Goal: Task Accomplishment & Management: Manage account settings

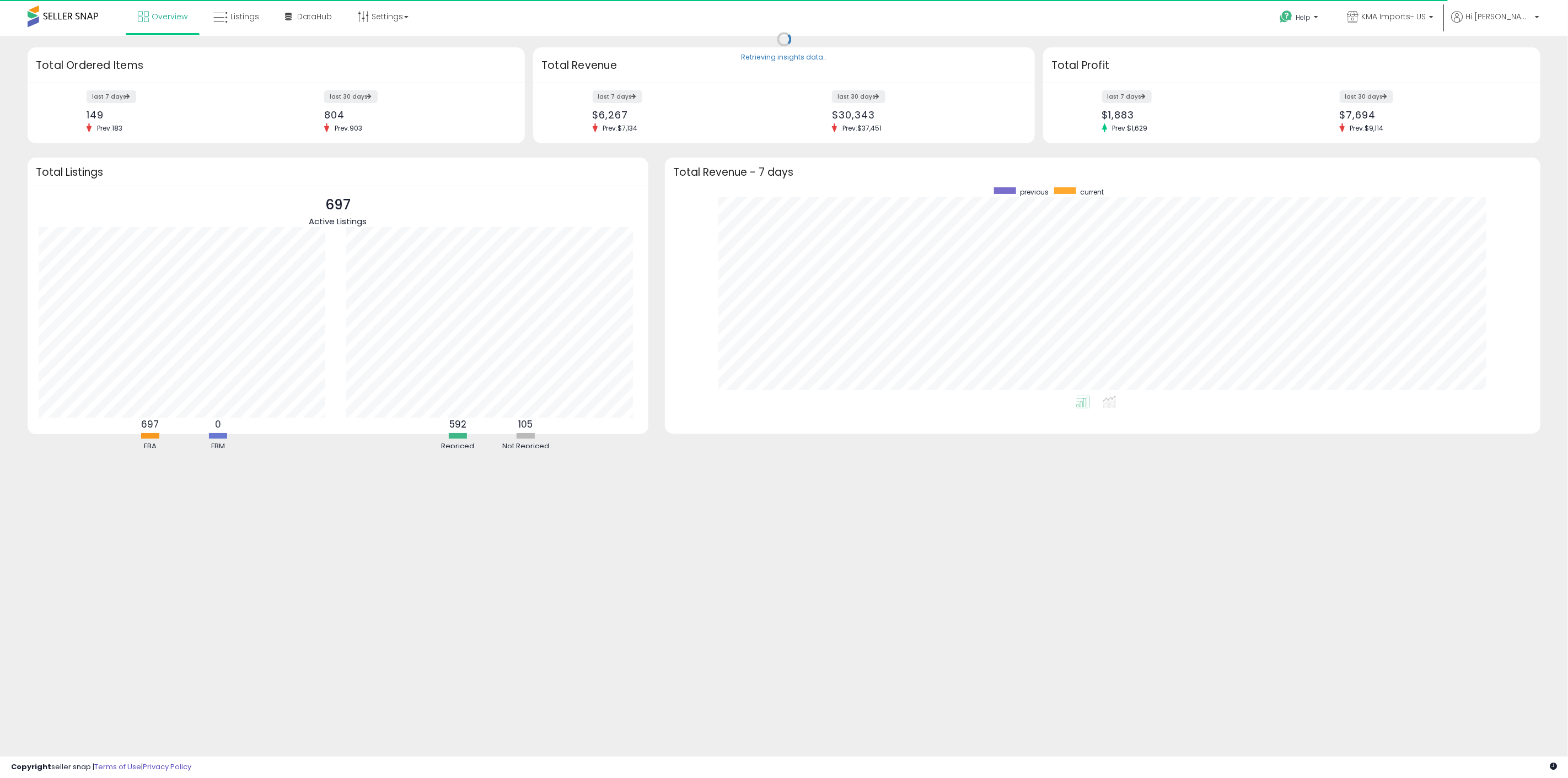
scroll to position [207, 853]
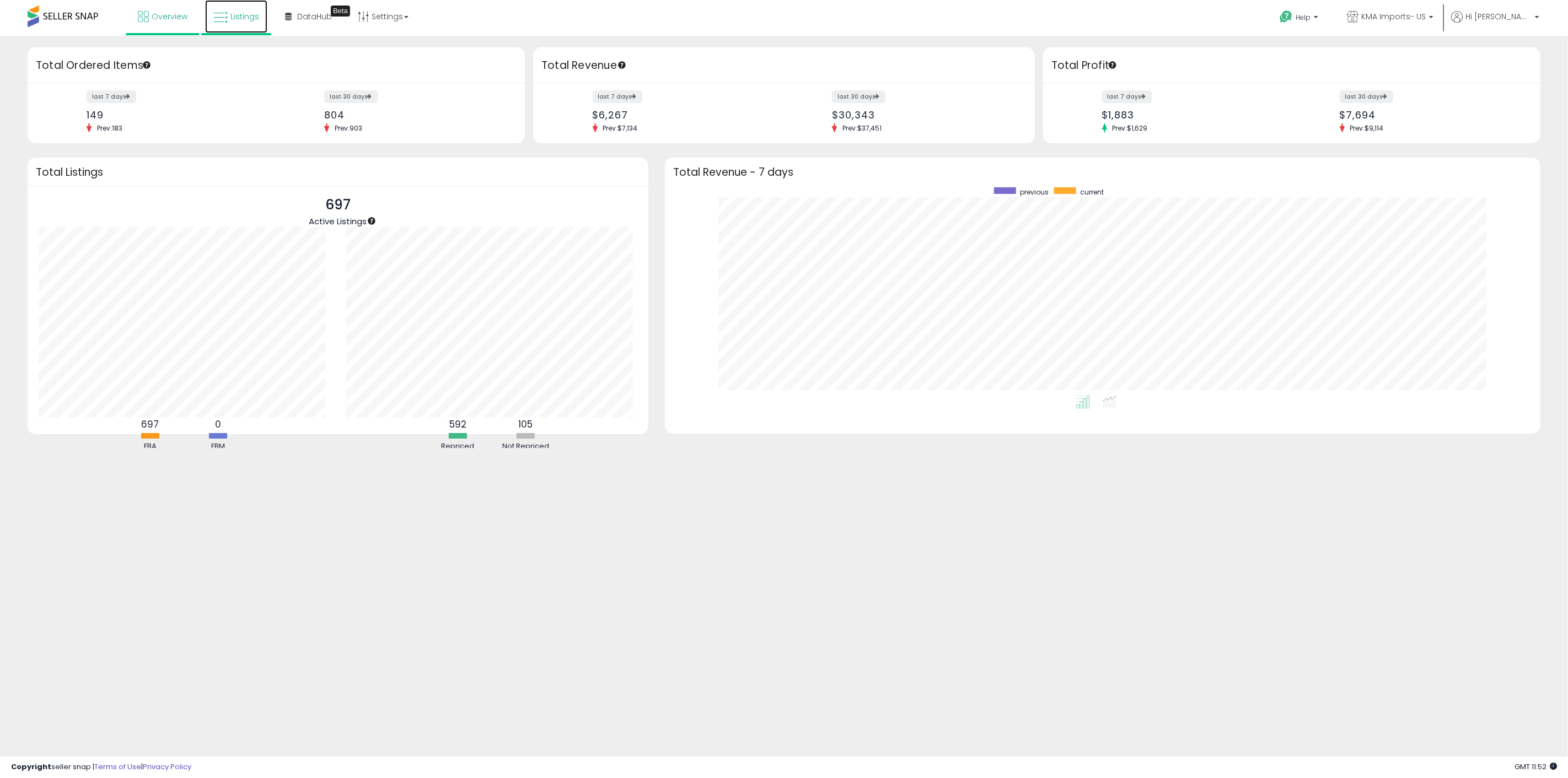
click at [243, 22] on link "Listings" at bounding box center [236, 17] width 62 height 33
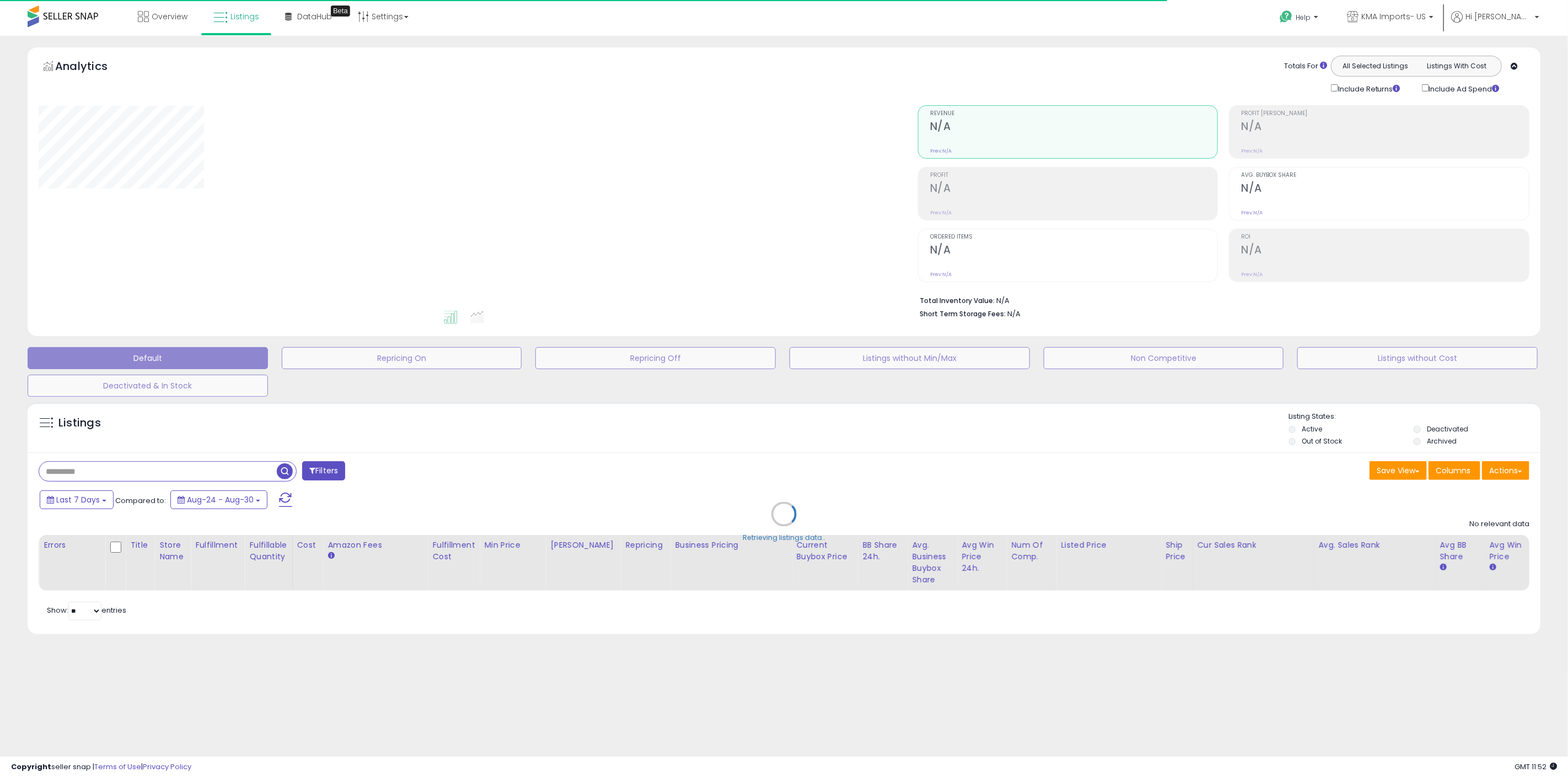
click at [1318, 430] on div "Retrieving listings data.." at bounding box center [784, 523] width 1529 height 251
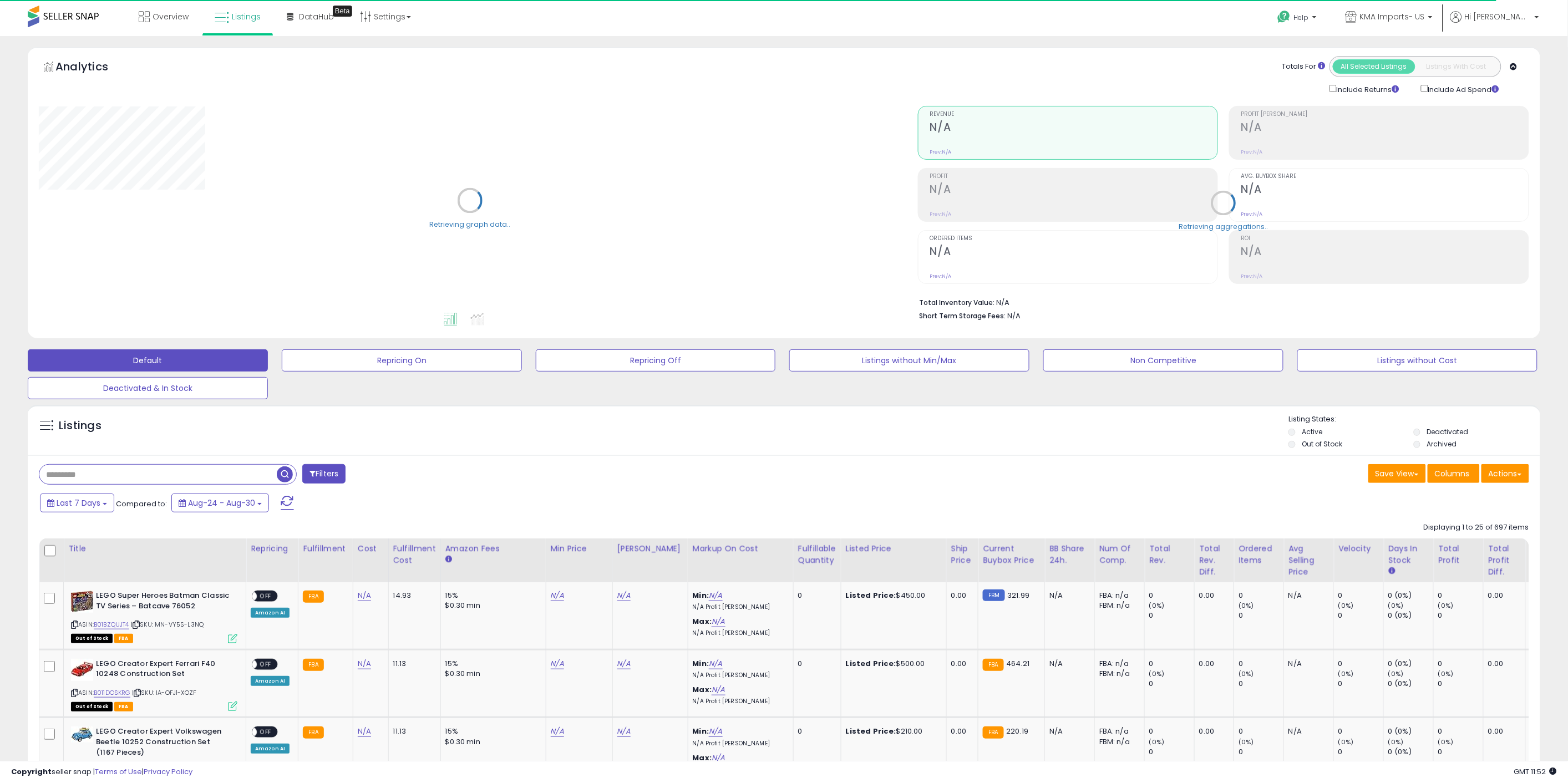
click at [1326, 433] on li "Active" at bounding box center [1349, 433] width 123 height 12
click at [1321, 433] on label "Active" at bounding box center [1312, 432] width 20 height 9
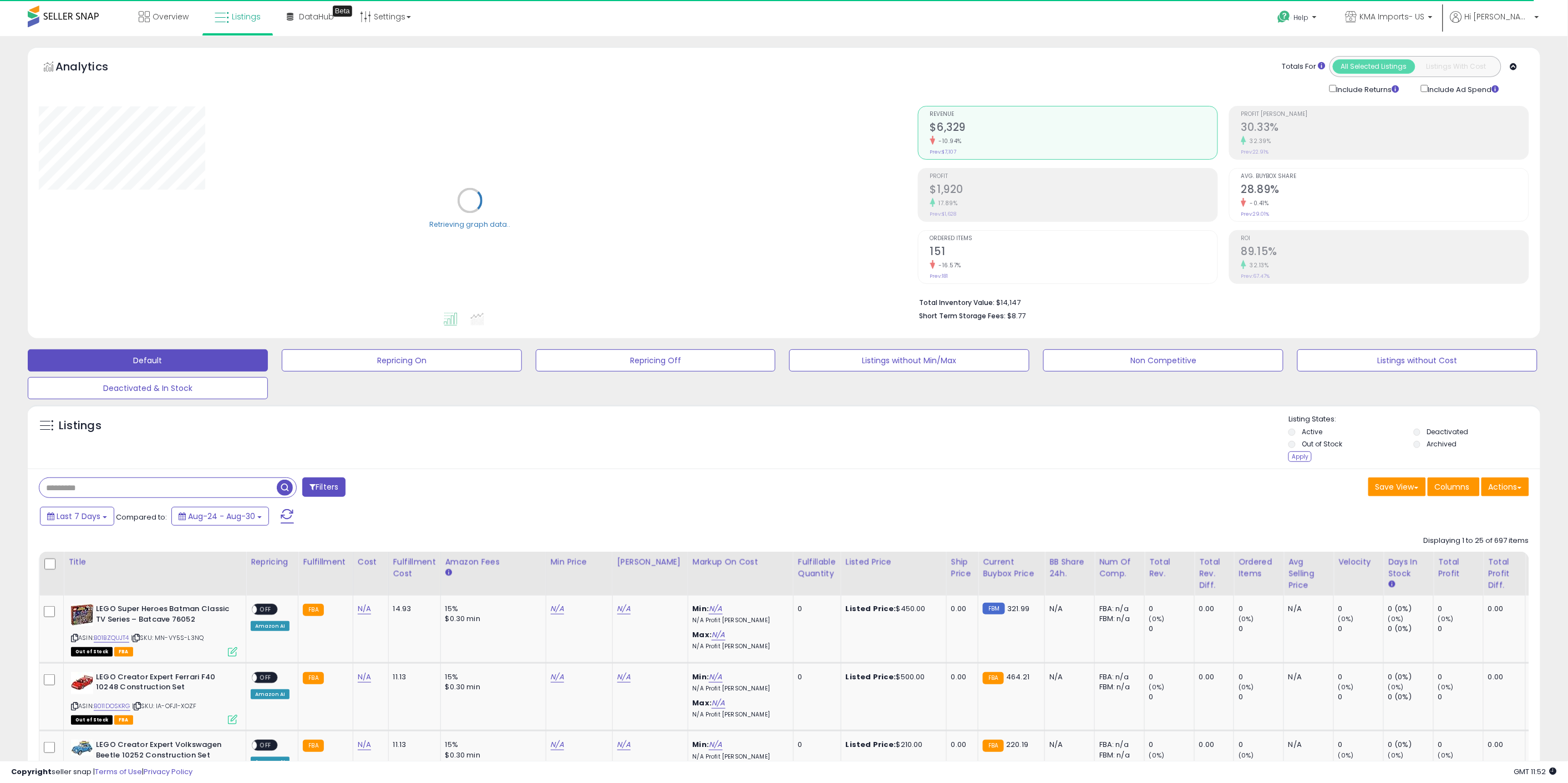
click at [1315, 447] on label "Out of Stock" at bounding box center [1322, 444] width 41 height 9
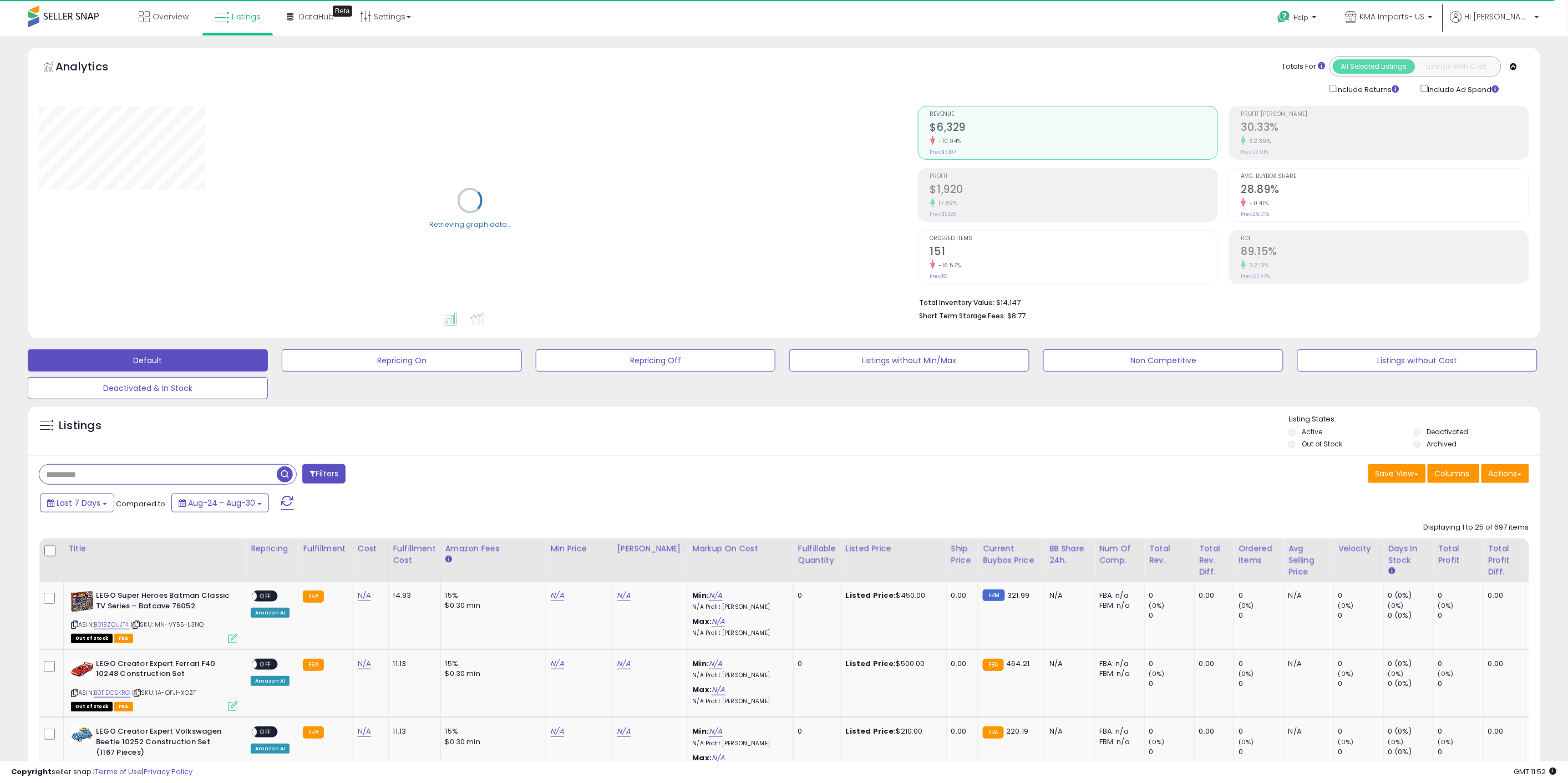
click at [1426, 431] on li "Deactivated" at bounding box center [1475, 433] width 123 height 12
click at [1431, 448] on label "Archived" at bounding box center [1442, 444] width 30 height 9
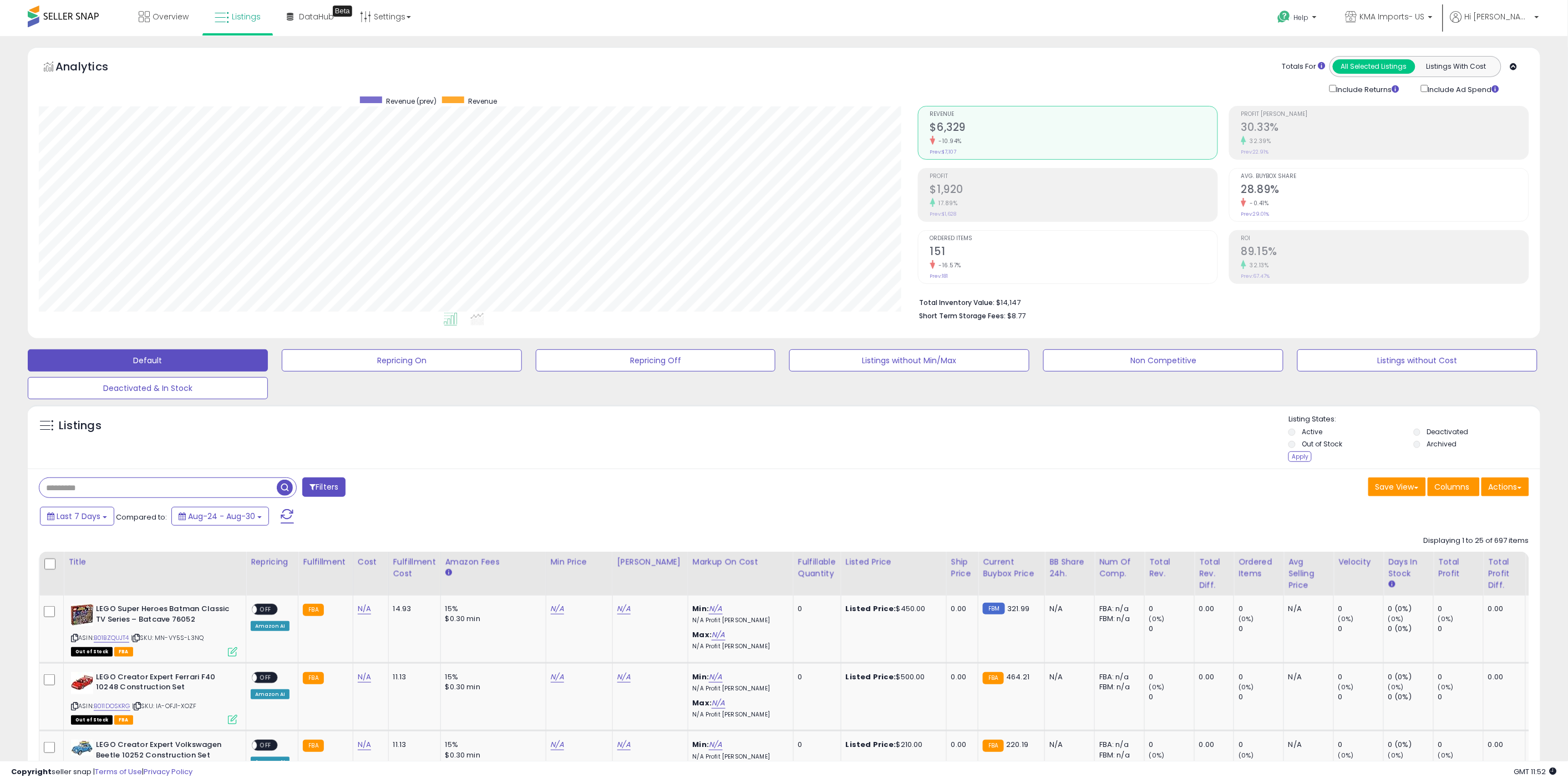
click at [1433, 430] on label "Deactivated" at bounding box center [1448, 432] width 42 height 9
click at [1328, 445] on label "Out of Stock" at bounding box center [1322, 444] width 41 height 9
click at [1294, 458] on div "Apply" at bounding box center [1299, 456] width 23 height 10
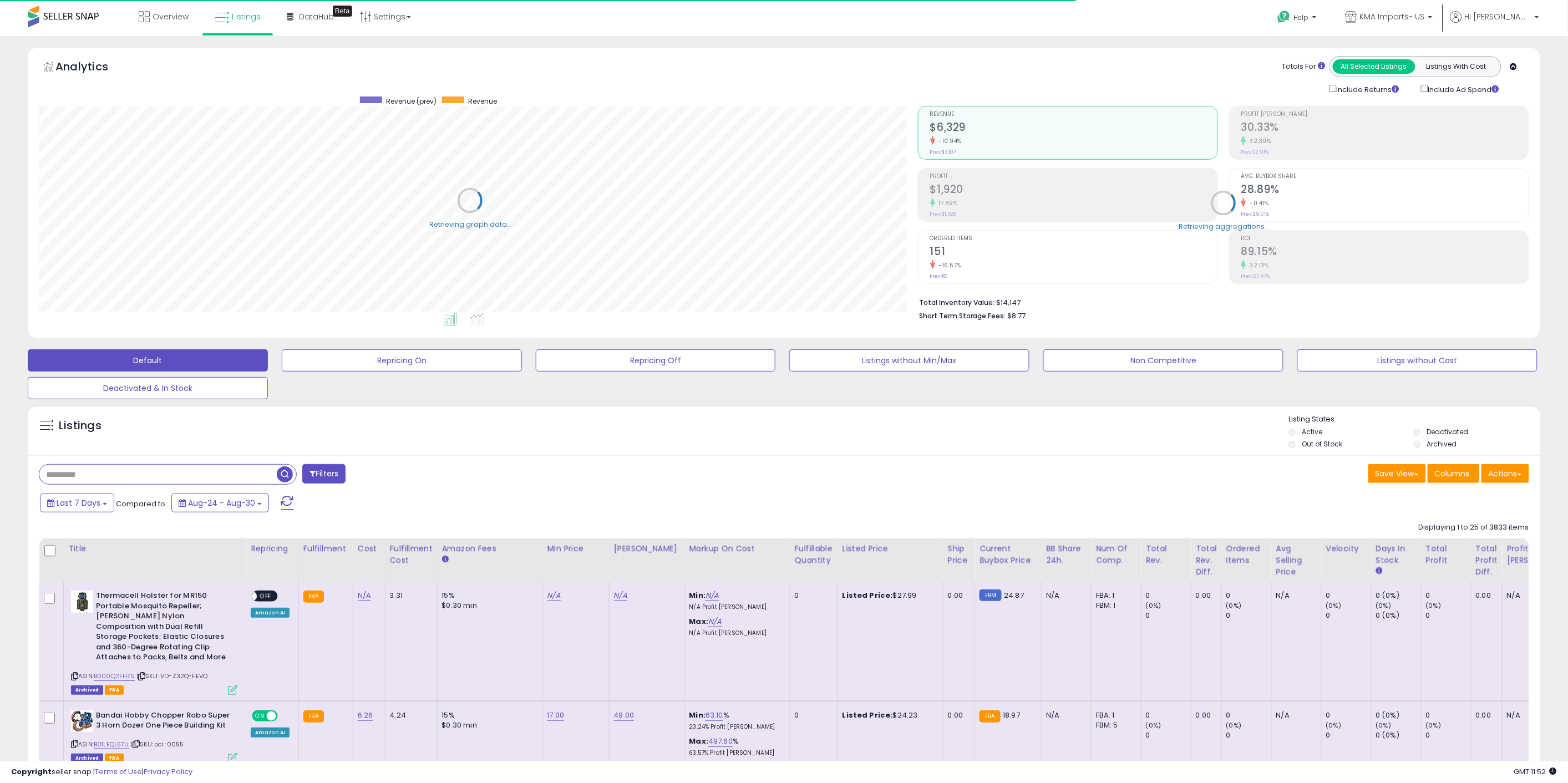
scroll to position [554442, 553845]
click at [147, 478] on input "text" at bounding box center [158, 474] width 237 height 19
type input "*****"
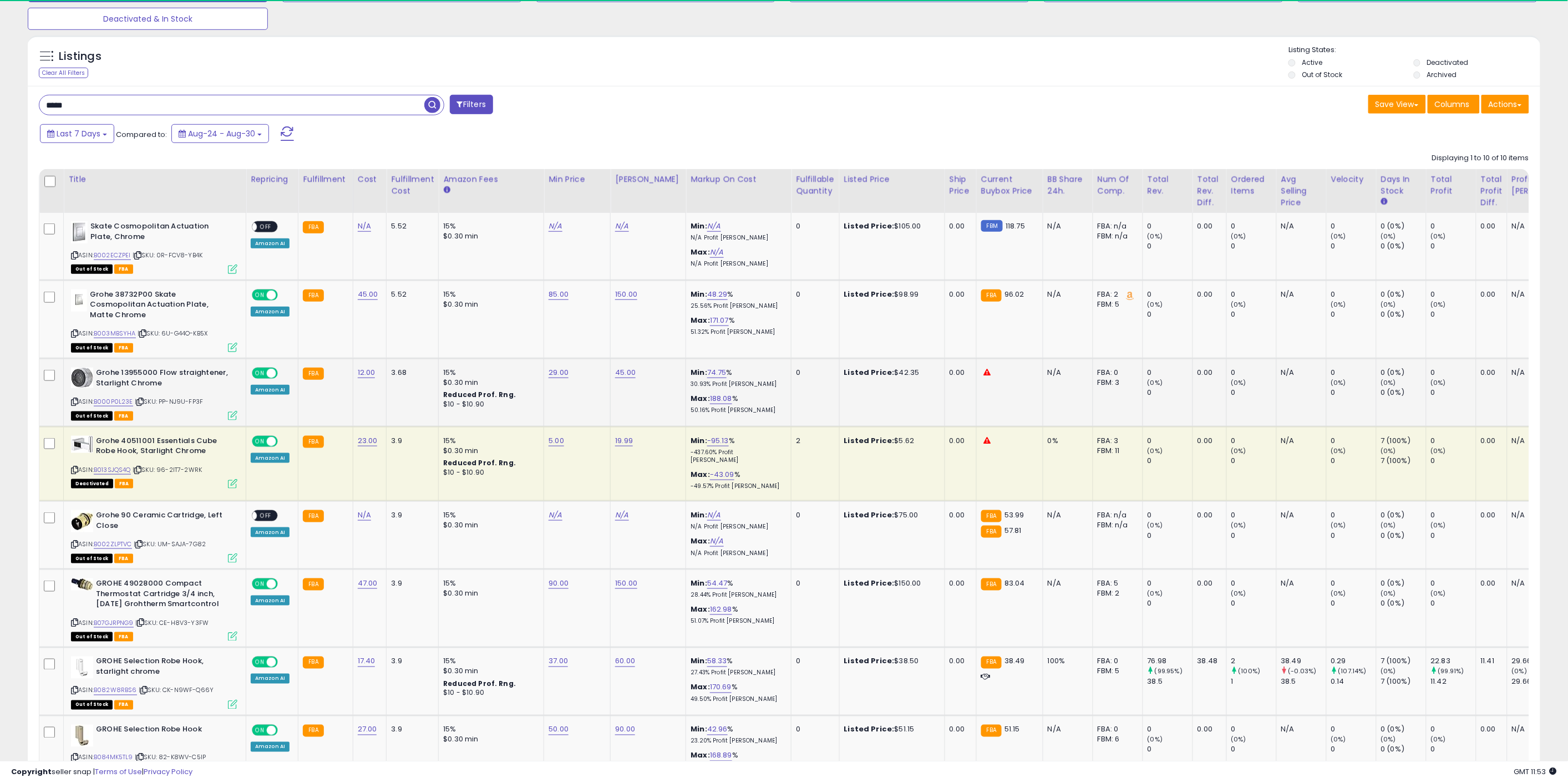
scroll to position [227, 879]
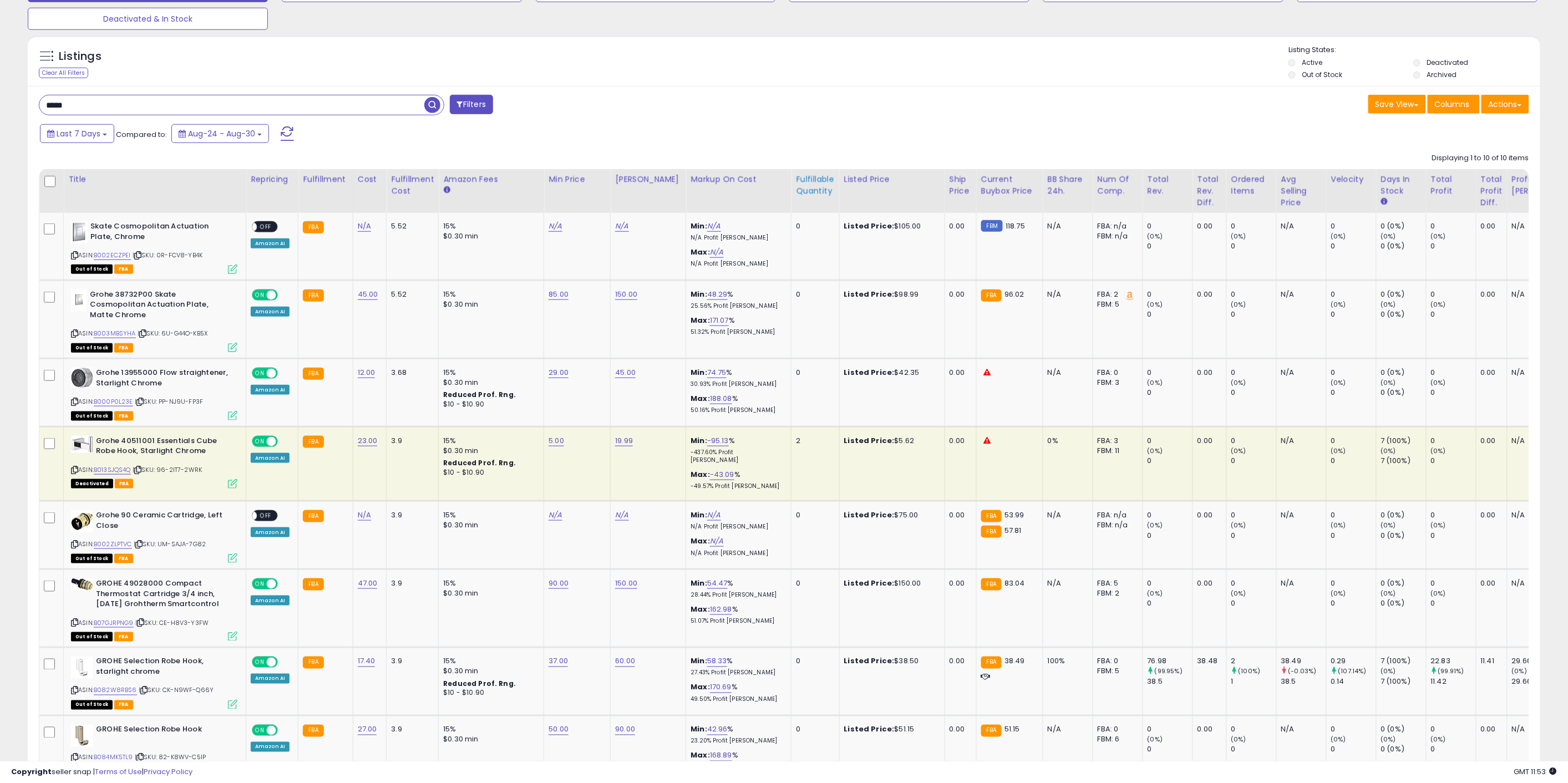
click at [796, 190] on div "Fulfillable Quantity" at bounding box center [814, 185] width 38 height 23
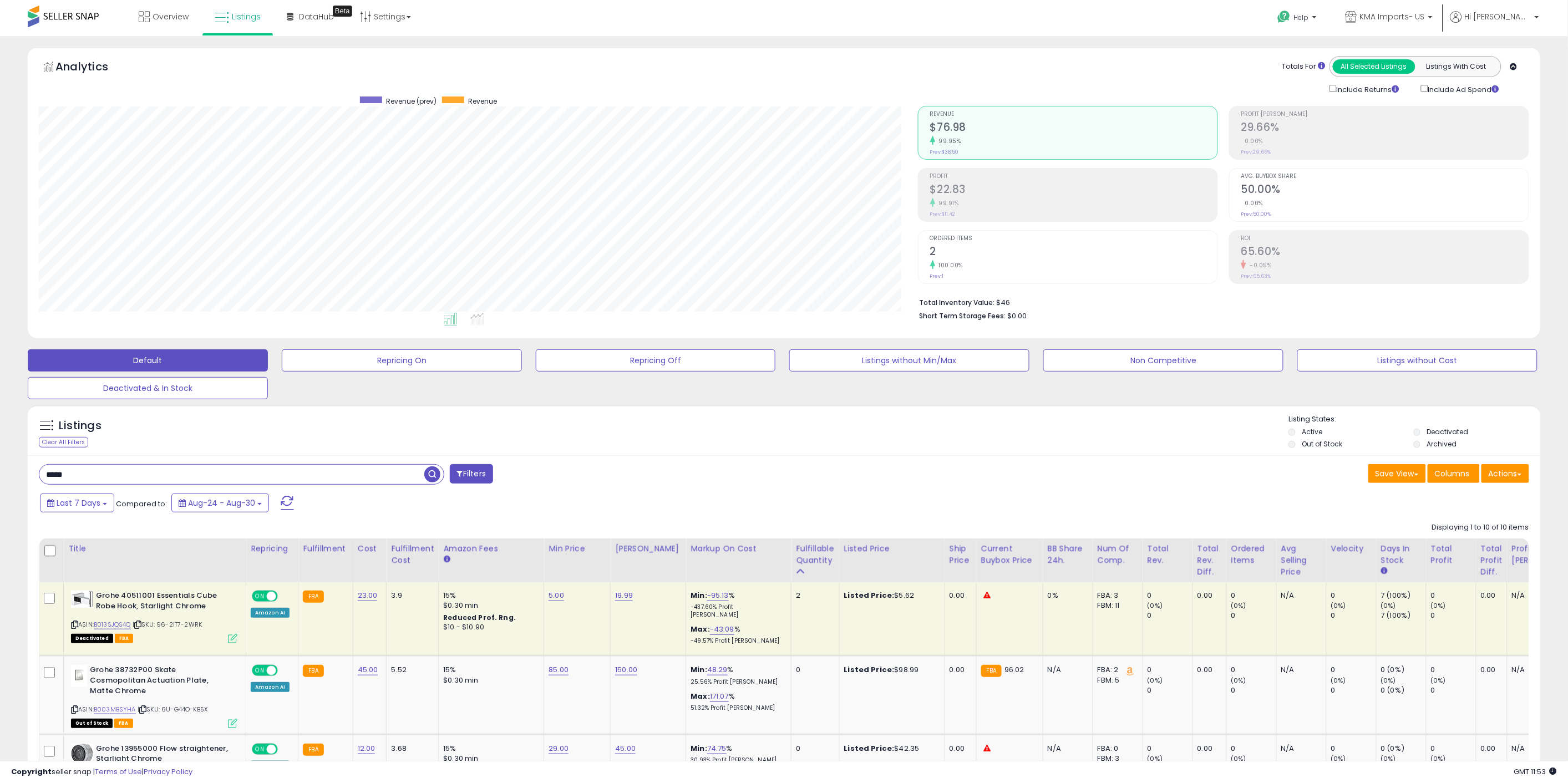
scroll to position [185, 0]
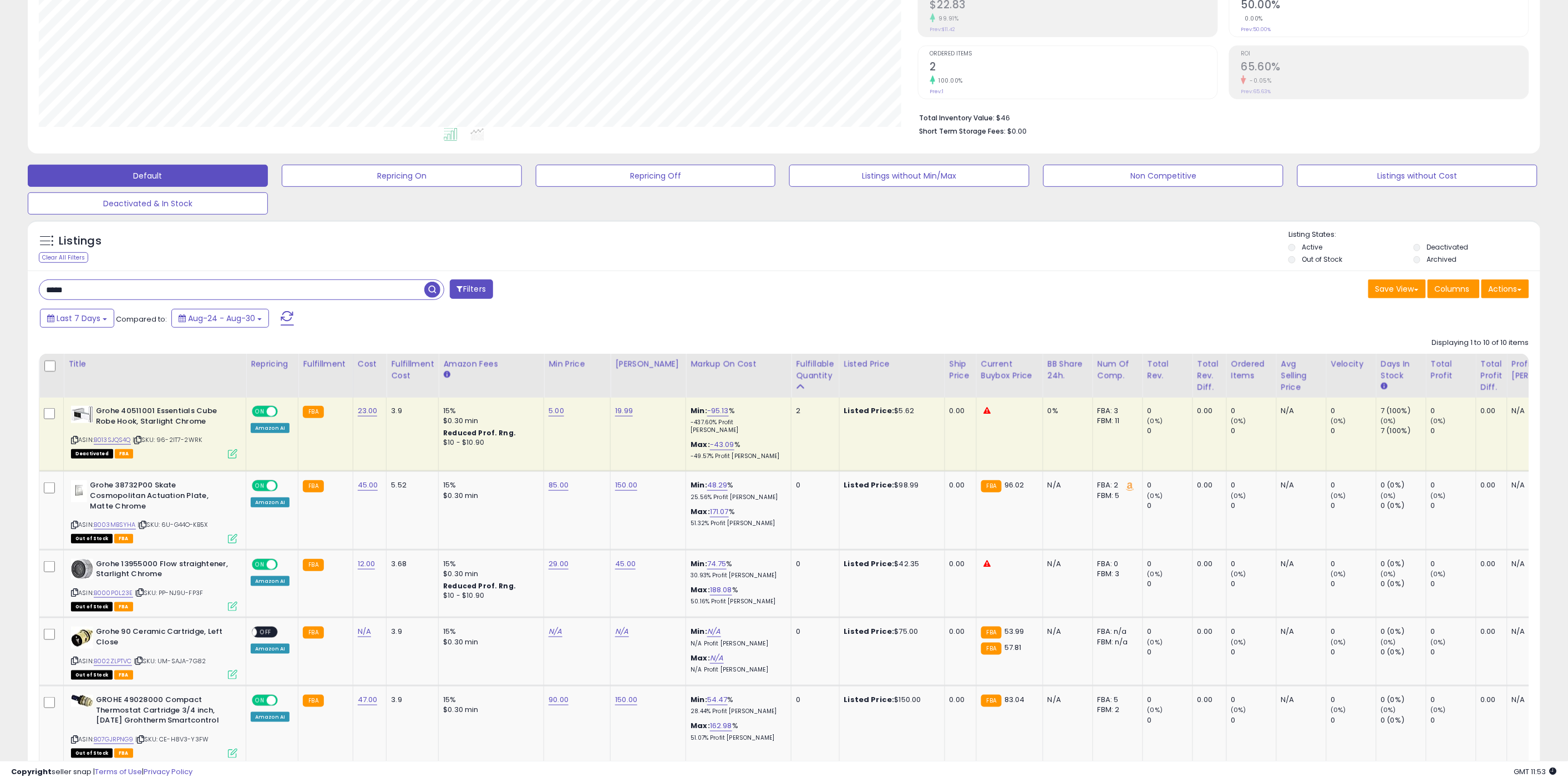
click at [544, 414] on td "5.00" at bounding box center [577, 435] width 66 height 74
click at [545, 401] on td "5.00" at bounding box center [577, 435] width 66 height 74
click at [551, 409] on link "5.00" at bounding box center [556, 411] width 16 height 11
drag, startPoint x: 519, startPoint y: 390, endPoint x: 456, endPoint y: 386, distance: 63.1
click at [456, 383] on table "Title Repricing" at bounding box center [886, 760] width 1695 height 813
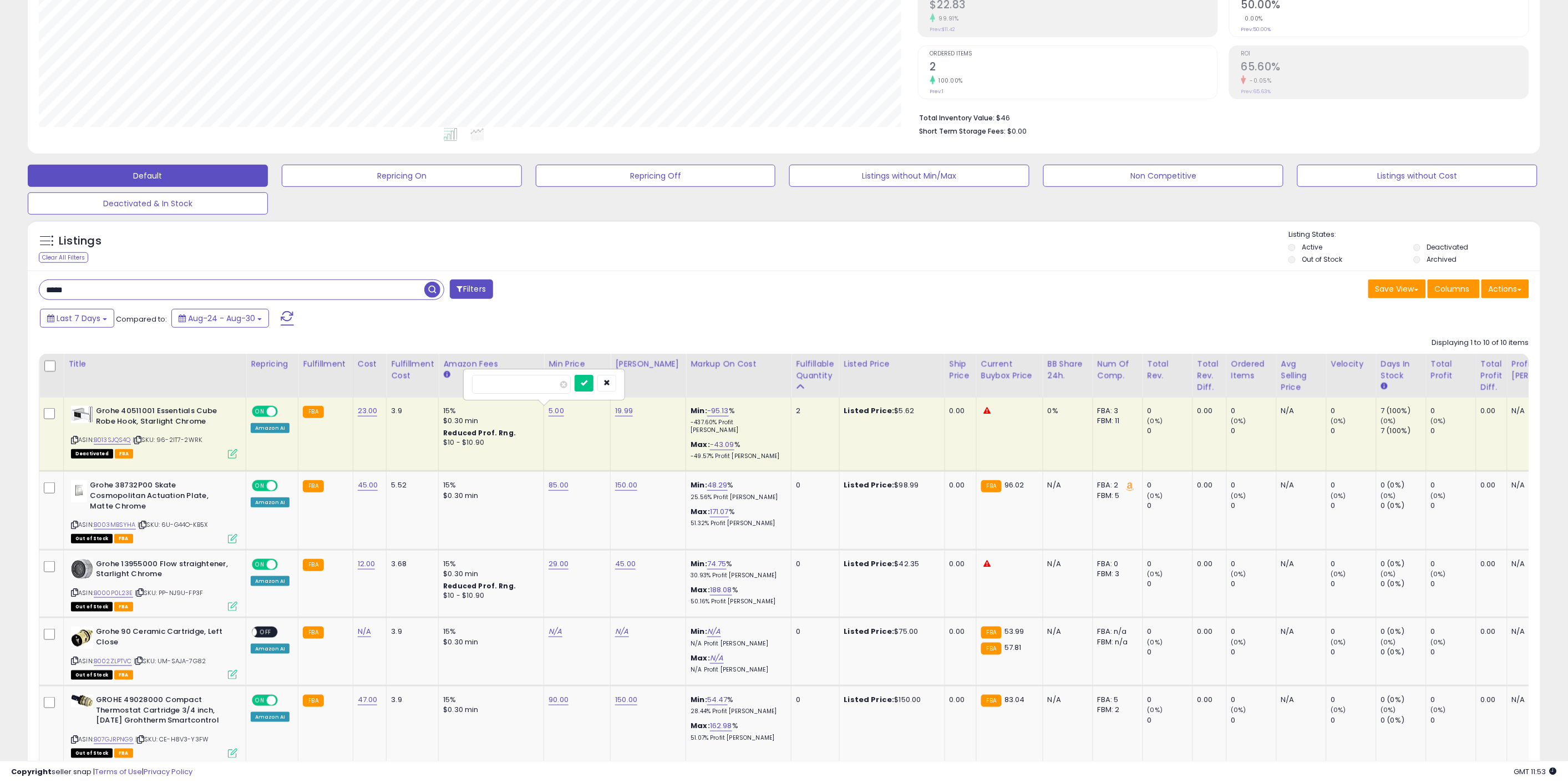
type input "**"
click button "submit" at bounding box center [584, 383] width 18 height 17
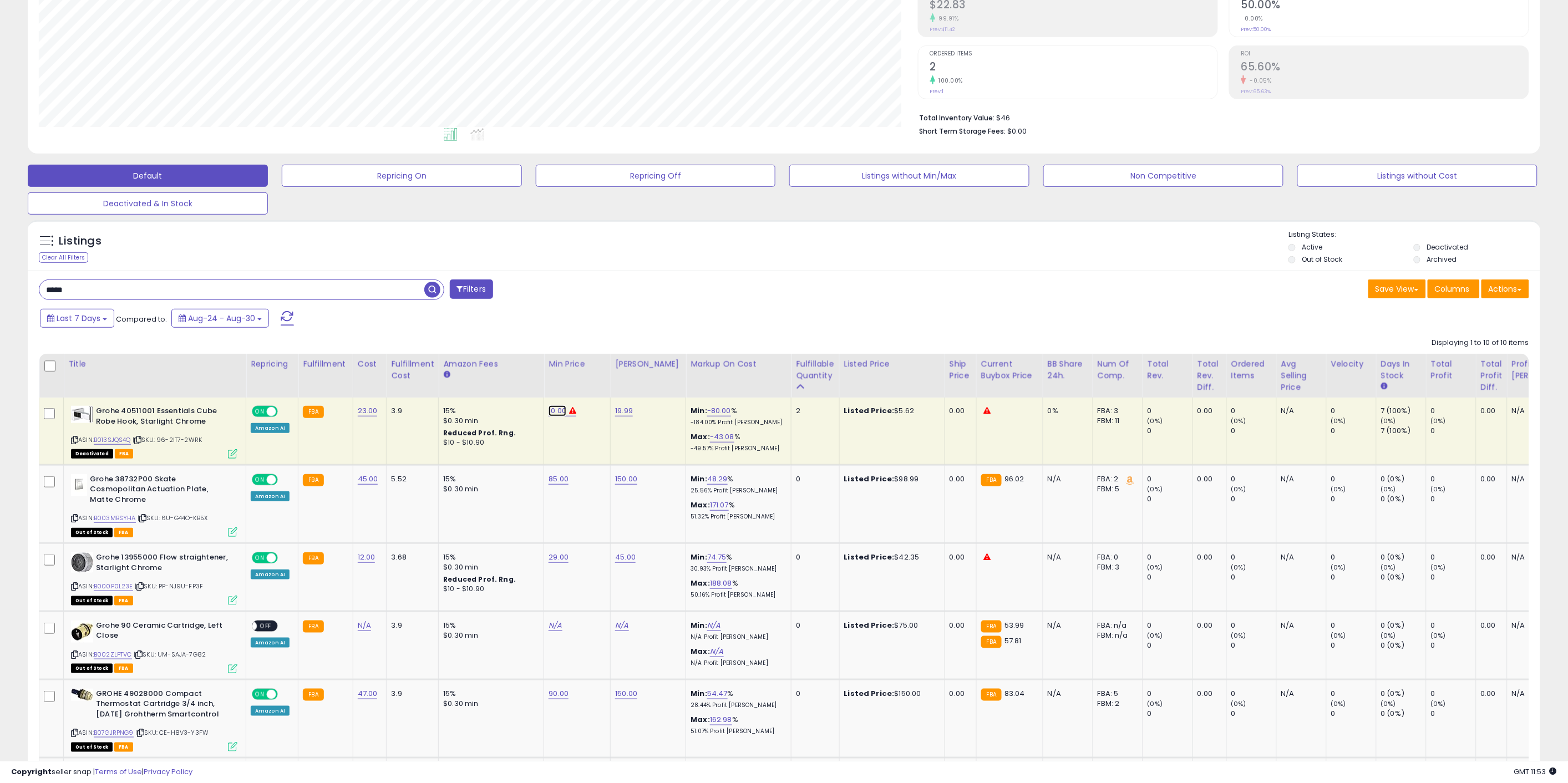
click at [554, 411] on link "10.00" at bounding box center [557, 411] width 18 height 11
drag, startPoint x: 529, startPoint y: 387, endPoint x: 433, endPoint y: 375, distance: 96.7
click at [433, 375] on table "Title Repricing" at bounding box center [886, 756] width 1695 height 806
type input "**"
click button "submit" at bounding box center [585, 383] width 18 height 17
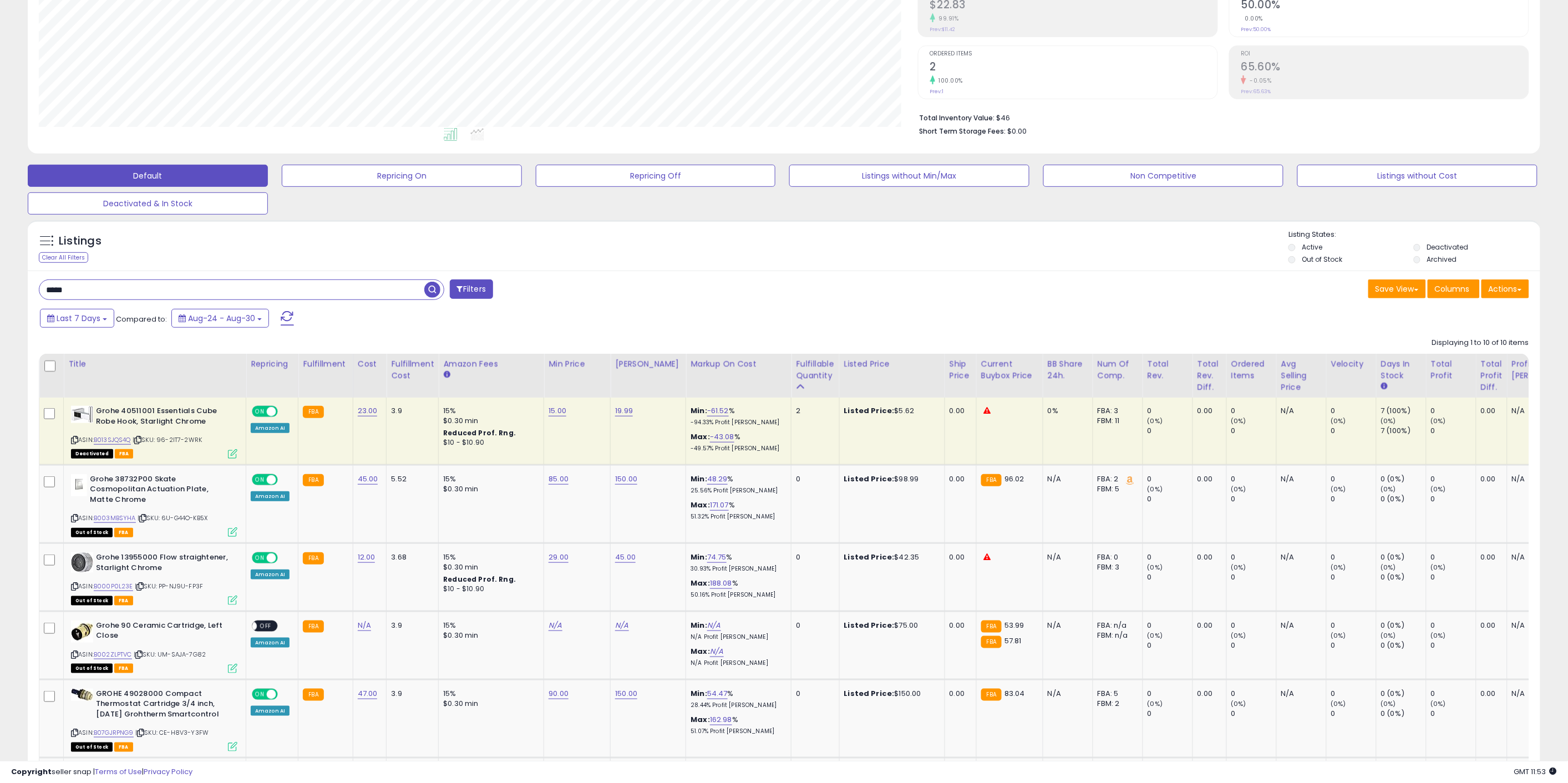
click at [167, 296] on input "*****" at bounding box center [232, 289] width 385 height 19
click at [1300, 246] on li "Active" at bounding box center [1349, 248] width 123 height 12
click at [1301, 248] on li "Active" at bounding box center [1349, 248] width 123 height 12
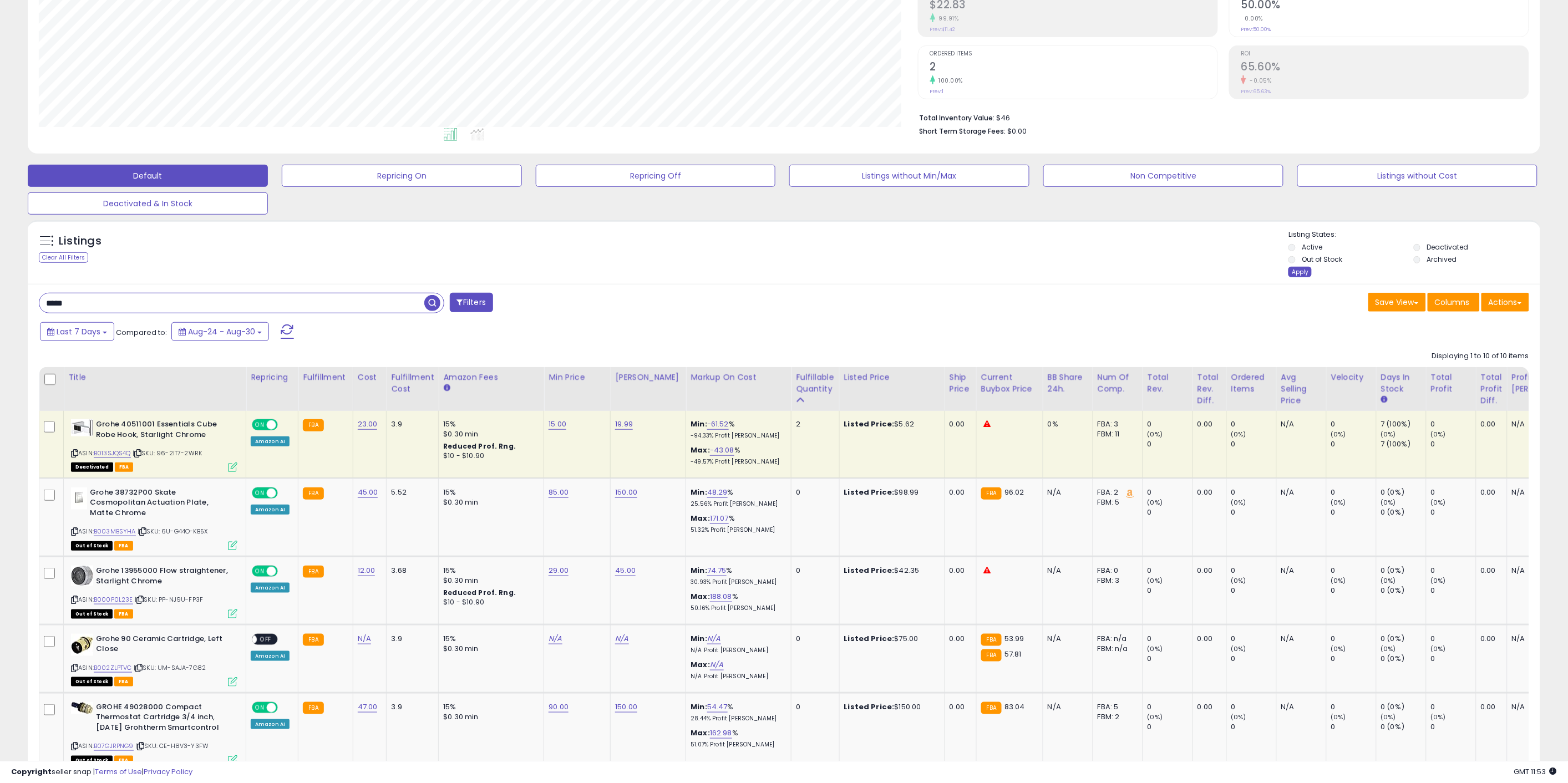
click at [1297, 269] on div "Listing States: Active Deactivated Out of Stock Archived Apply" at bounding box center [1414, 255] width 252 height 51
click at [1297, 271] on div "Apply" at bounding box center [1299, 271] width 23 height 10
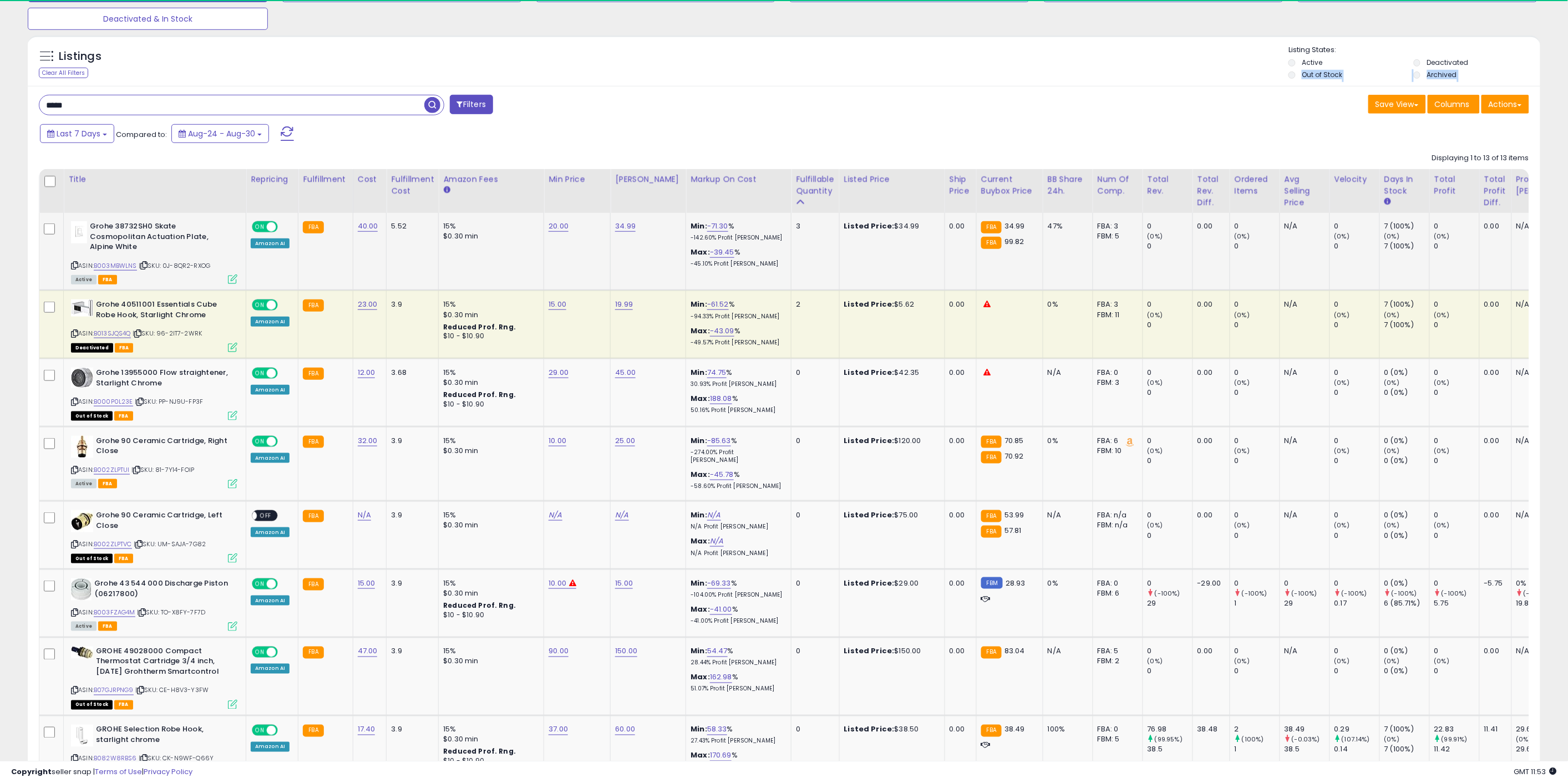
scroll to position [0, 0]
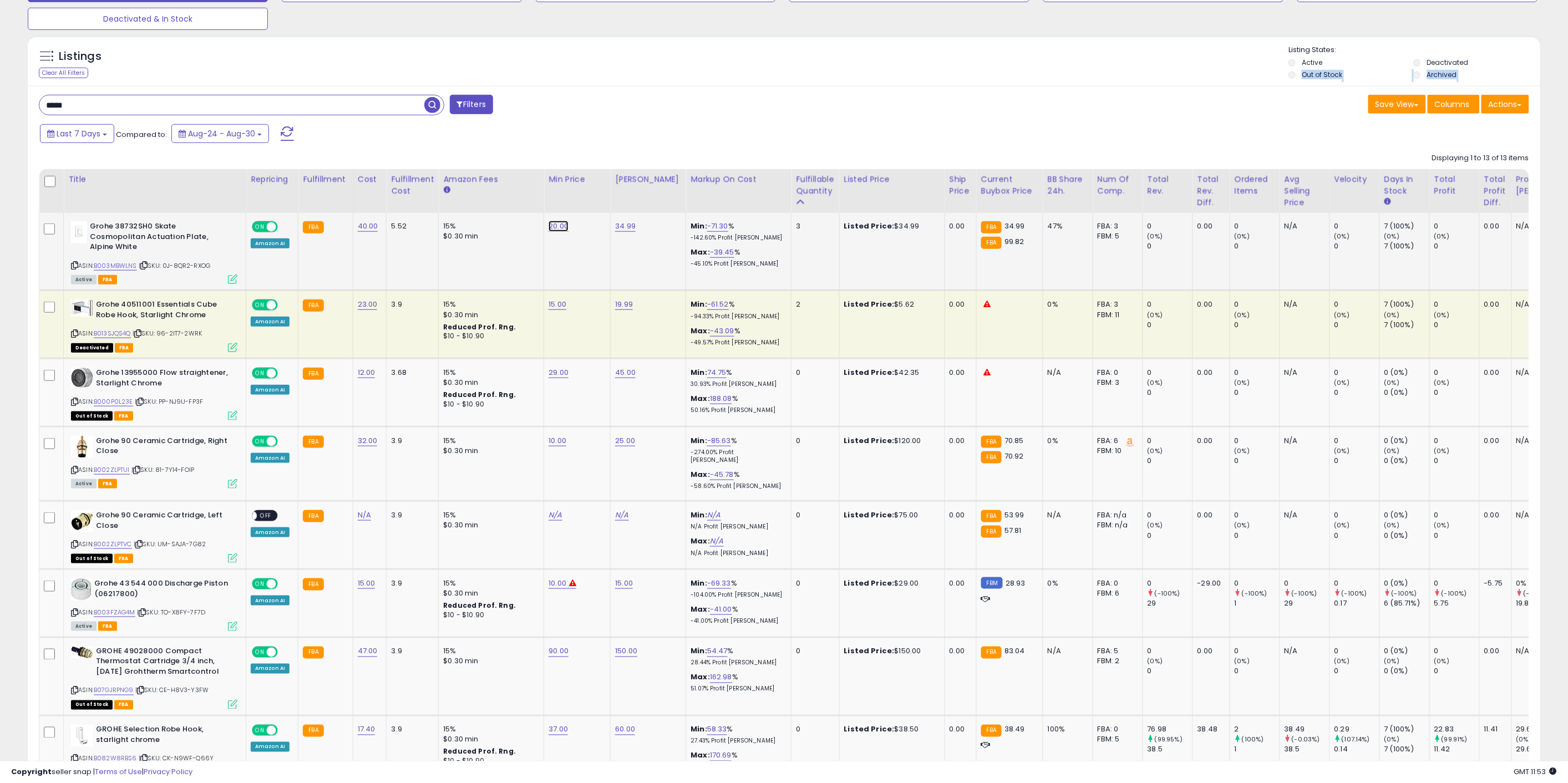
click at [555, 224] on link "20.00" at bounding box center [559, 226] width 20 height 11
click at [525, 202] on input "*****" at bounding box center [524, 199] width 99 height 18
click at [623, 227] on link "34.99" at bounding box center [625, 226] width 20 height 11
drag, startPoint x: 562, startPoint y: 198, endPoint x: 534, endPoint y: 197, distance: 28.0
click at [534, 197] on div "*****" at bounding box center [612, 200] width 160 height 30
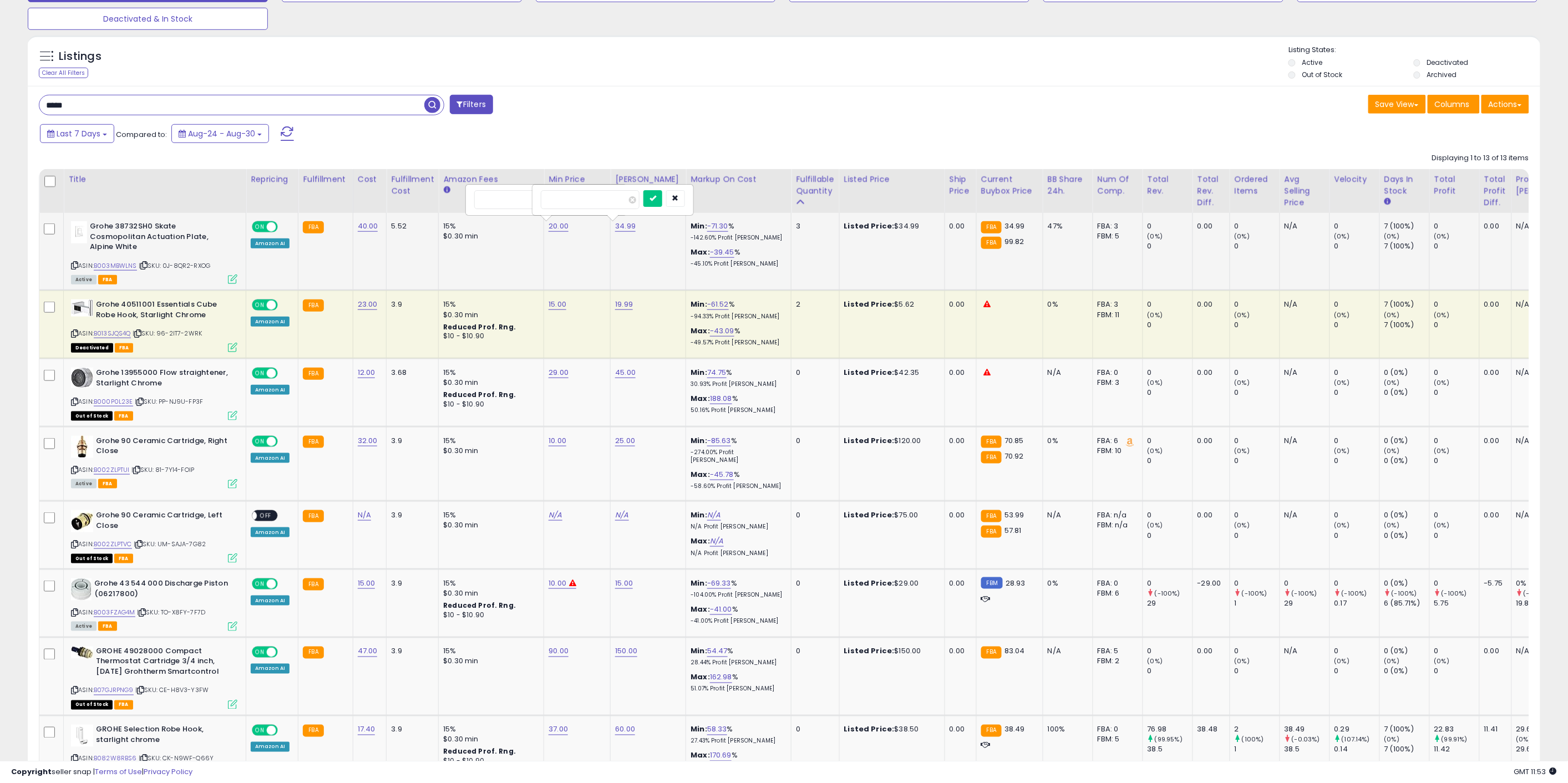
type input "*****"
click button "submit" at bounding box center [653, 199] width 18 height 17
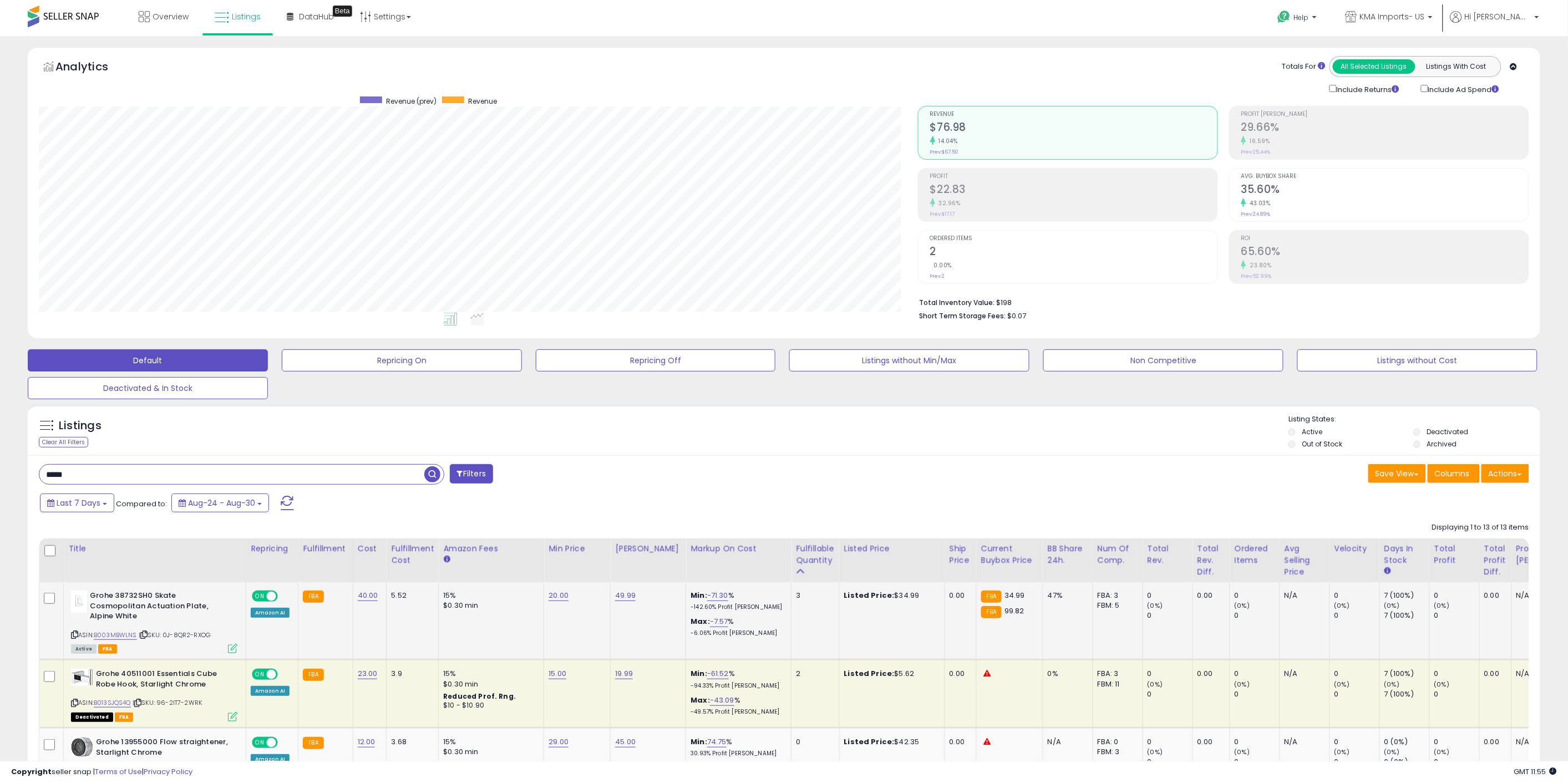
click at [1312, 441] on label "Out of Stock" at bounding box center [1322, 444] width 41 height 9
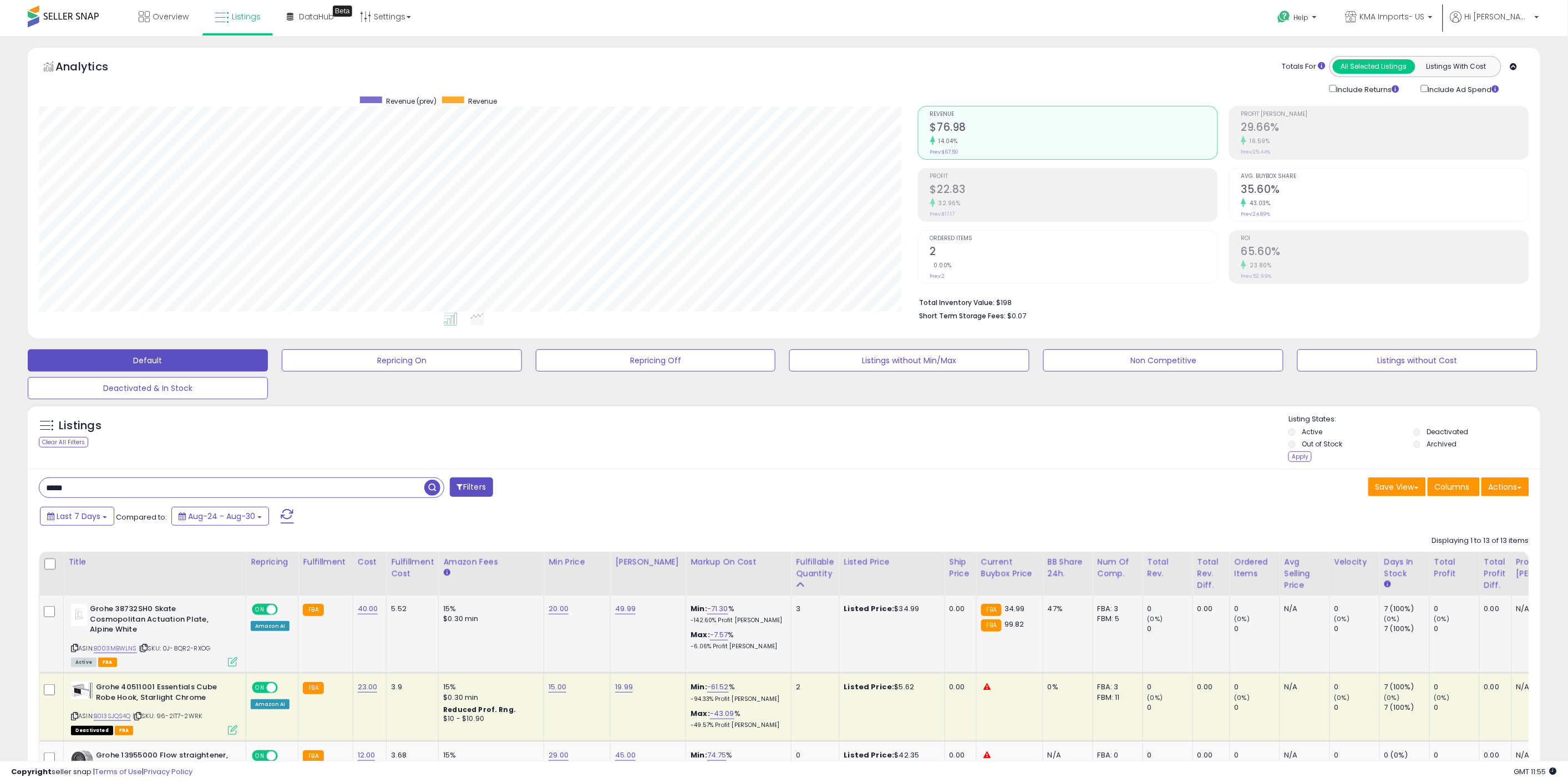
click at [1451, 434] on label "Deactivated" at bounding box center [1448, 432] width 42 height 9
click at [1440, 447] on label "Archived" at bounding box center [1442, 444] width 30 height 9
click at [1302, 459] on div "Apply" at bounding box center [1299, 456] width 23 height 10
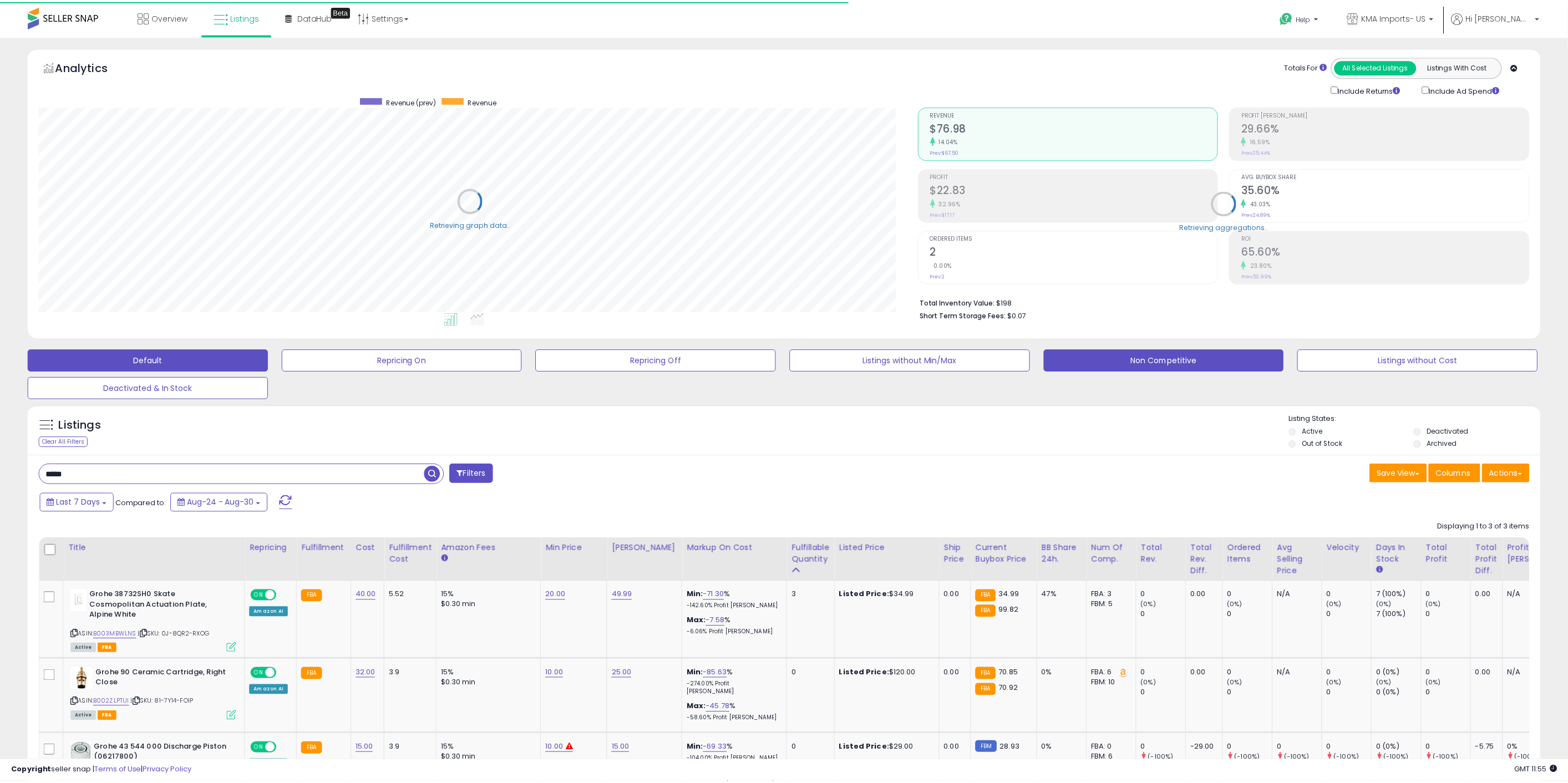
scroll to position [227, 879]
click at [1140, 360] on button "Non Competitive" at bounding box center [1164, 360] width 240 height 22
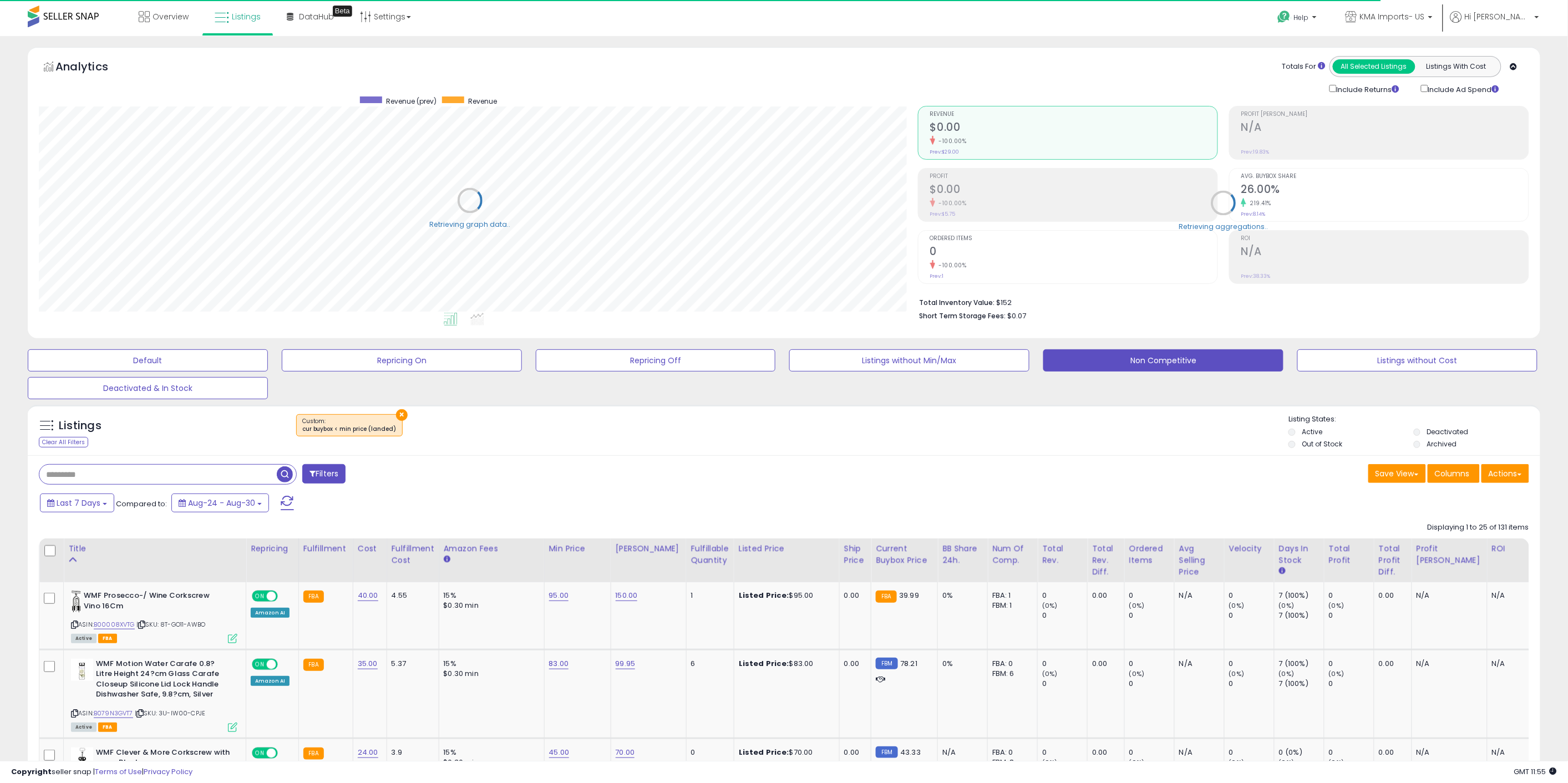
scroll to position [554442, 553845]
click at [217, 477] on input "text" at bounding box center [232, 474] width 385 height 19
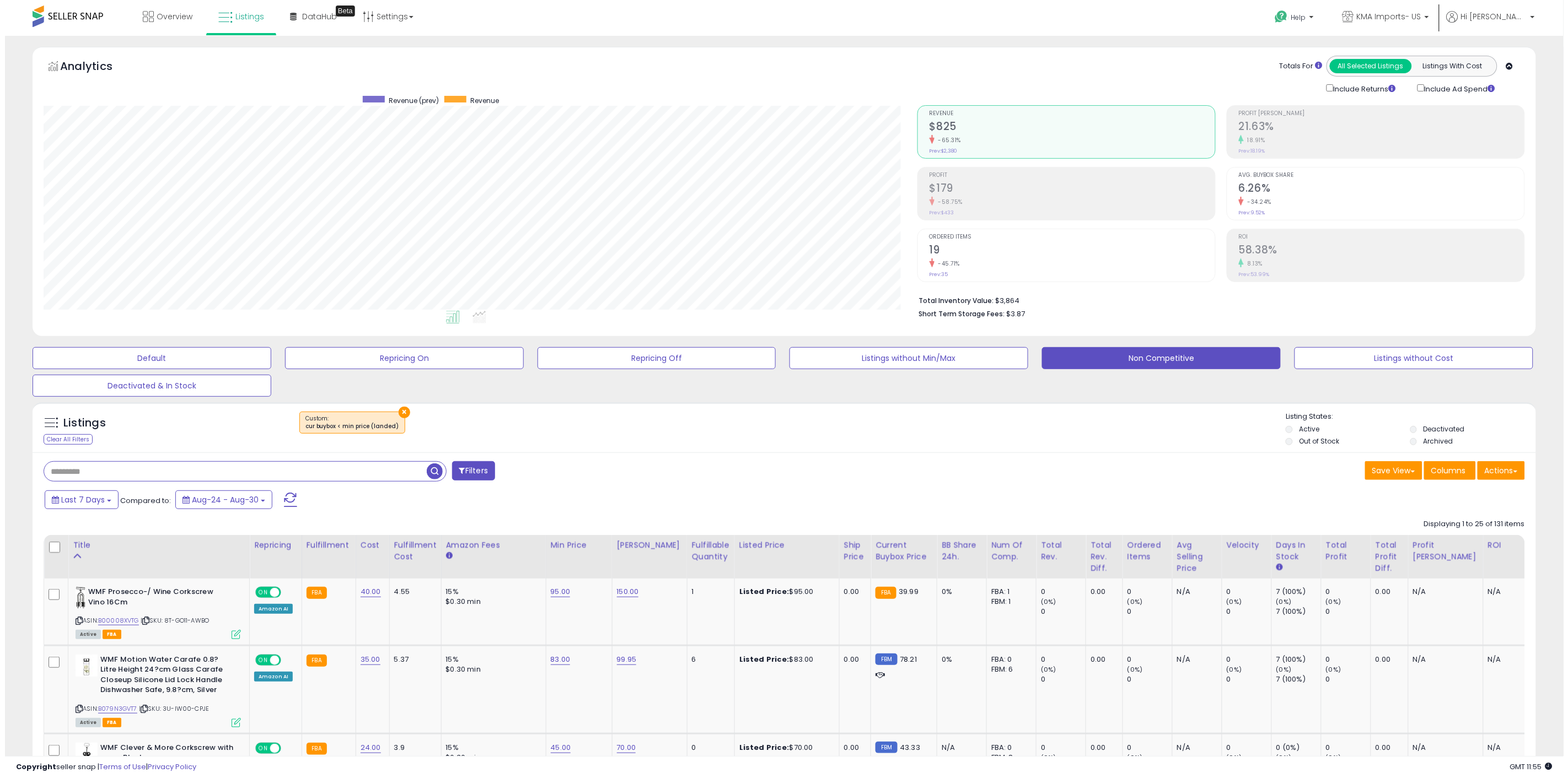
scroll to position [226, 874]
click at [396, 410] on button "×" at bounding box center [399, 412] width 12 height 12
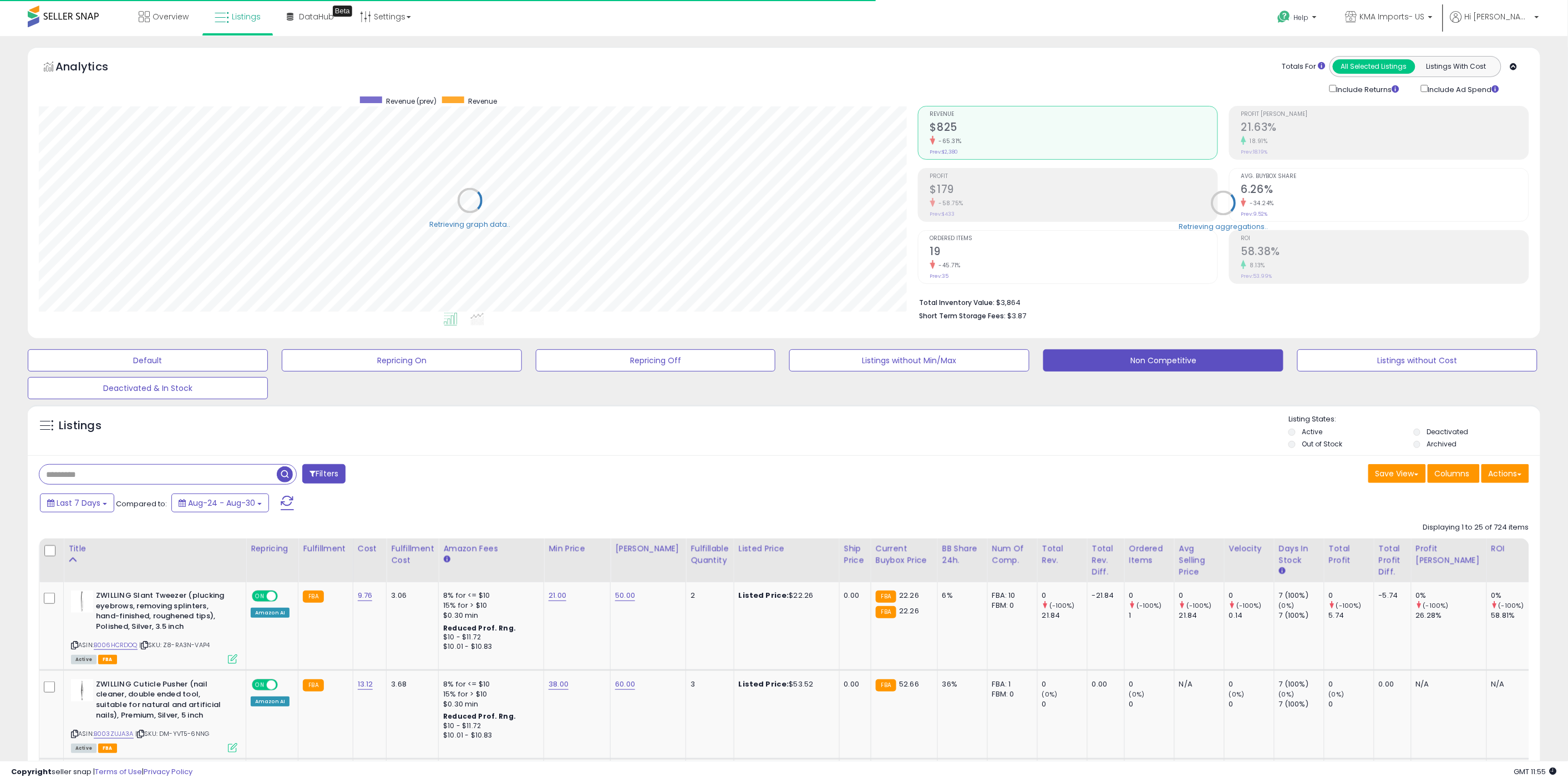
scroll to position [554442, 553845]
click at [1311, 451] on li "Out of Stock" at bounding box center [1349, 445] width 123 height 12
click at [1315, 449] on label "Out of Stock" at bounding box center [1322, 444] width 41 height 9
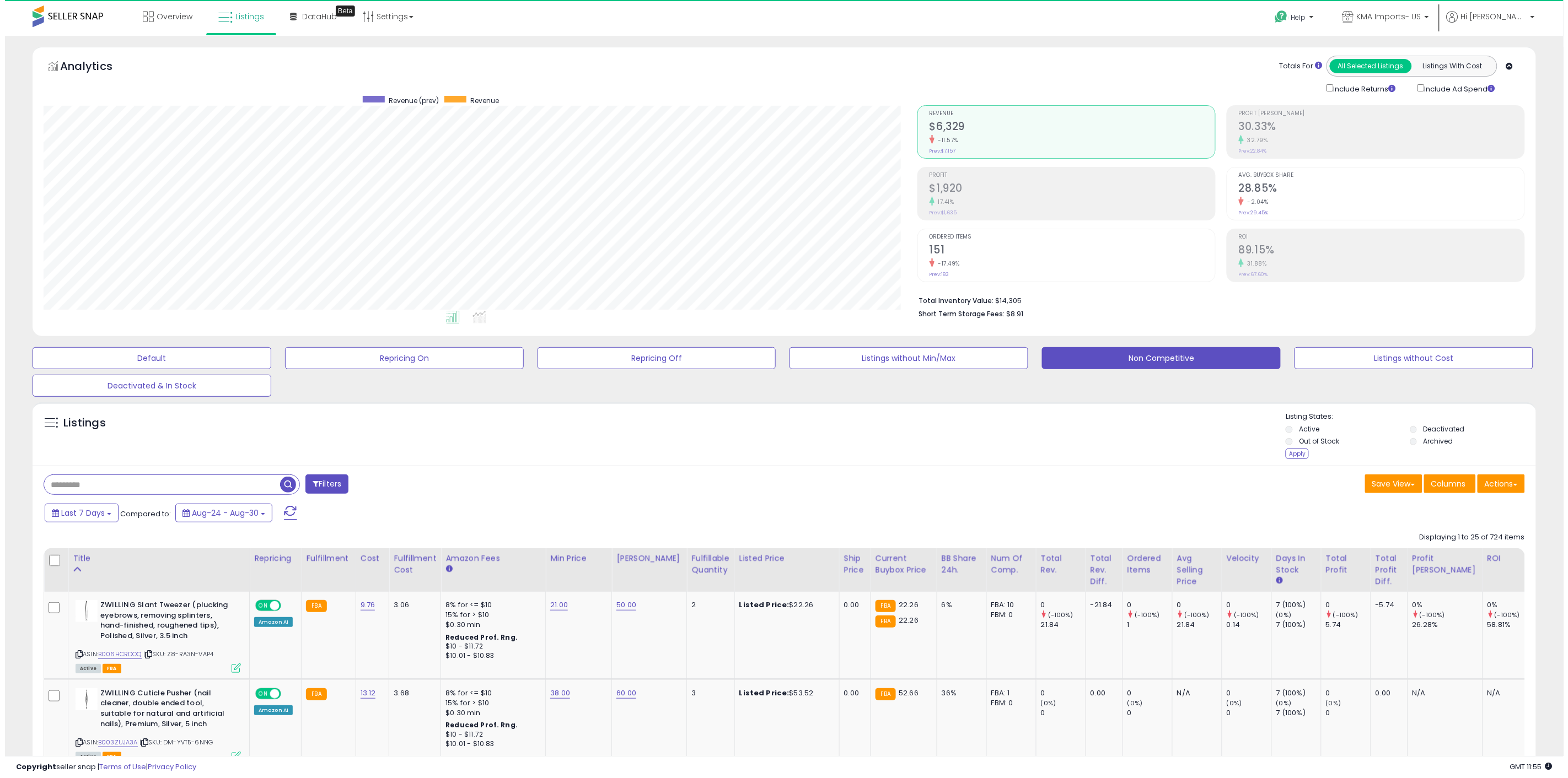
scroll to position [226, 874]
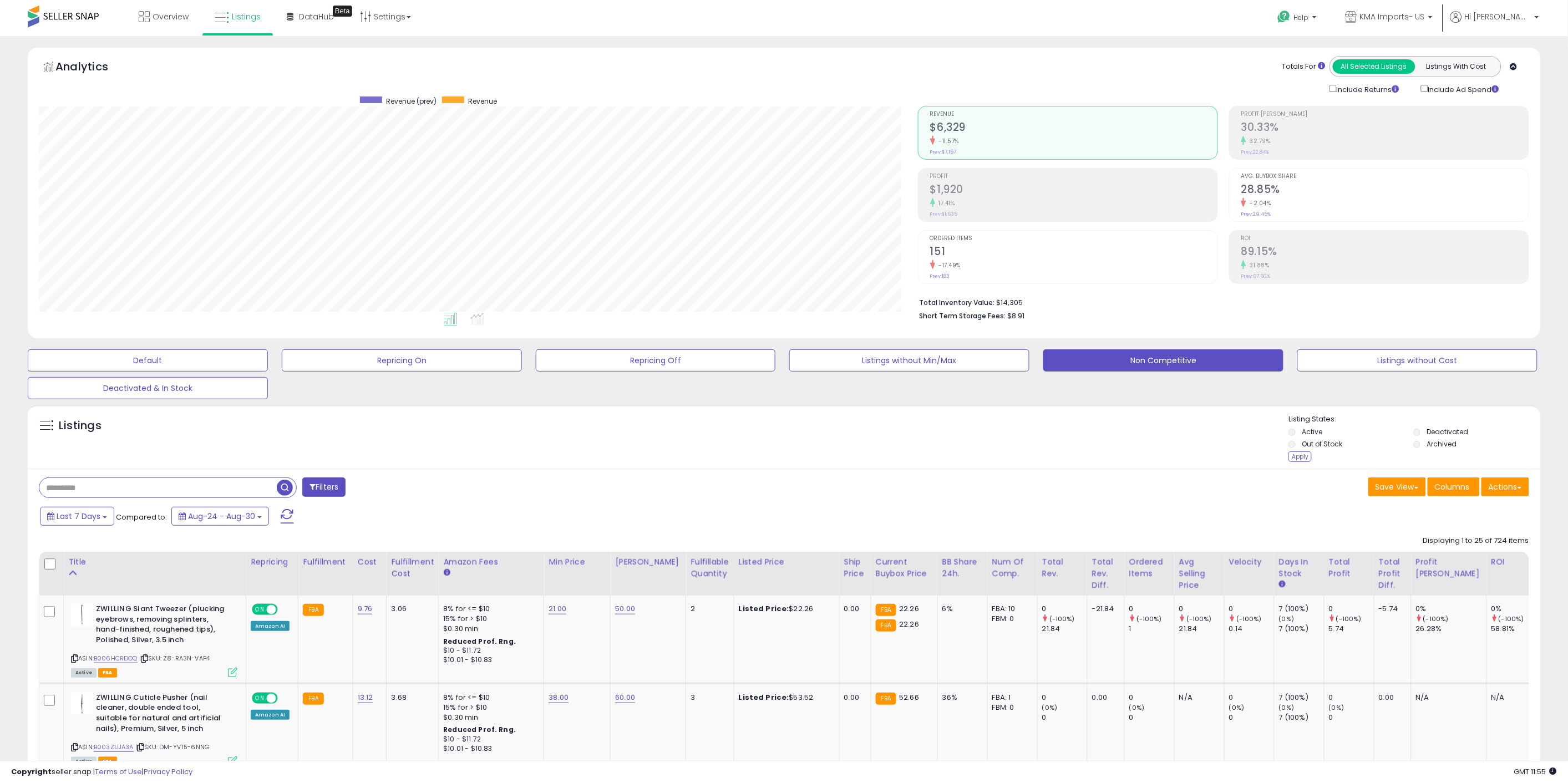
click at [1448, 428] on ul "Active Deactivated Out of Stock Archived" at bounding box center [1414, 440] width 252 height 24
click at [1447, 429] on label "Deactivated" at bounding box center [1448, 432] width 42 height 9
click at [1307, 462] on div "Apply" at bounding box center [1299, 456] width 23 height 10
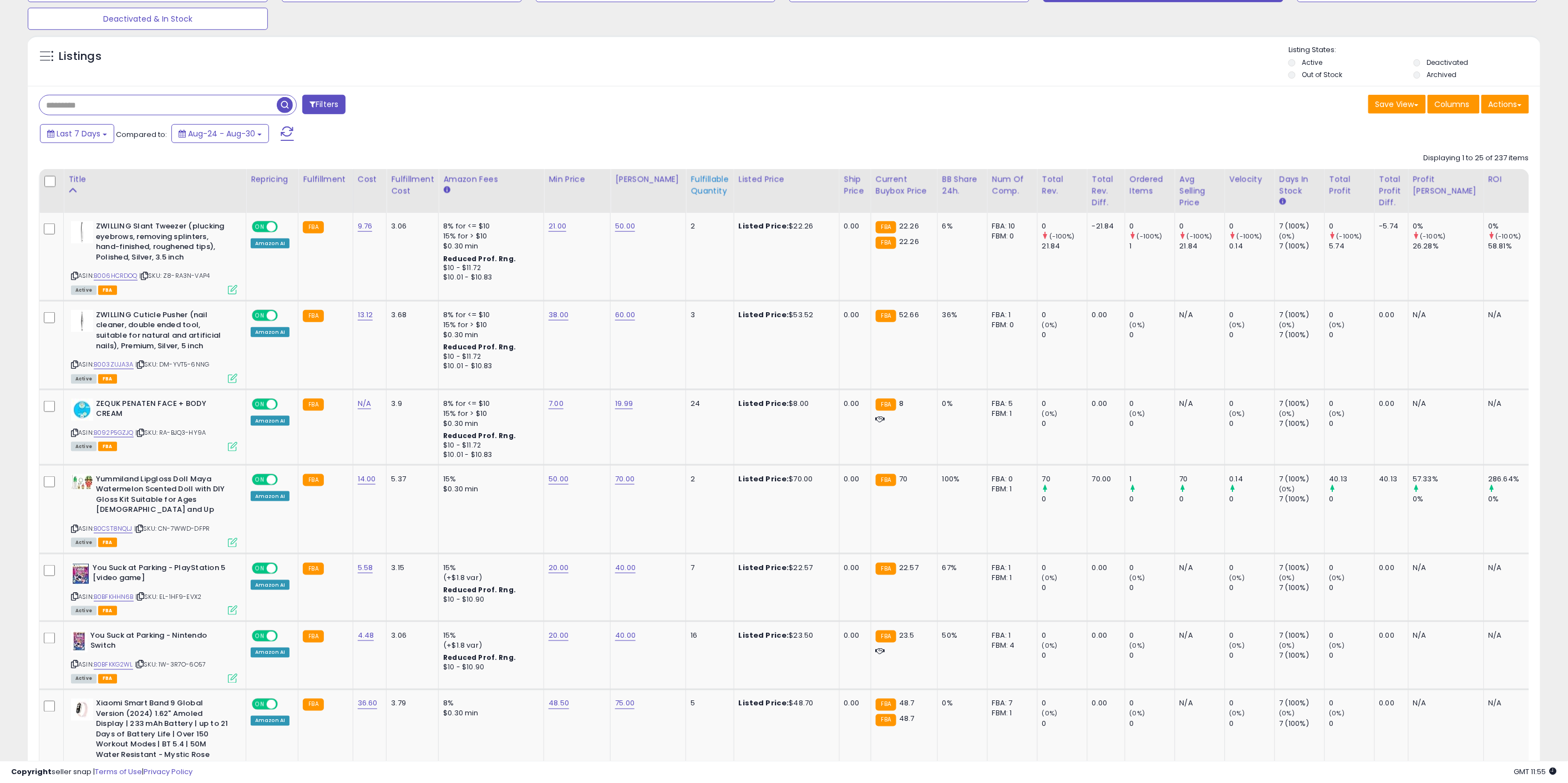
click at [706, 189] on div "Fulfillable Quantity" at bounding box center [709, 185] width 38 height 23
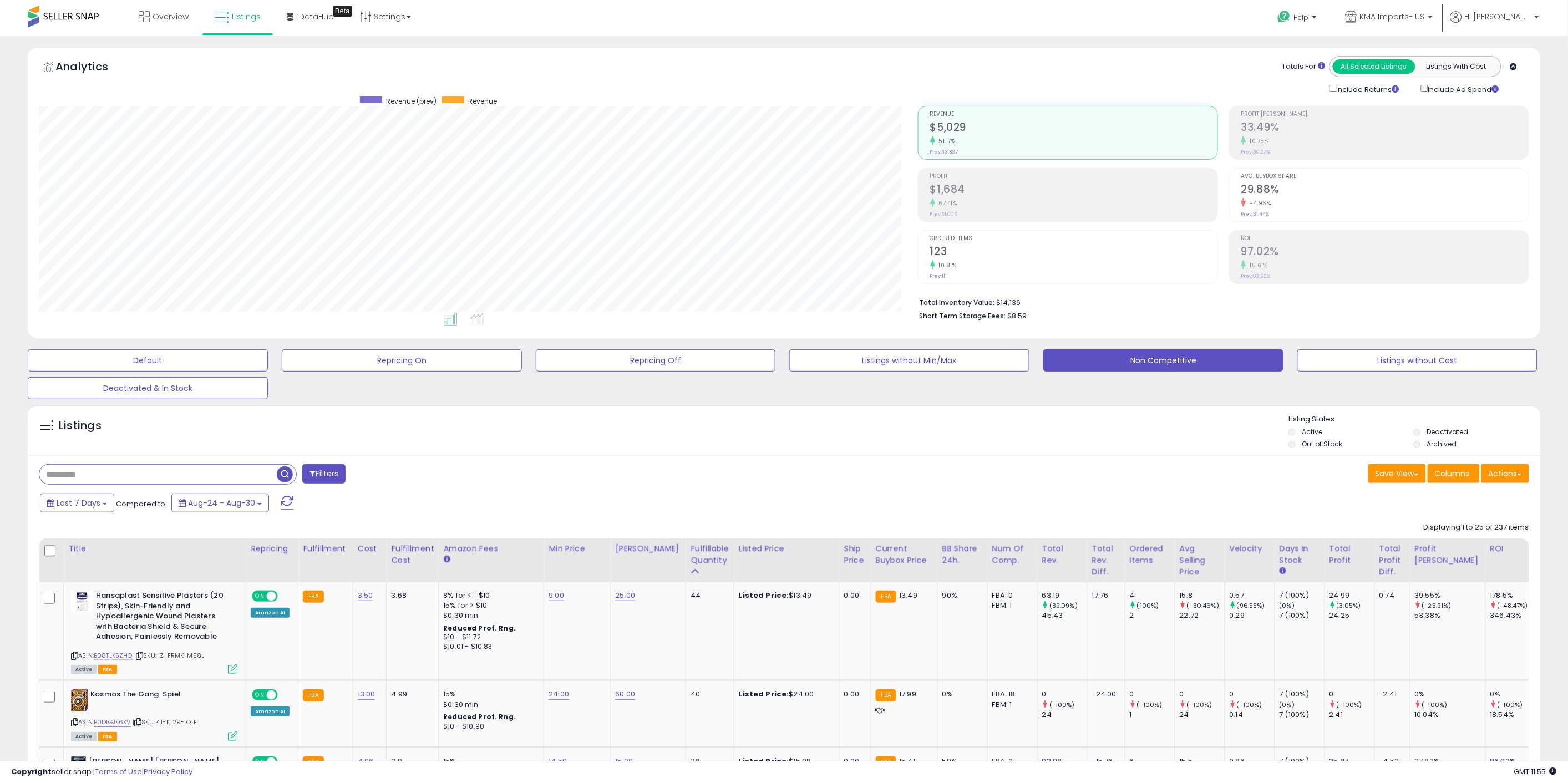
scroll to position [185, 0]
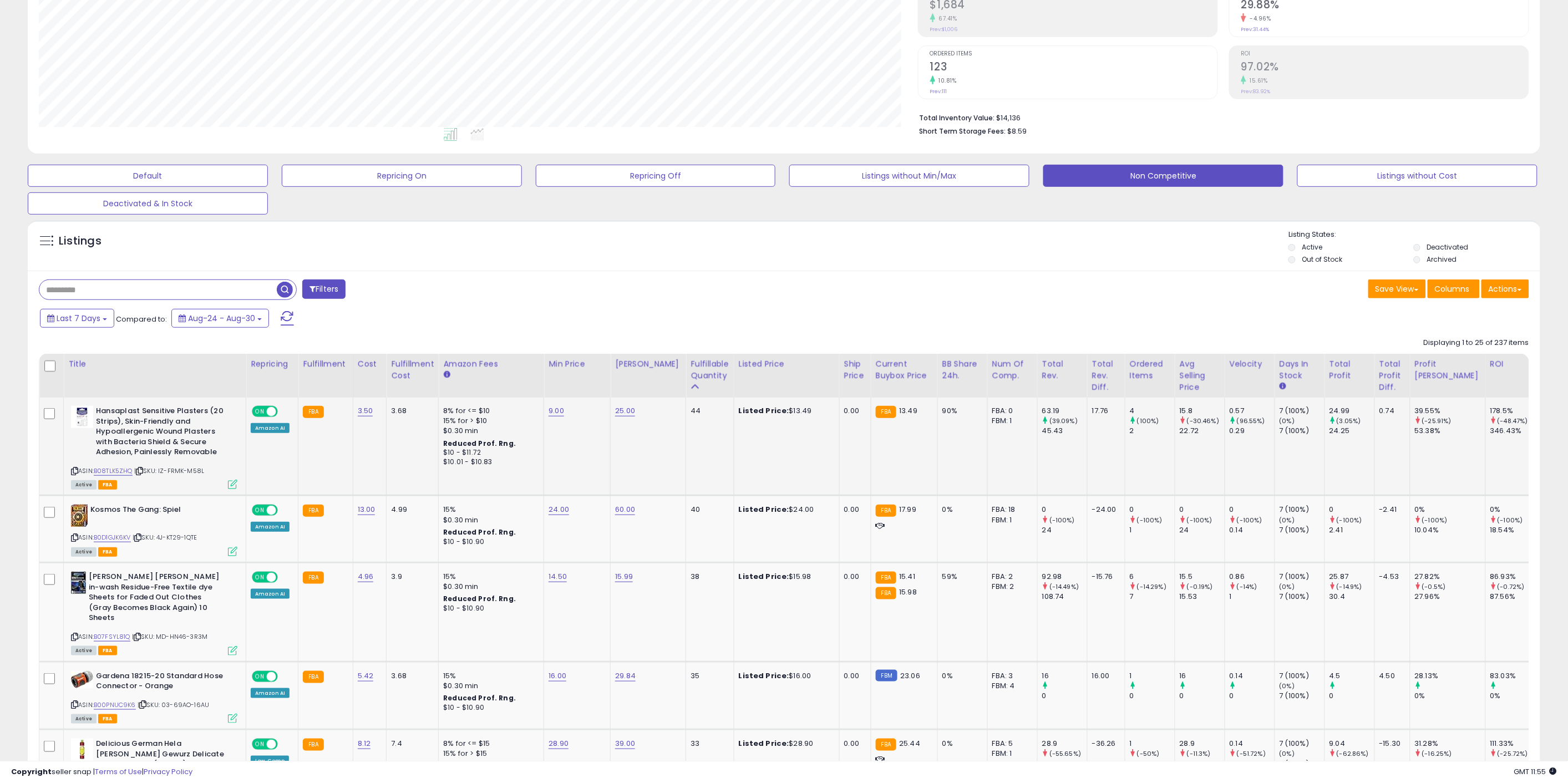
click at [801, 459] on td "Listed Price: $13.49" at bounding box center [787, 447] width 105 height 98
click at [111, 470] on link "B08TLK5ZHQ" at bounding box center [114, 471] width 39 height 9
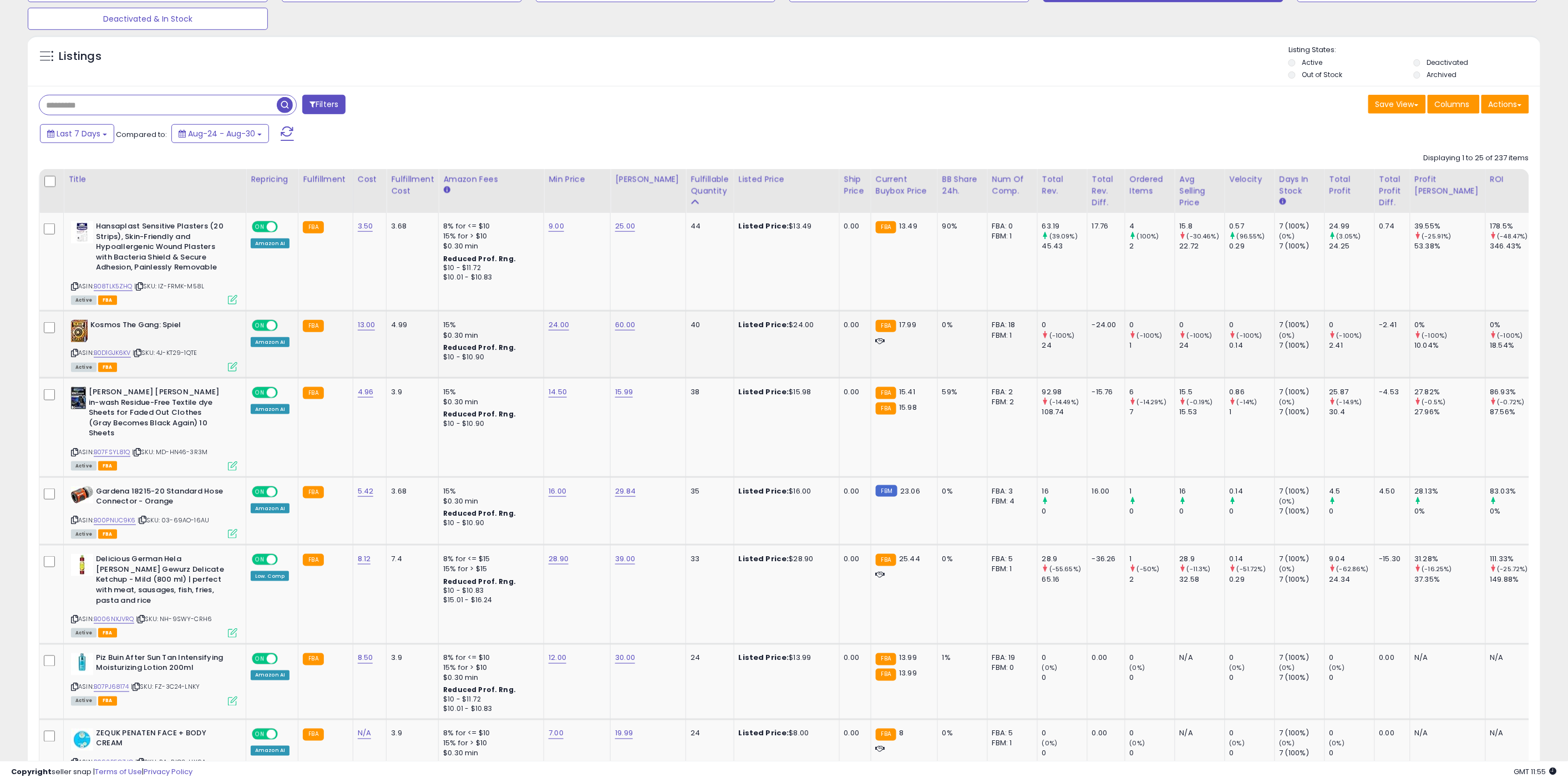
click at [529, 348] on div "Reduced Prof. Rng." at bounding box center [489, 348] width 92 height 9
click at [108, 353] on link "B0D1GJK6KV" at bounding box center [113, 353] width 37 height 9
click at [765, 348] on td "Listed Price: $24.00" at bounding box center [787, 344] width 105 height 67
click at [560, 415] on td "14.50" at bounding box center [577, 428] width 66 height 99
click at [594, 506] on td "16.00" at bounding box center [577, 512] width 66 height 68
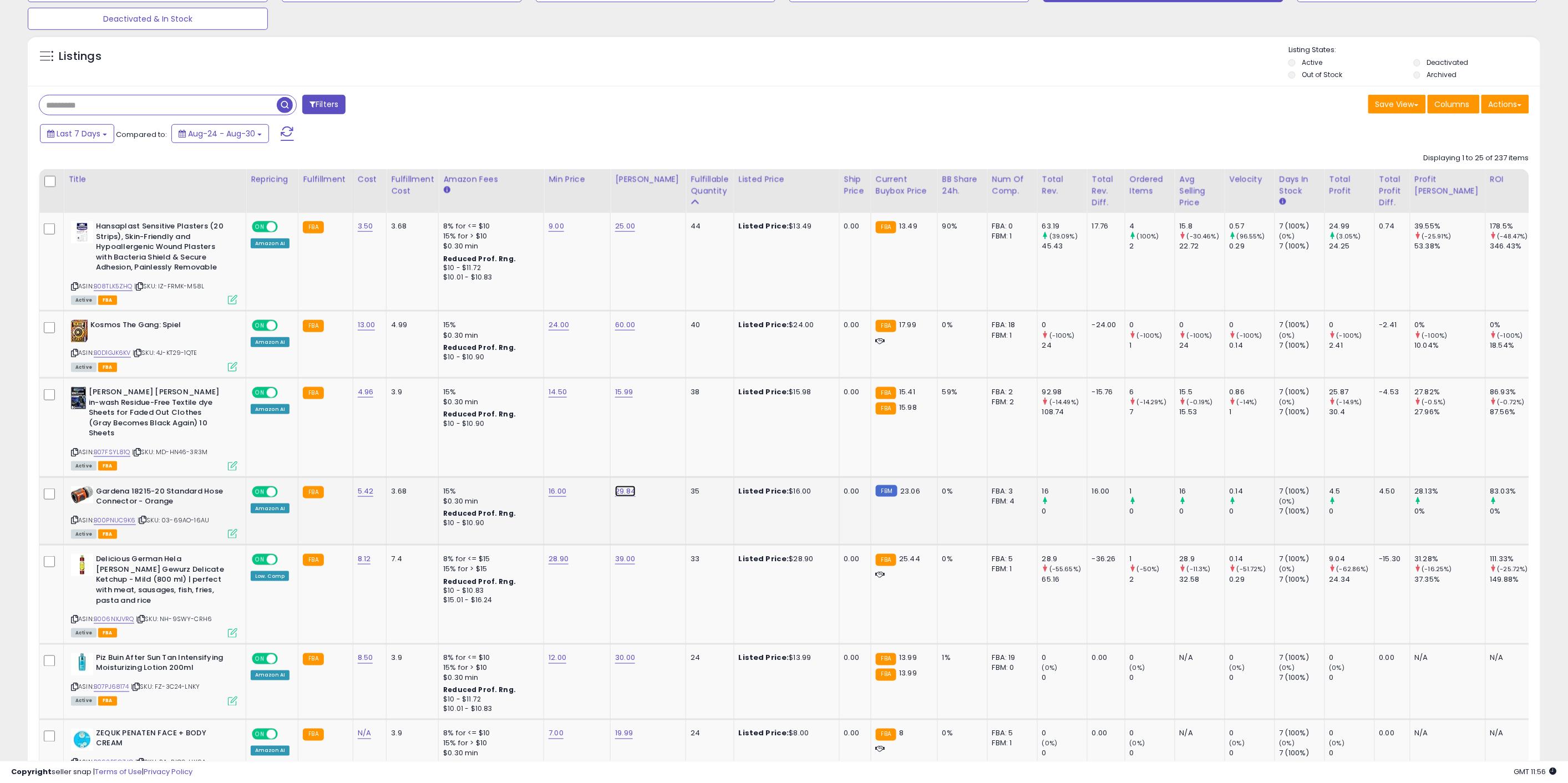
click at [621, 486] on link "29.84" at bounding box center [625, 491] width 20 height 11
drag, startPoint x: 607, startPoint y: 451, endPoint x: 524, endPoint y: 448, distance: 83.1
type input "*****"
click button "submit" at bounding box center [652, 452] width 18 height 17
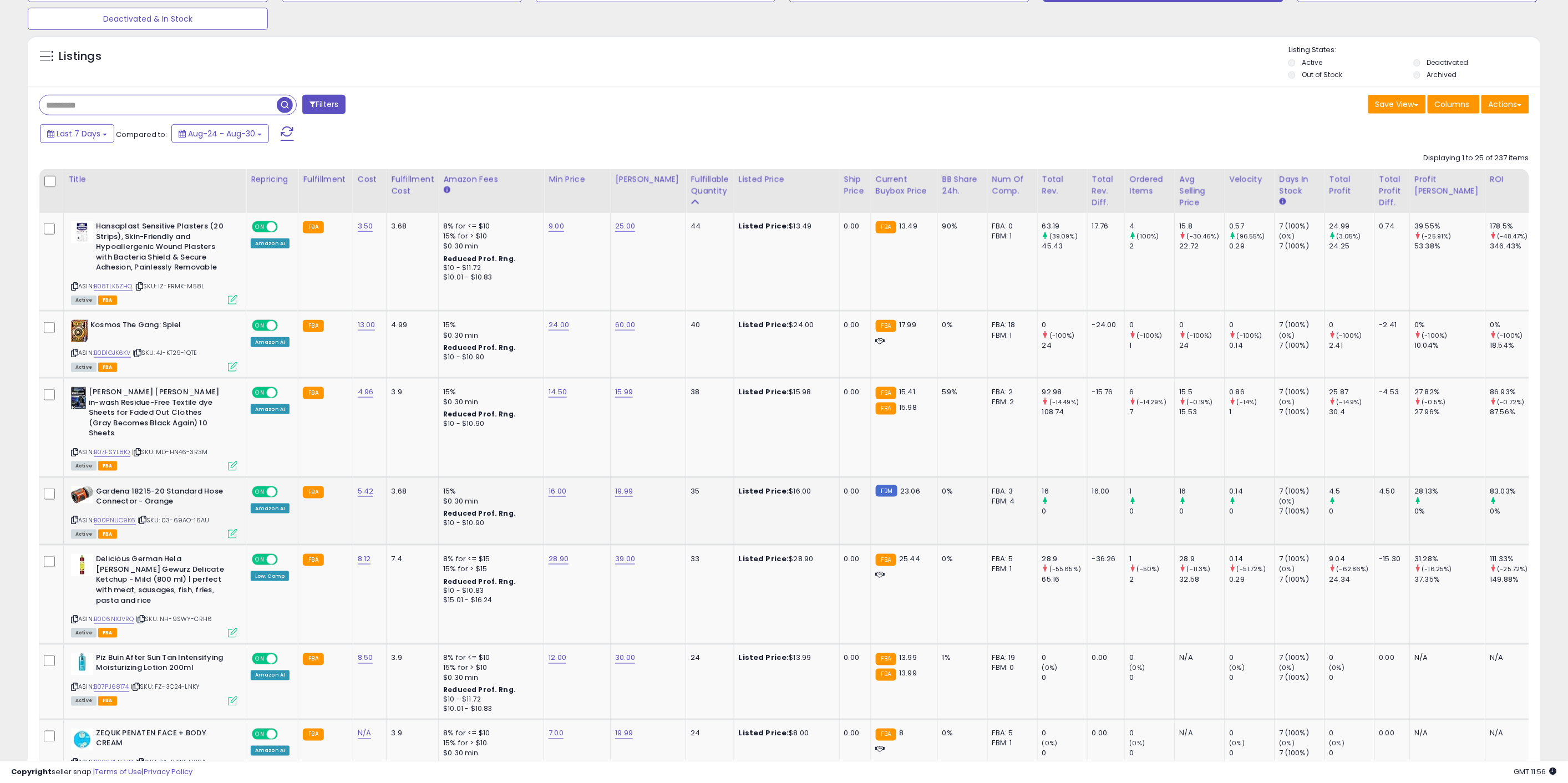
click at [235, 529] on icon at bounding box center [233, 534] width 9 height 9
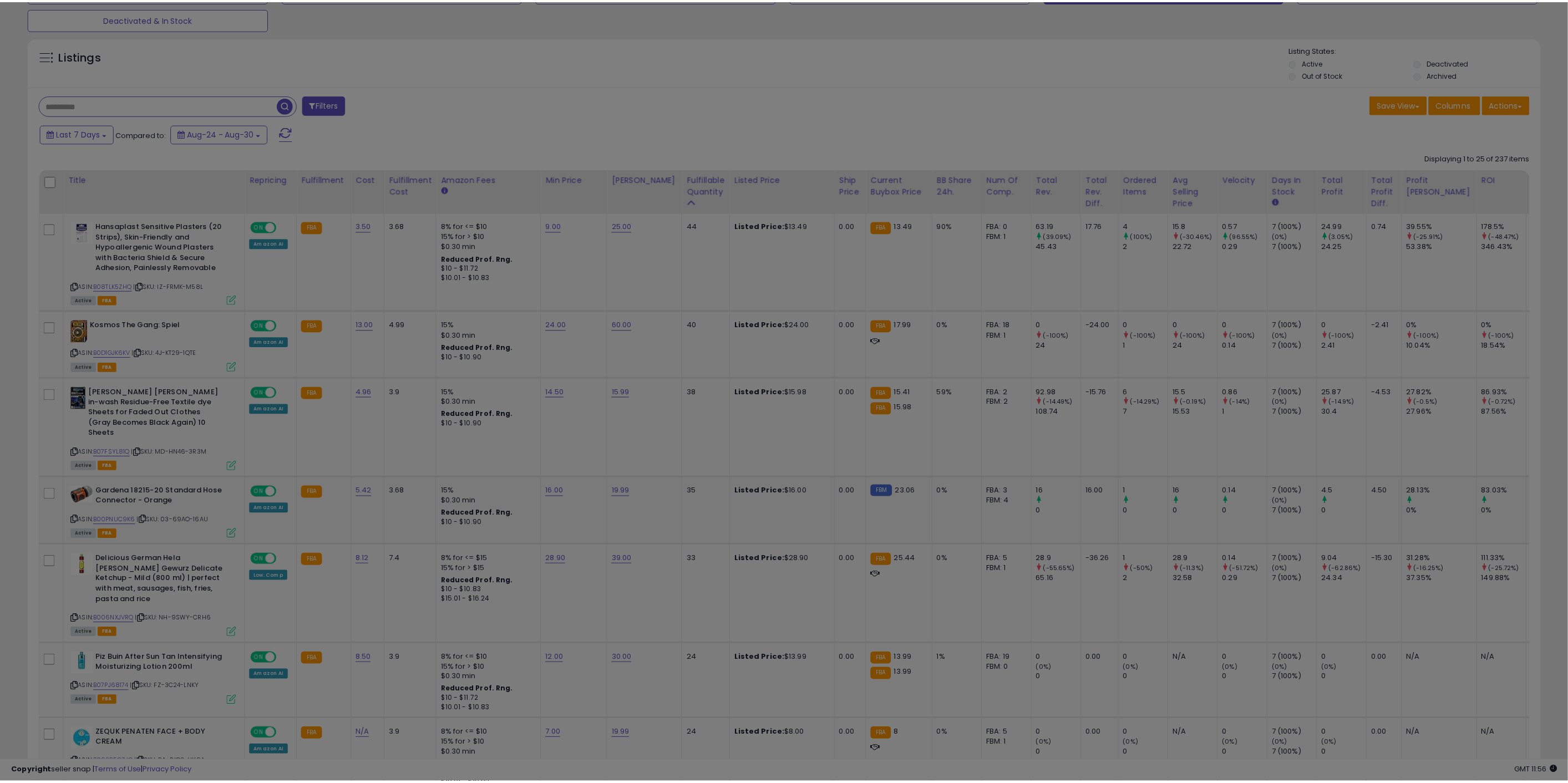
scroll to position [227, 885]
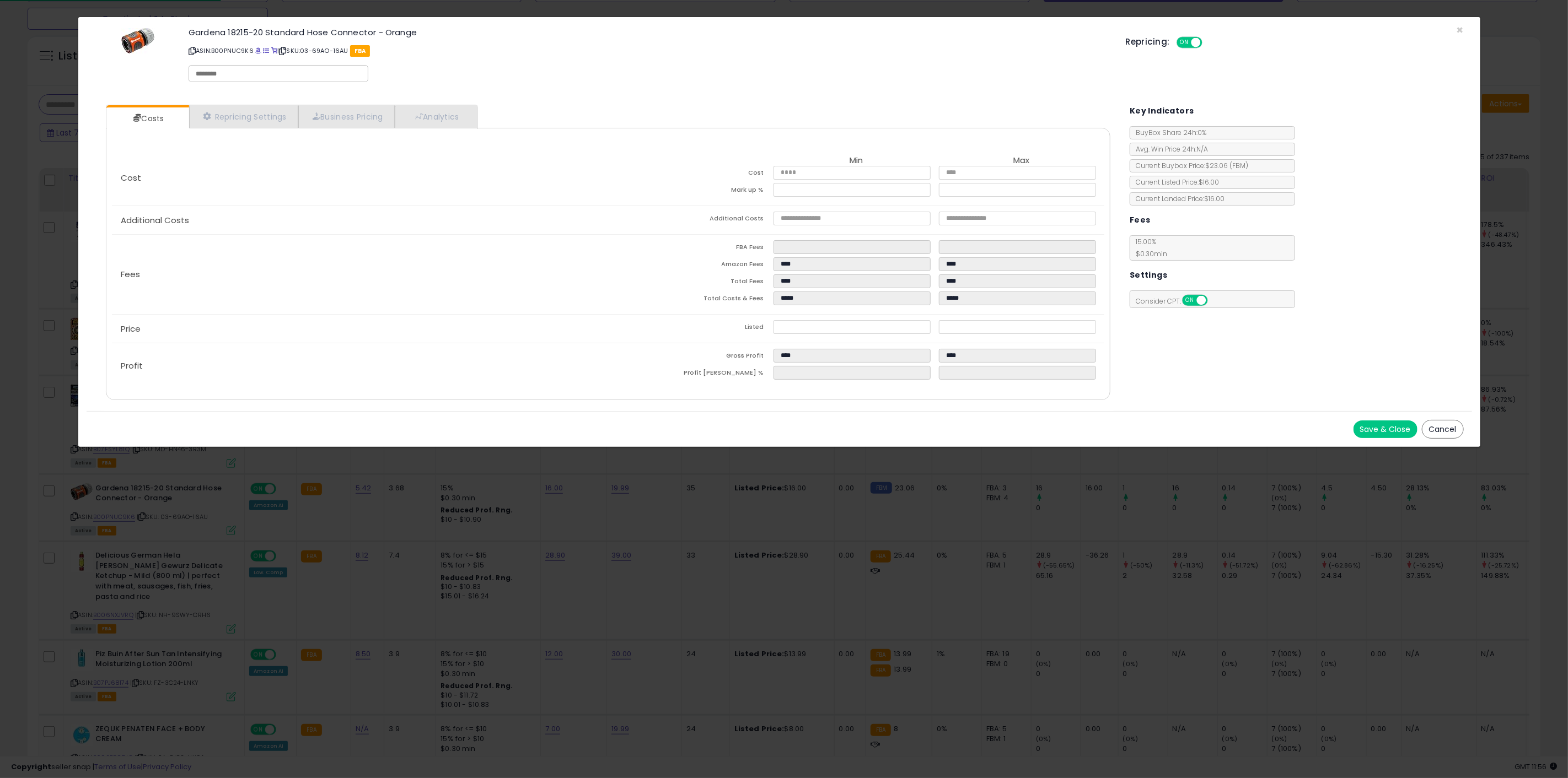
click at [288, 560] on div "× Close Gardena 18215-20 Standard Hose Connector - Orange ASIN: B00PNUC9K6 | SK…" at bounding box center [784, 389] width 1568 height 778
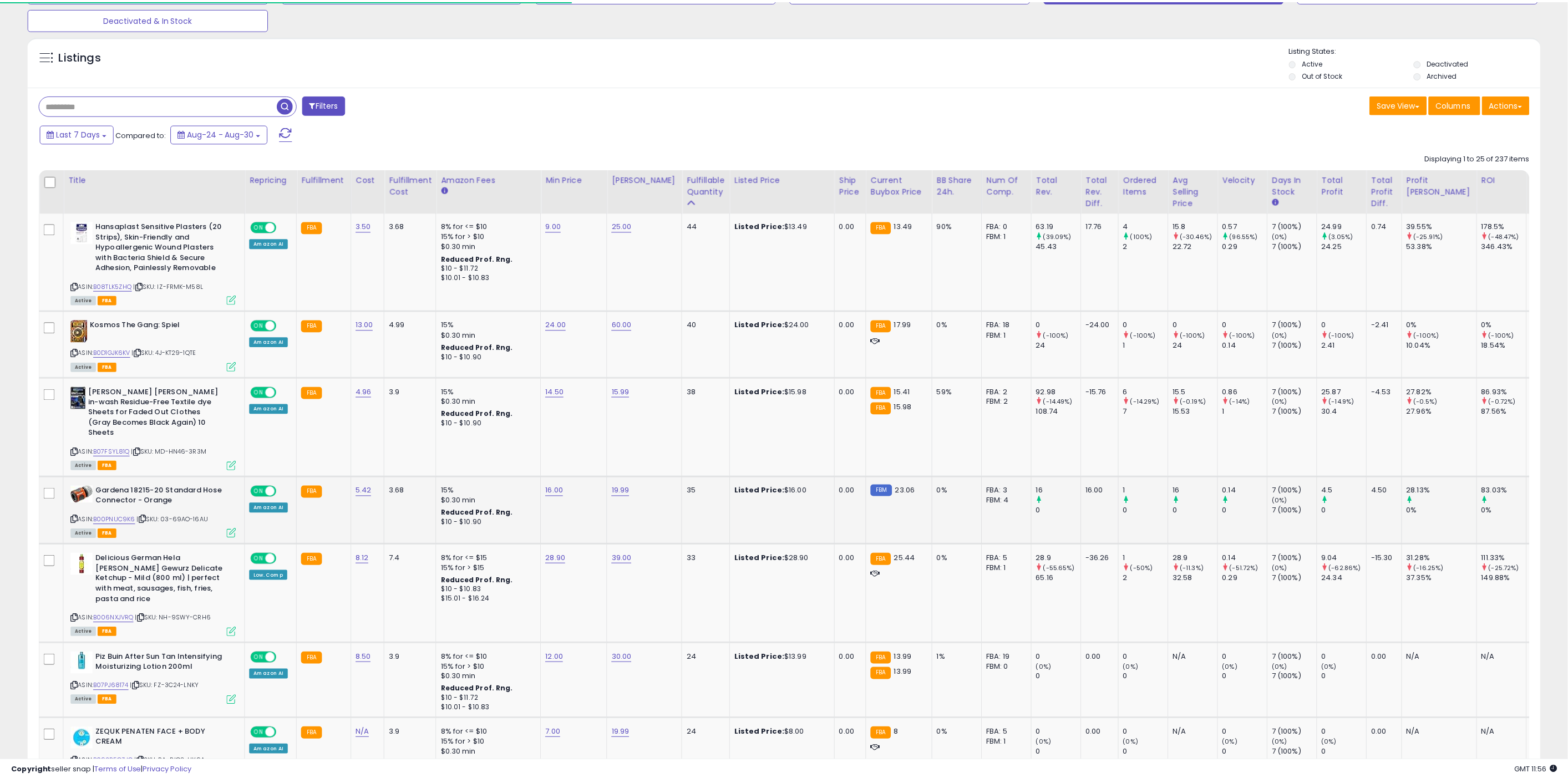
scroll to position [554442, 553845]
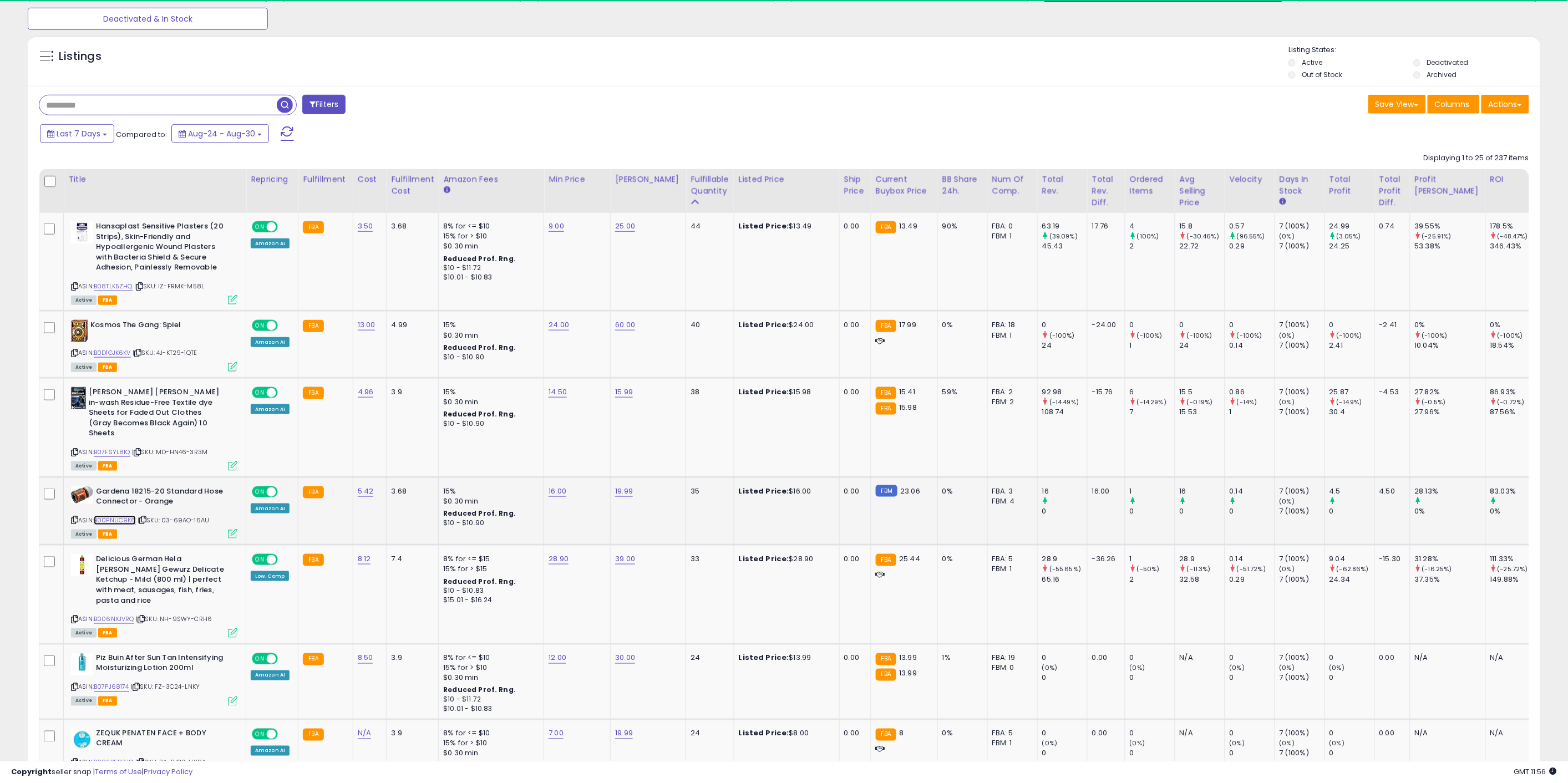
click at [126, 516] on link "B00PNUC9K6" at bounding box center [115, 521] width 42 height 9
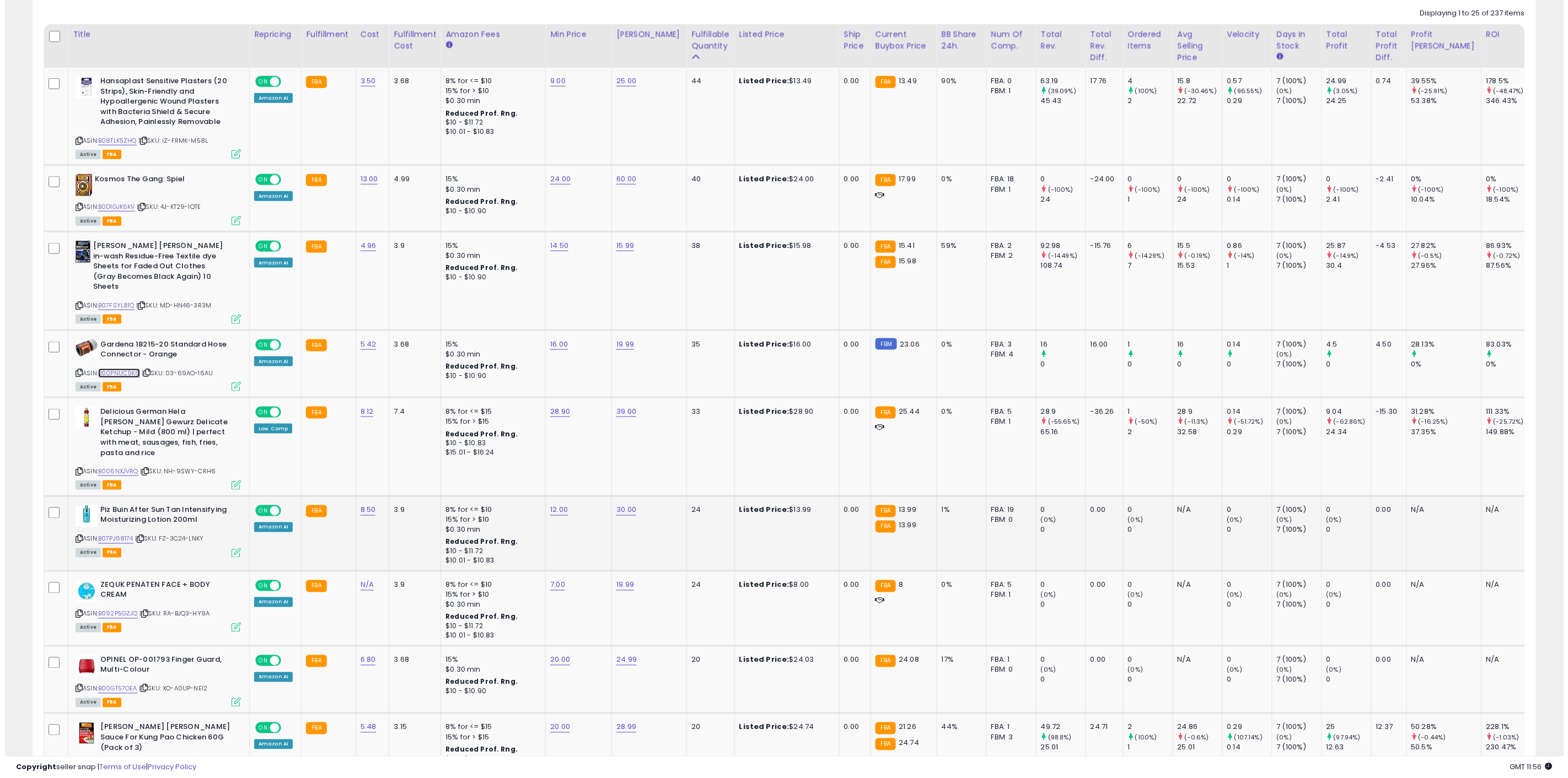
scroll to position [551, 0]
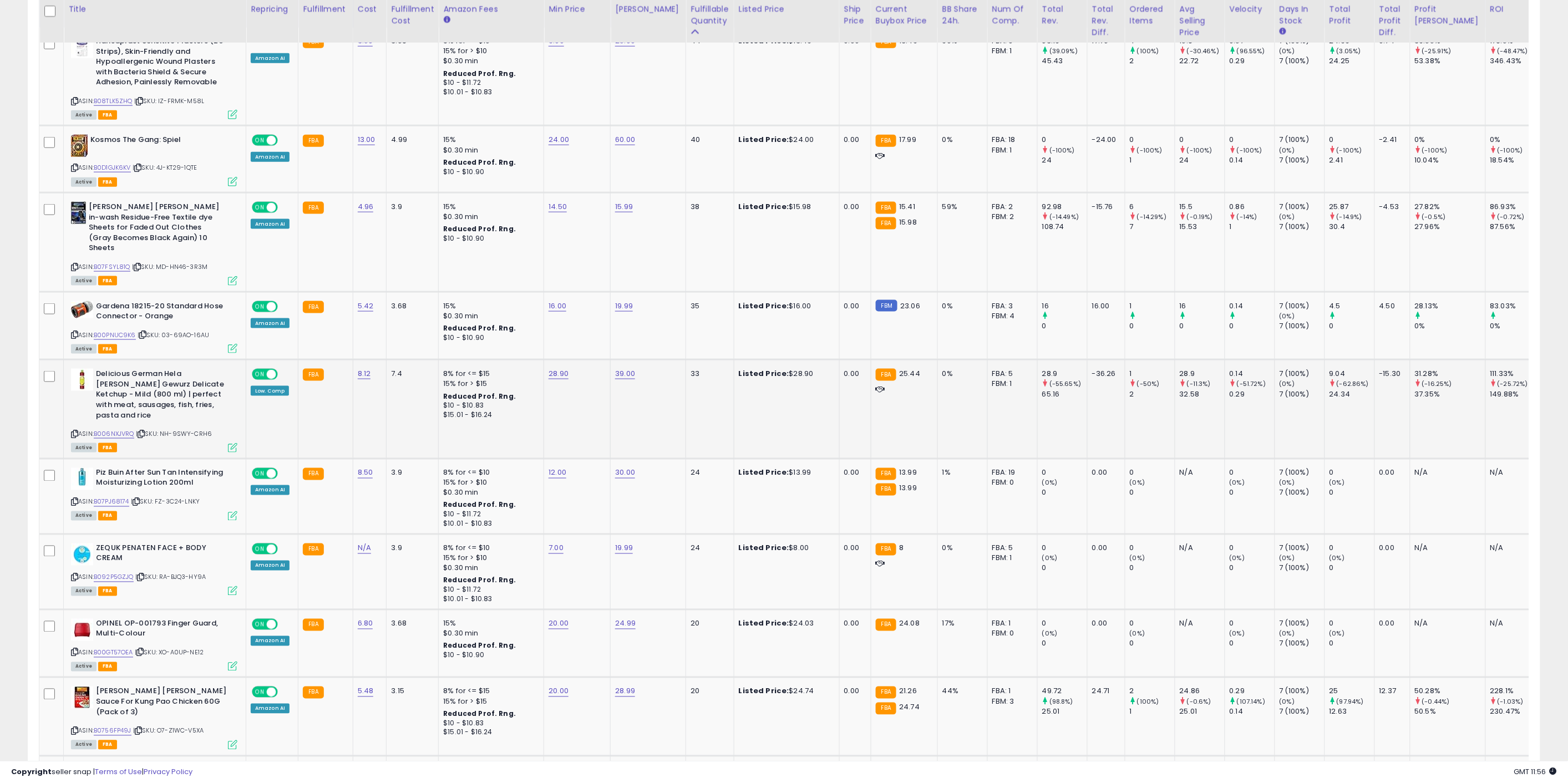
click at [655, 398] on td "39.00" at bounding box center [648, 409] width 76 height 99
click at [127, 420] on div "ASIN: B006NXJVRQ | SKU: NH-9SWY-CRH6 Active FBA" at bounding box center [154, 409] width 166 height 82
click at [137, 429] on span "| SKU: NH-9SWY-CRH6" at bounding box center [174, 434] width 76 height 9
click at [133, 429] on link "B006NXJVRQ" at bounding box center [115, 434] width 41 height 9
click at [234, 443] on icon at bounding box center [233, 448] width 9 height 9
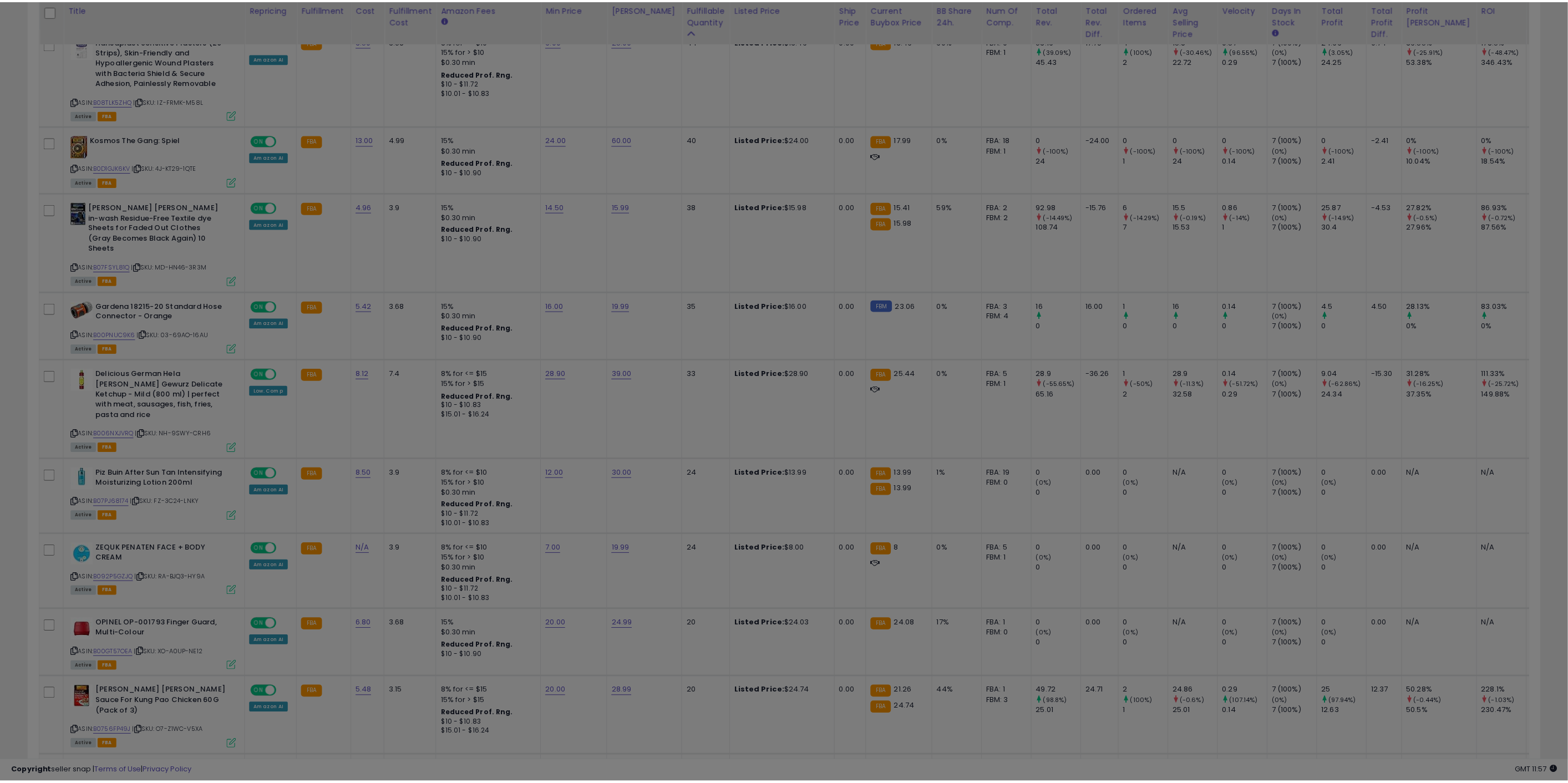
scroll to position [227, 885]
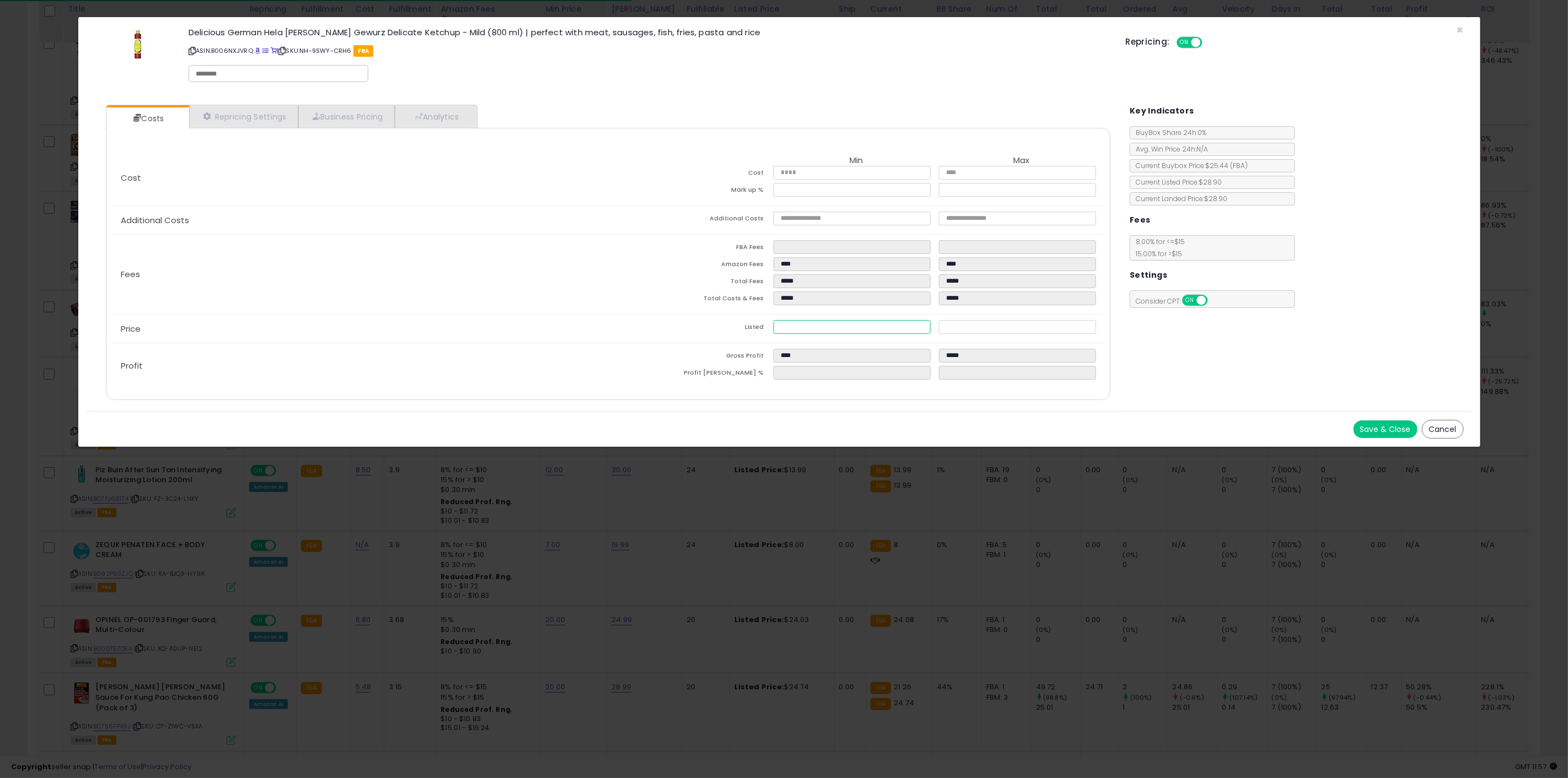
drag, startPoint x: 831, startPoint y: 322, endPoint x: 722, endPoint y: 307, distance: 110.0
click at [724, 309] on div "Cost Min Max Cost **** **** Mark up % ****** ****** Additional Costs Additional…" at bounding box center [608, 270] width 1009 height 239
type input "****"
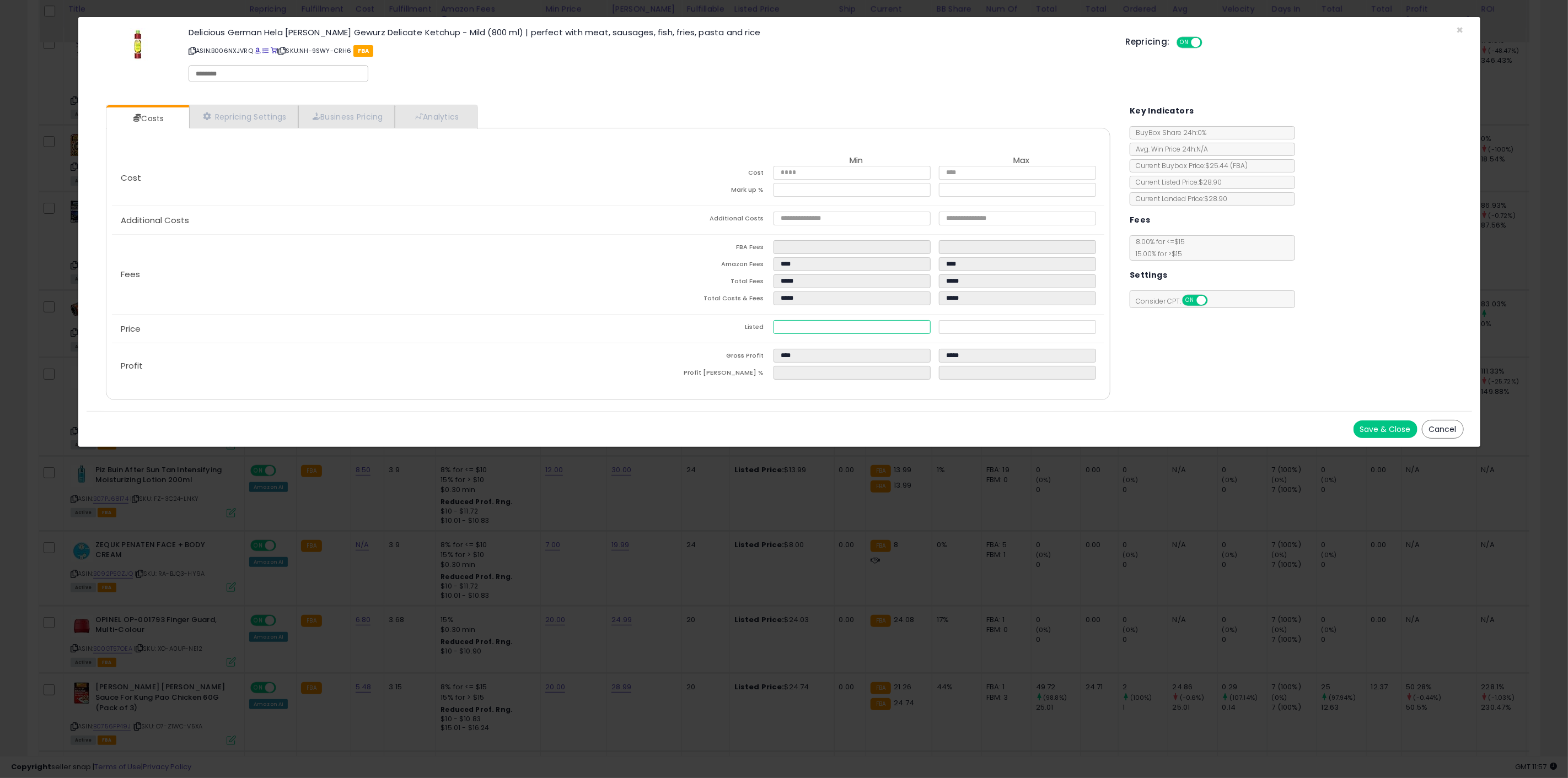
type input "*****"
type input "*"
type input "****"
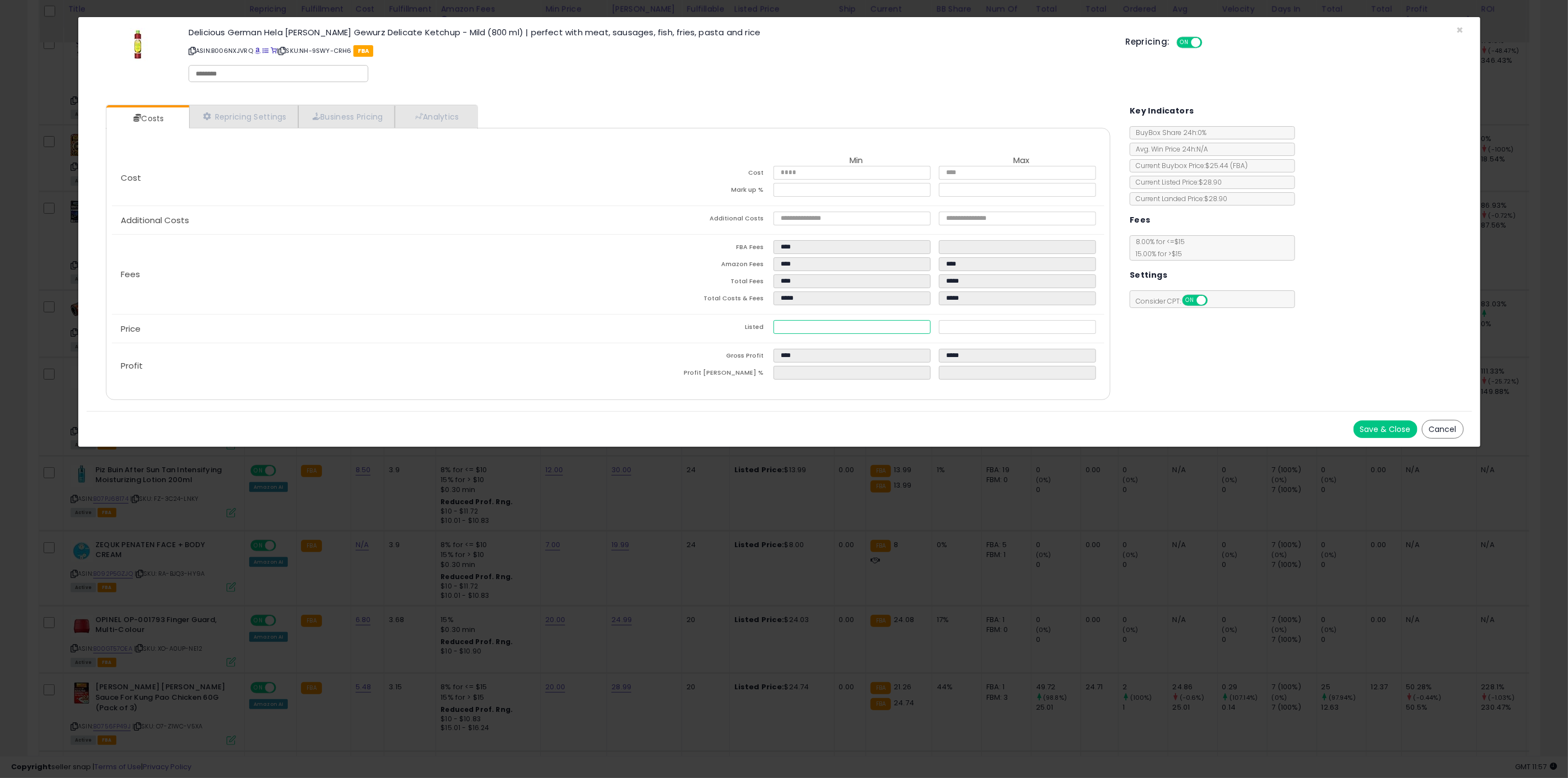
type input "****"
type input "*****"
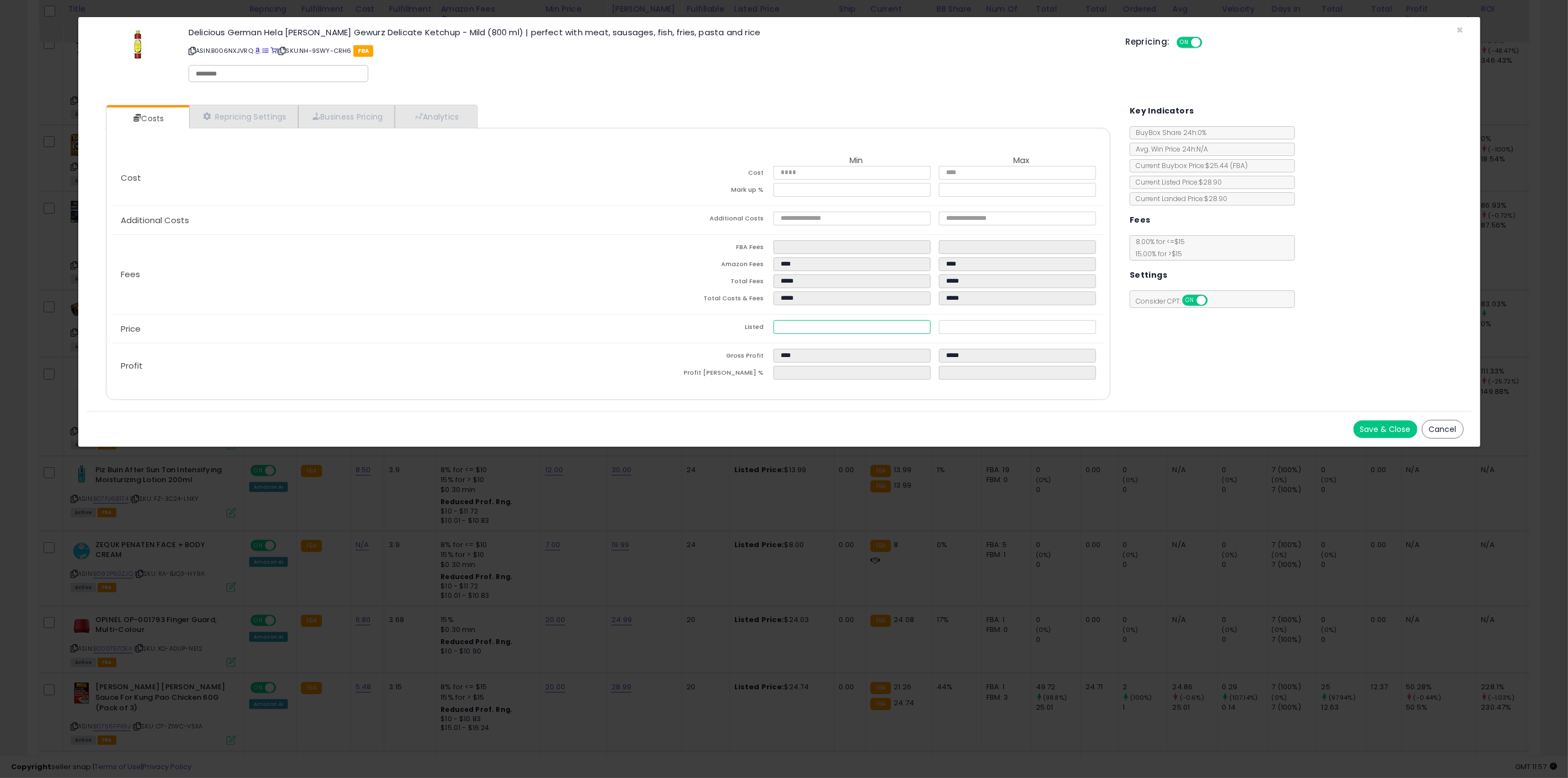
type input "**"
type input "*****"
type input "****"
type input "*****"
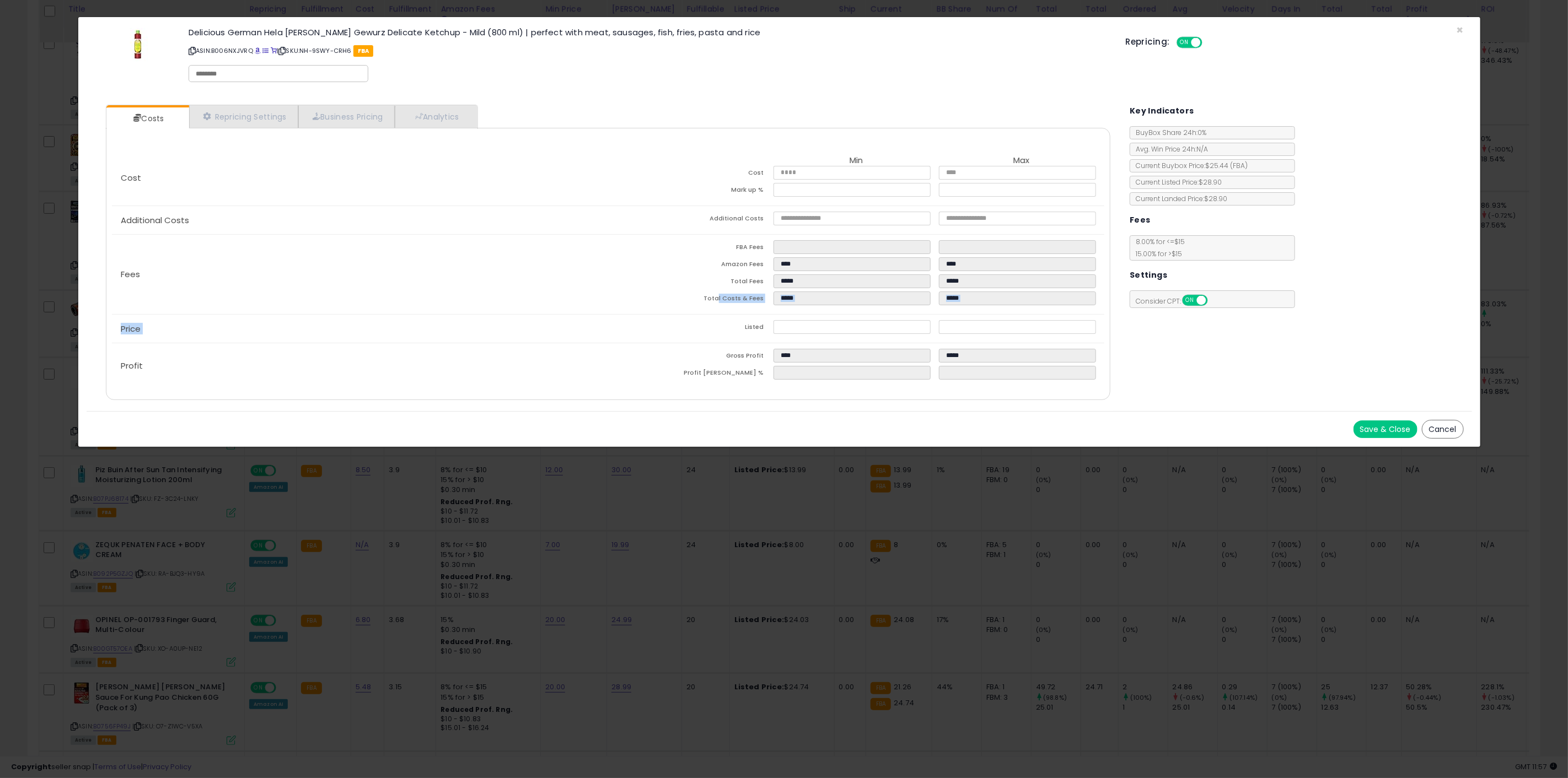
drag, startPoint x: 720, startPoint y: 306, endPoint x: 717, endPoint y: 320, distance: 14.3
click at [717, 320] on div "Cost Min Max Cost **** **** Mark up % ***** ****** Additional Costs Additional …" at bounding box center [608, 270] width 1009 height 239
click at [717, 320] on td "Listed" at bounding box center [691, 328] width 165 height 17
click at [1390, 433] on button "Save & Close" at bounding box center [1386, 428] width 64 height 17
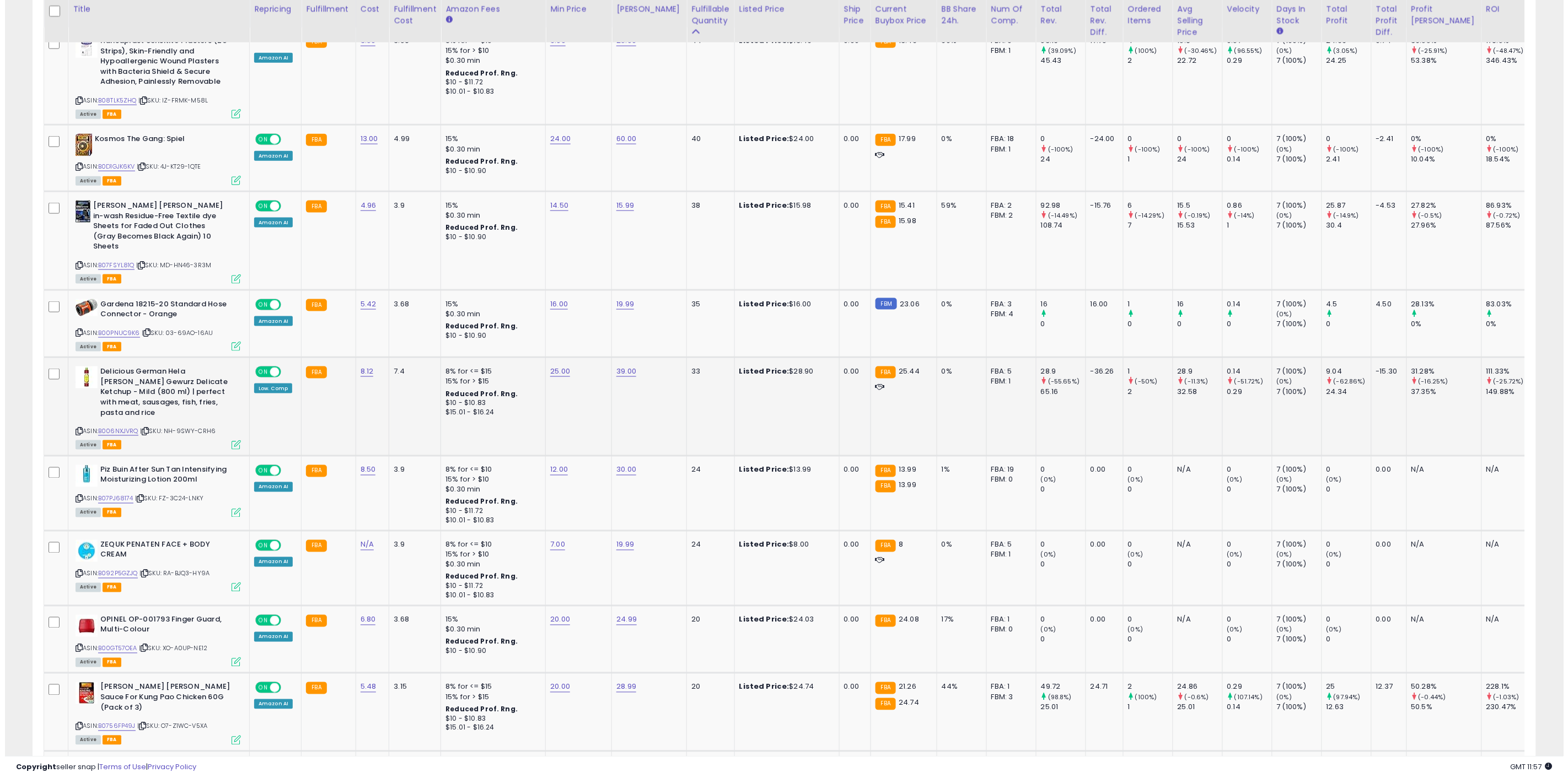
scroll to position [550902, 550602]
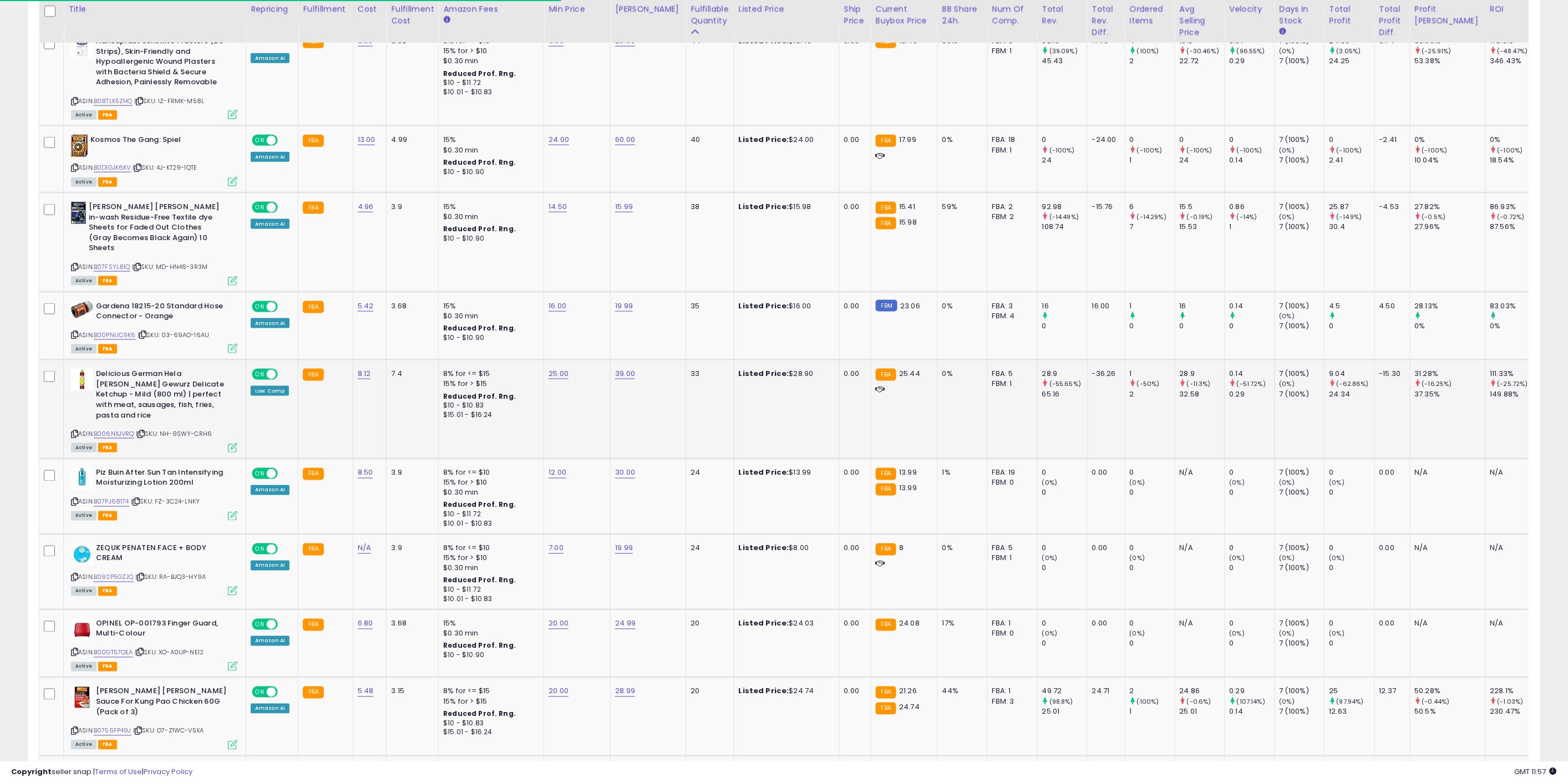
click at [715, 417] on td "33" at bounding box center [710, 409] width 48 height 99
click at [232, 443] on icon at bounding box center [233, 448] width 9 height 9
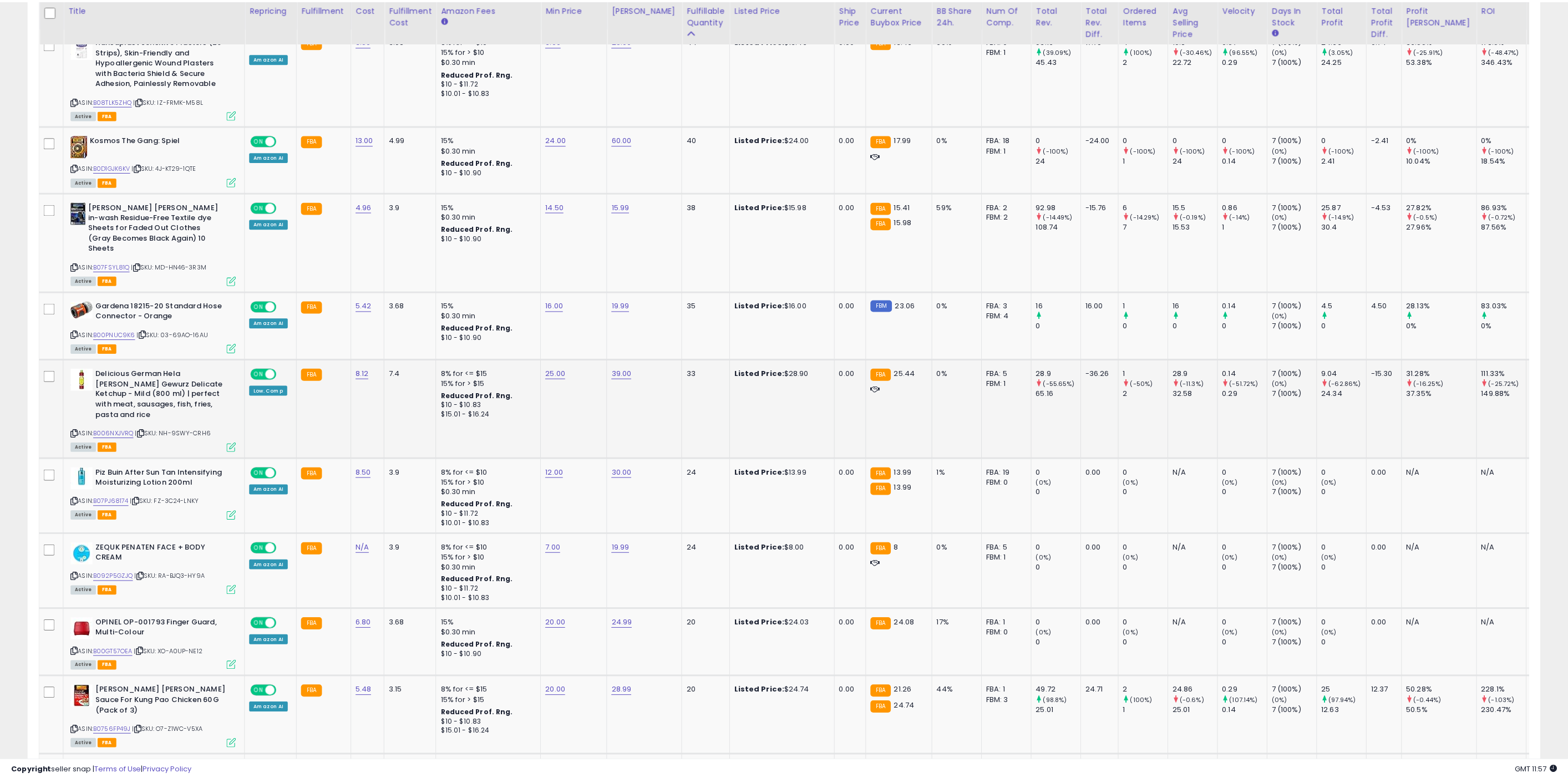
scroll to position [227, 885]
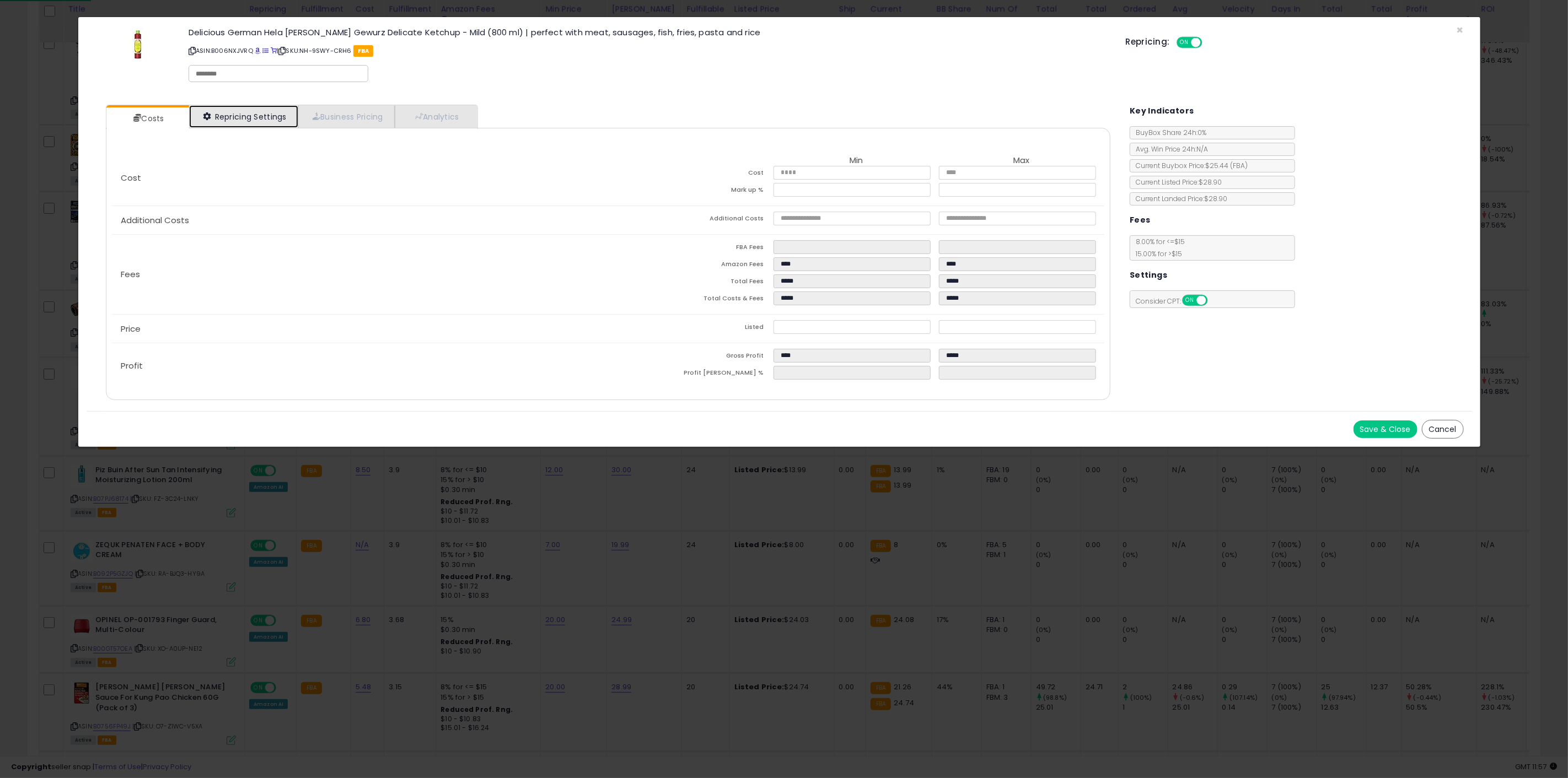
click at [274, 125] on link "Repricing Settings" at bounding box center [243, 117] width 109 height 23
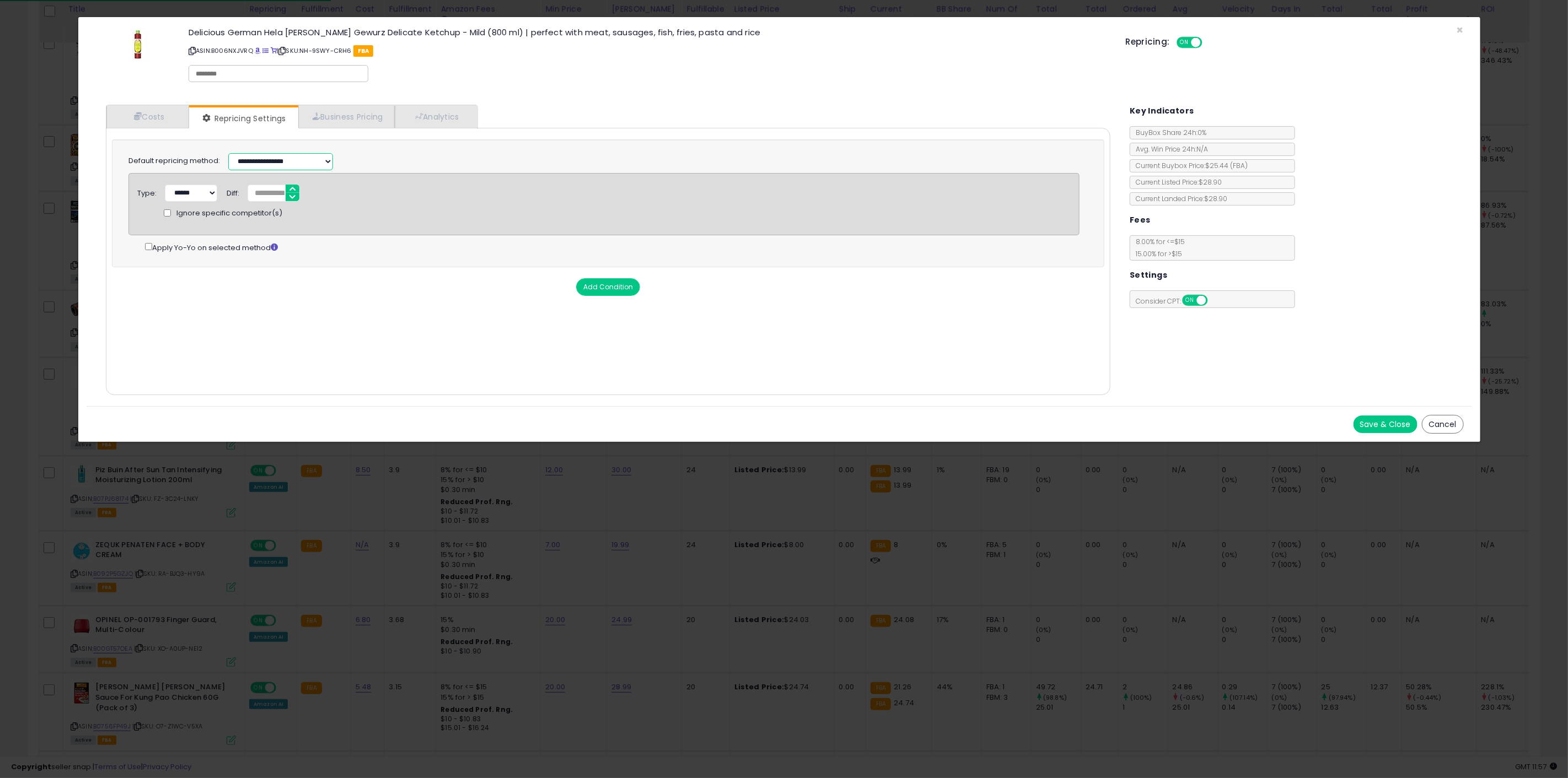
click at [298, 165] on select "**********" at bounding box center [281, 161] width 105 height 17
select select "*********"
click at [229, 153] on select "**********" at bounding box center [281, 161] width 105 height 17
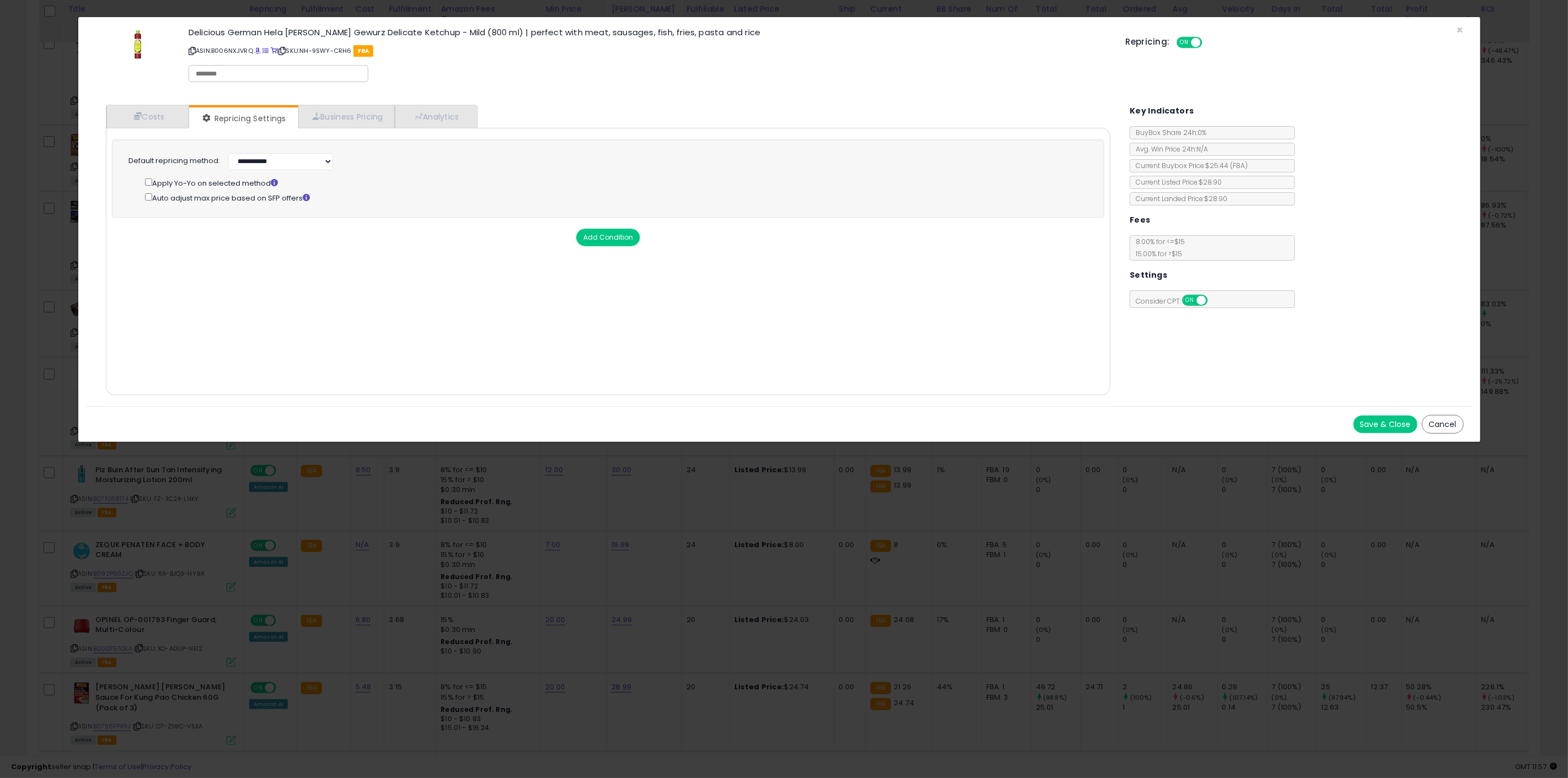
click at [1370, 423] on button "Save & Close" at bounding box center [1386, 424] width 64 height 17
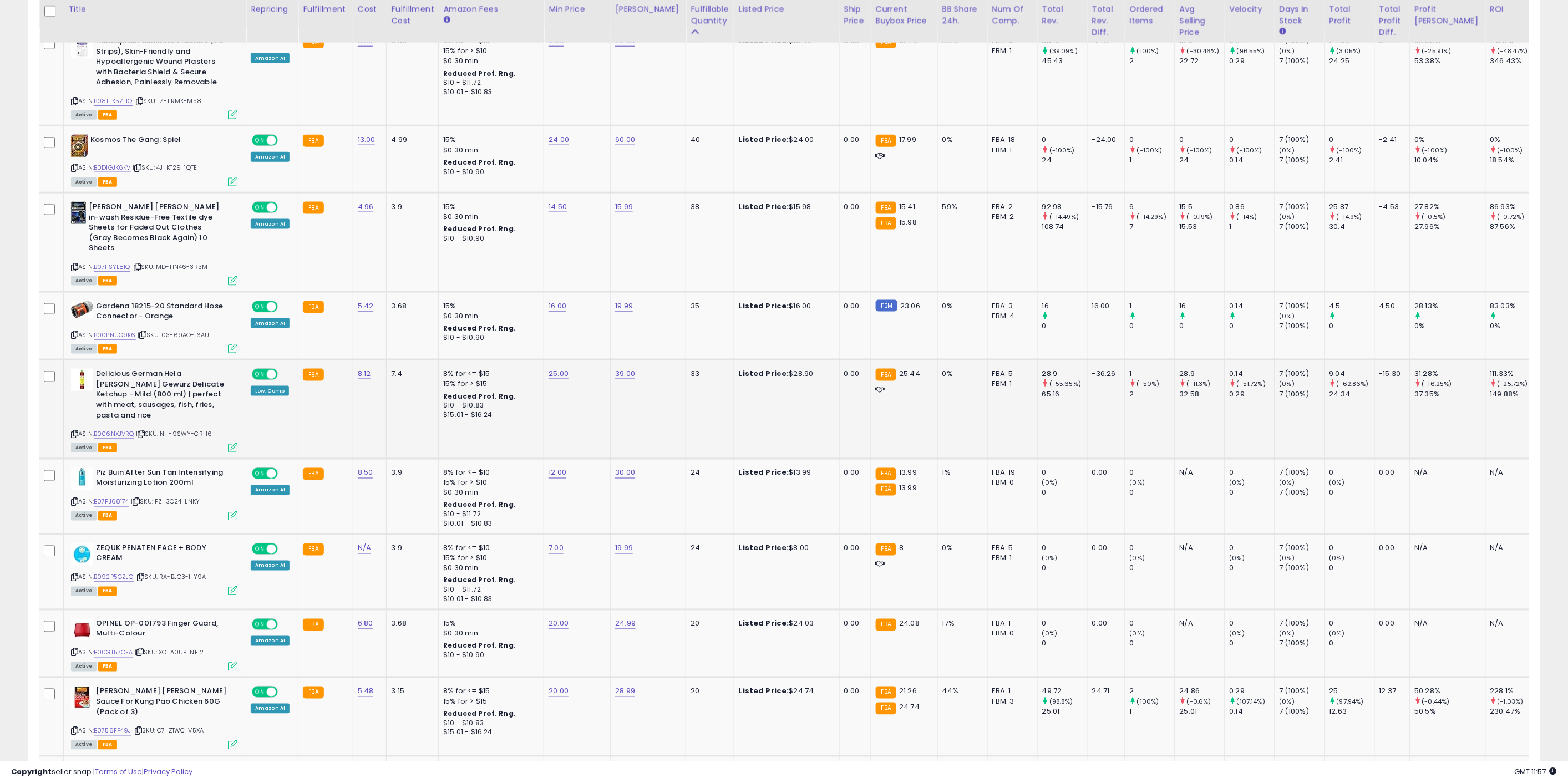
scroll to position [554442, 553845]
click at [610, 383] on td "39.00" at bounding box center [648, 409] width 76 height 99
click at [562, 368] on link "25.00" at bounding box center [559, 374] width 20 height 11
drag, startPoint x: 483, startPoint y: 329, endPoint x: 468, endPoint y: 331, distance: 15.1
click at [469, 330] on div "*****" at bounding box center [546, 336] width 160 height 30
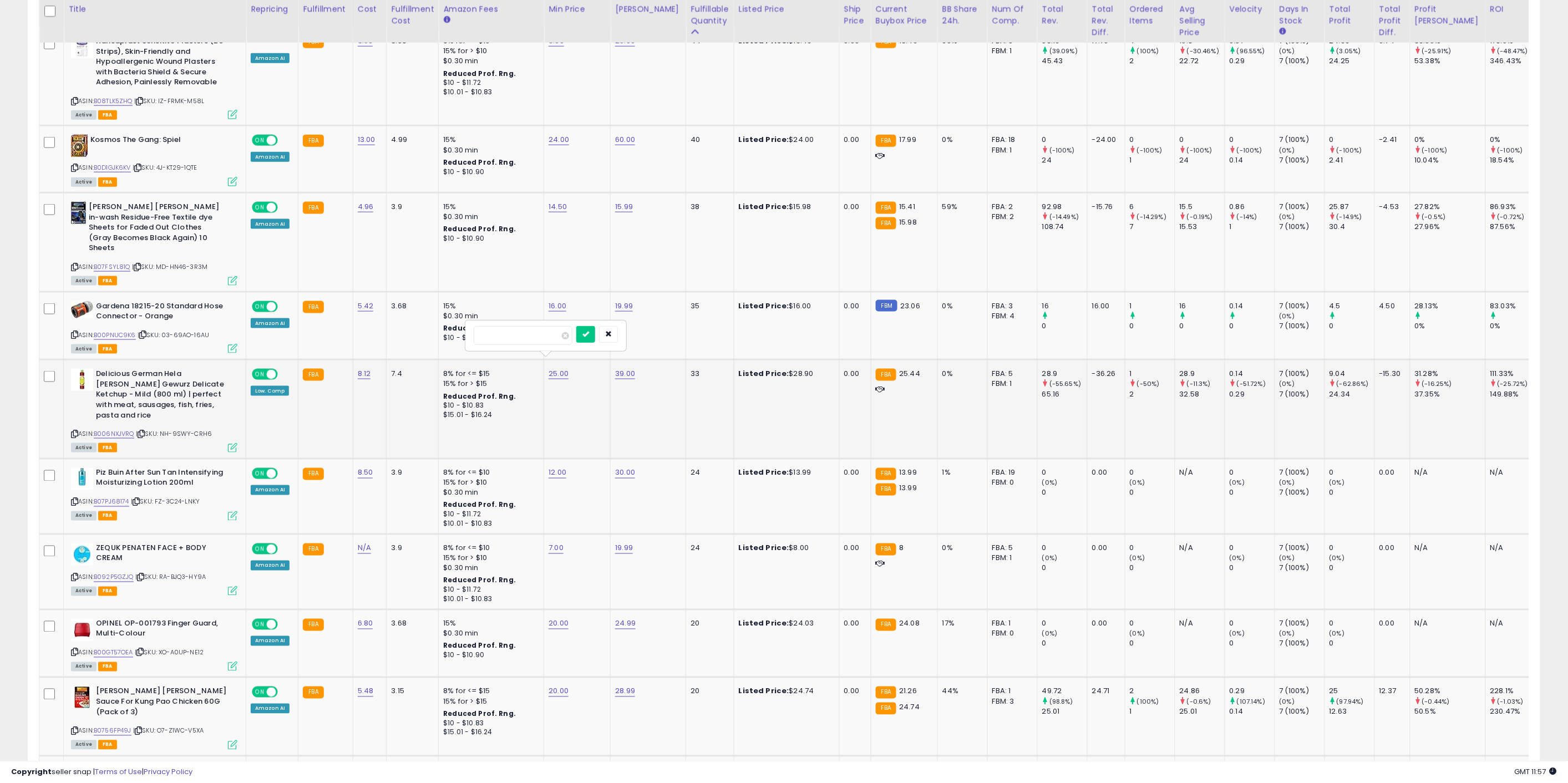
type input "*****"
click button "submit" at bounding box center [585, 334] width 18 height 17
click at [590, 390] on td "27.99" at bounding box center [577, 409] width 66 height 99
click at [596, 489] on td "12.00" at bounding box center [577, 497] width 66 height 76
click at [551, 368] on link "27.99" at bounding box center [558, 374] width 19 height 11
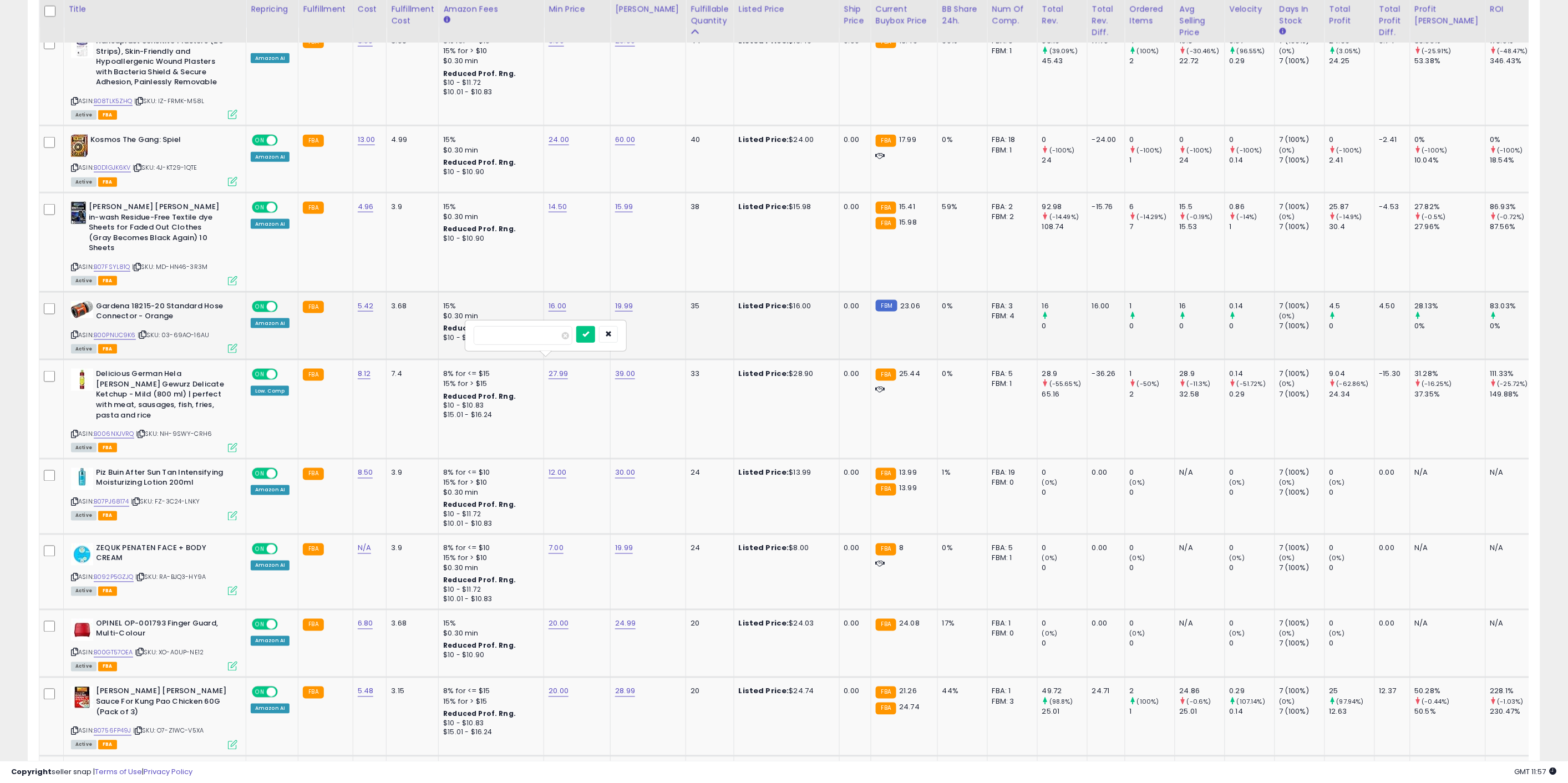
drag, startPoint x: 550, startPoint y: 343, endPoint x: 452, endPoint y: 332, distance: 98.6
type input "**"
click button "submit" at bounding box center [585, 334] width 18 height 17
click at [602, 401] on td "25.00" at bounding box center [577, 409] width 66 height 99
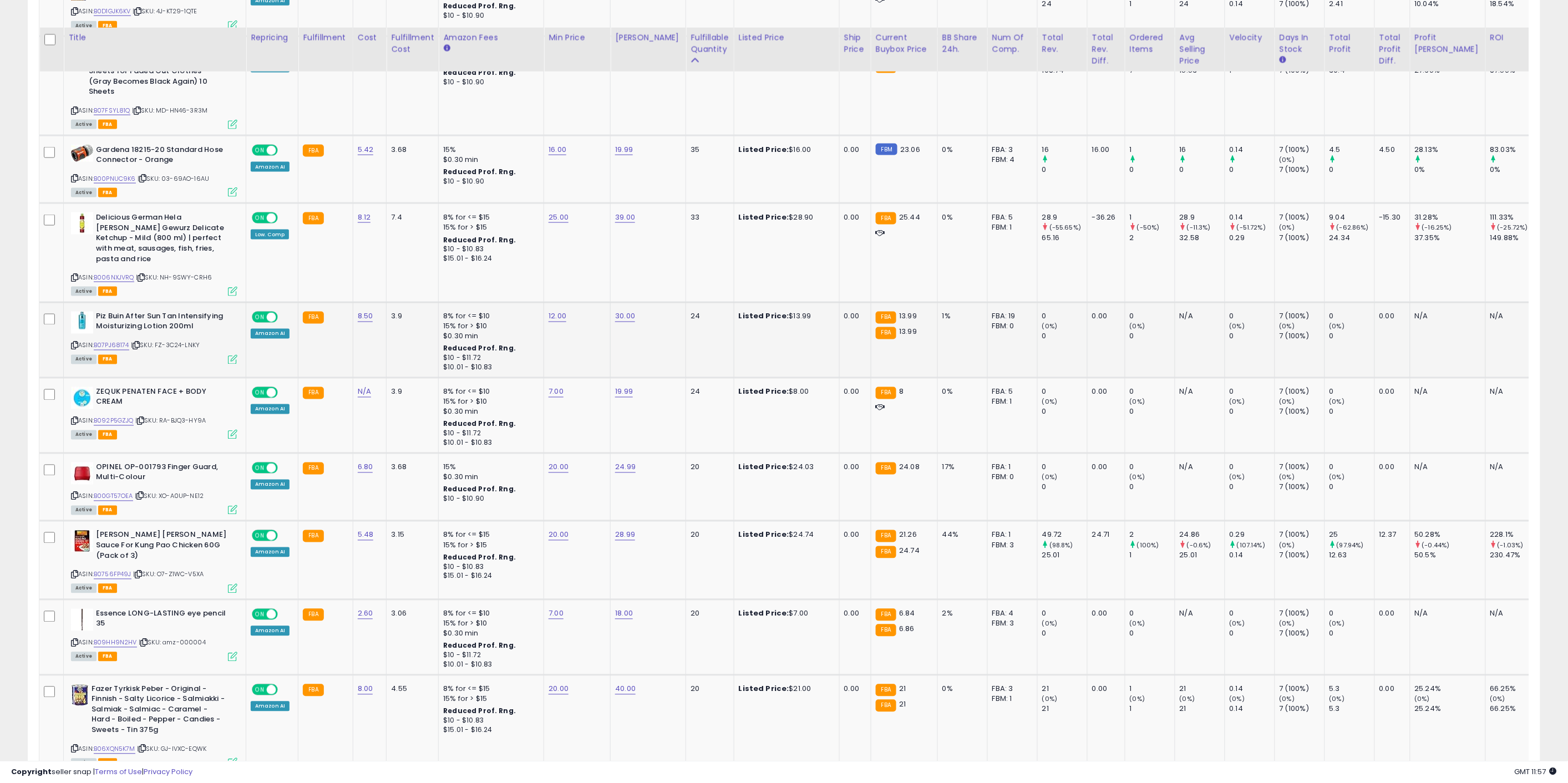
scroll to position [740, 0]
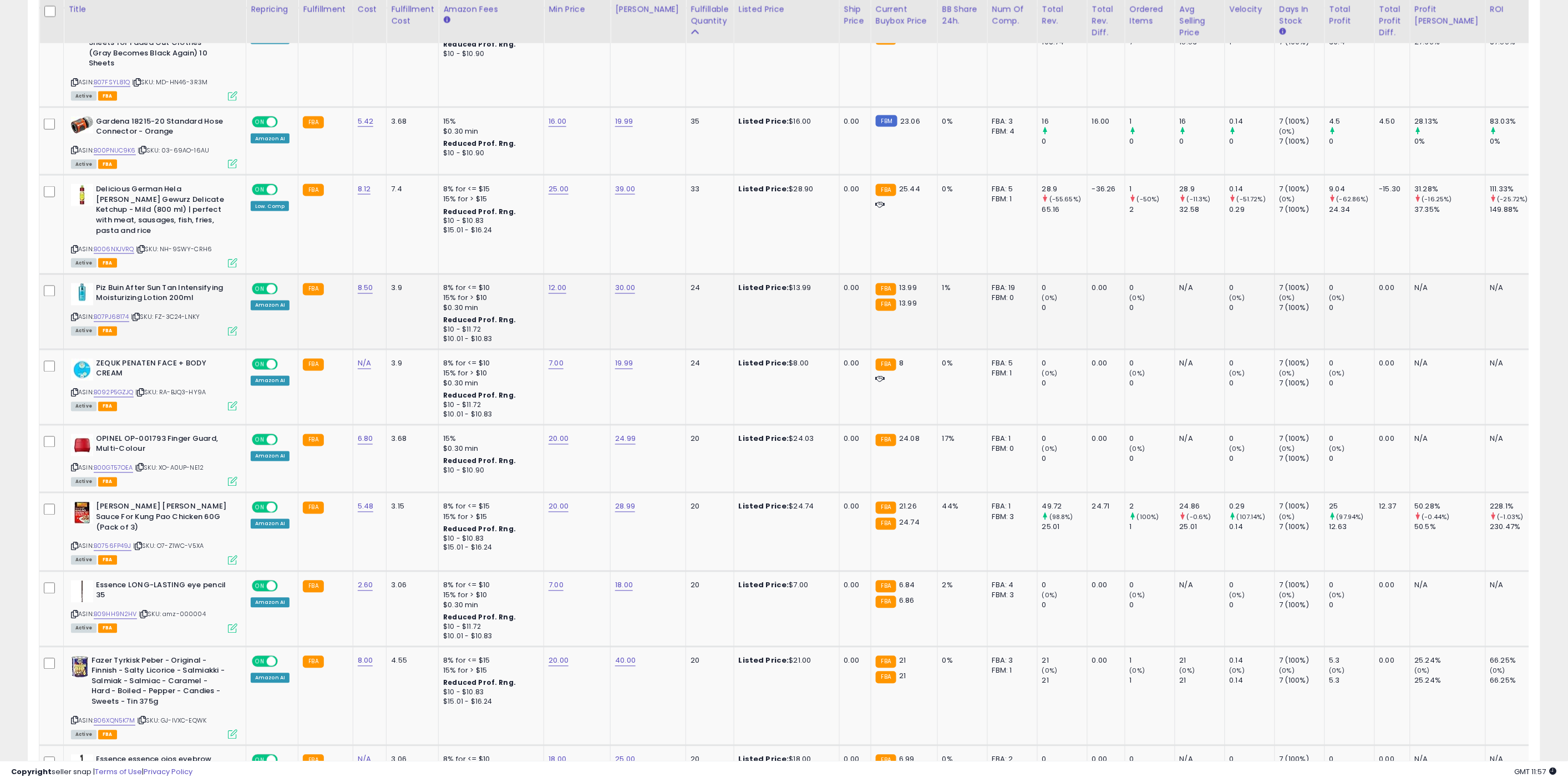
click at [549, 294] on td "12.00" at bounding box center [577, 312] width 66 height 76
click at [616, 362] on td "19.99" at bounding box center [648, 387] width 76 height 76
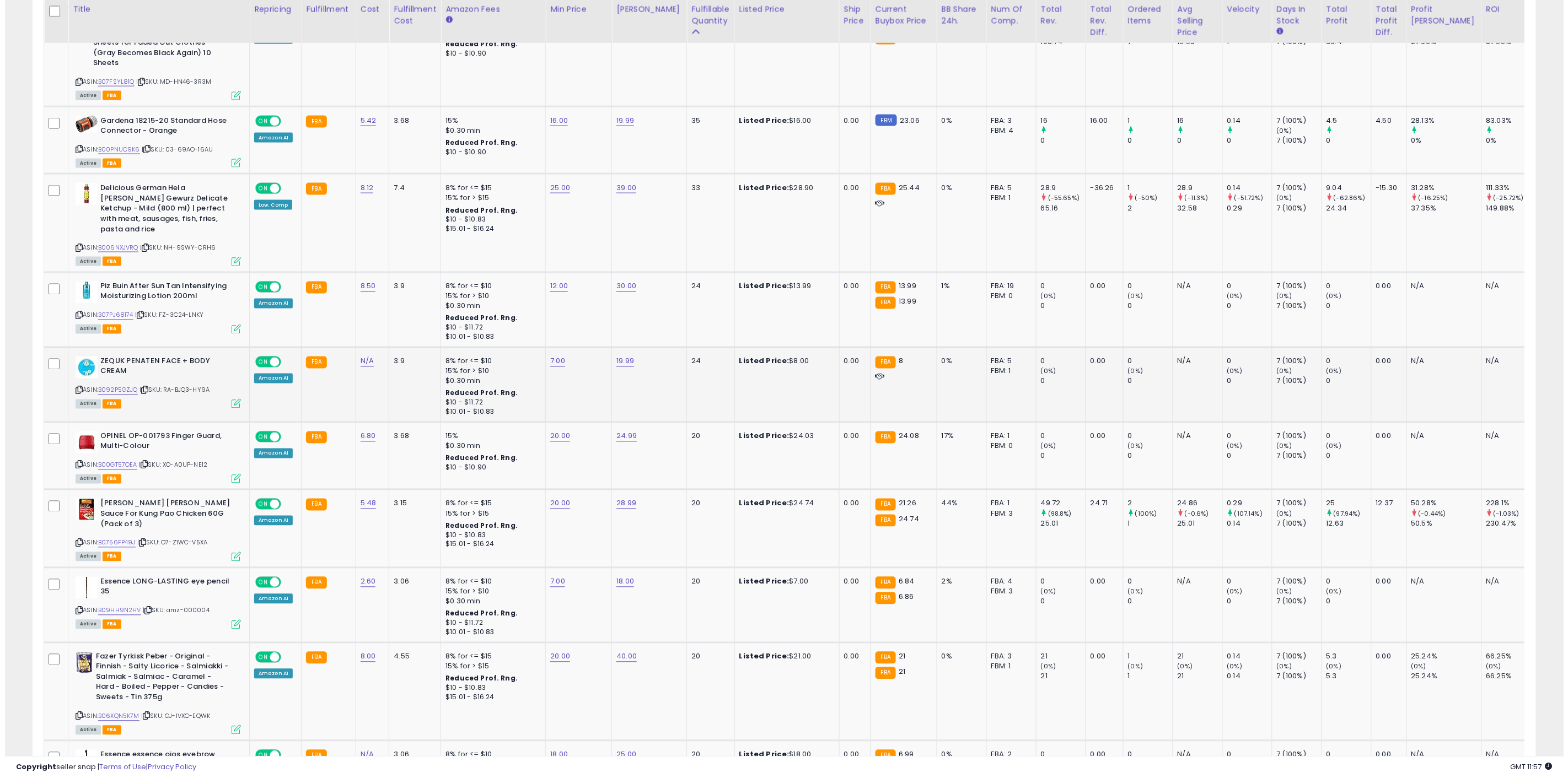
scroll to position [918, 0]
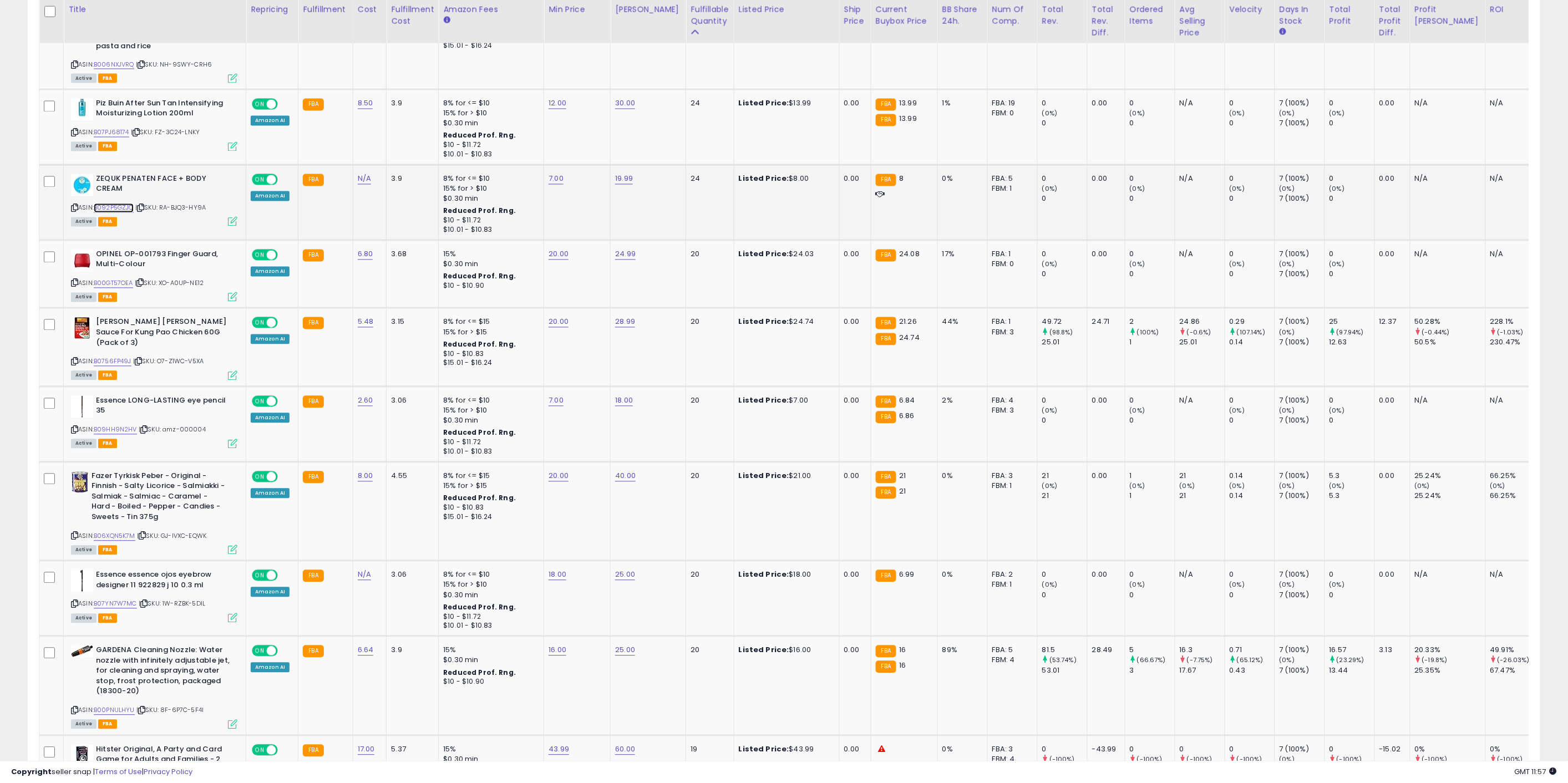
click at [123, 203] on link "B092P5GZJQ" at bounding box center [114, 208] width 40 height 9
click at [555, 174] on link "7.00" at bounding box center [556, 179] width 15 height 11
drag, startPoint x: 501, startPoint y: 130, endPoint x: 428, endPoint y: 125, distance: 73.2
click at [428, 125] on tbody "Hansaplast Sensitive Plasters (20 Strips), Skin-Friendly and Hypoallergenic Wou…" at bounding box center [838, 711] width 1597 height 2105
type input "*"
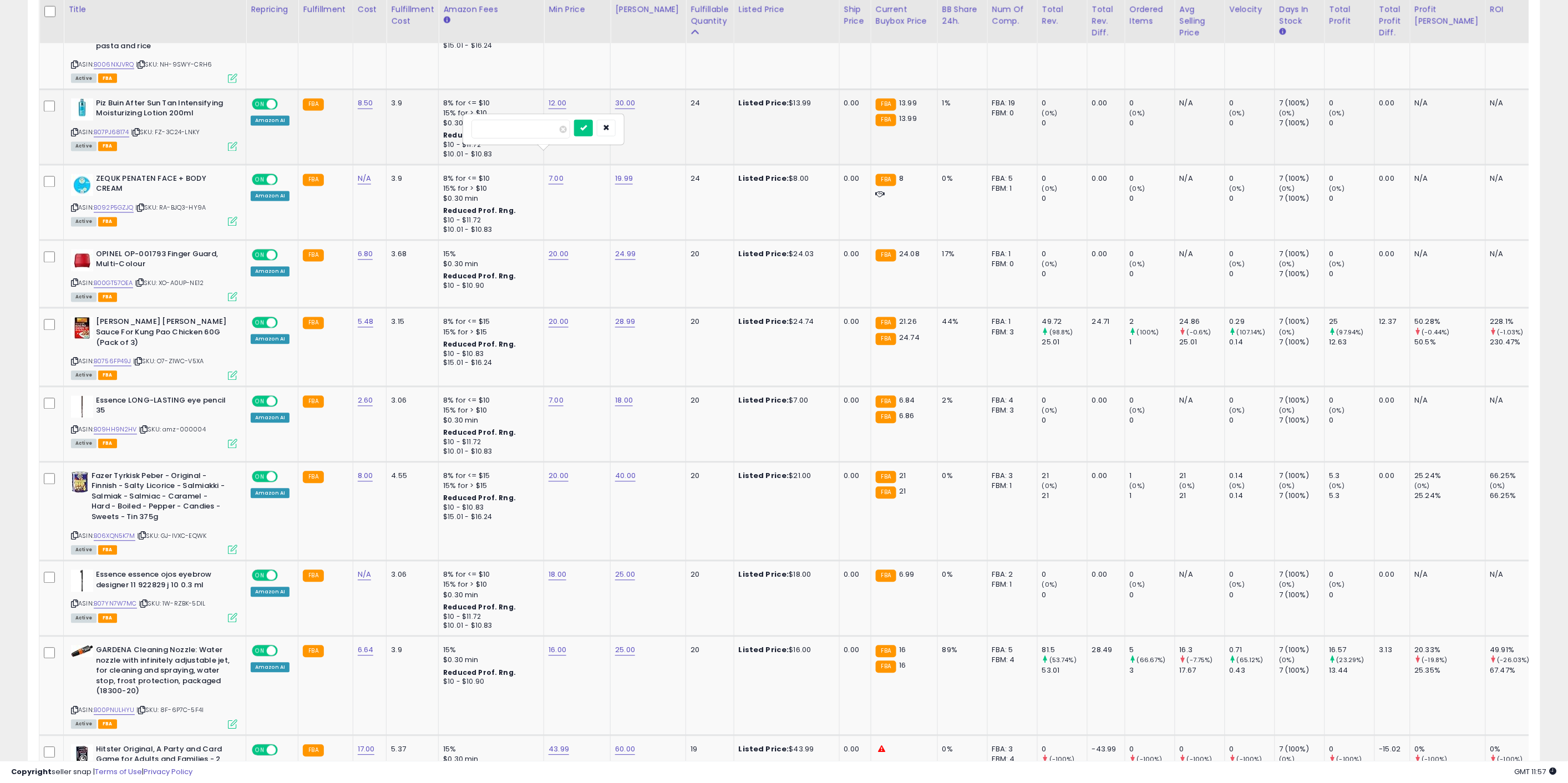
click button "submit" at bounding box center [584, 128] width 18 height 17
click at [237, 217] on icon at bounding box center [233, 222] width 9 height 9
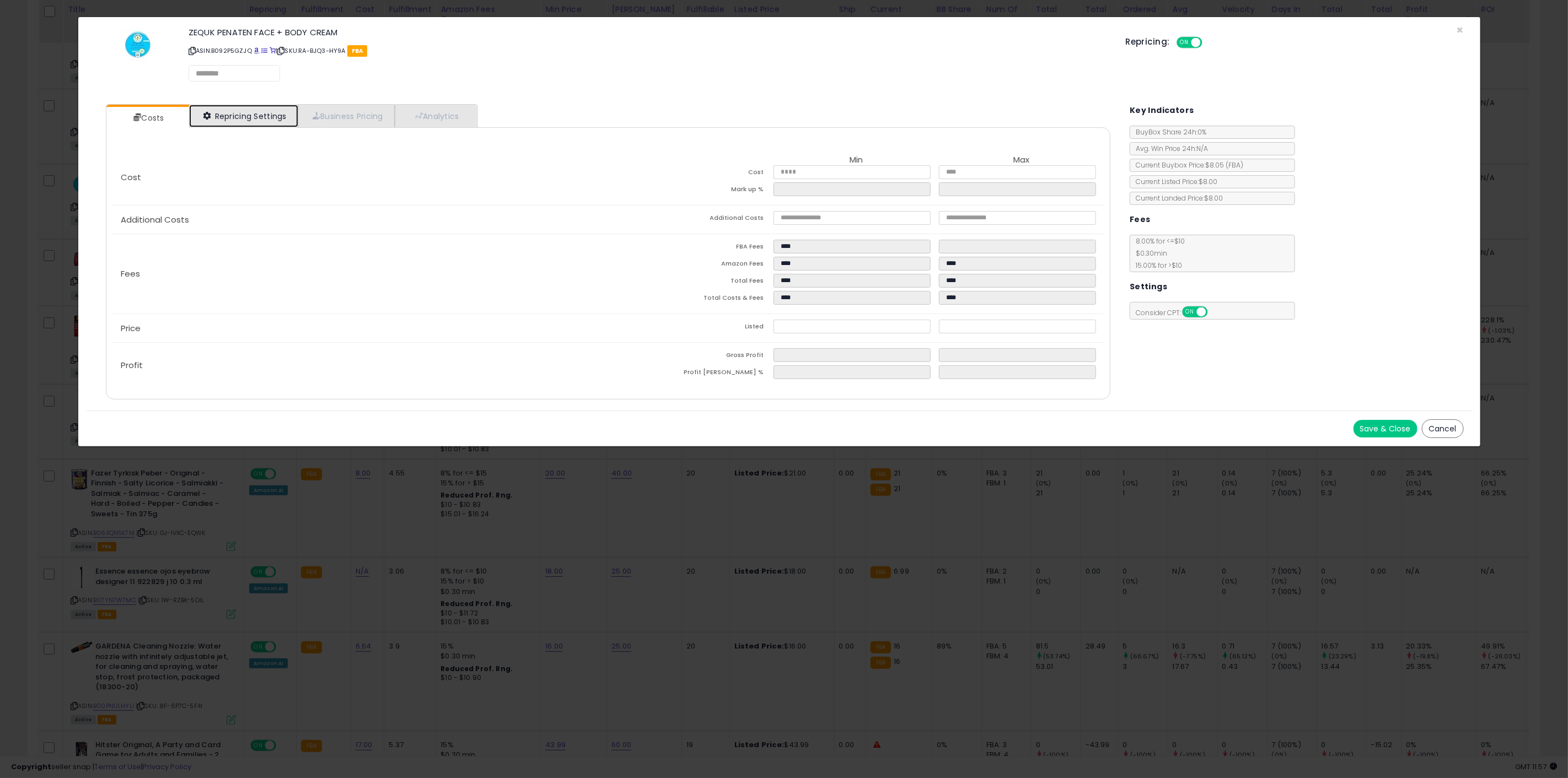
click at [286, 117] on link "Repricing Settings" at bounding box center [243, 116] width 109 height 23
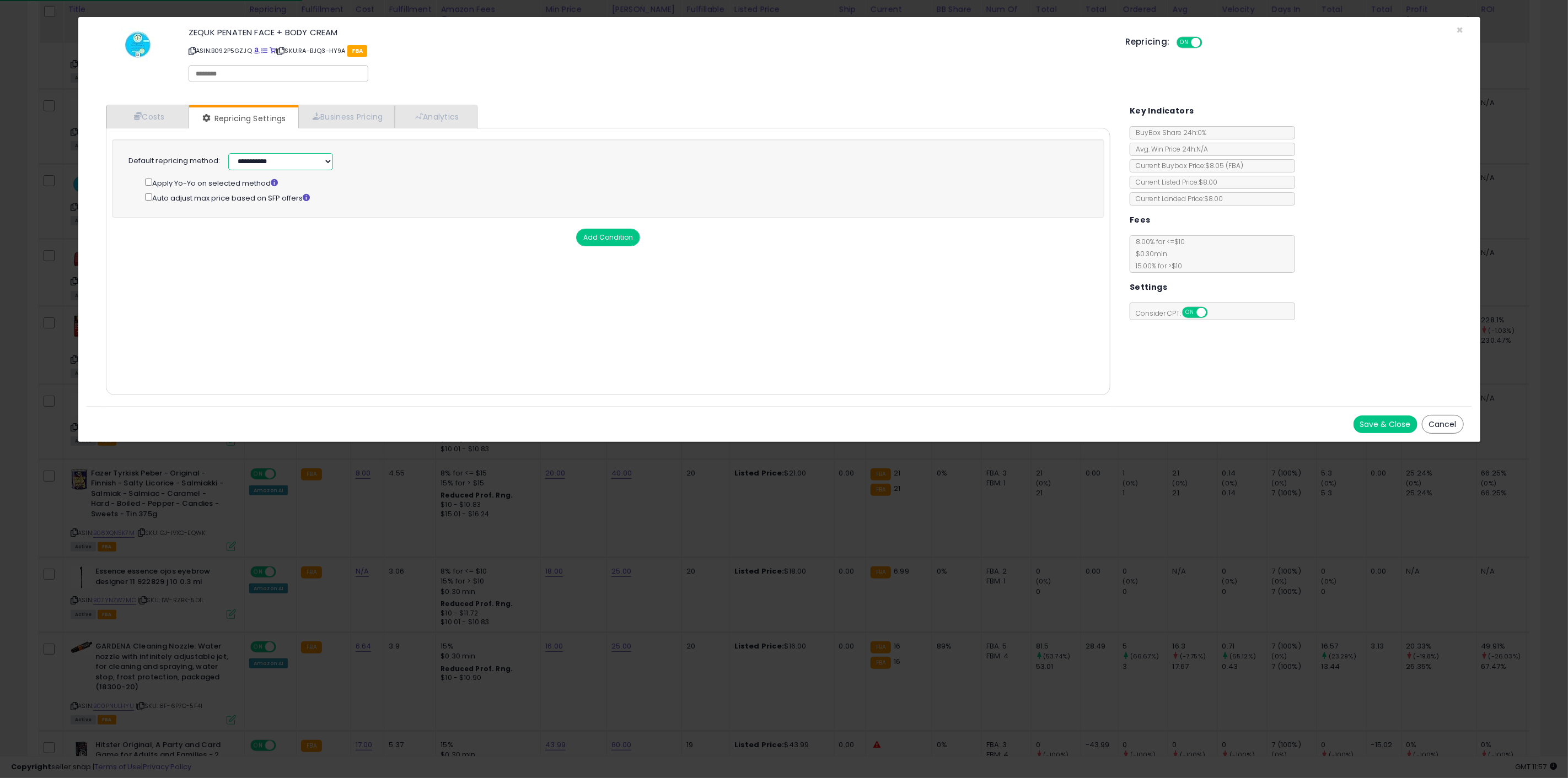
click at [314, 166] on select "**********" at bounding box center [281, 161] width 105 height 17
select select "******"
click at [229, 153] on select "**********" at bounding box center [281, 161] width 105 height 17
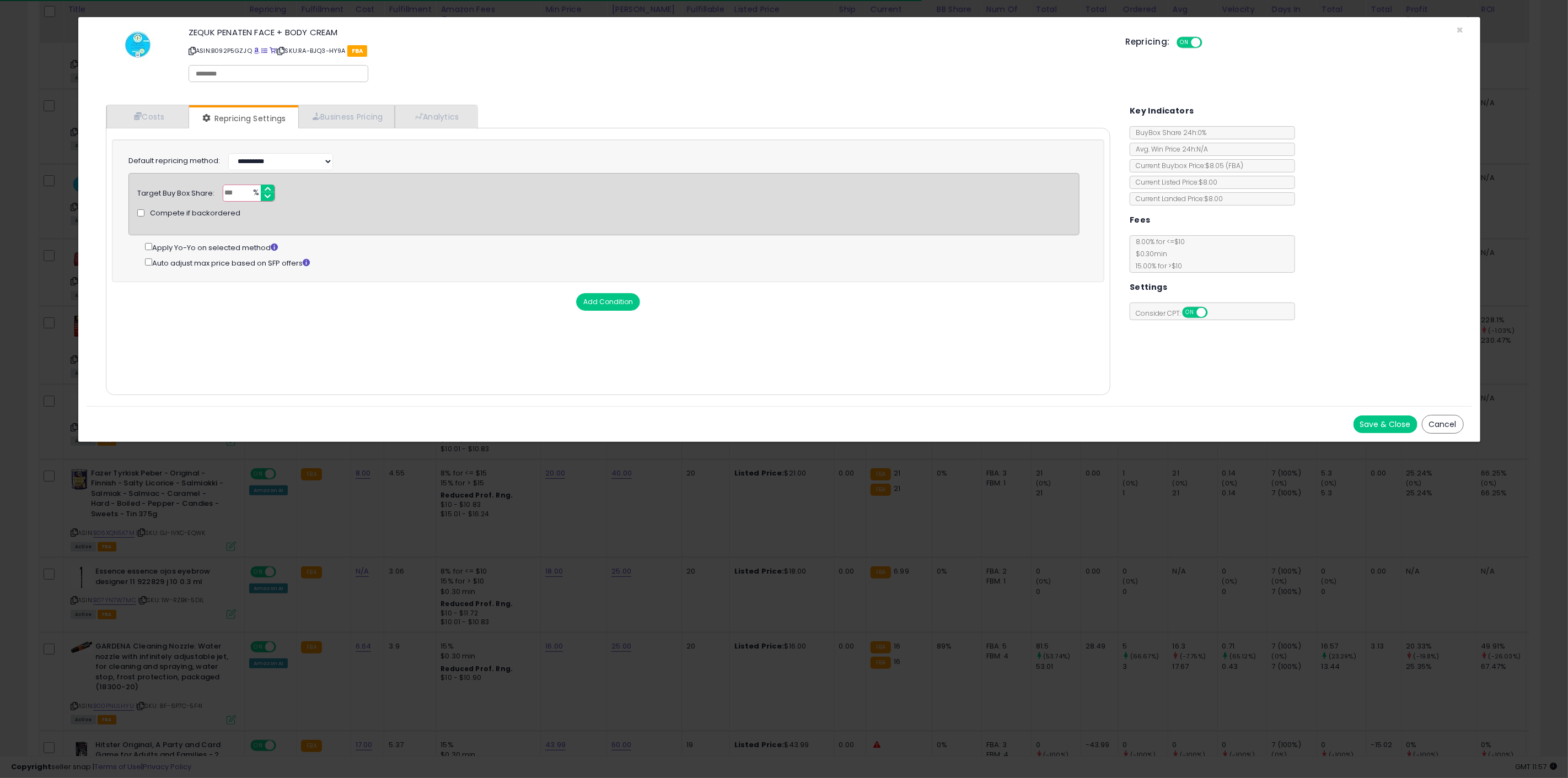
click at [382, 227] on div "Target Buy Box Share: *** % Compete if backordered" at bounding box center [604, 205] width 951 height 62
click at [241, 193] on input "***" at bounding box center [249, 193] width 52 height 17
click at [1387, 421] on button "Save & Close" at bounding box center [1386, 424] width 64 height 17
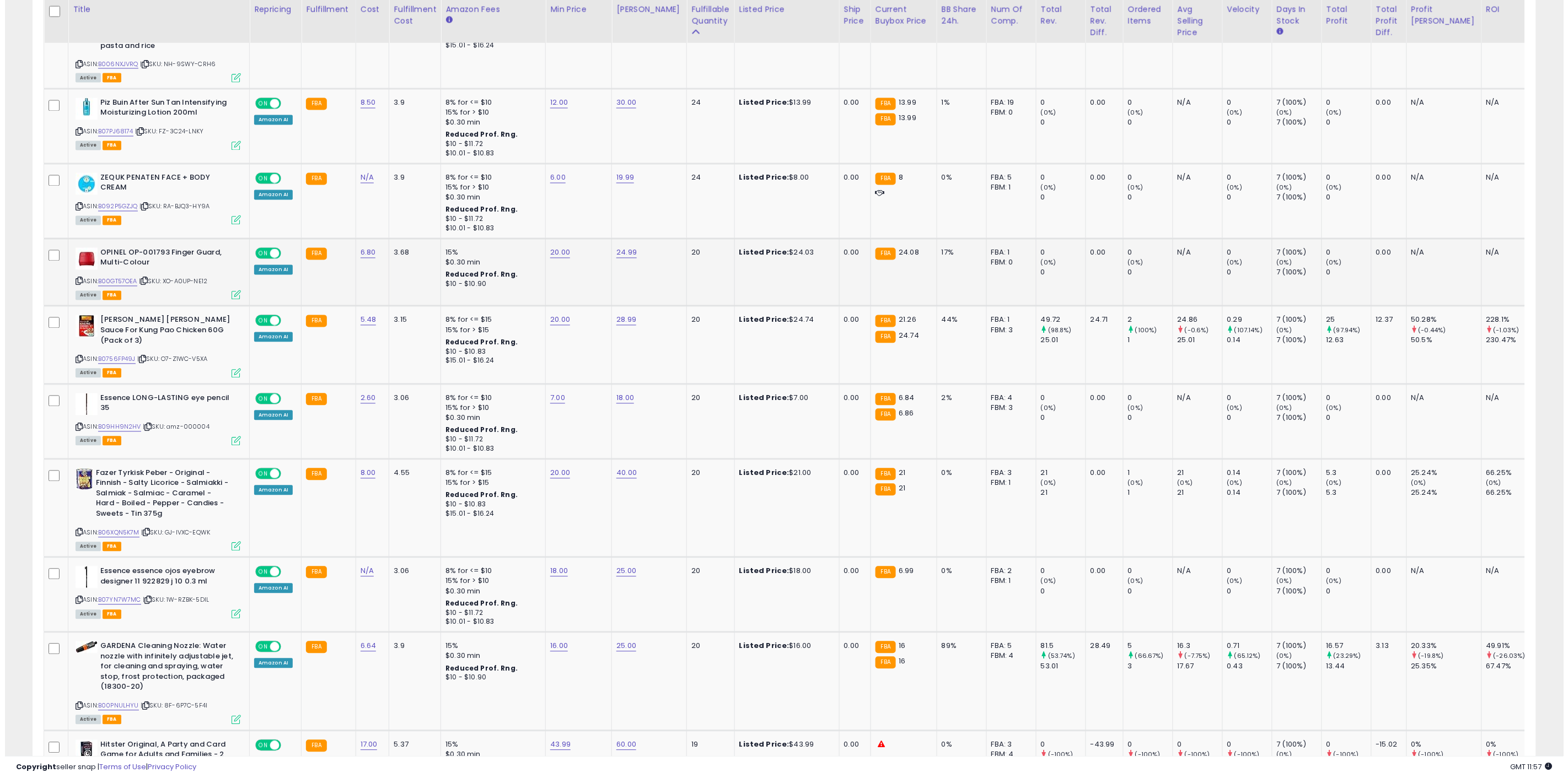
scroll to position [550902, 550602]
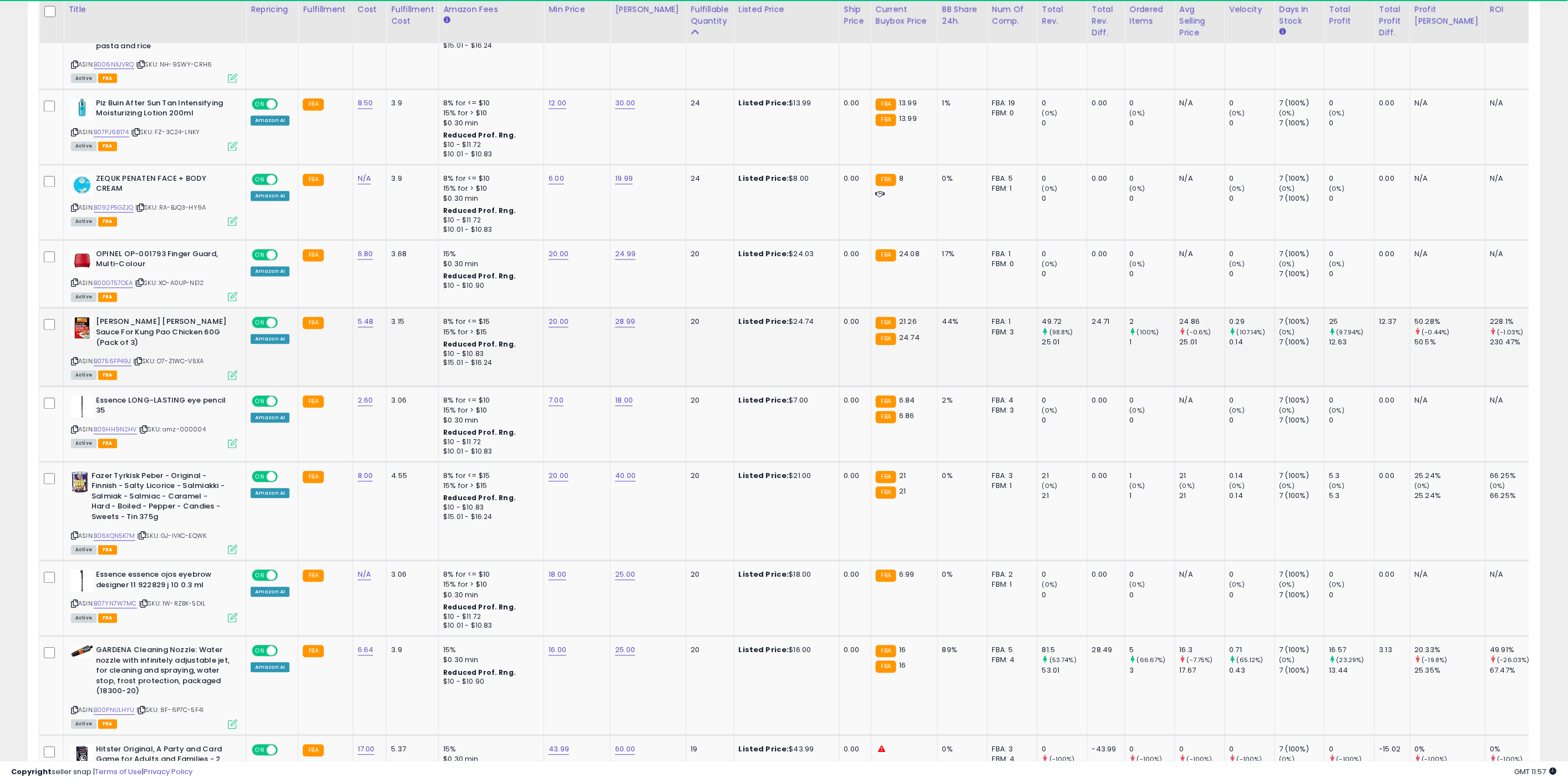
click at [232, 371] on icon at bounding box center [233, 376] width 9 height 9
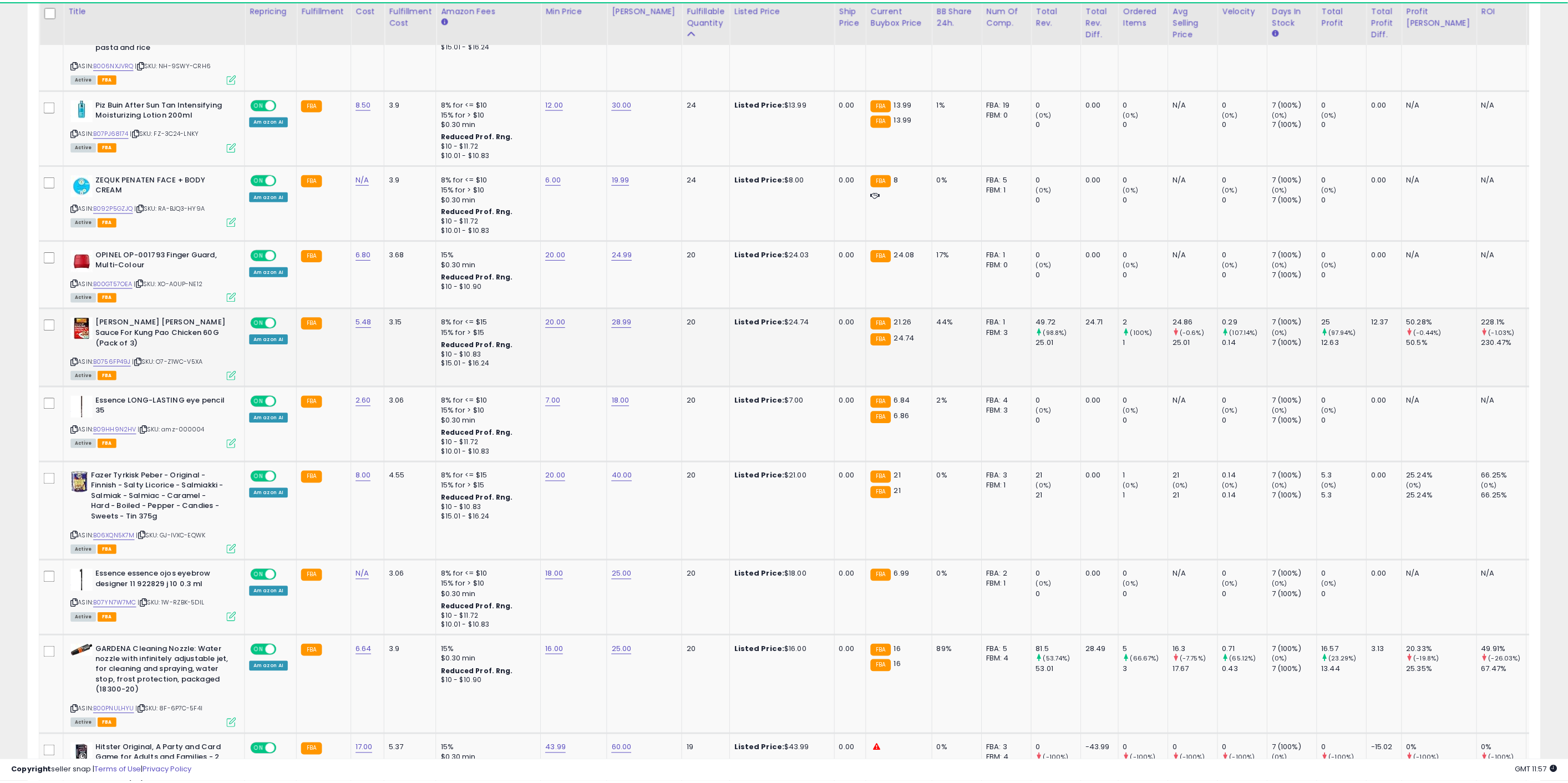
scroll to position [227, 885]
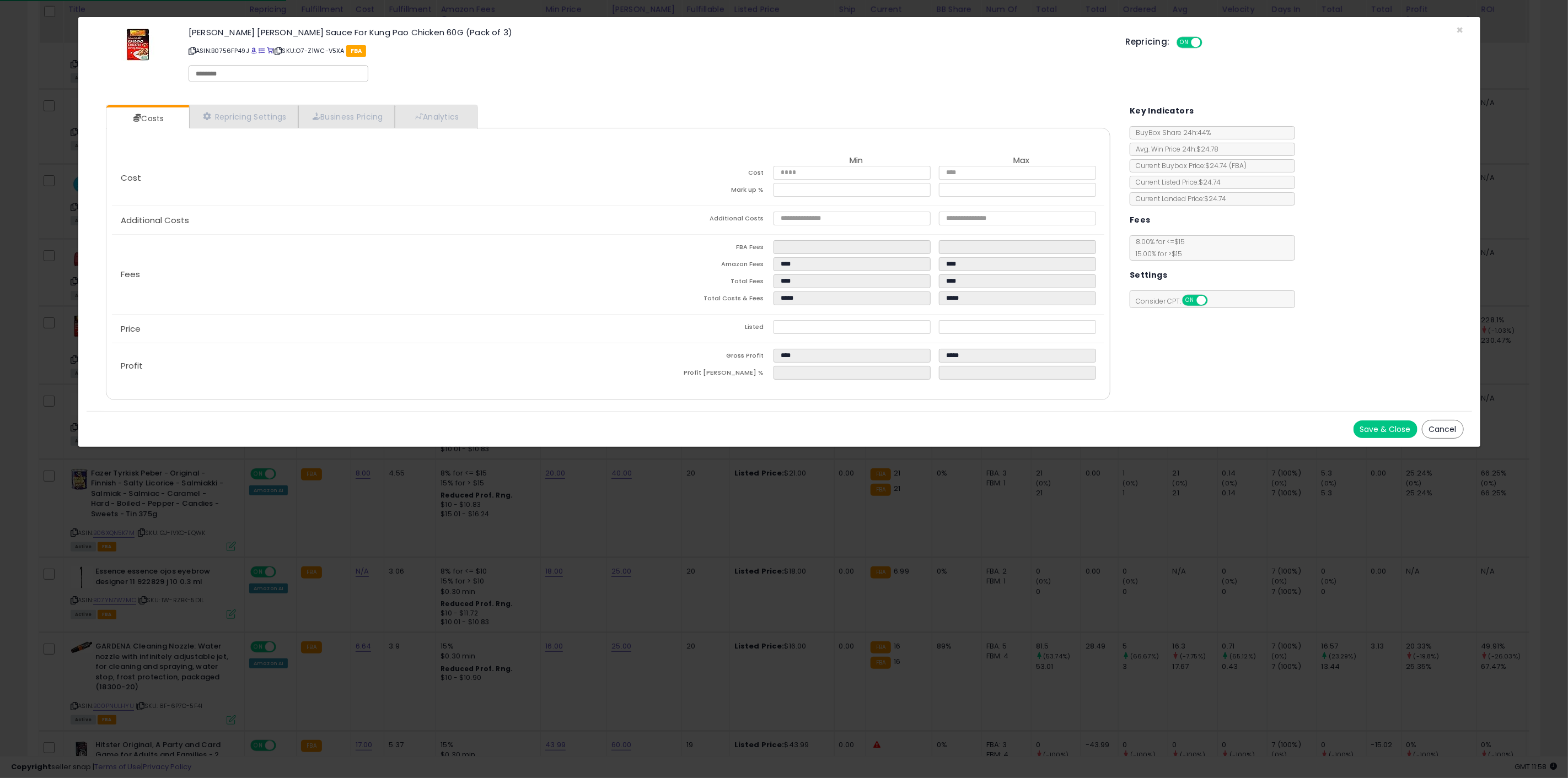
click at [599, 549] on div "× Close [PERSON_NAME] [PERSON_NAME] Sauce For Kung Pao Chicken 60G (Pack of 3) …" at bounding box center [784, 389] width 1568 height 778
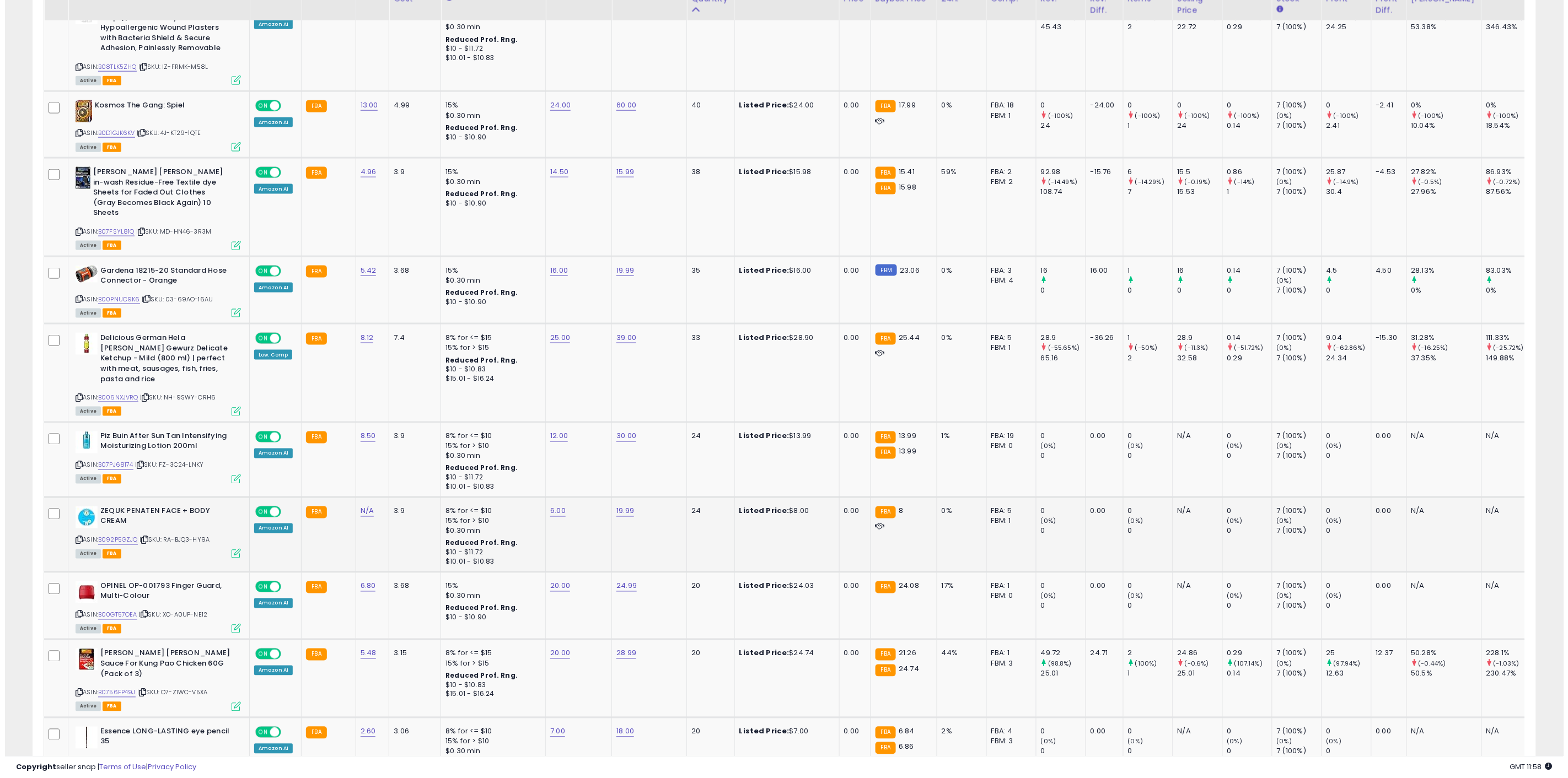
scroll to position [551, 0]
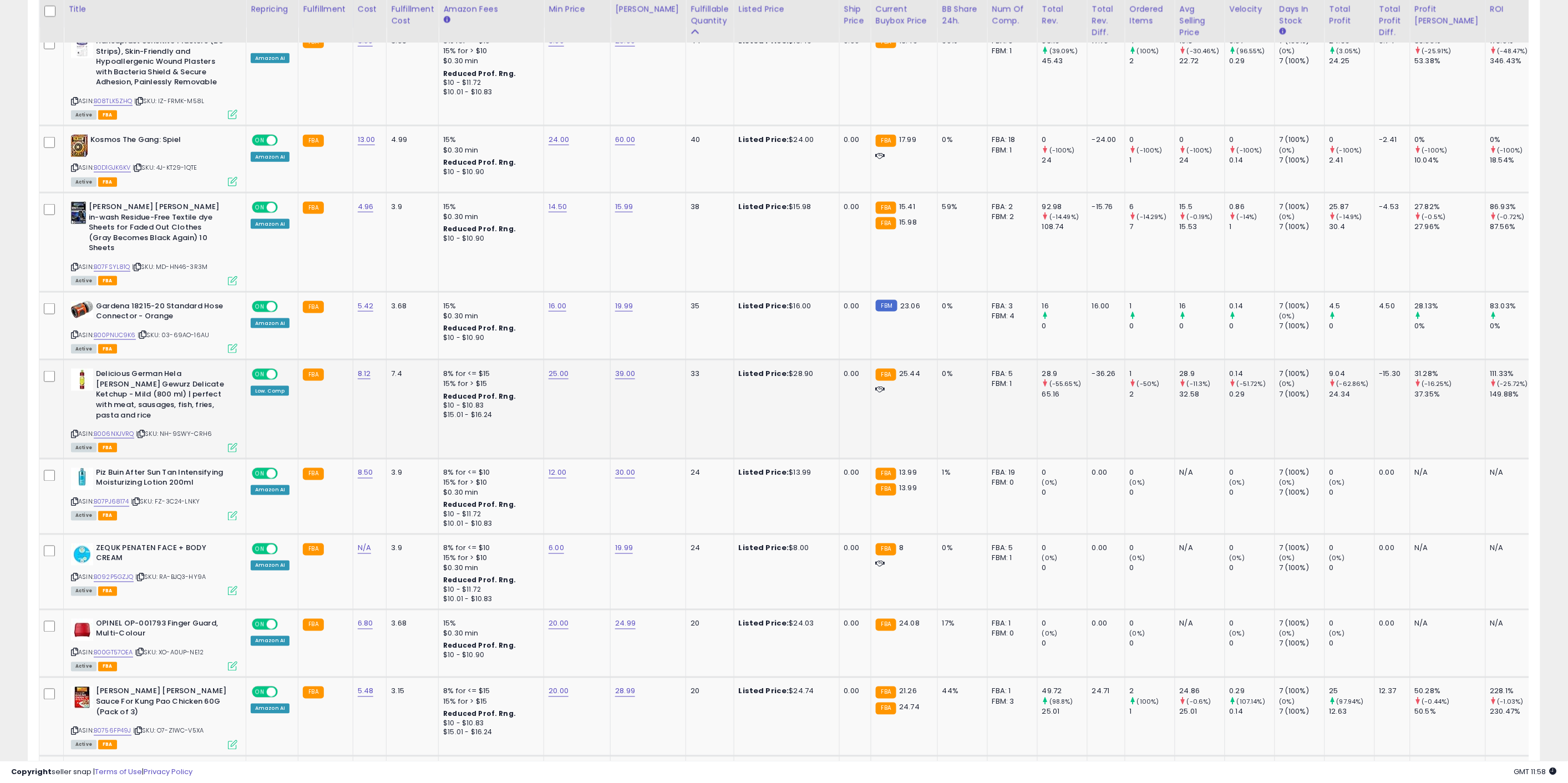
click at [235, 443] on icon at bounding box center [233, 448] width 9 height 9
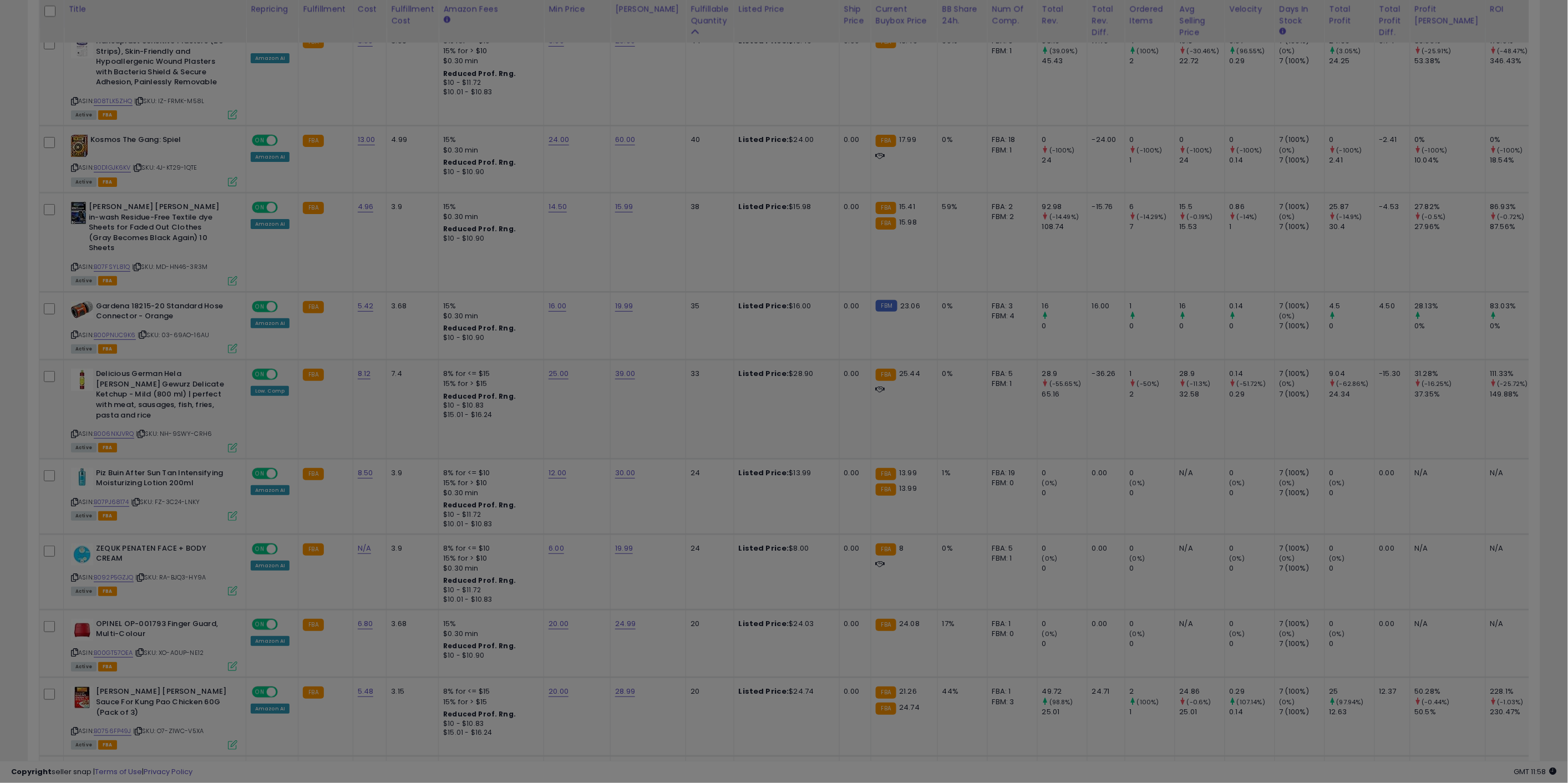
scroll to position [227, 885]
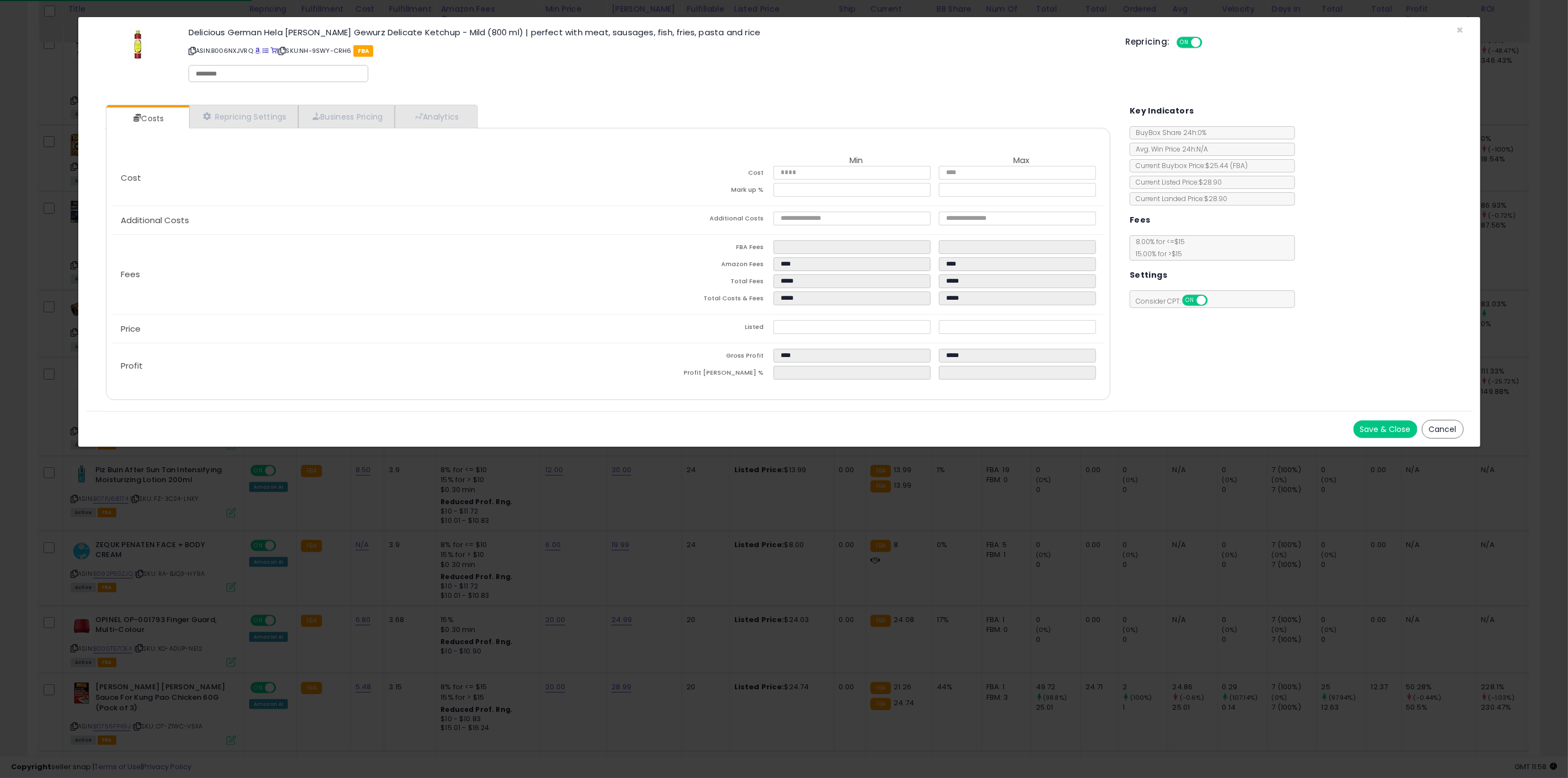
click at [631, 553] on div "× Close Delicious German Hela [PERSON_NAME] Gewurz Delicate Ketchup - Mild (800…" at bounding box center [784, 389] width 1568 height 778
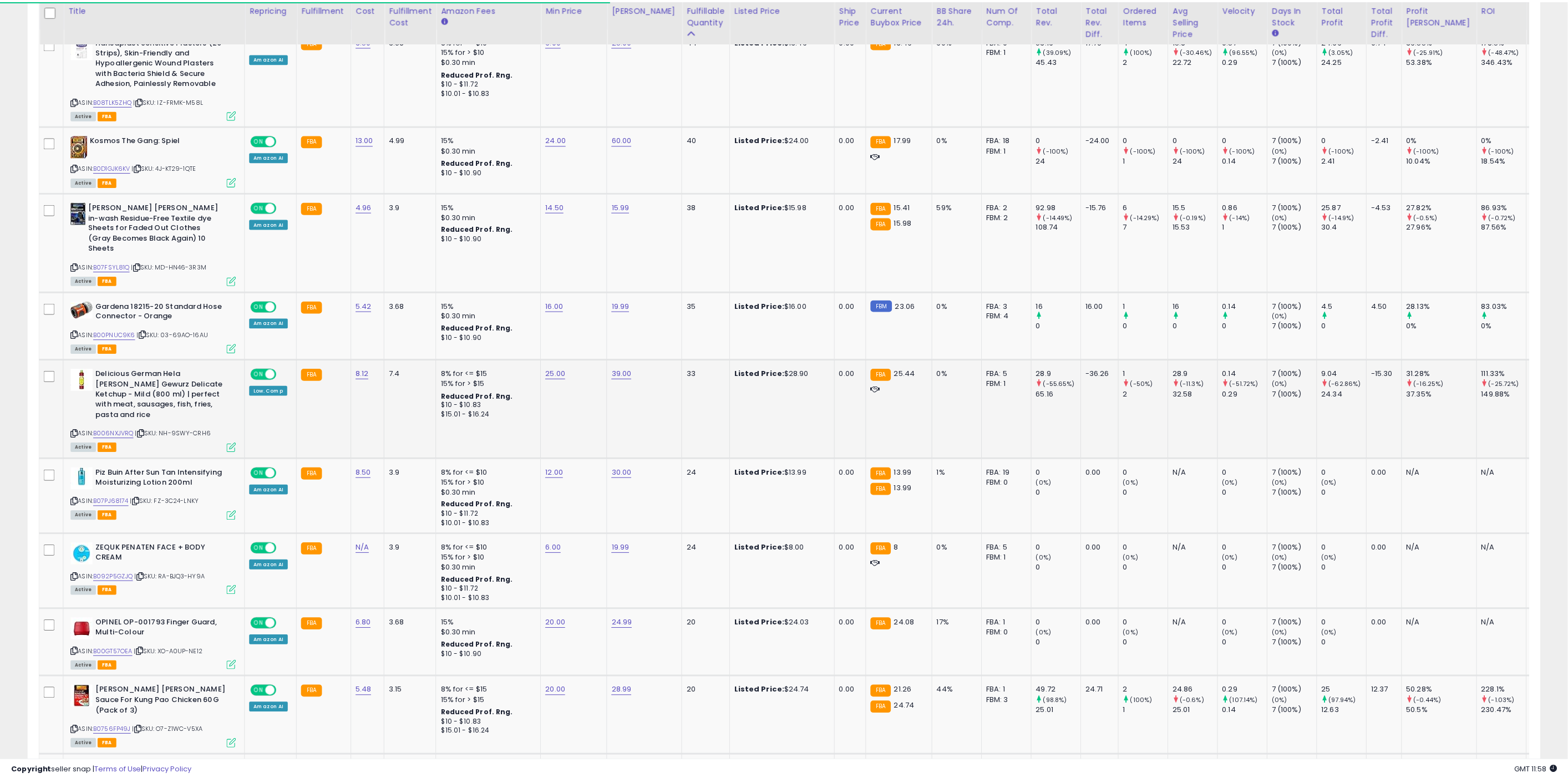
scroll to position [227, 879]
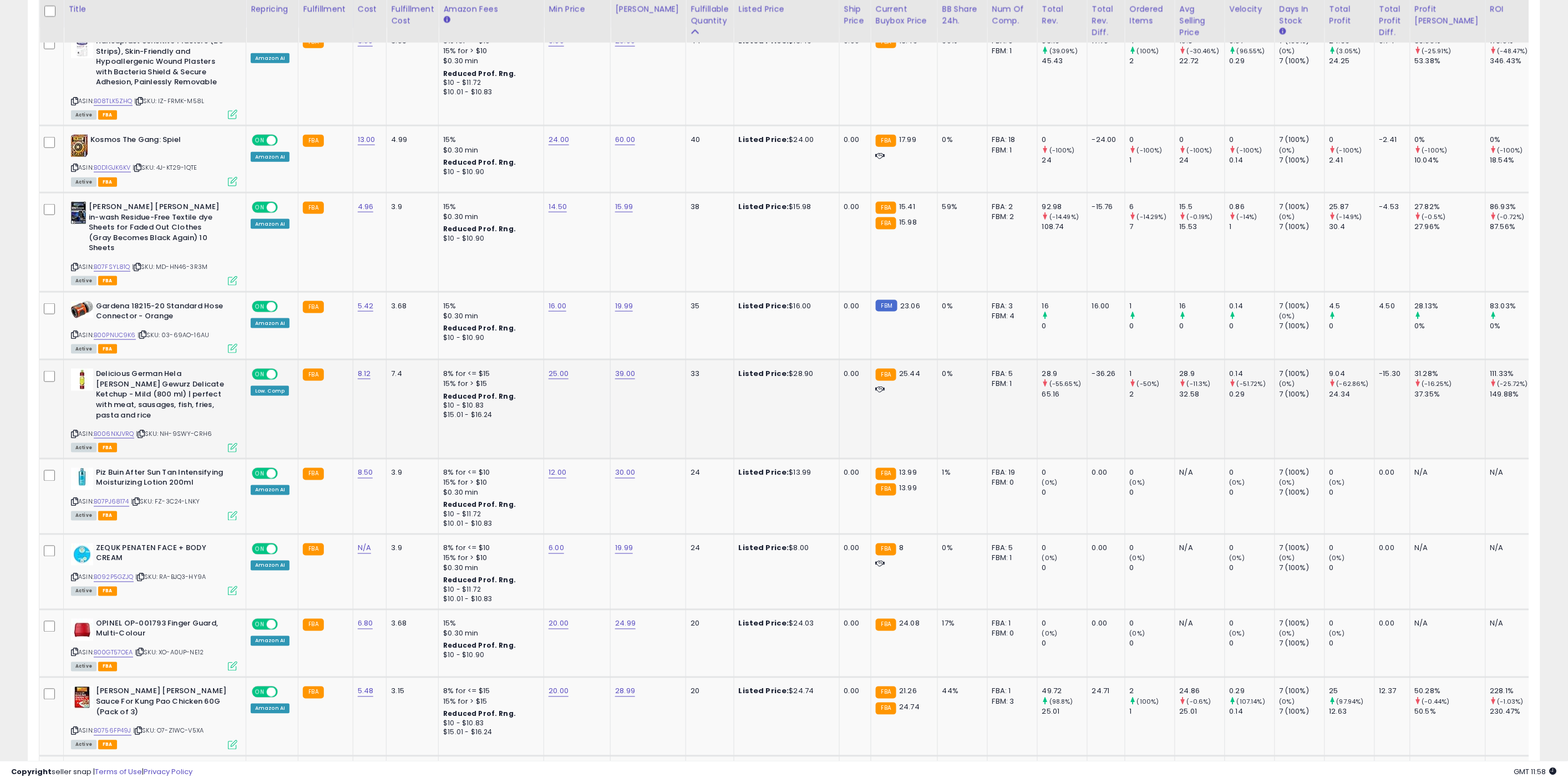
click at [230, 443] on icon at bounding box center [233, 448] width 9 height 9
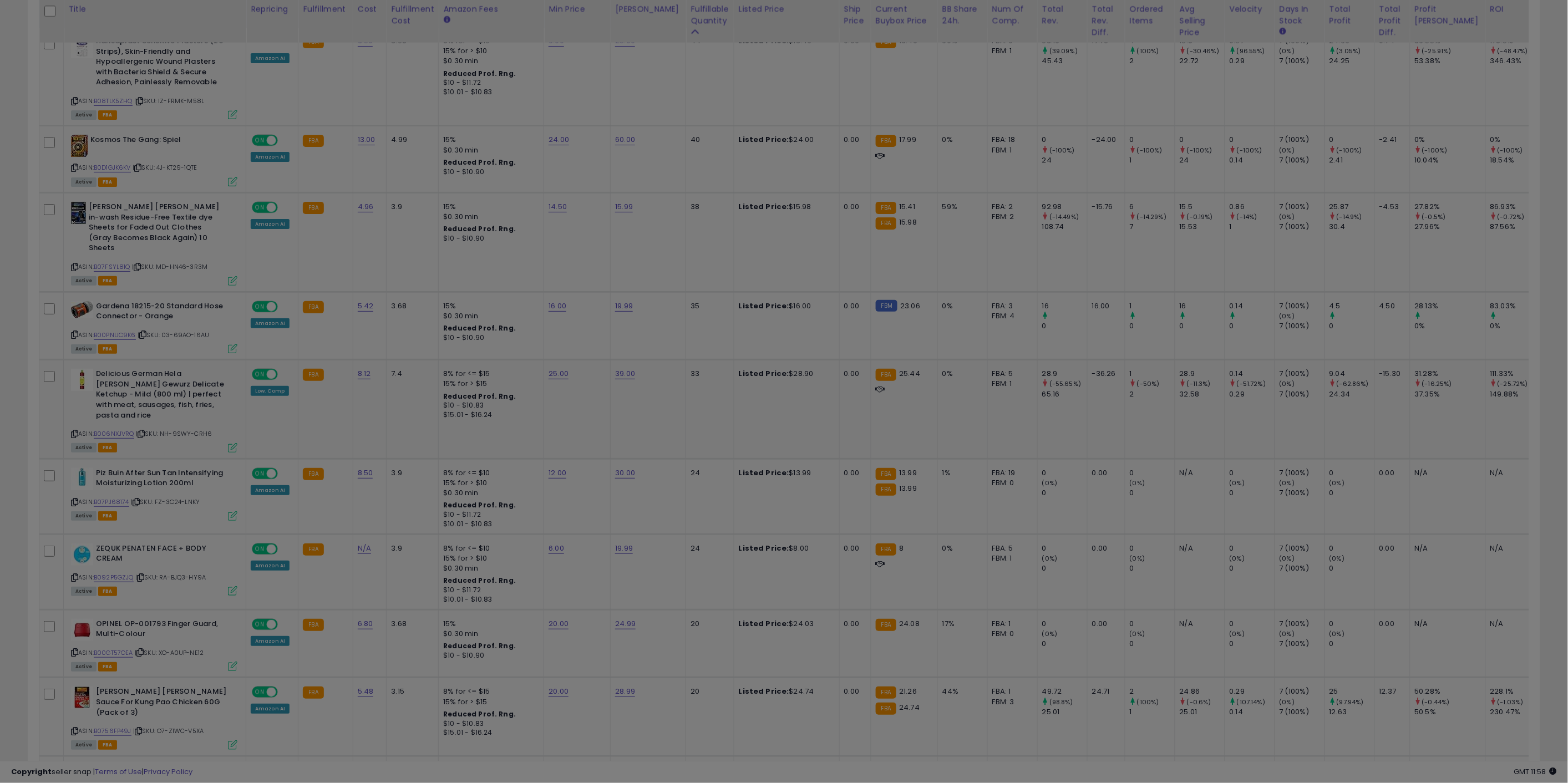
scroll to position [227, 885]
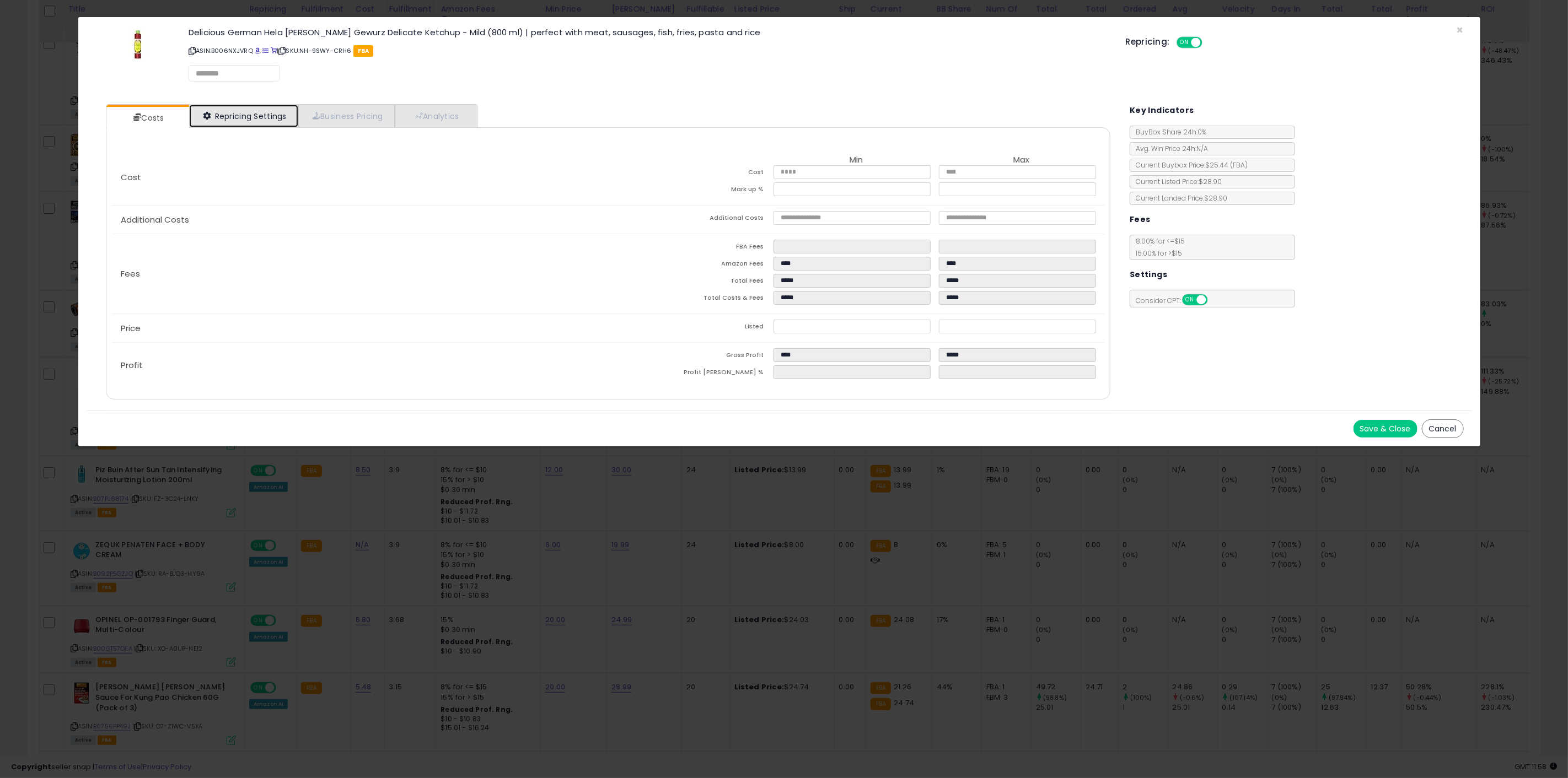
click at [246, 114] on link "Repricing Settings" at bounding box center [243, 116] width 109 height 23
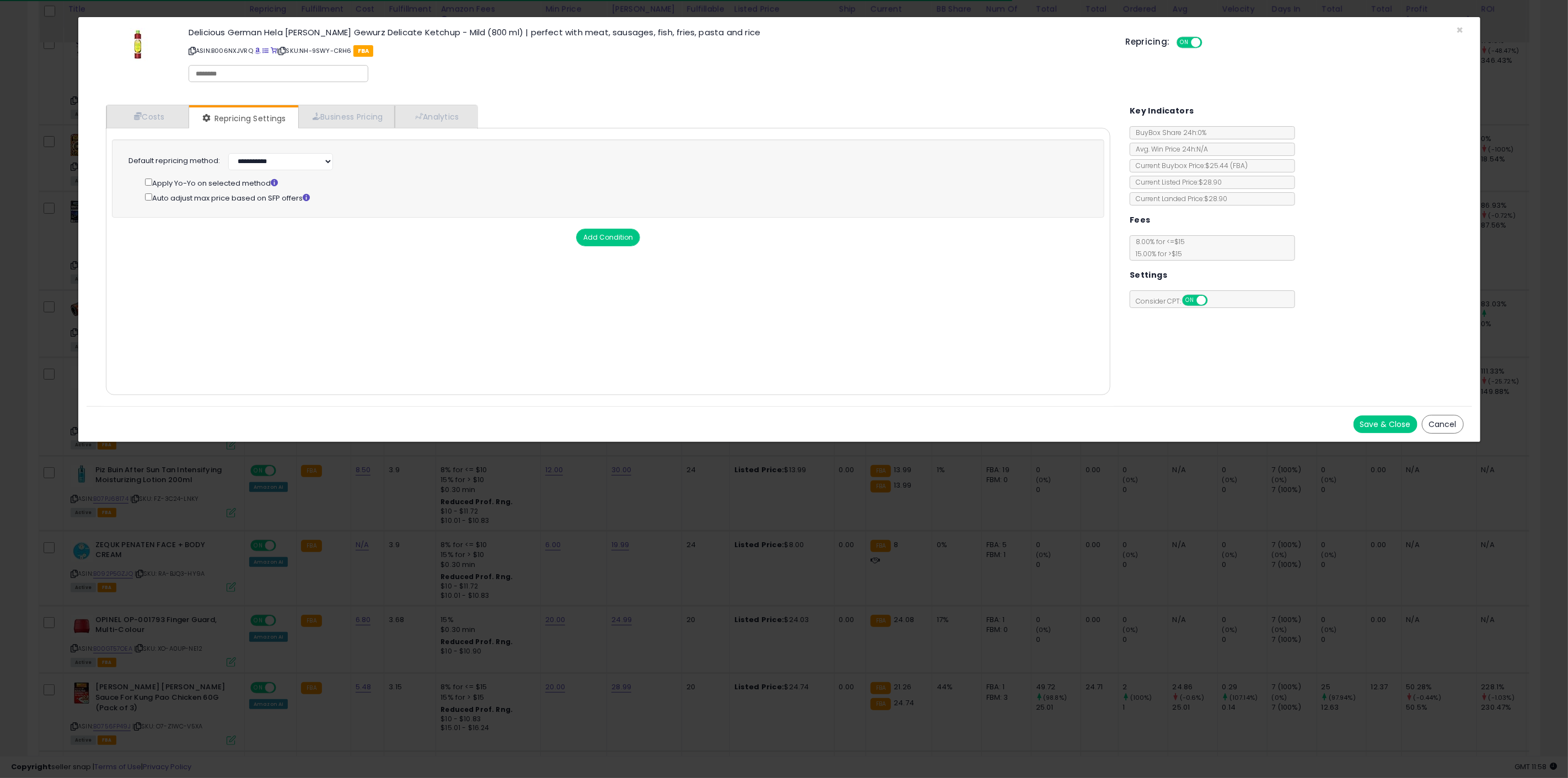
click at [533, 539] on div "× Close Delicious German Hela [PERSON_NAME] Gewurz Delicate Ketchup - Mild (800…" at bounding box center [784, 389] width 1568 height 778
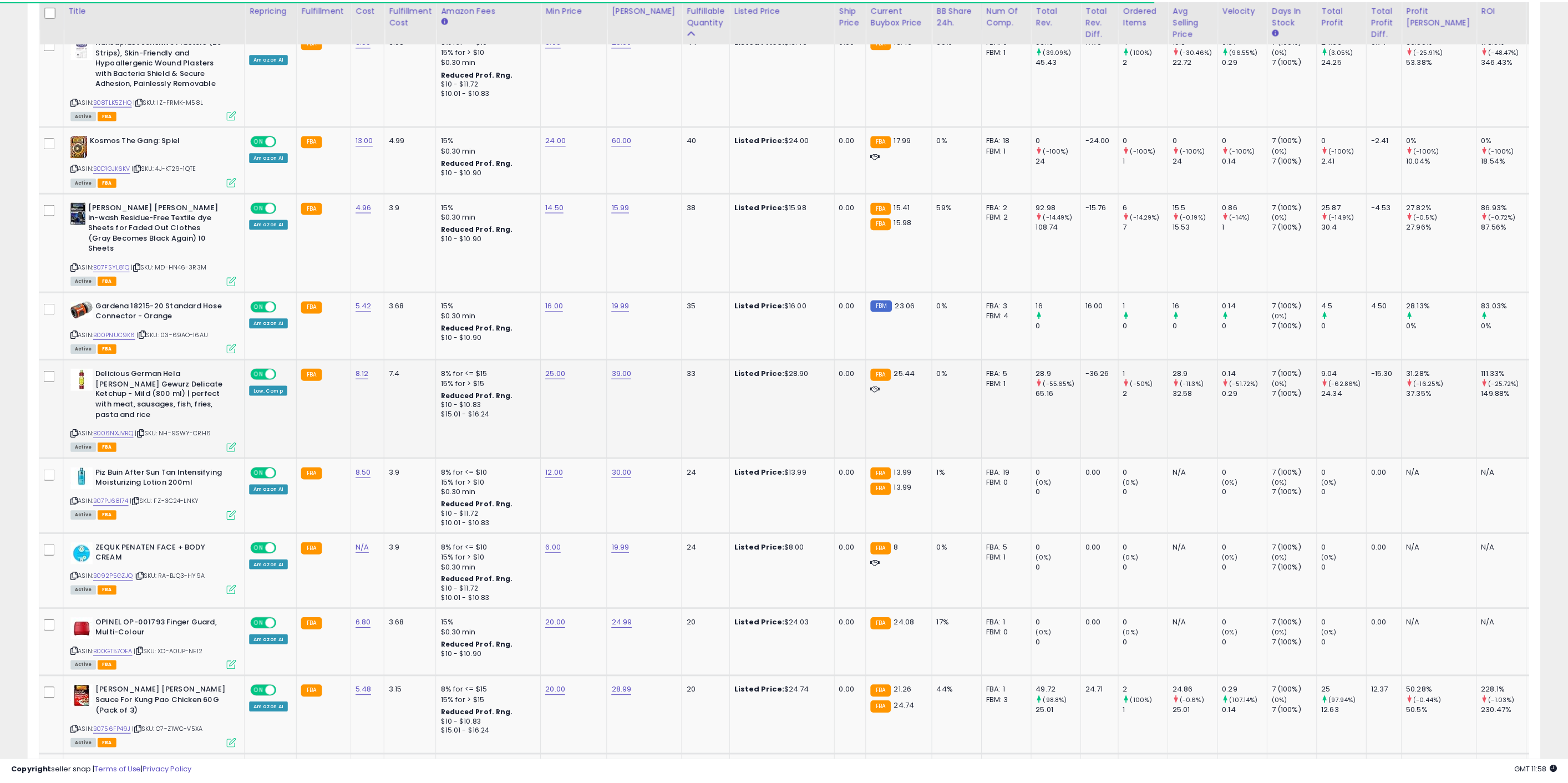
scroll to position [554442, 553845]
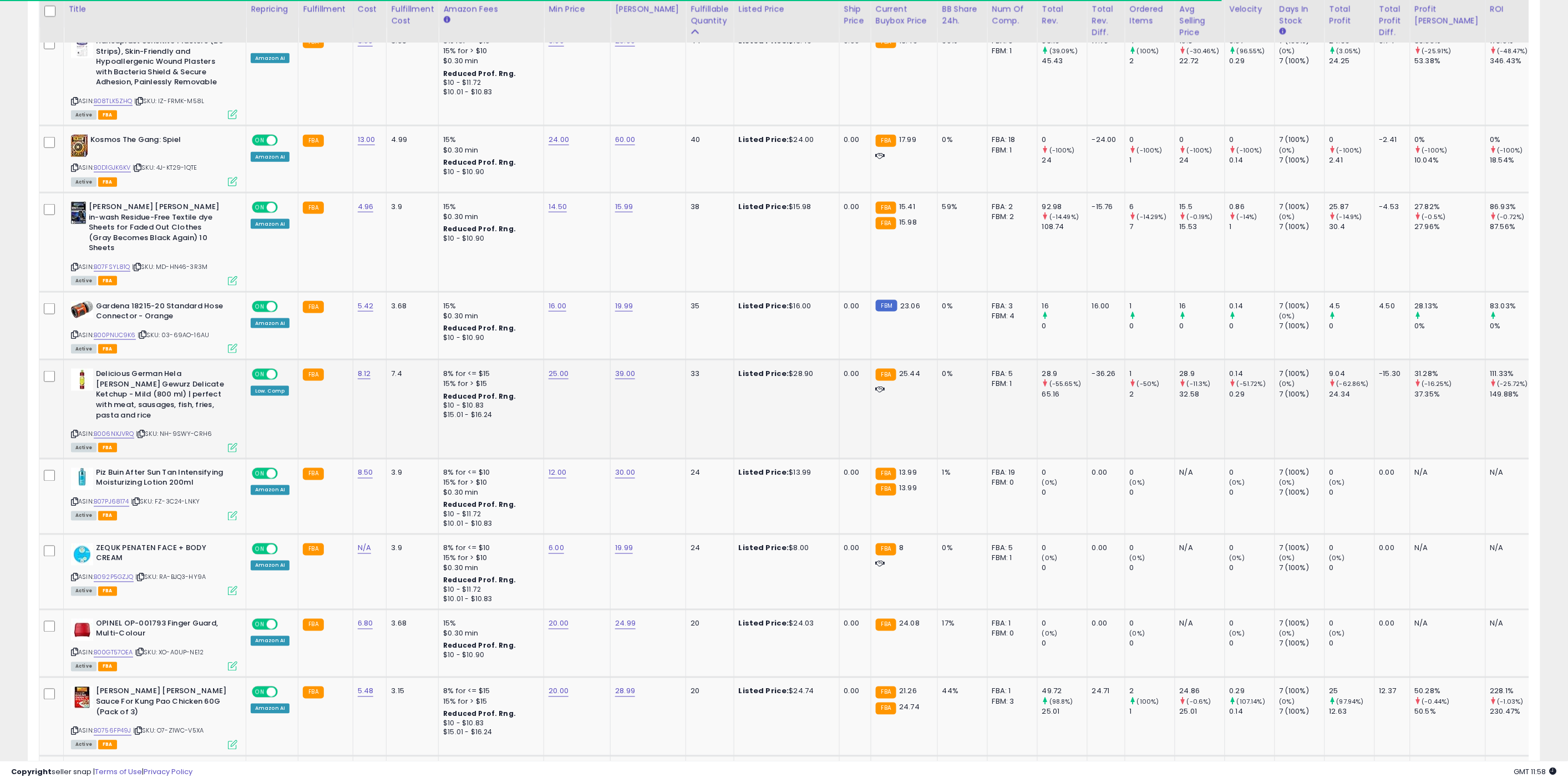
click at [627, 368] on td "39.00" at bounding box center [648, 409] width 76 height 99
click at [626, 368] on link "39.00" at bounding box center [625, 374] width 20 height 11
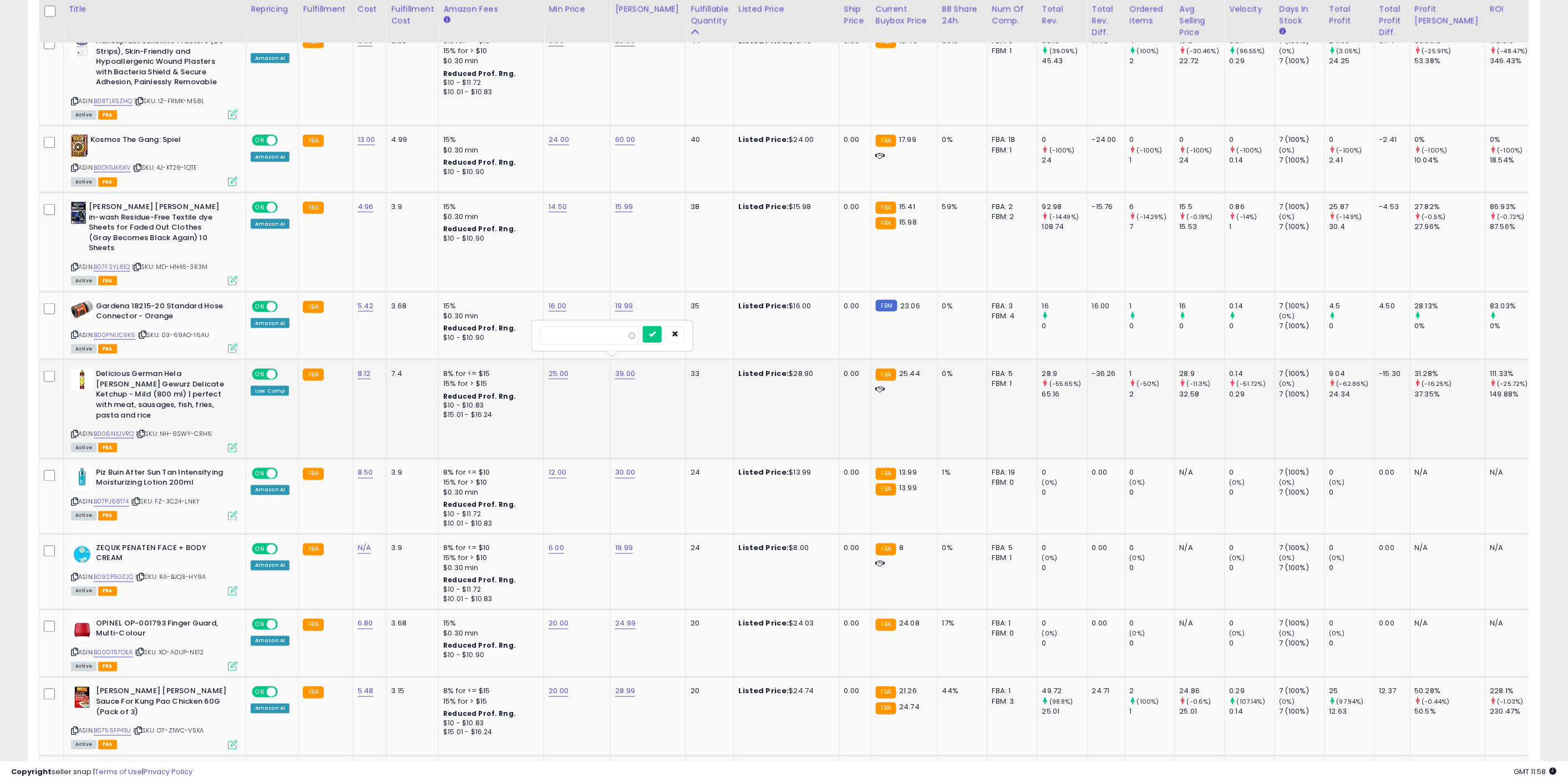
click at [535, 330] on div "*****" at bounding box center [612, 336] width 160 height 30
type input "*****"
click button "submit" at bounding box center [652, 334] width 18 height 17
click at [563, 390] on td "25.00" at bounding box center [577, 409] width 66 height 99
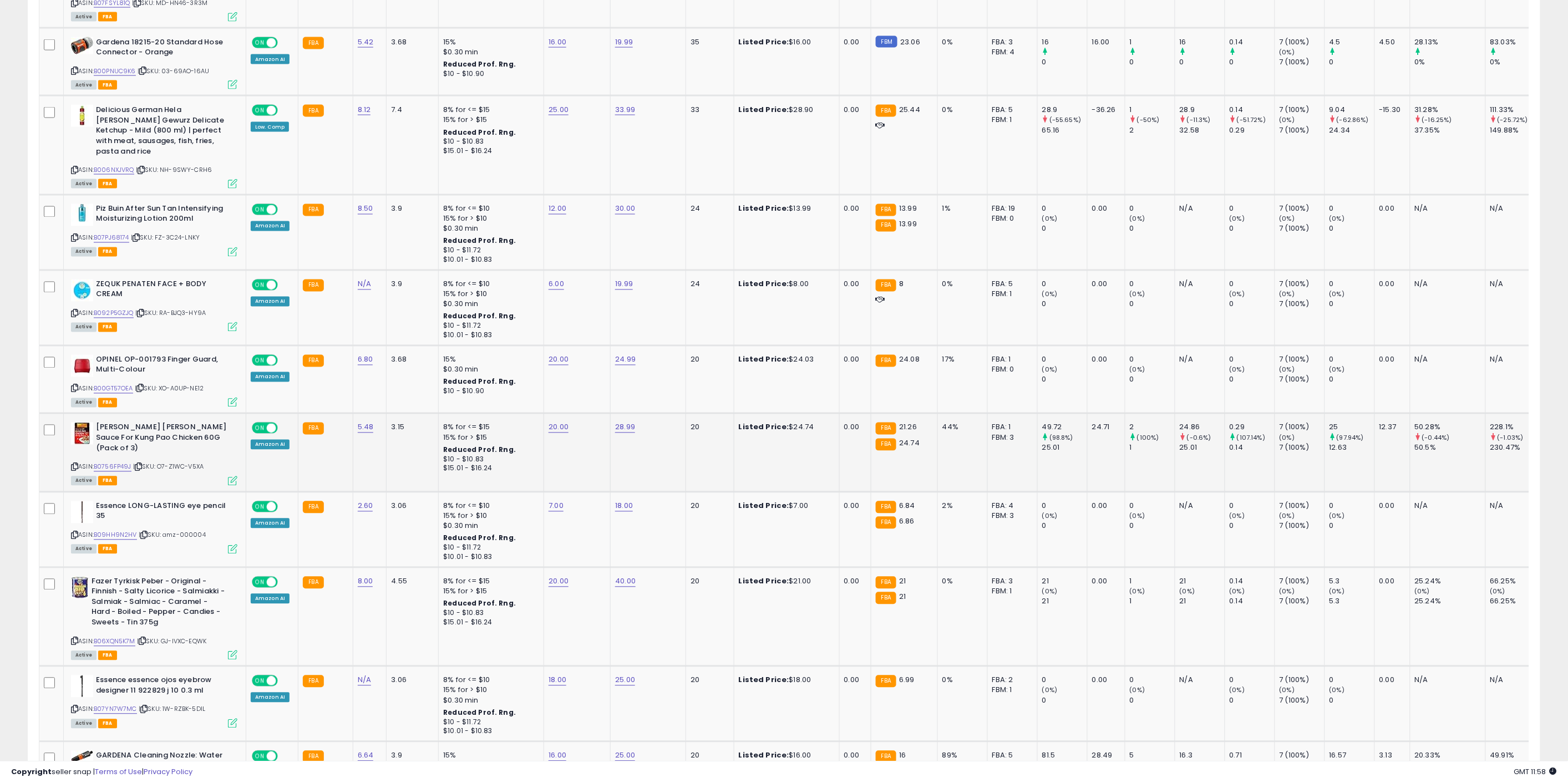
scroll to position [924, 0]
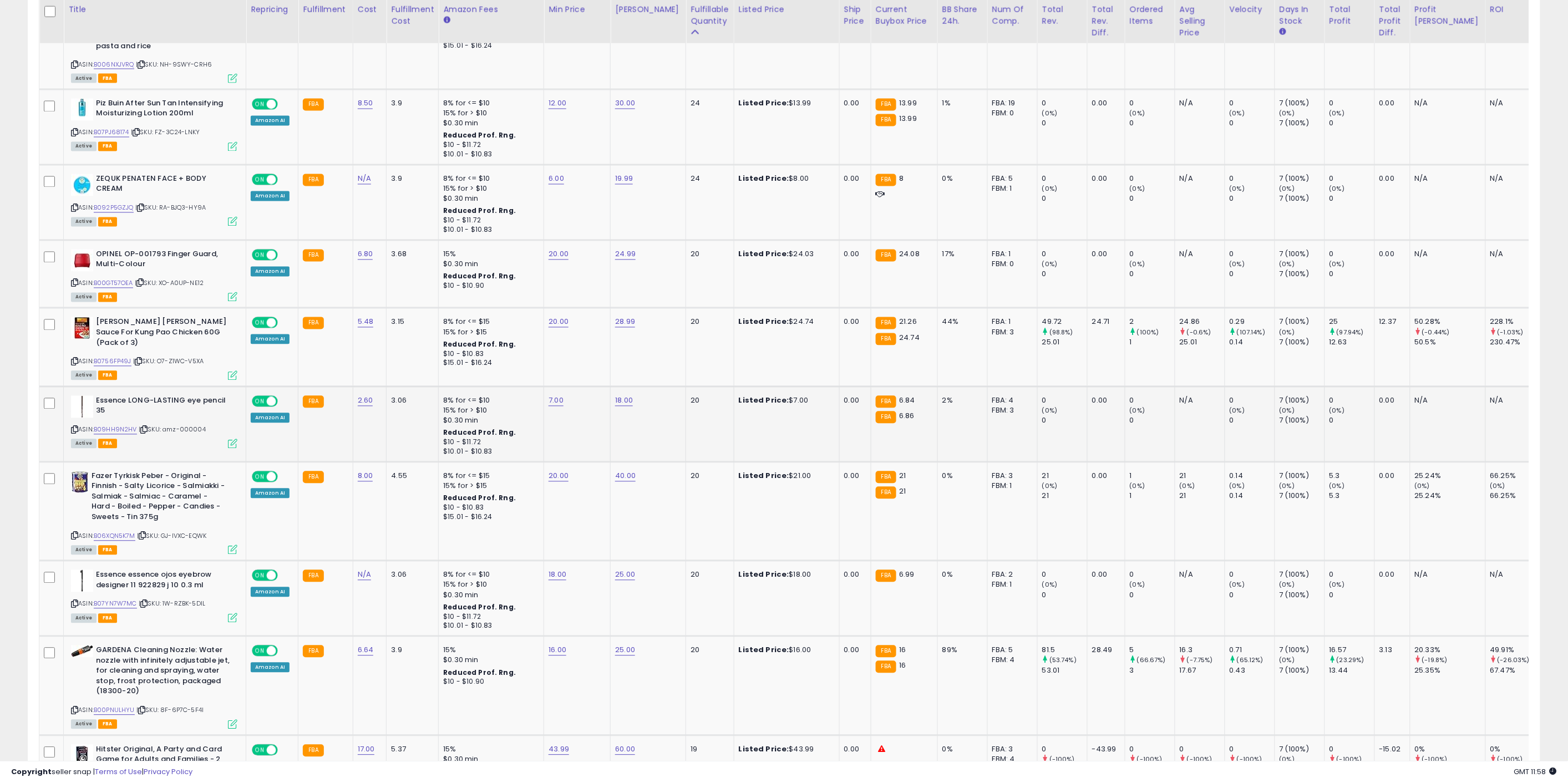
click at [619, 401] on td "18.00" at bounding box center [648, 425] width 76 height 76
click at [552, 395] on link "7.00" at bounding box center [556, 401] width 15 height 11
drag, startPoint x: 488, startPoint y: 334, endPoint x: 441, endPoint y: 329, distance: 47.3
click at [440, 330] on tbody "Hansaplast Sensitive Plasters (20 Strips), Skin-Friendly and Hypoallergenic Wou…" at bounding box center [838, 711] width 1597 height 2105
type input "*"
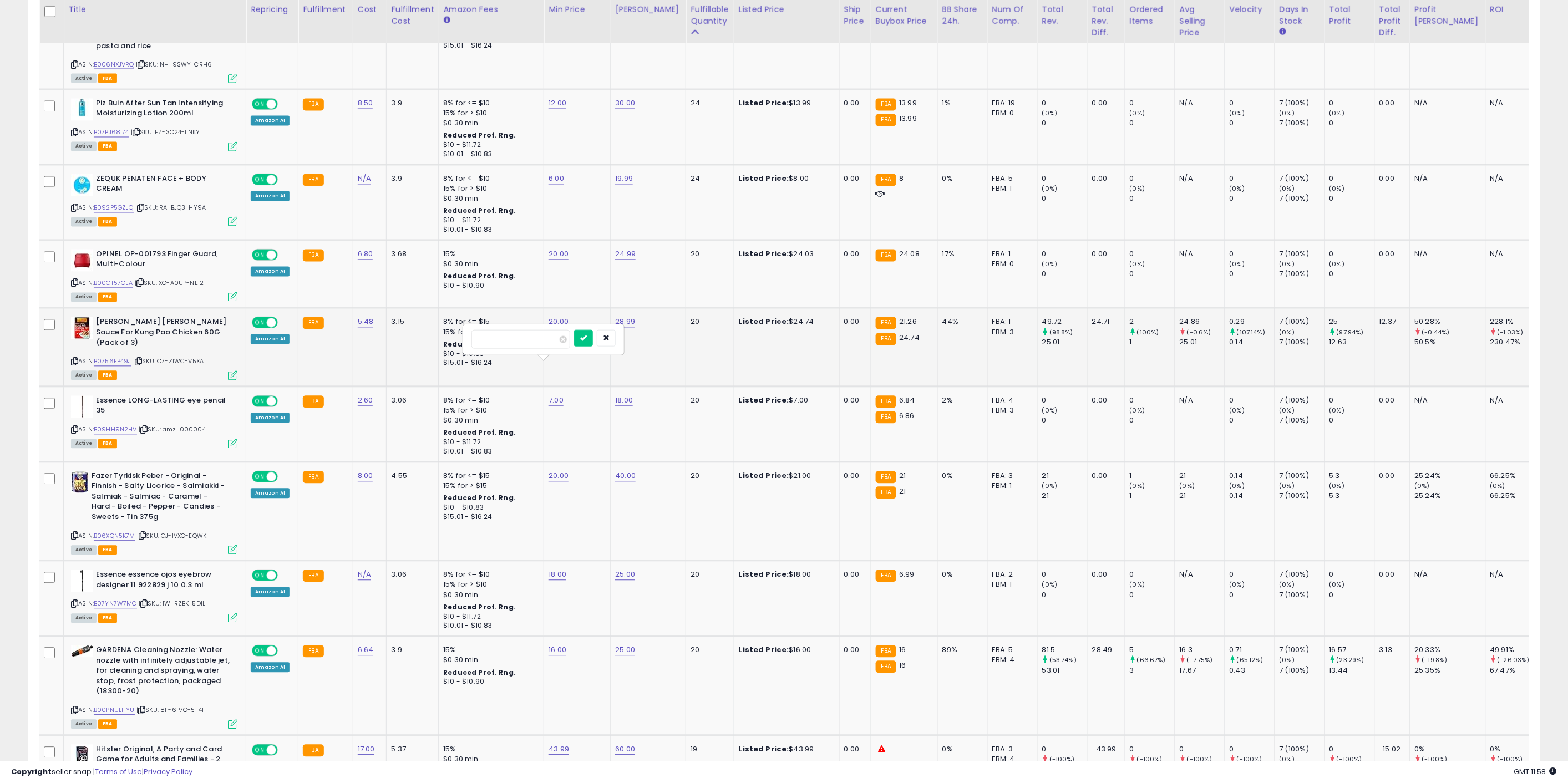
click button "submit" at bounding box center [584, 338] width 18 height 17
click at [557, 471] on link "20.00" at bounding box center [559, 476] width 20 height 11
drag, startPoint x: 518, startPoint y: 415, endPoint x: 453, endPoint y: 409, distance: 65.3
click at [456, 409] on tbody "Hansaplast Sensitive Plasters (20 Strips), Skin-Friendly and Hypoallergenic Wou…" at bounding box center [838, 711] width 1597 height 2105
type input "**"
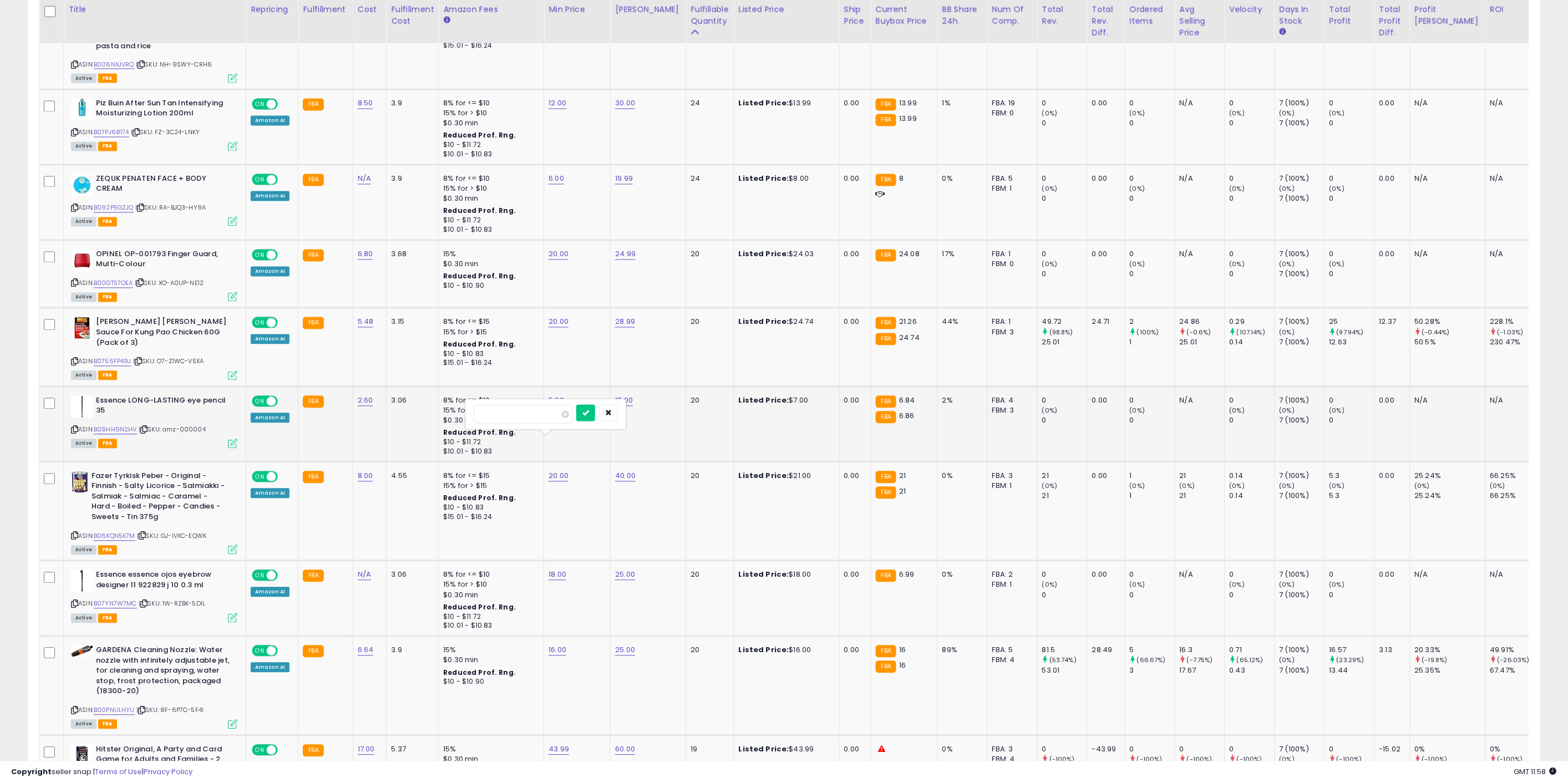
click button "submit" at bounding box center [585, 414] width 18 height 17
click at [563, 571] on div "18.00" at bounding box center [575, 575] width 54 height 10
click at [557, 570] on link "18.00" at bounding box center [557, 575] width 18 height 11
drag, startPoint x: 538, startPoint y: 514, endPoint x: 451, endPoint y: 513, distance: 87.0
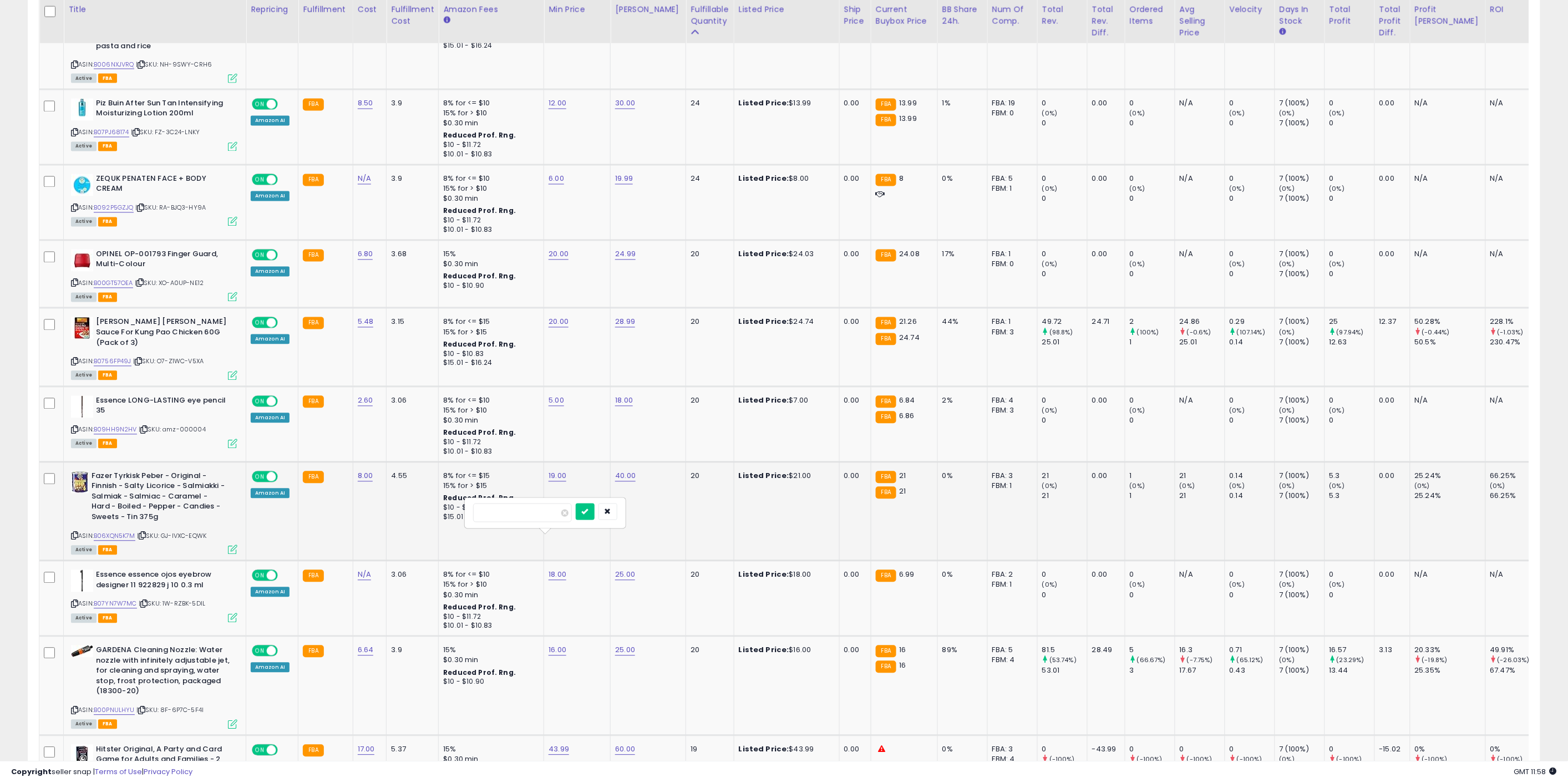
click at [459, 512] on tbody "Hansaplast Sensitive Plasters (20 Strips), Skin-Friendly and Hypoallergenic Wou…" at bounding box center [838, 711] width 1597 height 2105
type input "*"
click button "submit" at bounding box center [585, 512] width 18 height 17
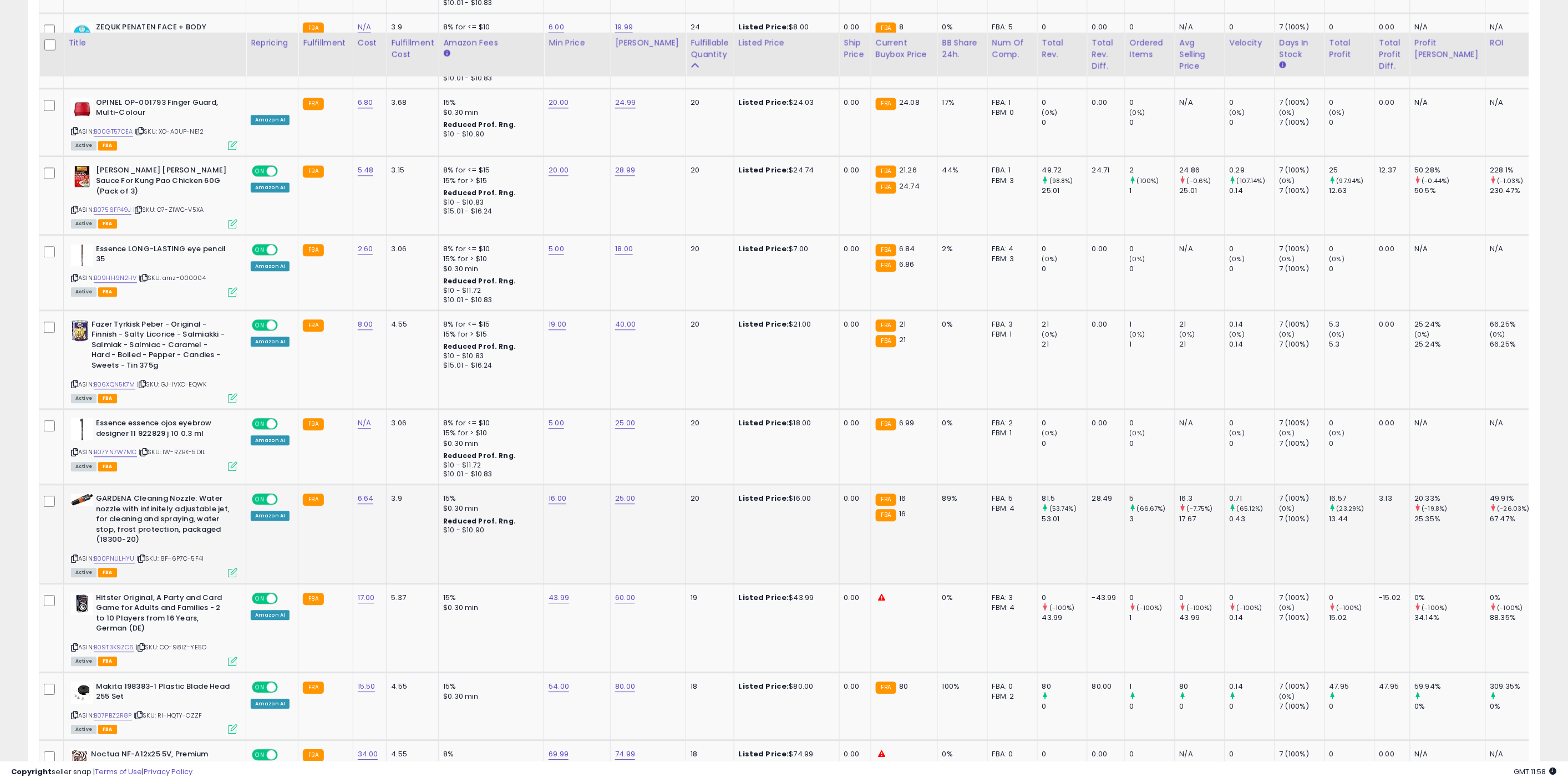
scroll to position [1109, 0]
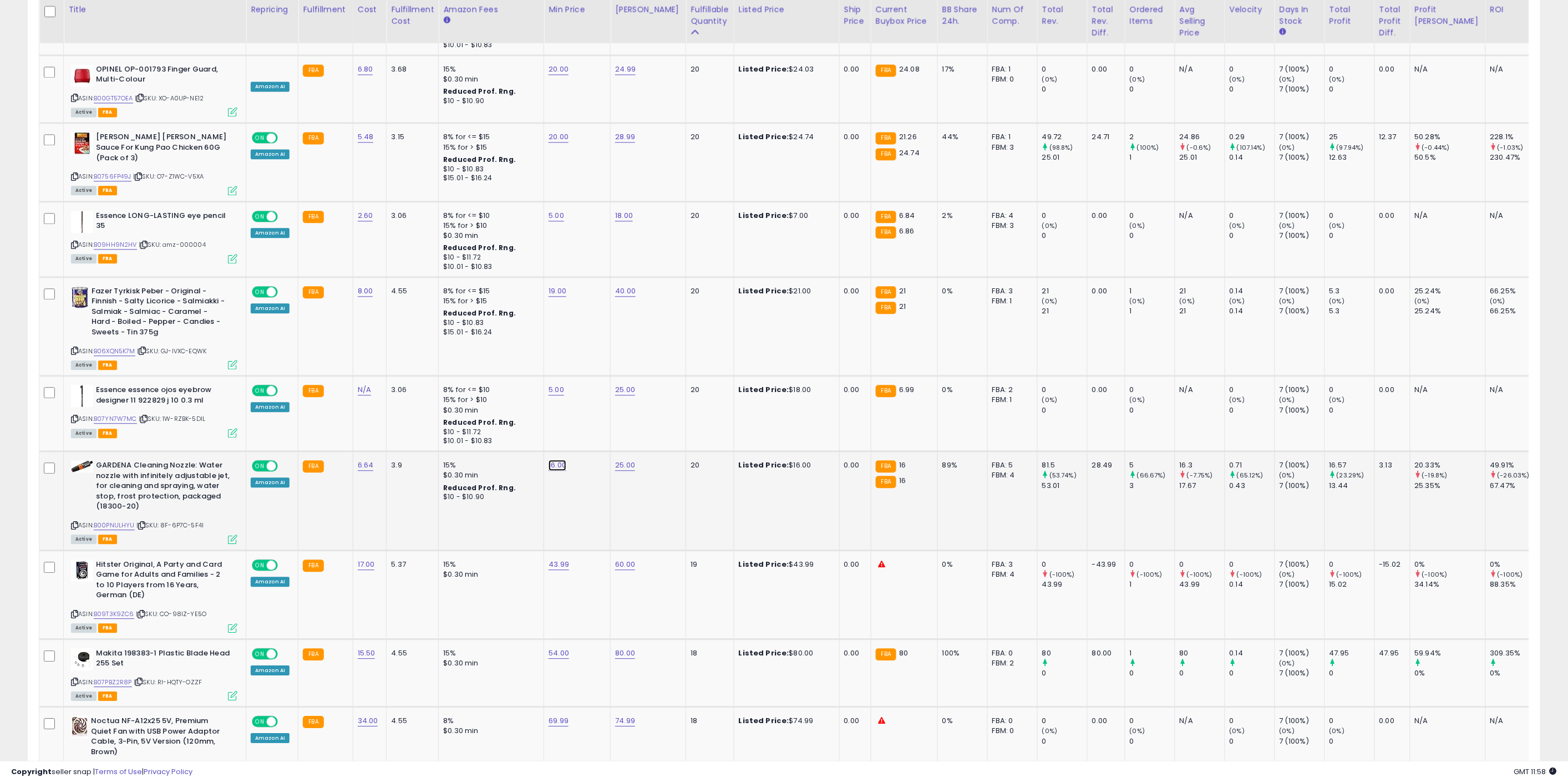
click at [561, 460] on link "16.00" at bounding box center [557, 465] width 18 height 11
drag, startPoint x: 537, startPoint y: 407, endPoint x: 450, endPoint y: 414, distance: 87.3
click at [452, 411] on tbody "Hansaplast Sensitive Plasters (20 Strips), Skin-Friendly and Hypoallergenic Wou…" at bounding box center [838, 525] width 1597 height 2105
type input "**"
click button "submit" at bounding box center [585, 402] width 18 height 17
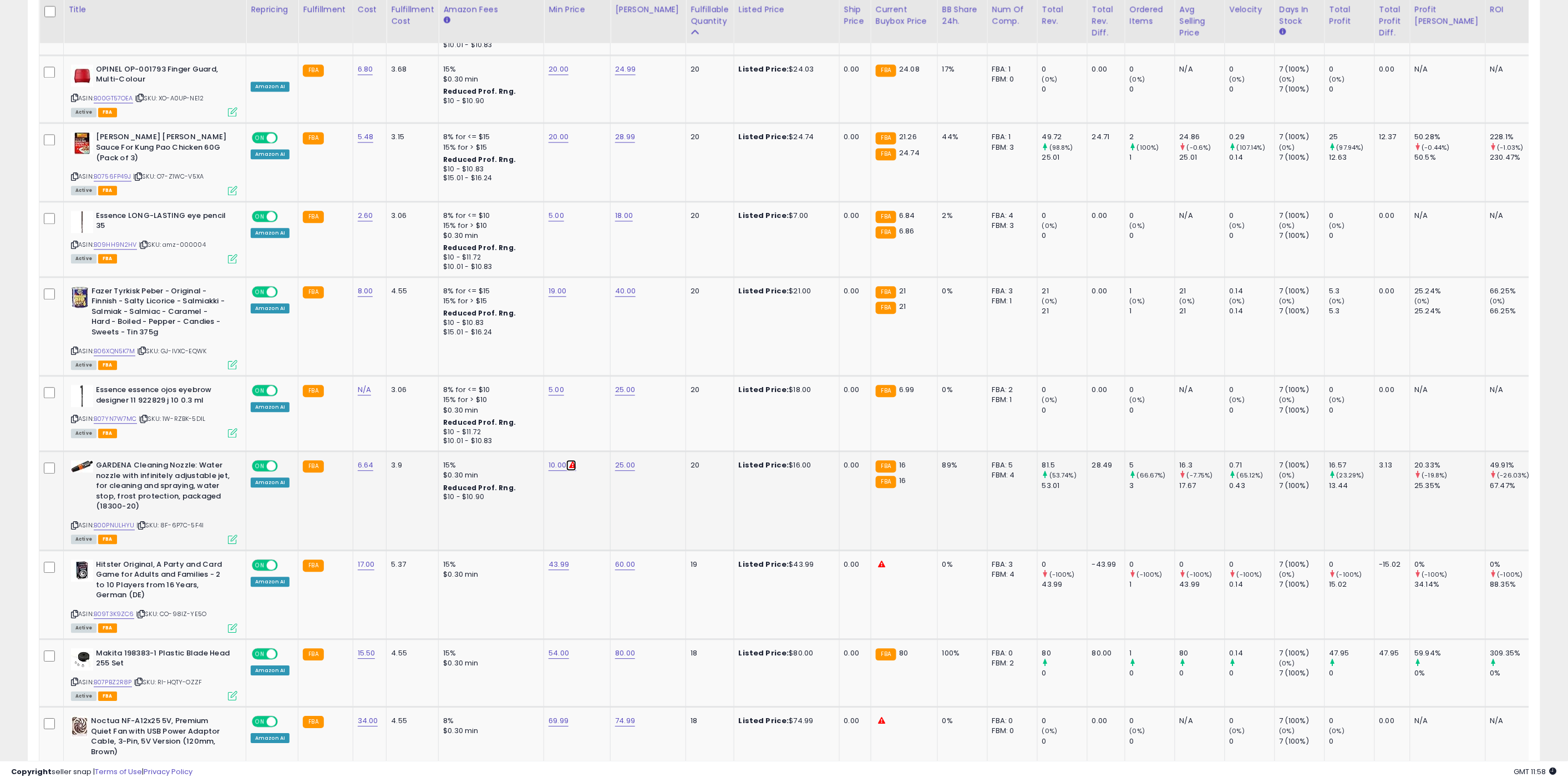
click at [569, 462] on icon at bounding box center [573, 465] width 7 height 7
click at [558, 460] on link "10.00" at bounding box center [557, 465] width 18 height 11
drag, startPoint x: 525, startPoint y: 403, endPoint x: 462, endPoint y: 403, distance: 63.0
click at [462, 403] on tbody "Hansaplast Sensitive Plasters (20 Strips), Skin-Friendly and Hypoallergenic Wou…" at bounding box center [838, 525] width 1597 height 2105
type input "**"
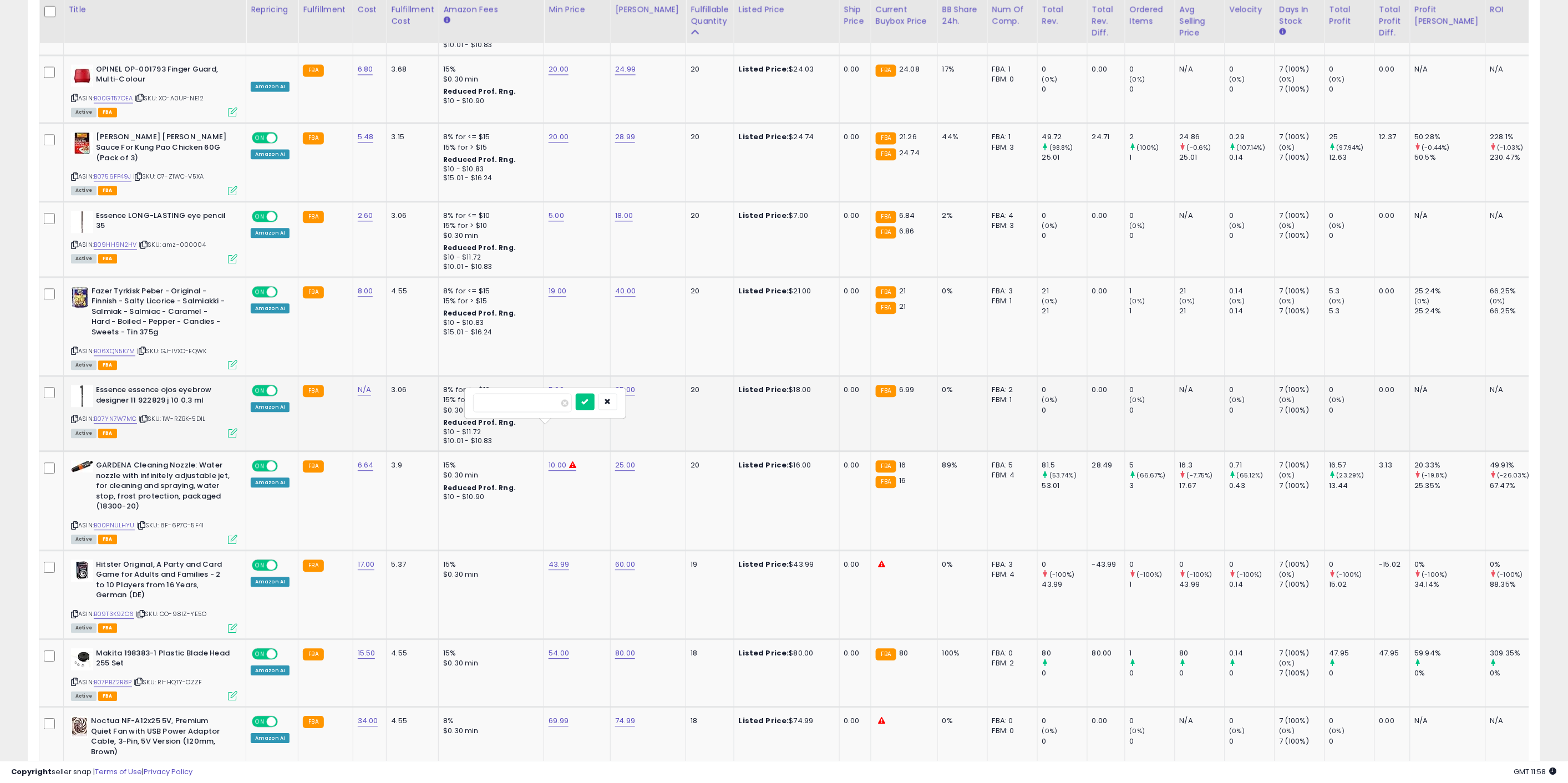
click button "submit" at bounding box center [585, 402] width 18 height 17
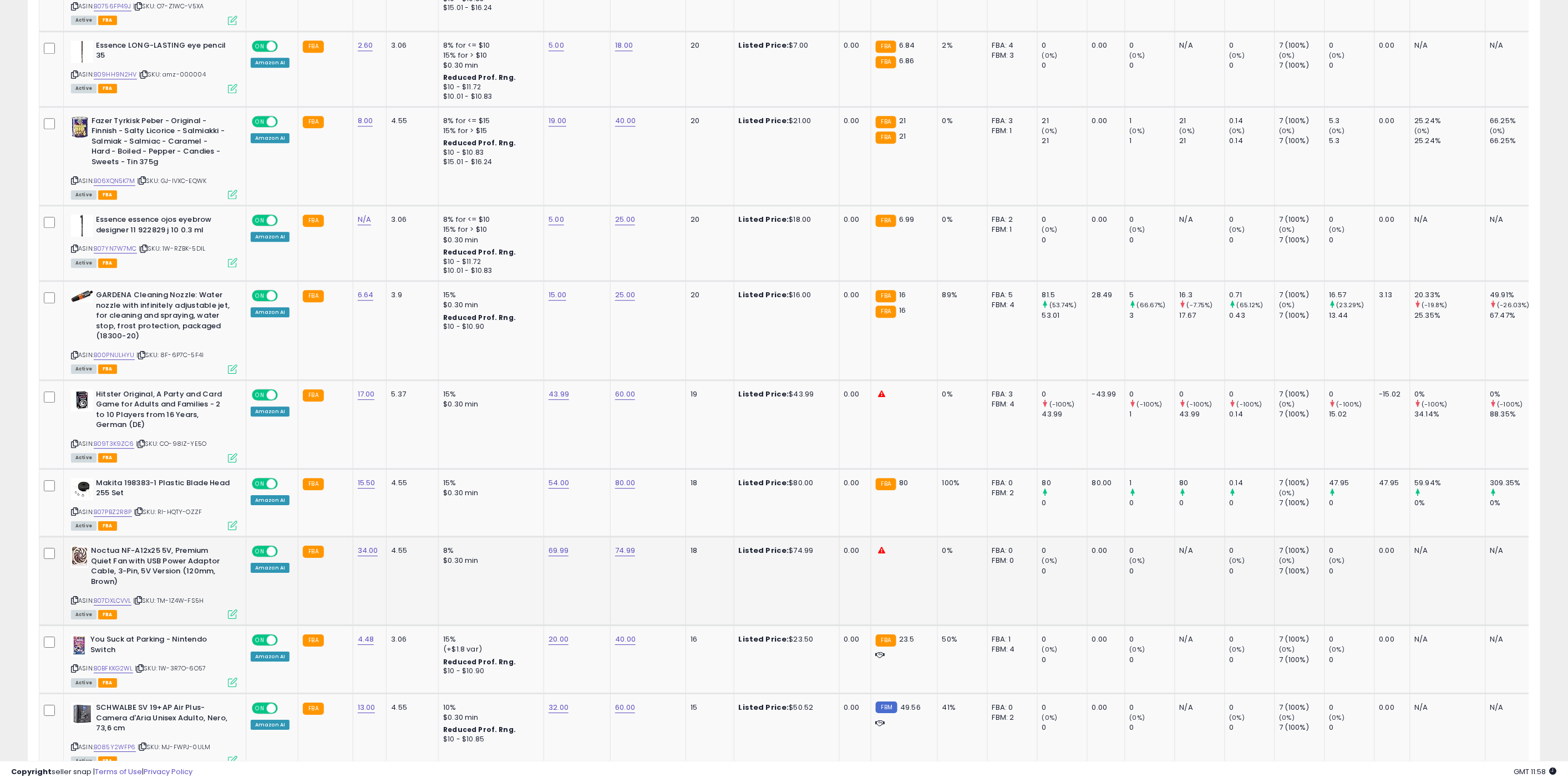
scroll to position [1294, 0]
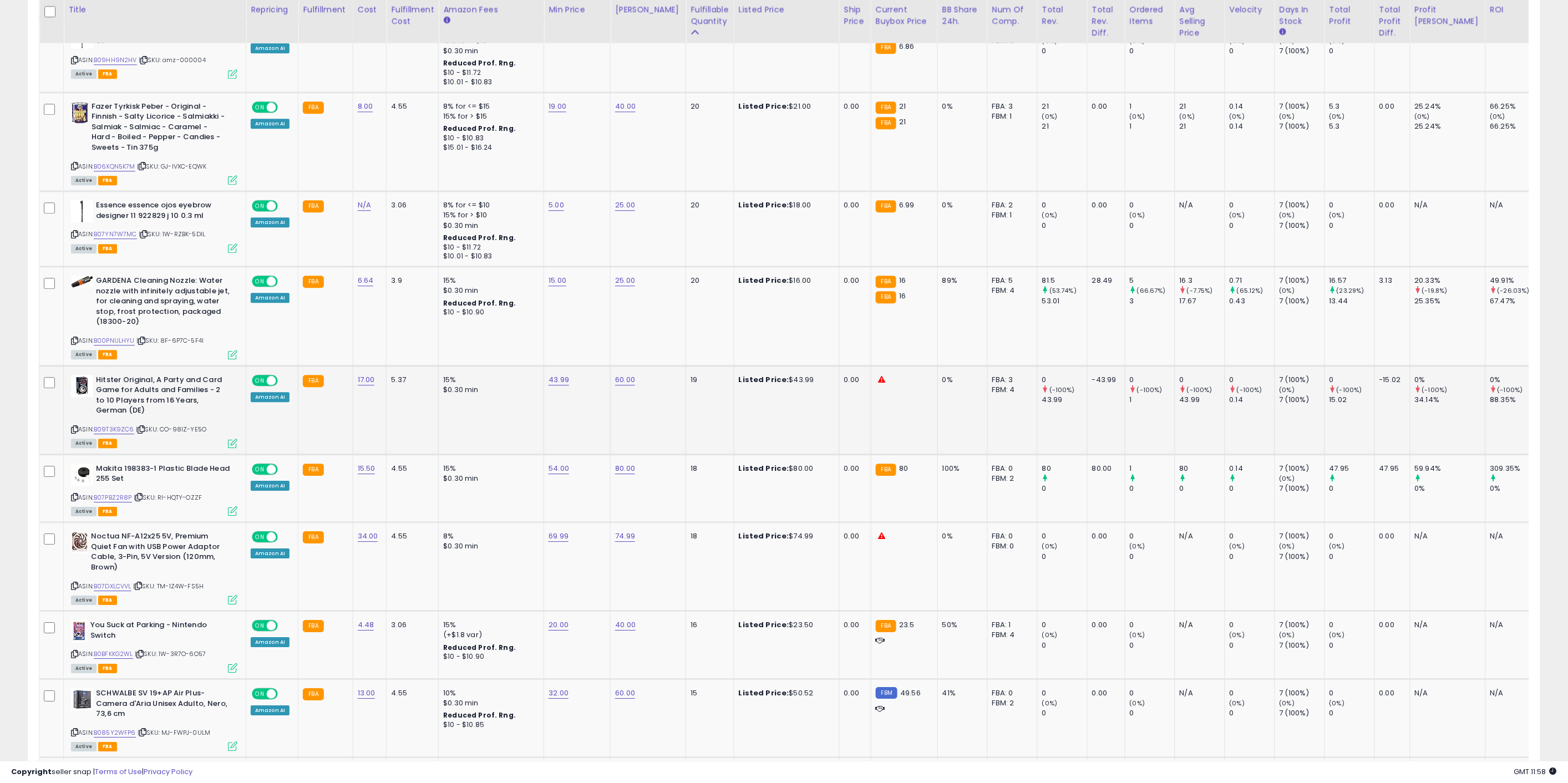
click at [561, 378] on td "43.99" at bounding box center [577, 410] width 66 height 89
click at [571, 464] on td "54.00" at bounding box center [577, 488] width 66 height 68
click at [110, 493] on link "B07PBZ2R8P" at bounding box center [113, 498] width 38 height 9
click at [115, 425] on link "B09T3K9ZC6" at bounding box center [115, 429] width 41 height 9
click at [666, 392] on td "60.00" at bounding box center [648, 410] width 76 height 89
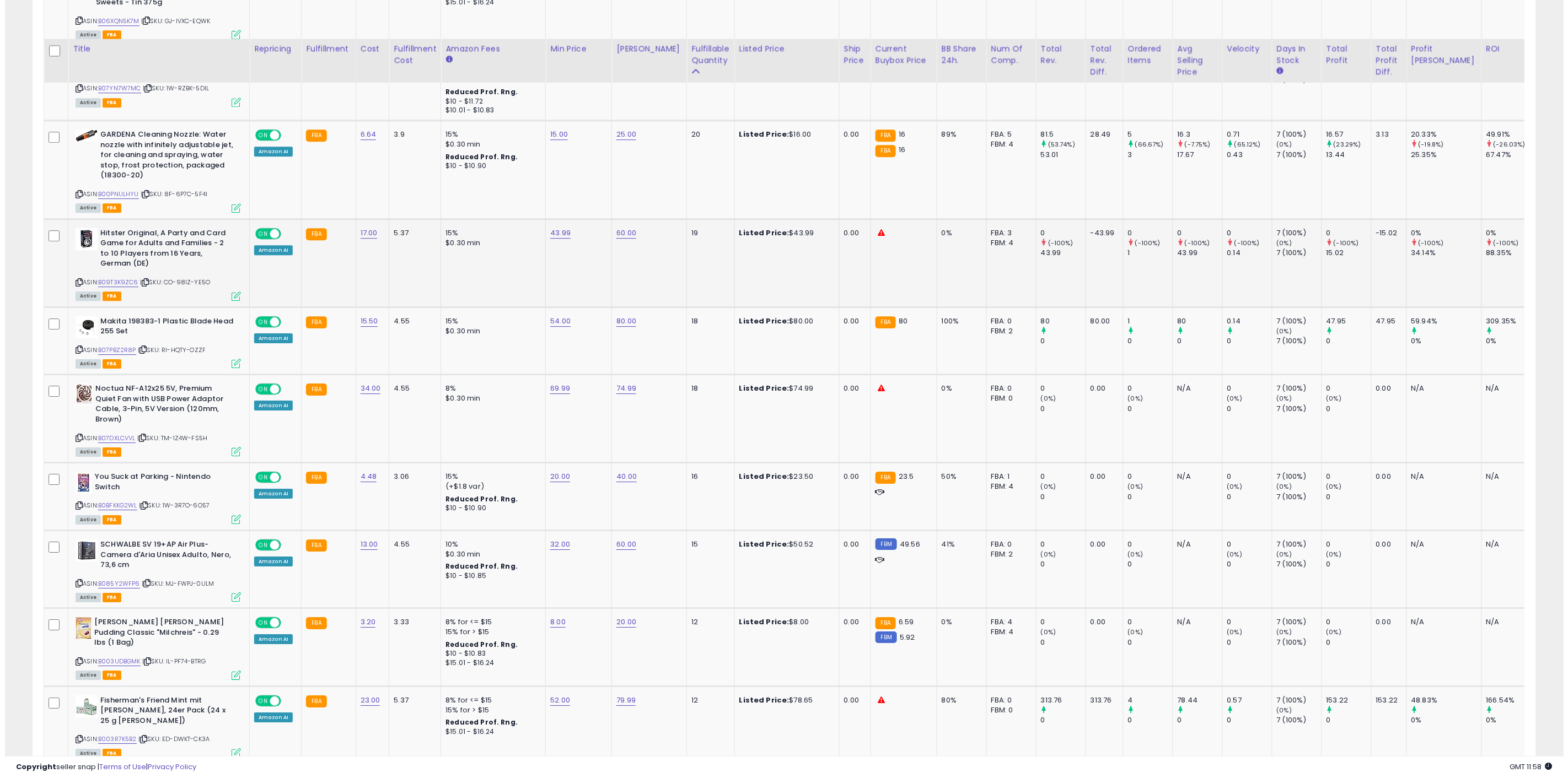
scroll to position [1470, 0]
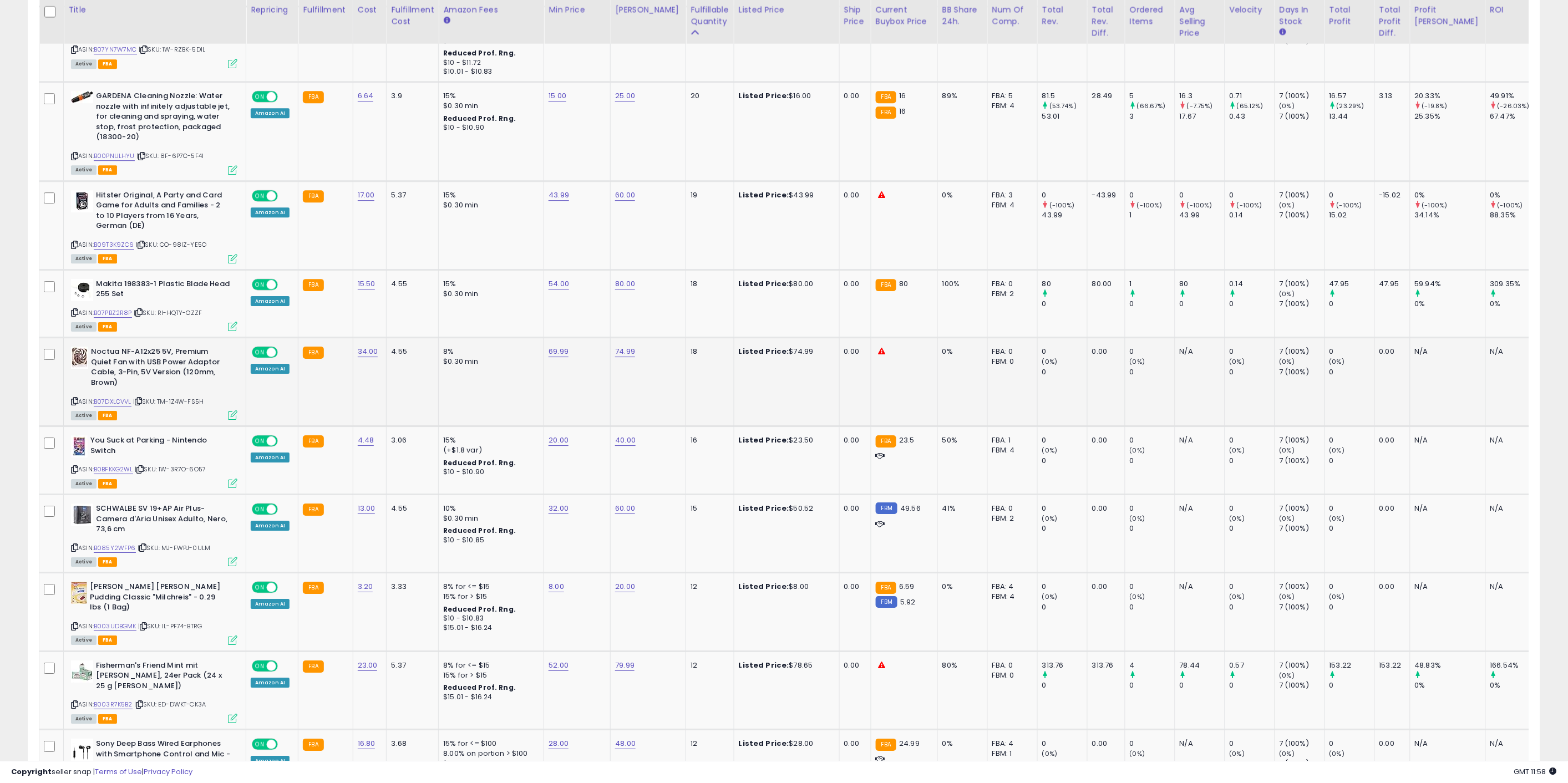
click at [577, 359] on td "69.99" at bounding box center [577, 382] width 66 height 89
click at [578, 357] on td "69.99" at bounding box center [577, 382] width 66 height 89
click at [111, 360] on div "ASIN: B07DXLCVVL | SKU: TM-1Z4W-FS5H Active FBA" at bounding box center [154, 382] width 166 height 72
click at [111, 397] on link "B07DXLCVVL" at bounding box center [113, 402] width 38 height 9
click at [554, 346] on link "69.99" at bounding box center [559, 352] width 20 height 11
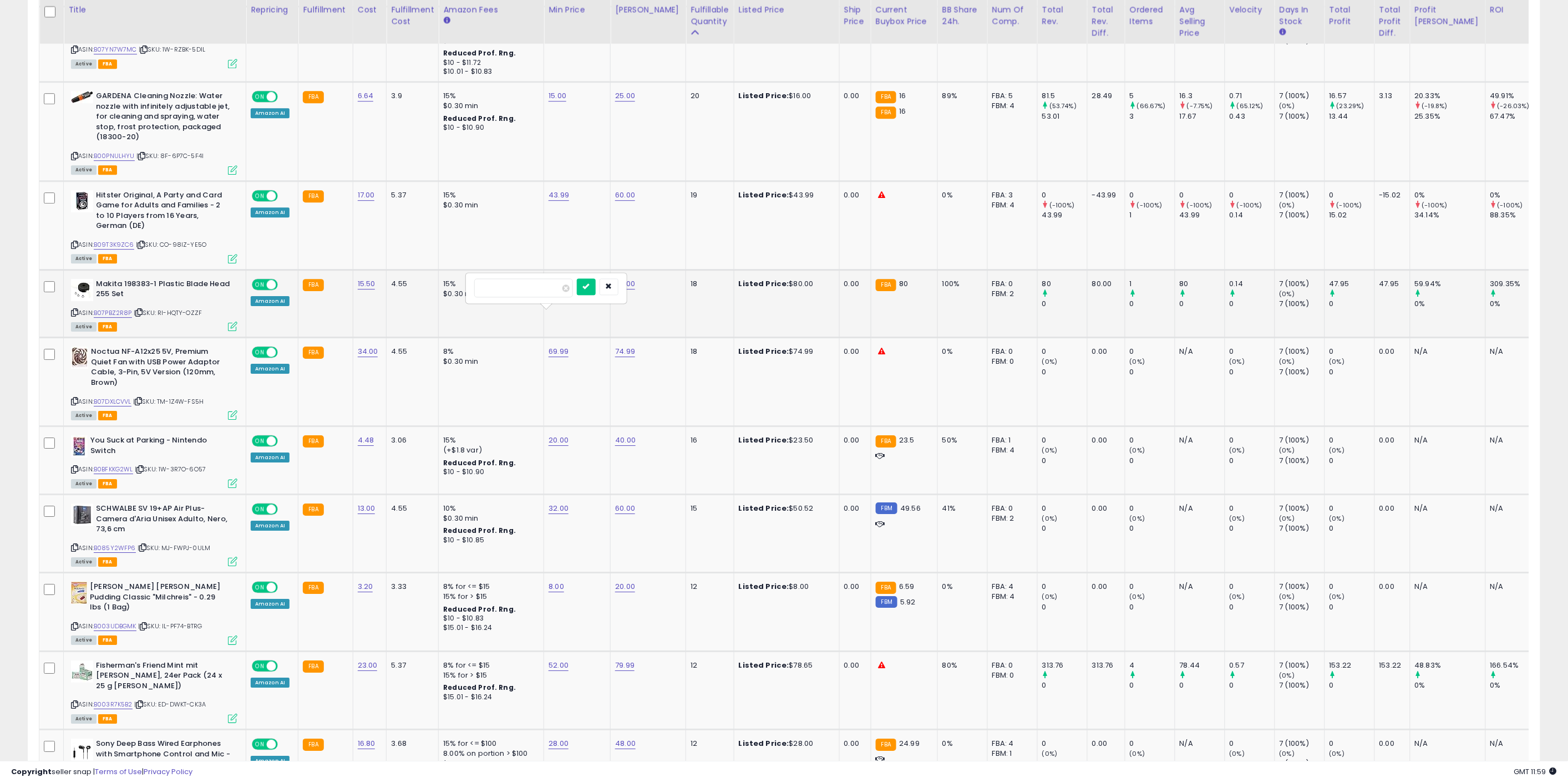
drag, startPoint x: 464, startPoint y: 287, endPoint x: 458, endPoint y: 290, distance: 6.7
click at [455, 285] on tbody "Hansaplast Sensitive Plasters (20 Strips), Skin-Friendly and Hypoallergenic Wou…" at bounding box center [838, 156] width 1597 height 2105
type input "**"
click button "submit" at bounding box center [586, 287] width 18 height 17
click at [621, 346] on link "74.99" at bounding box center [625, 352] width 20 height 11
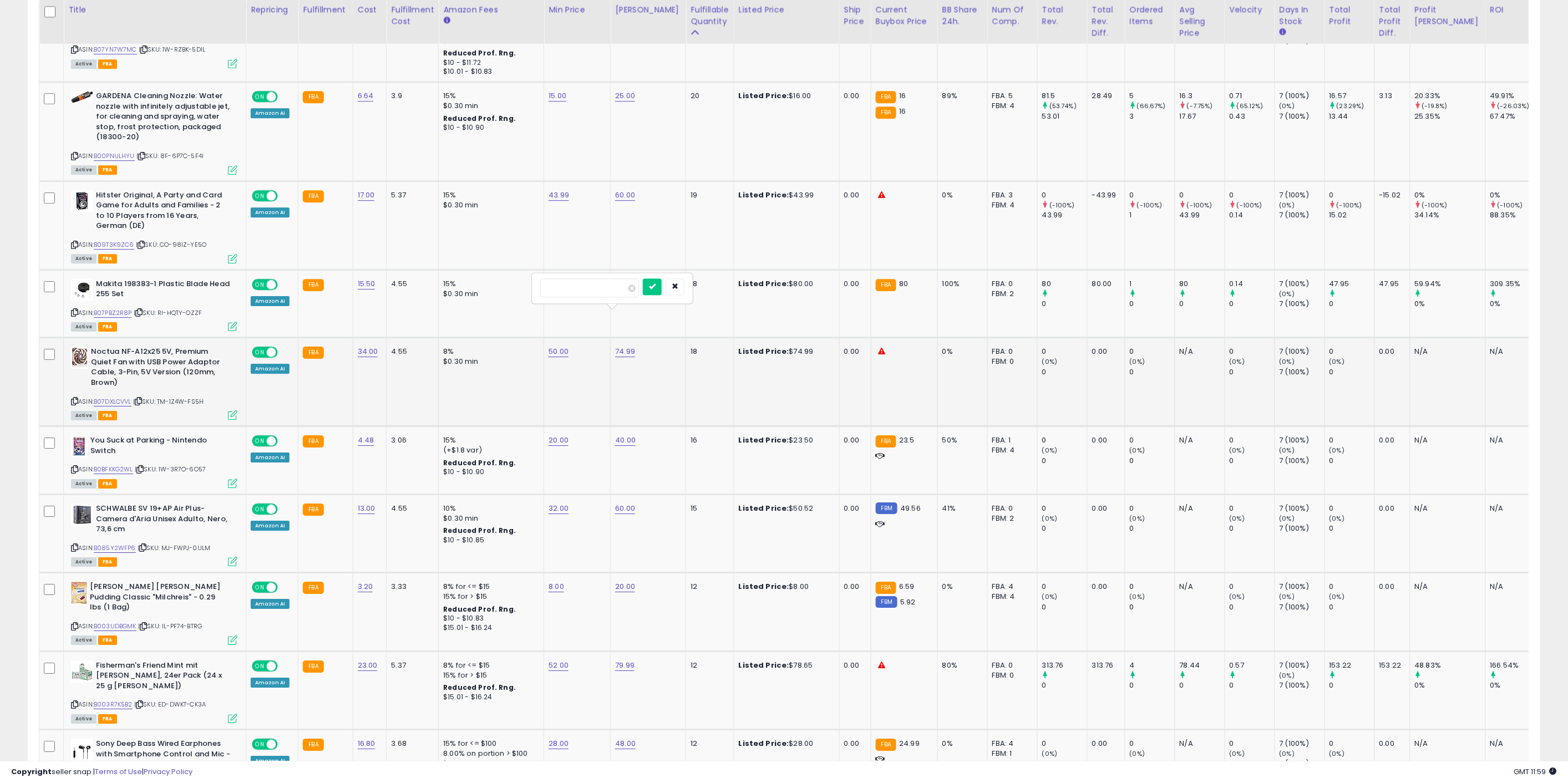
type input "*"
type input "**"
click button "submit" at bounding box center [652, 287] width 18 height 17
click at [629, 346] on link "59.00" at bounding box center [625, 352] width 20 height 11
drag, startPoint x: 609, startPoint y: 293, endPoint x: 483, endPoint y: 278, distance: 126.9
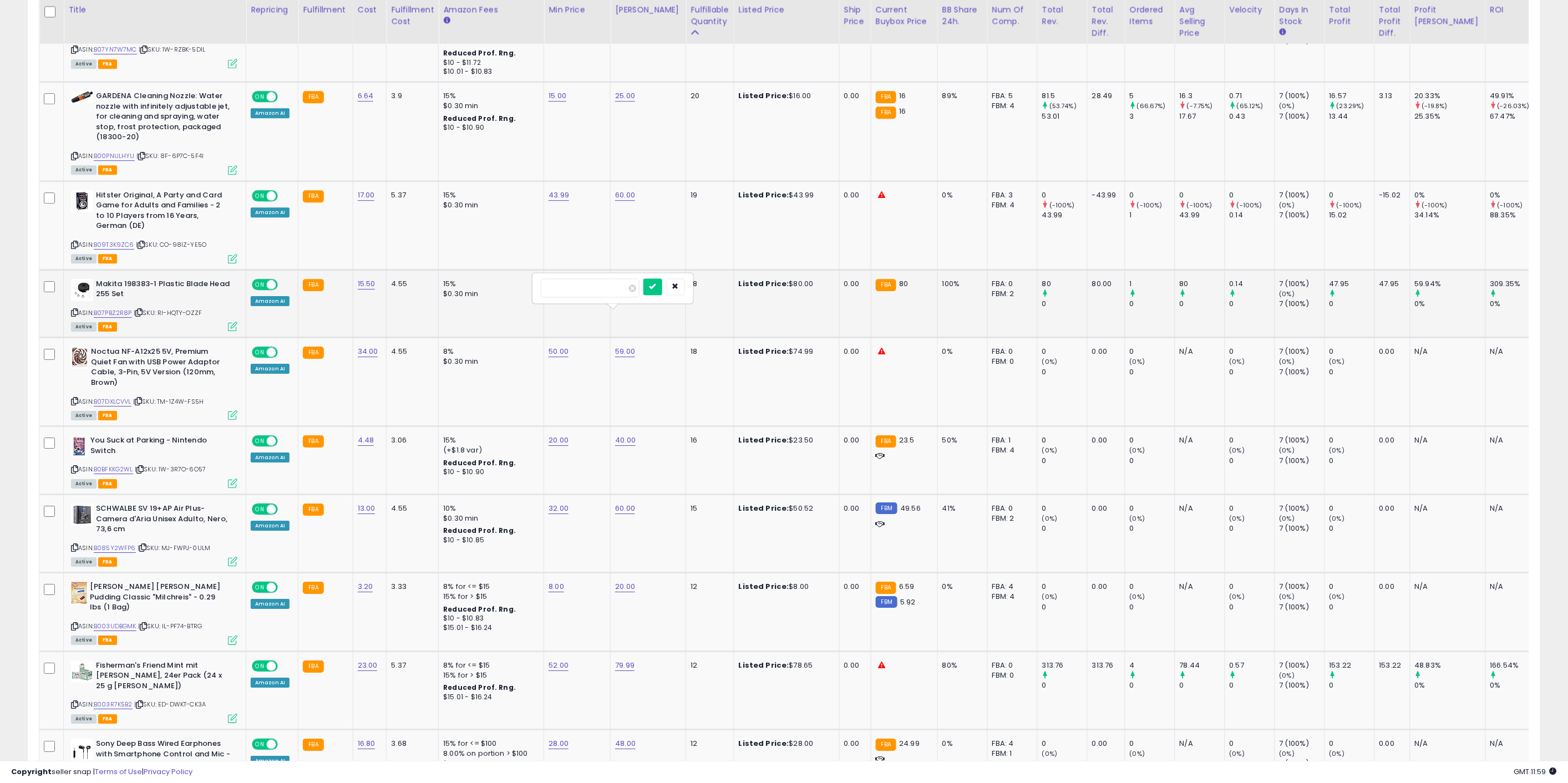
click at [489, 278] on tbody "Hansaplast Sensitive Plasters (20 Strips), Skin-Friendly and Hypoallergenic Wou…" at bounding box center [838, 156] width 1597 height 2105
type input "*****"
click button "submit" at bounding box center [653, 287] width 18 height 17
click at [232, 373] on div "ASIN: B07DXLCVVL | SKU: TM-1Z4W-FS5H Active FBA" at bounding box center [154, 382] width 166 height 72
click at [232, 411] on icon at bounding box center [233, 416] width 9 height 9
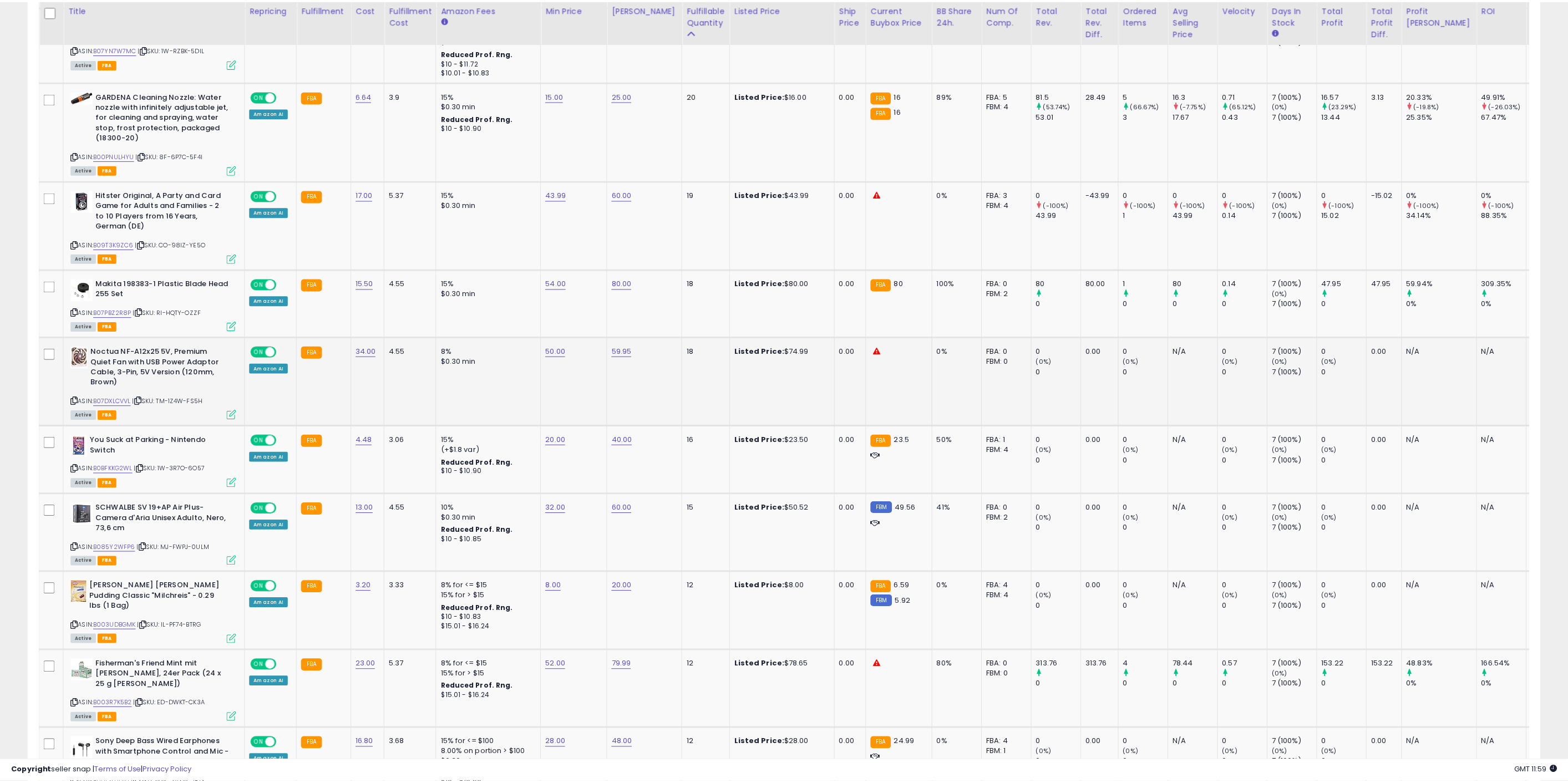
scroll to position [227, 885]
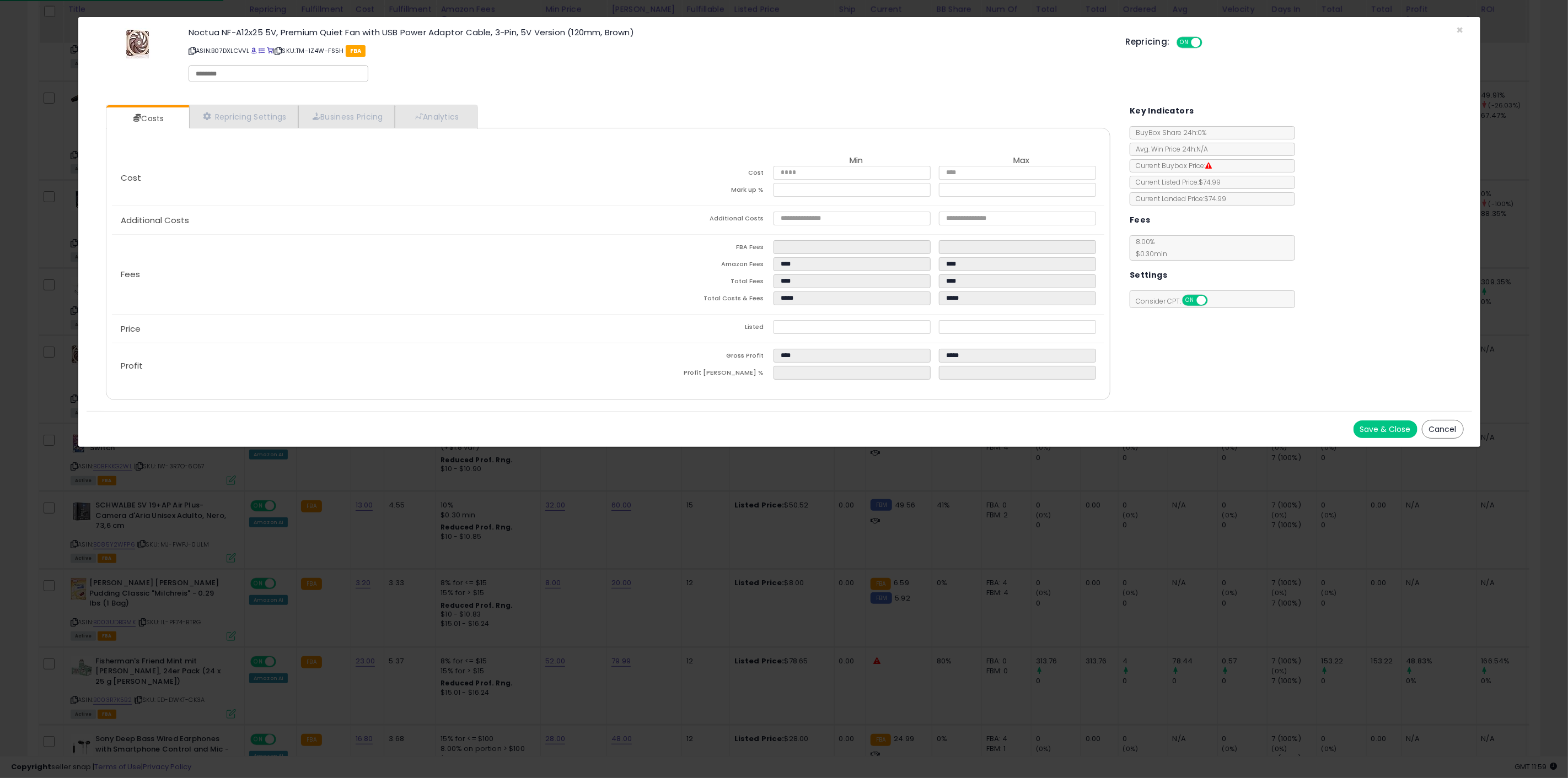
click at [678, 514] on div "× Close Noctua NF-A12x25 5V, Premium Quiet Fan with USB Power Adaptor Cable, 3-…" at bounding box center [784, 389] width 1568 height 778
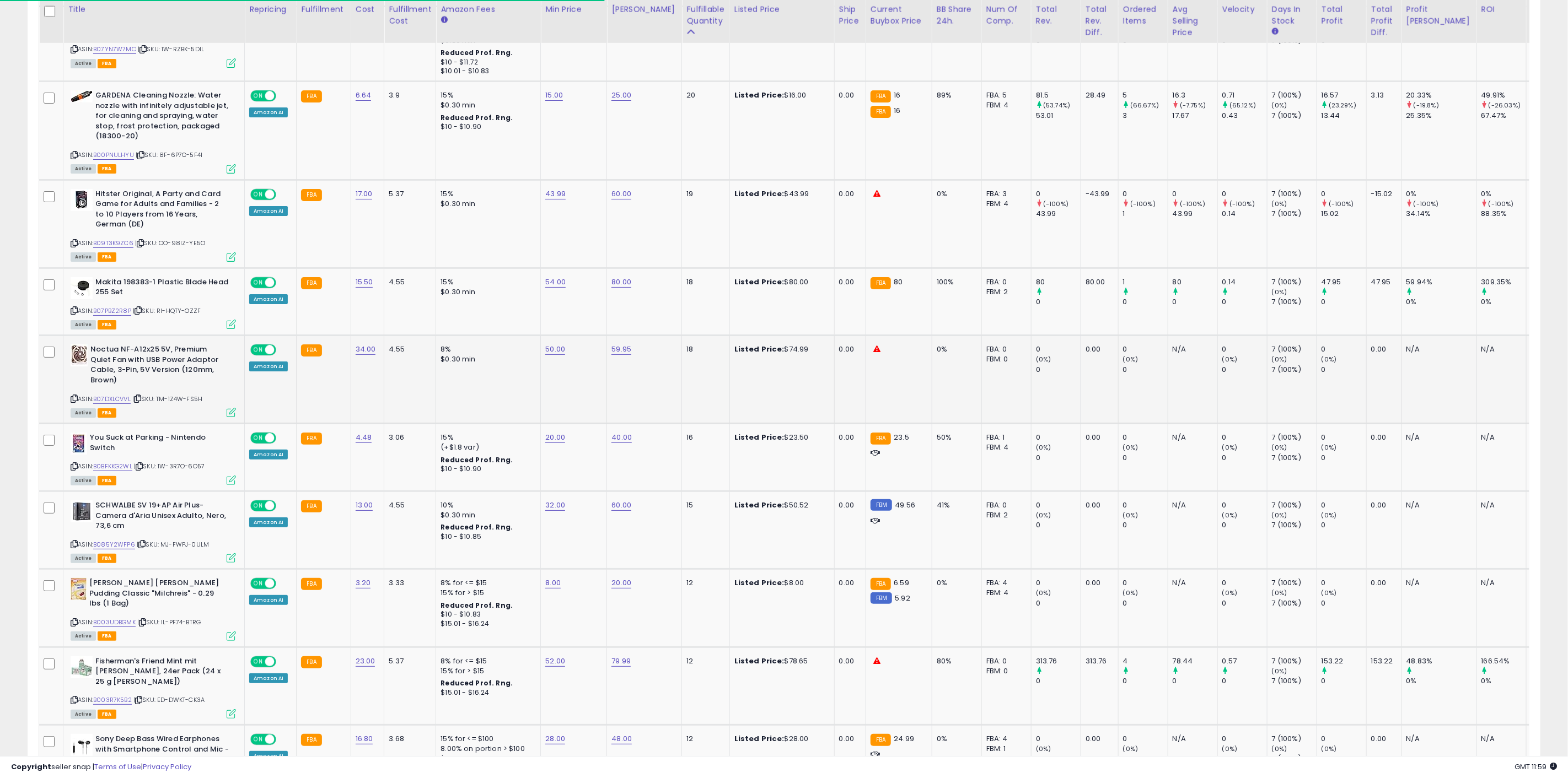
scroll to position [550902, 550602]
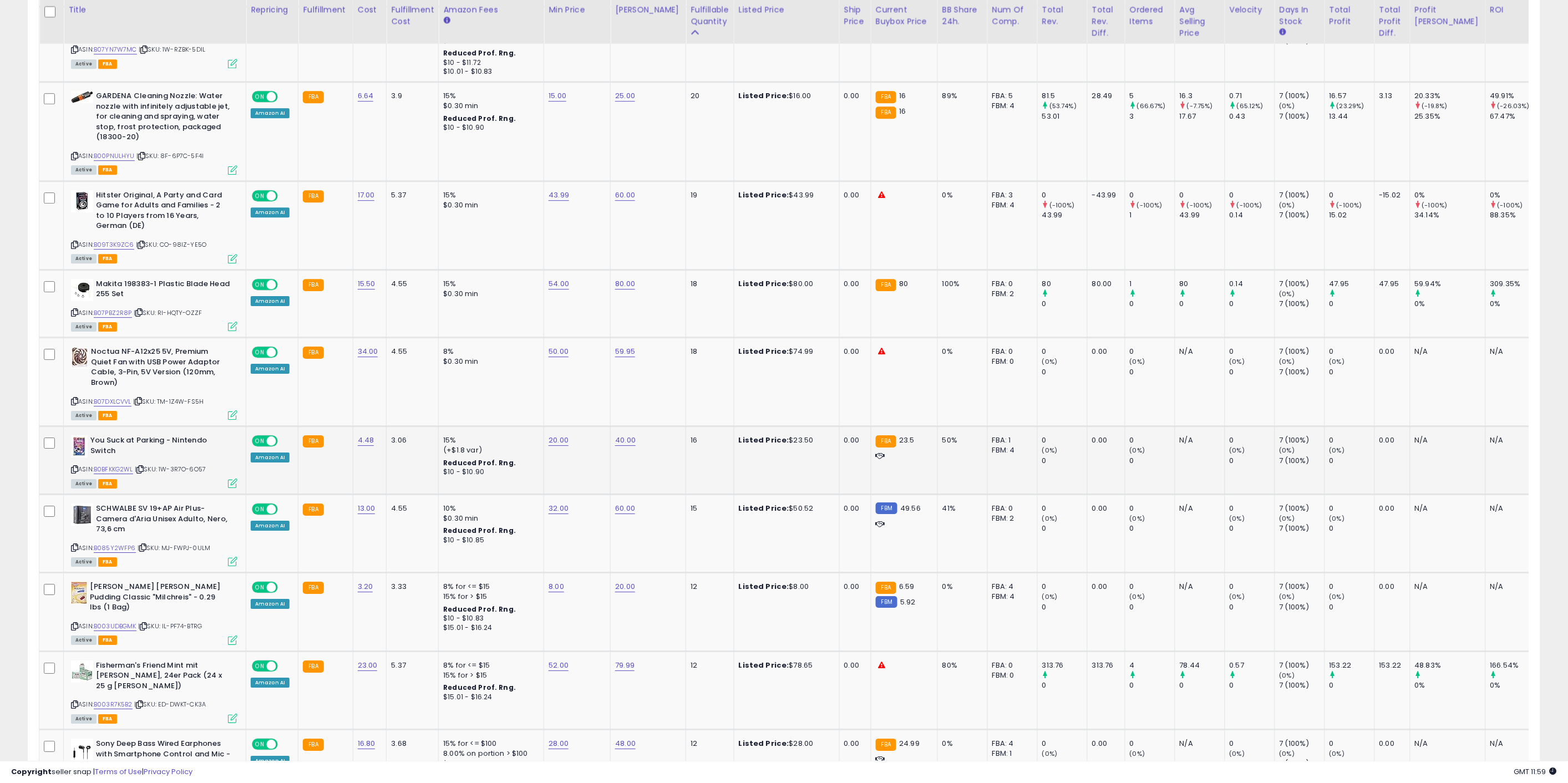
click at [235, 478] on icon at bounding box center [233, 483] width 9 height 9
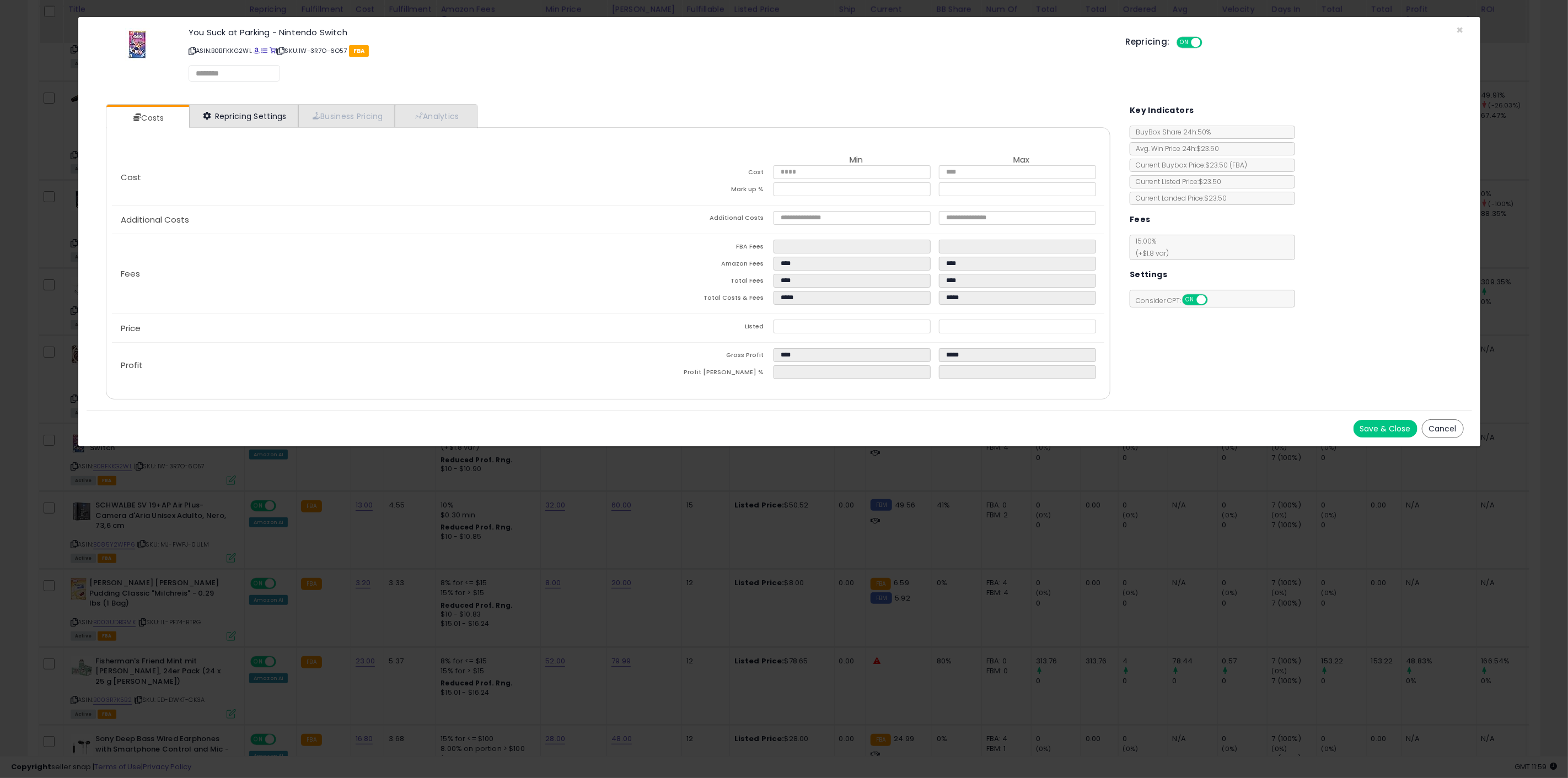
click at [269, 128] on div "Costs Repricing Settings Business Pricing Analytics" at bounding box center [608, 252] width 1005 height 295
click at [269, 125] on link "Repricing Settings" at bounding box center [243, 117] width 109 height 23
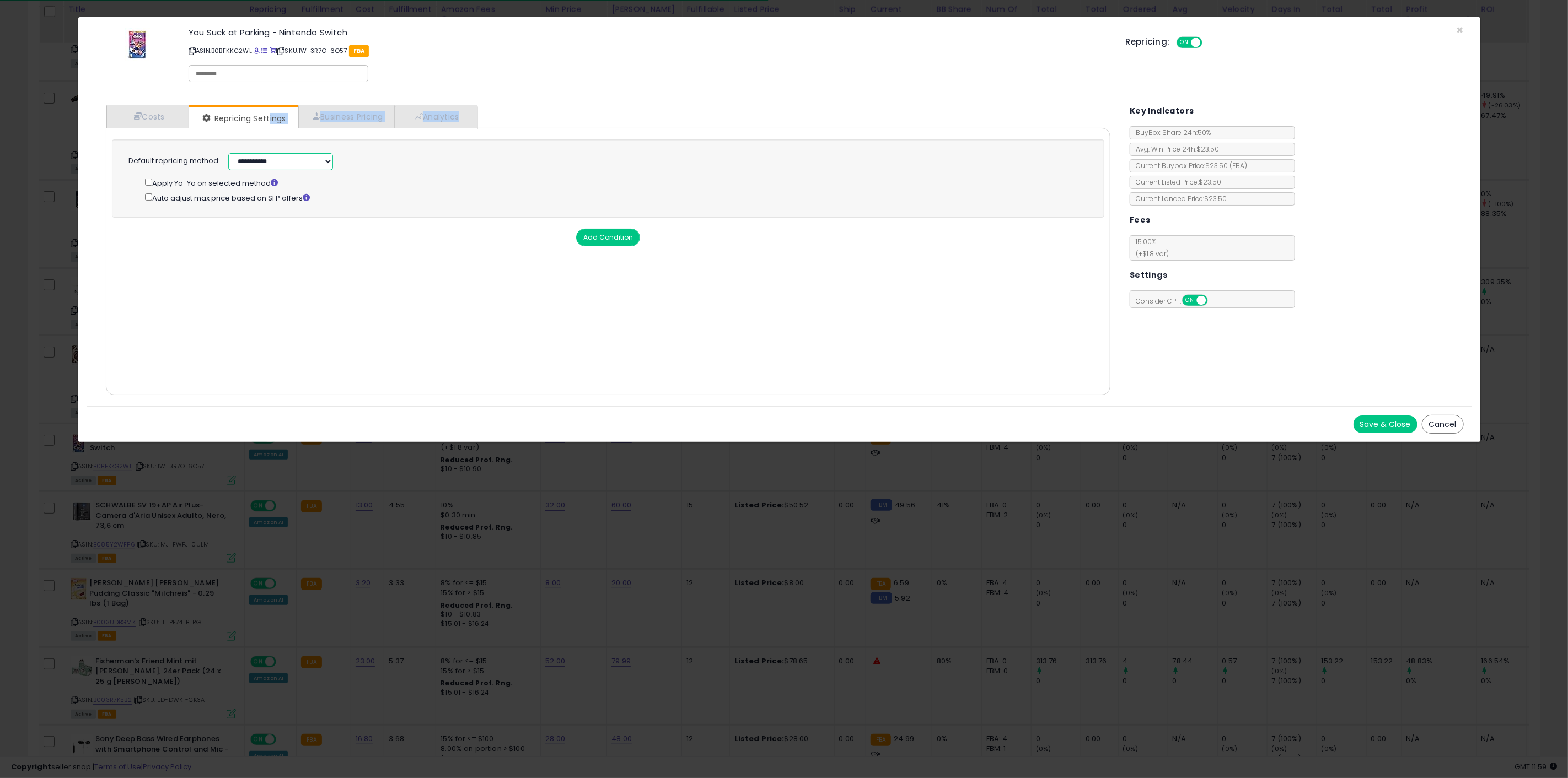
click at [274, 161] on select "**********" at bounding box center [281, 161] width 105 height 17
select select "******"
click at [229, 153] on select "**********" at bounding box center [281, 161] width 105 height 17
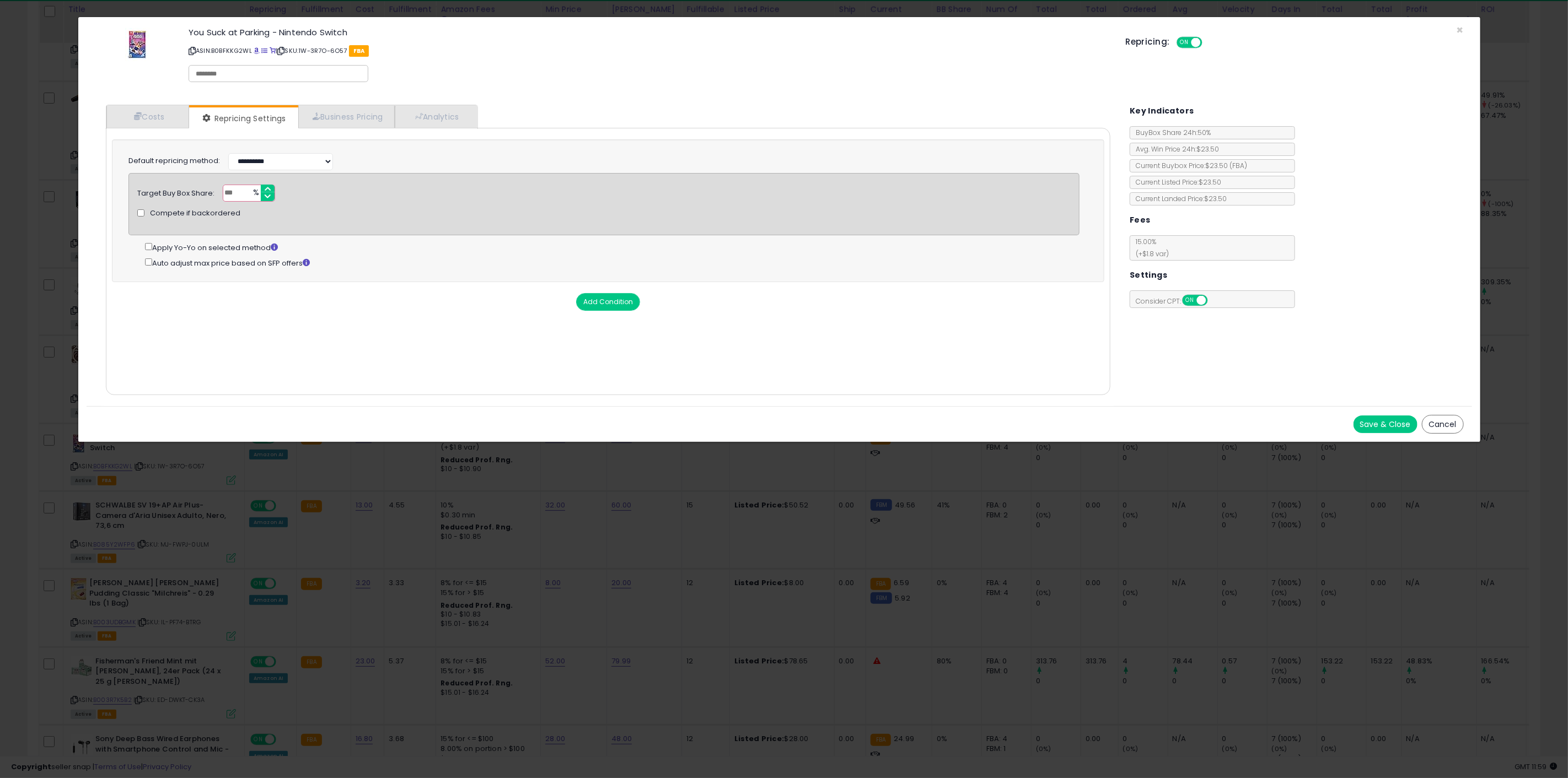
click at [267, 323] on div "Cost Min Max Cost **** **** Mark up % ****** ****** Additional Costs Additional…" at bounding box center [608, 261] width 1005 height 267
click at [1375, 426] on button "Save & Close" at bounding box center [1386, 424] width 64 height 17
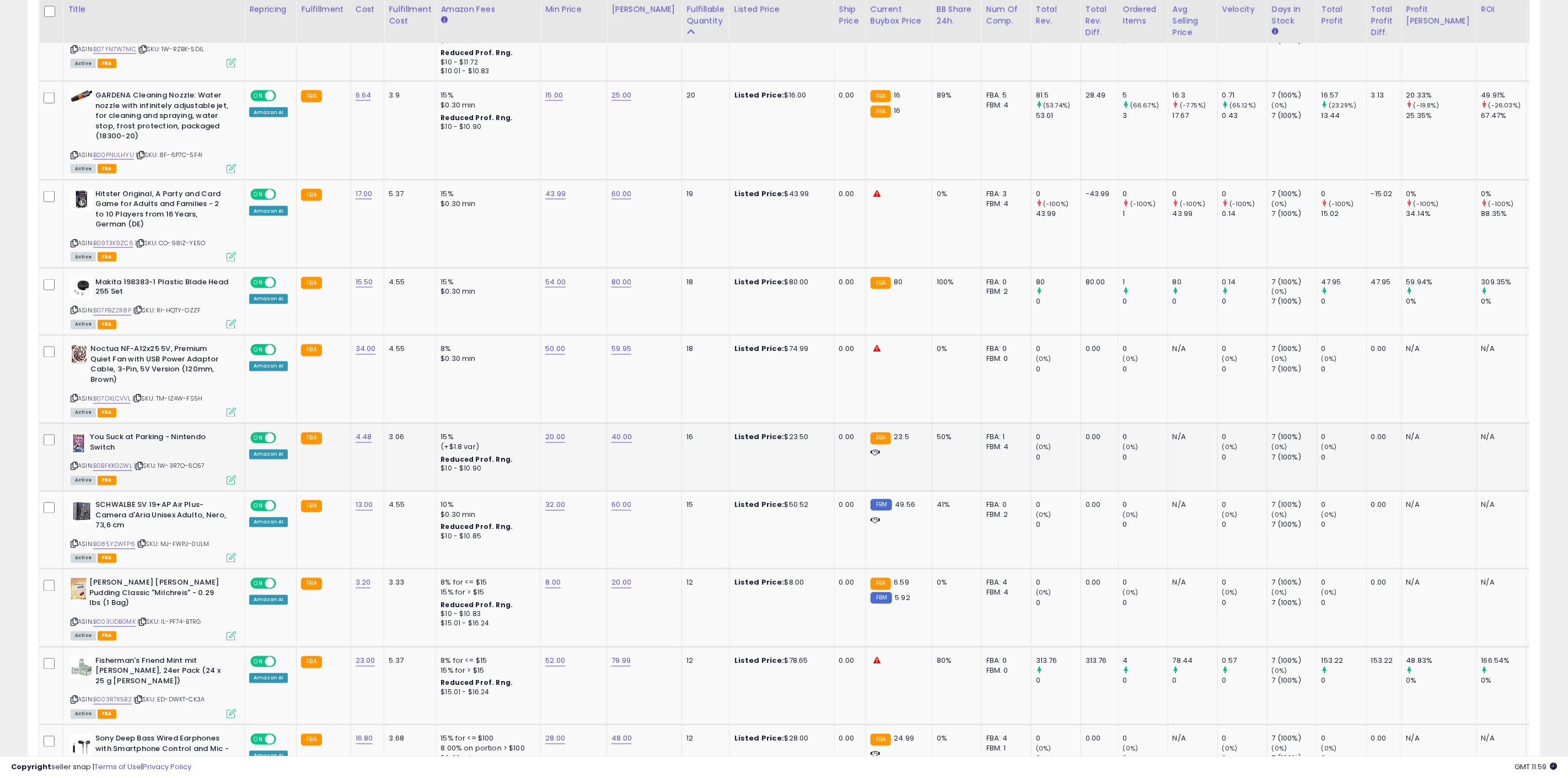
scroll to position [550902, 550602]
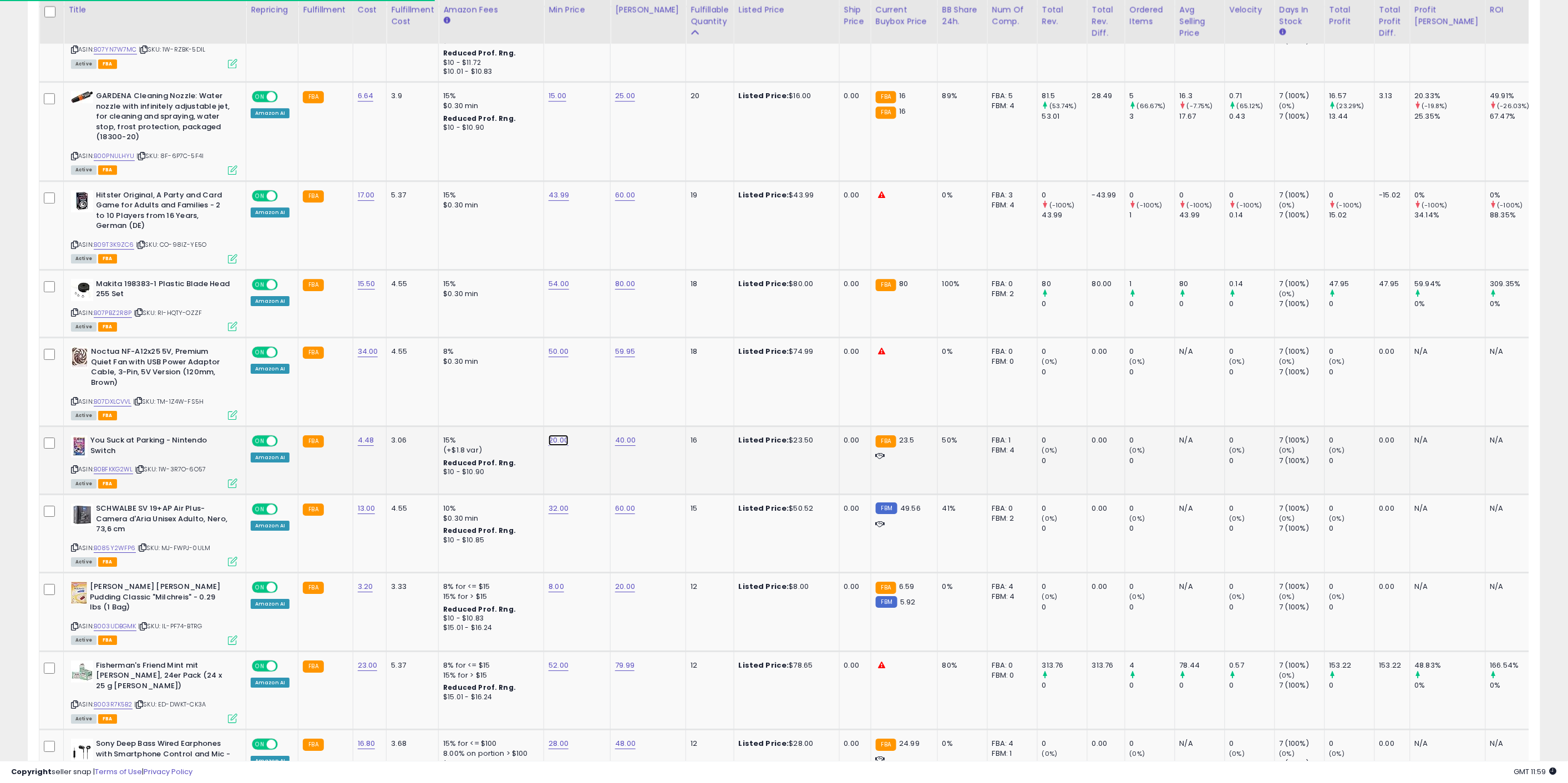
click at [556, 435] on link "20.00" at bounding box center [559, 440] width 20 height 11
drag, startPoint x: 488, startPoint y: 374, endPoint x: 441, endPoint y: 379, distance: 47.3
click at [441, 374] on tbody "Hansaplast Sensitive Plasters (20 Strips), Skin-Friendly and Hypoallergenic Wou…" at bounding box center [838, 156] width 1597 height 2105
type input "**"
click button "submit" at bounding box center [585, 375] width 18 height 17
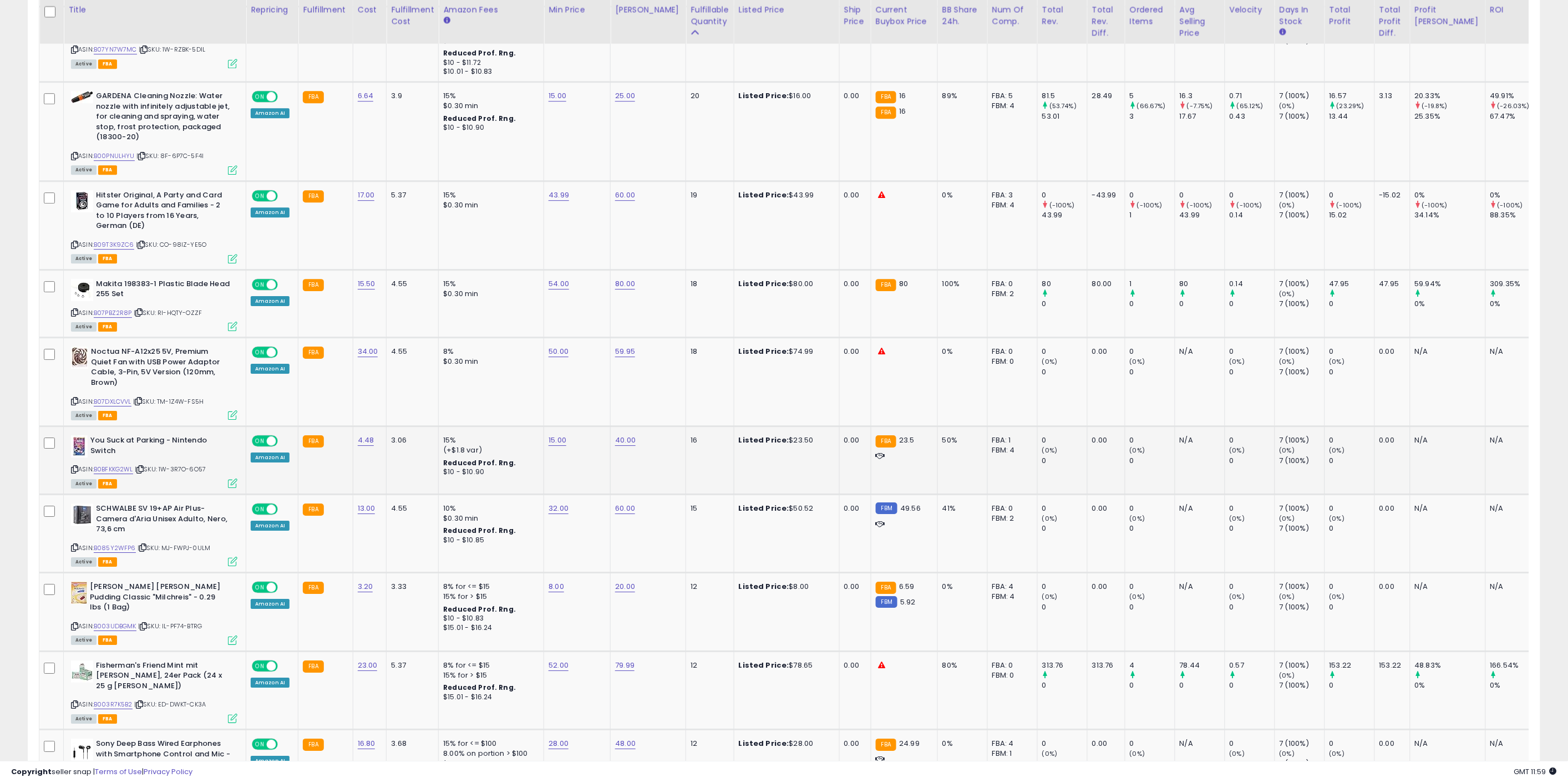
click at [538, 427] on td "15% (+$1.8 var) Reduced Prof. Rng. $10 - $10.90" at bounding box center [491, 461] width 105 height 68
click at [569, 501] on td "32.00" at bounding box center [577, 533] width 66 height 78
click at [123, 544] on link "B085Y2WFP6" at bounding box center [115, 548] width 42 height 9
click at [610, 513] on td "60.00" at bounding box center [648, 533] width 76 height 78
click at [234, 557] on icon at bounding box center [233, 561] width 9 height 9
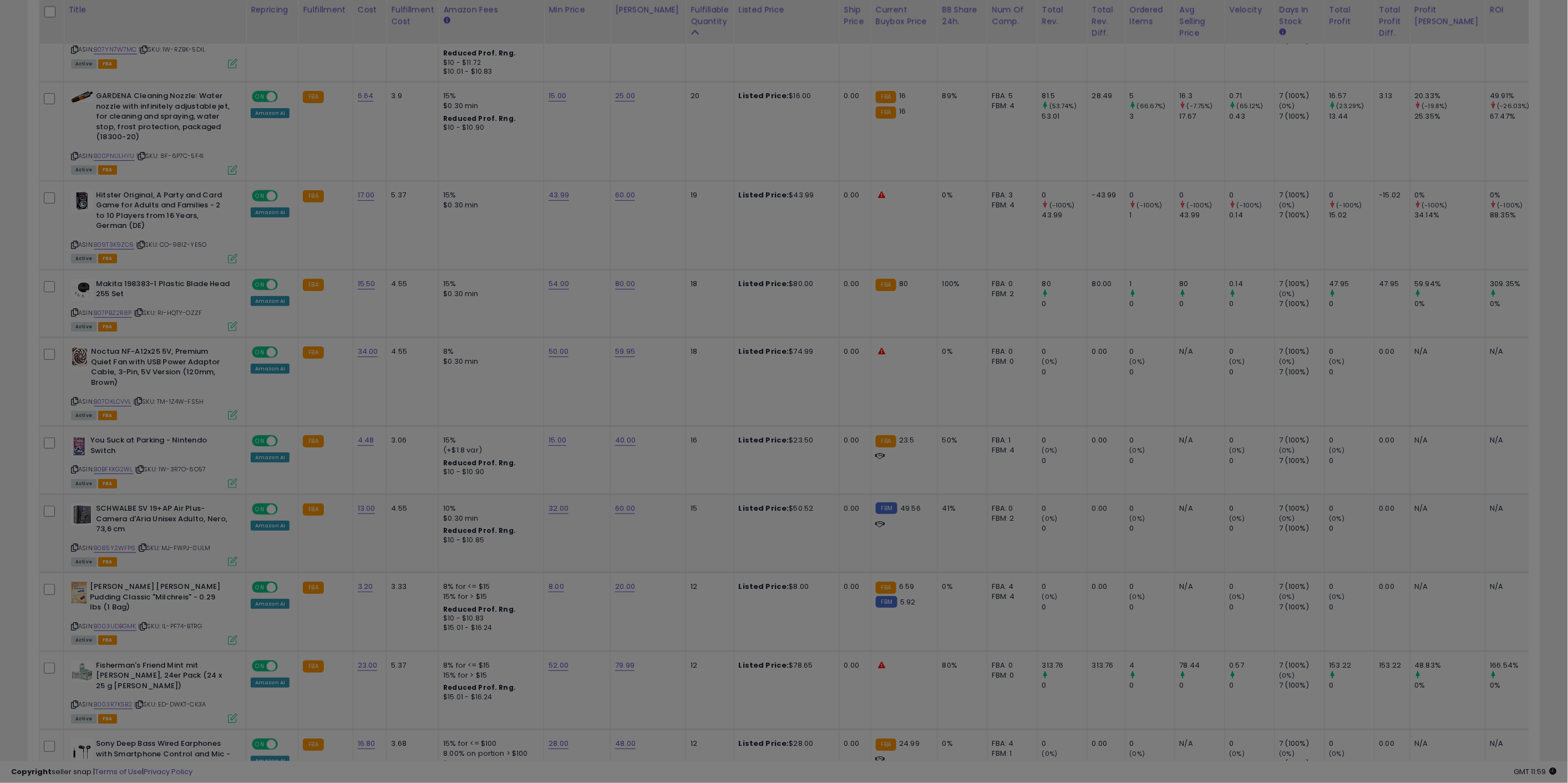
scroll to position [227, 885]
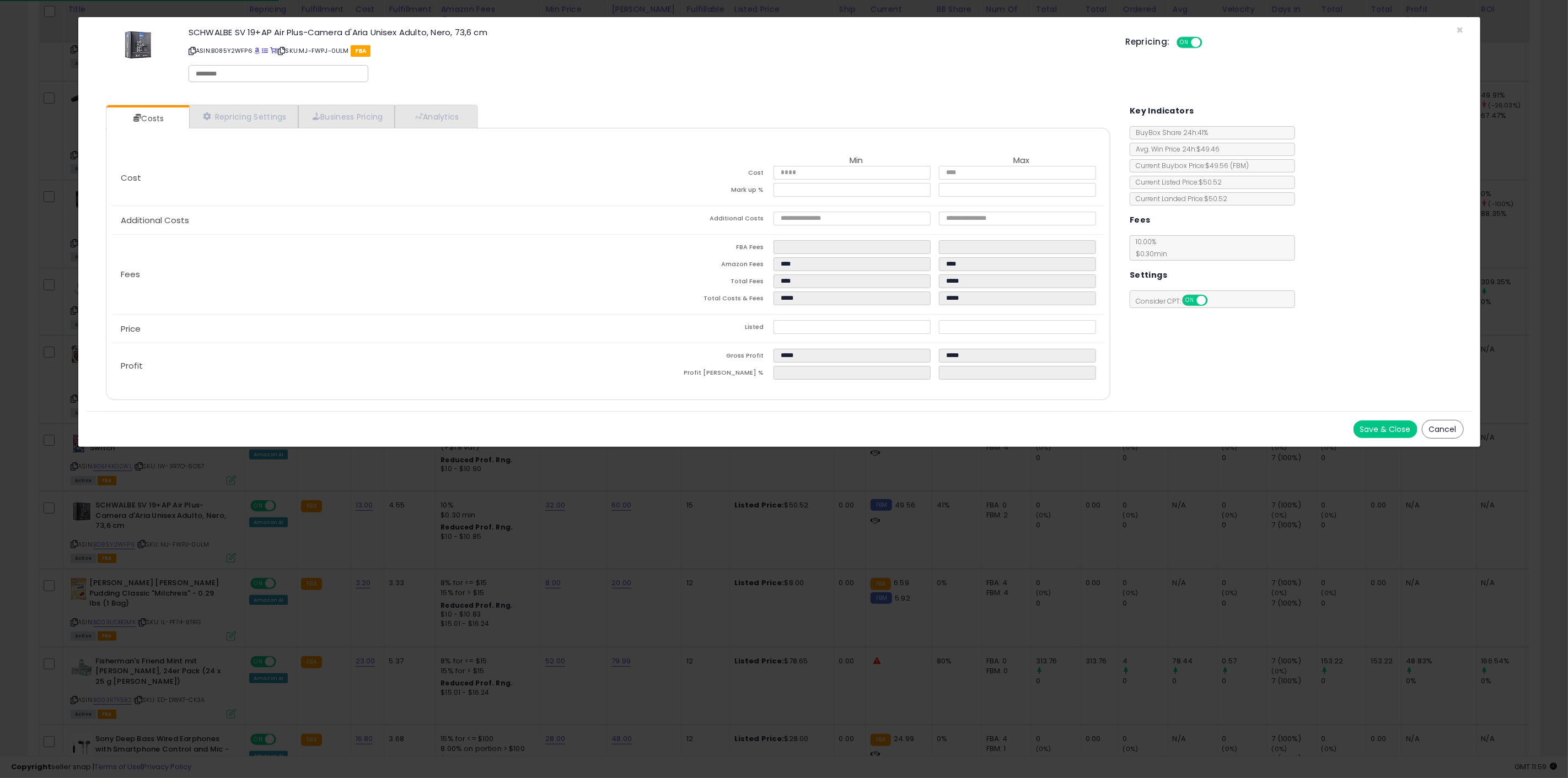
click at [323, 561] on div "× Close SCHWALBE SV 19+AP Air Plus-Camera d'Aria Unisex Adulto, Nero, 73,6 cm A…" at bounding box center [784, 389] width 1568 height 778
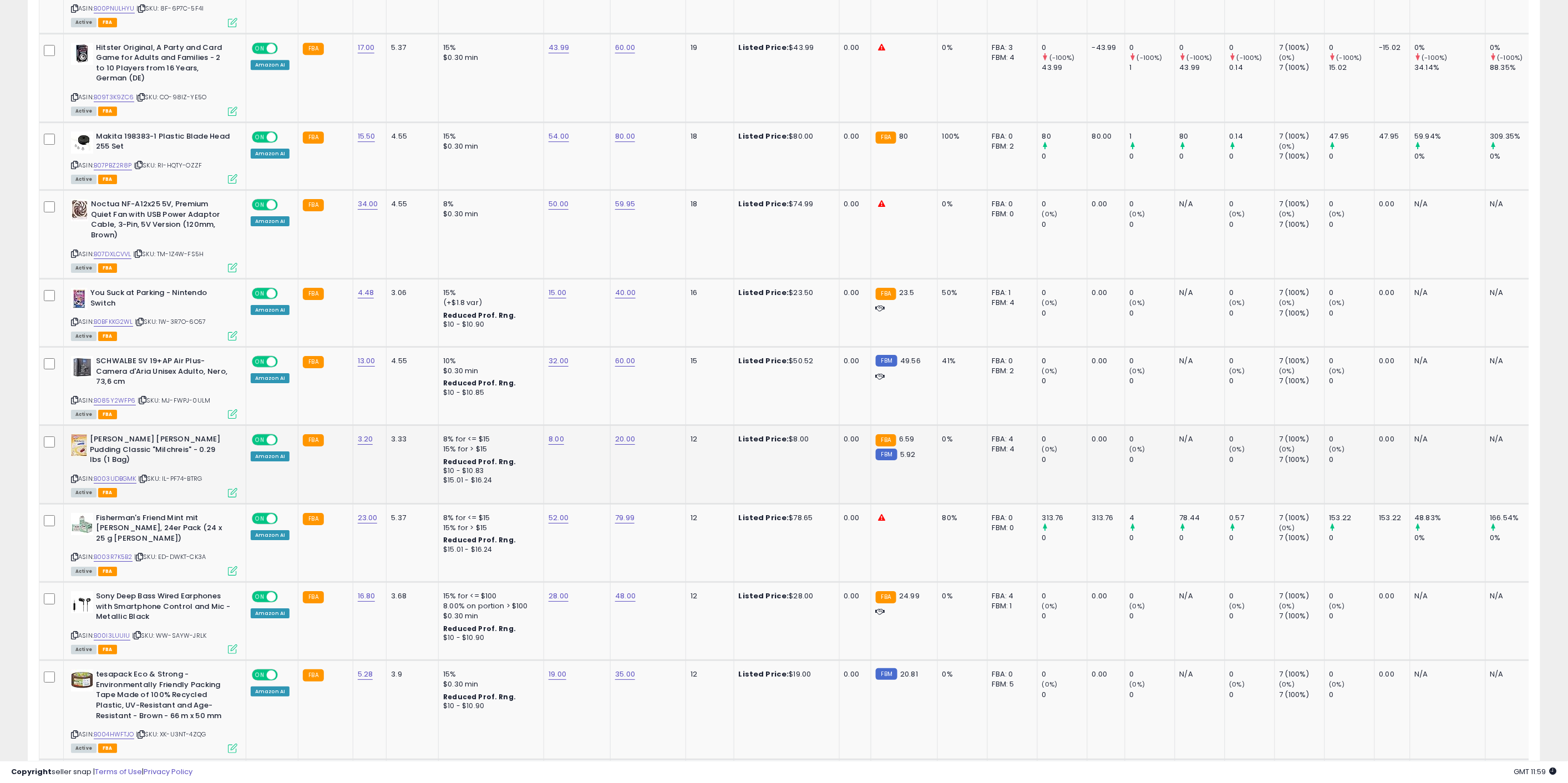
scroll to position [1664, 0]
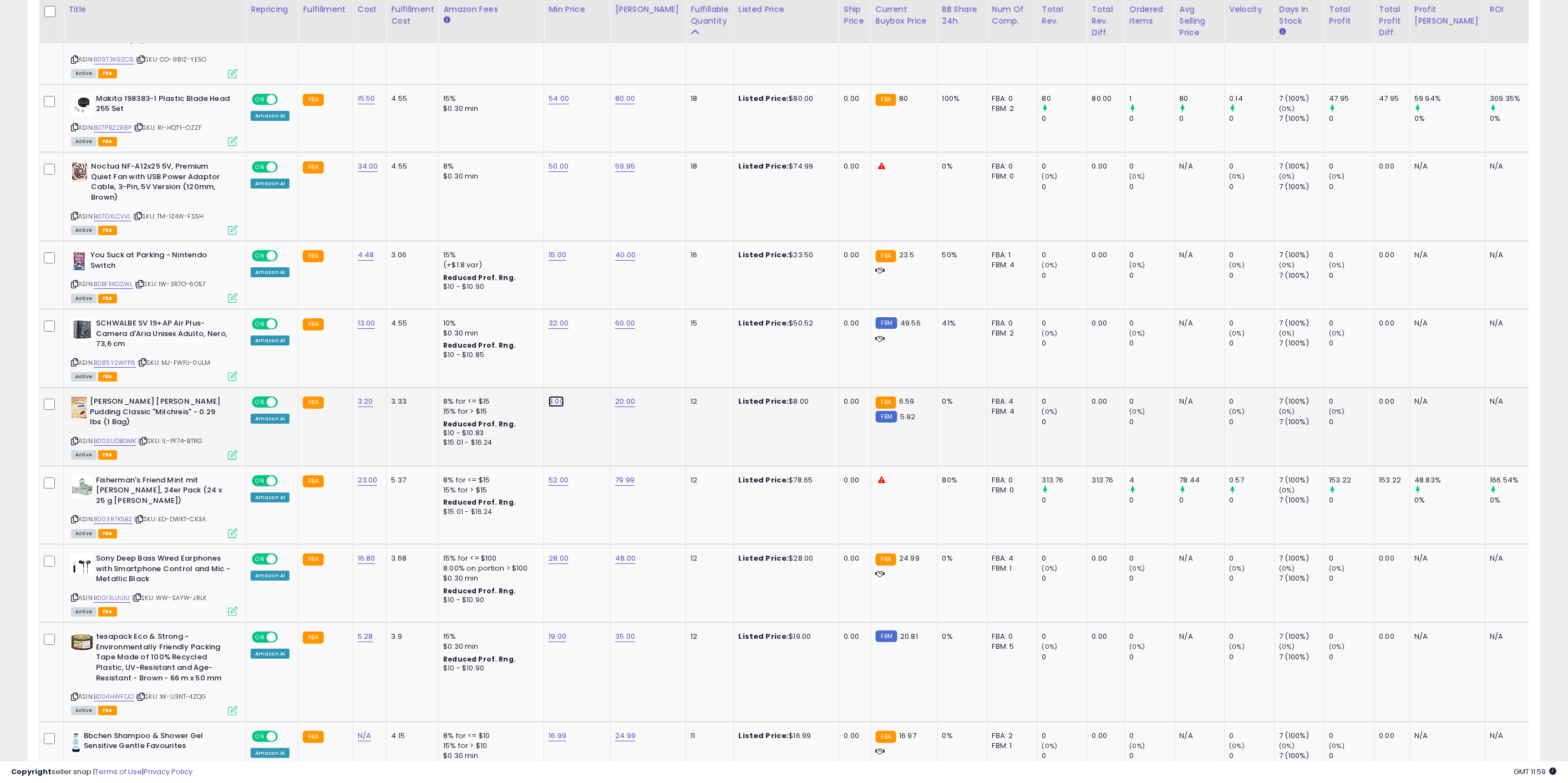
click at [549, 396] on link "8.00" at bounding box center [556, 402] width 16 height 11
type input "*"
click button "submit" at bounding box center [584, 335] width 18 height 17
click at [513, 508] on div "$15.01 - $16.24" at bounding box center [489, 512] width 92 height 9
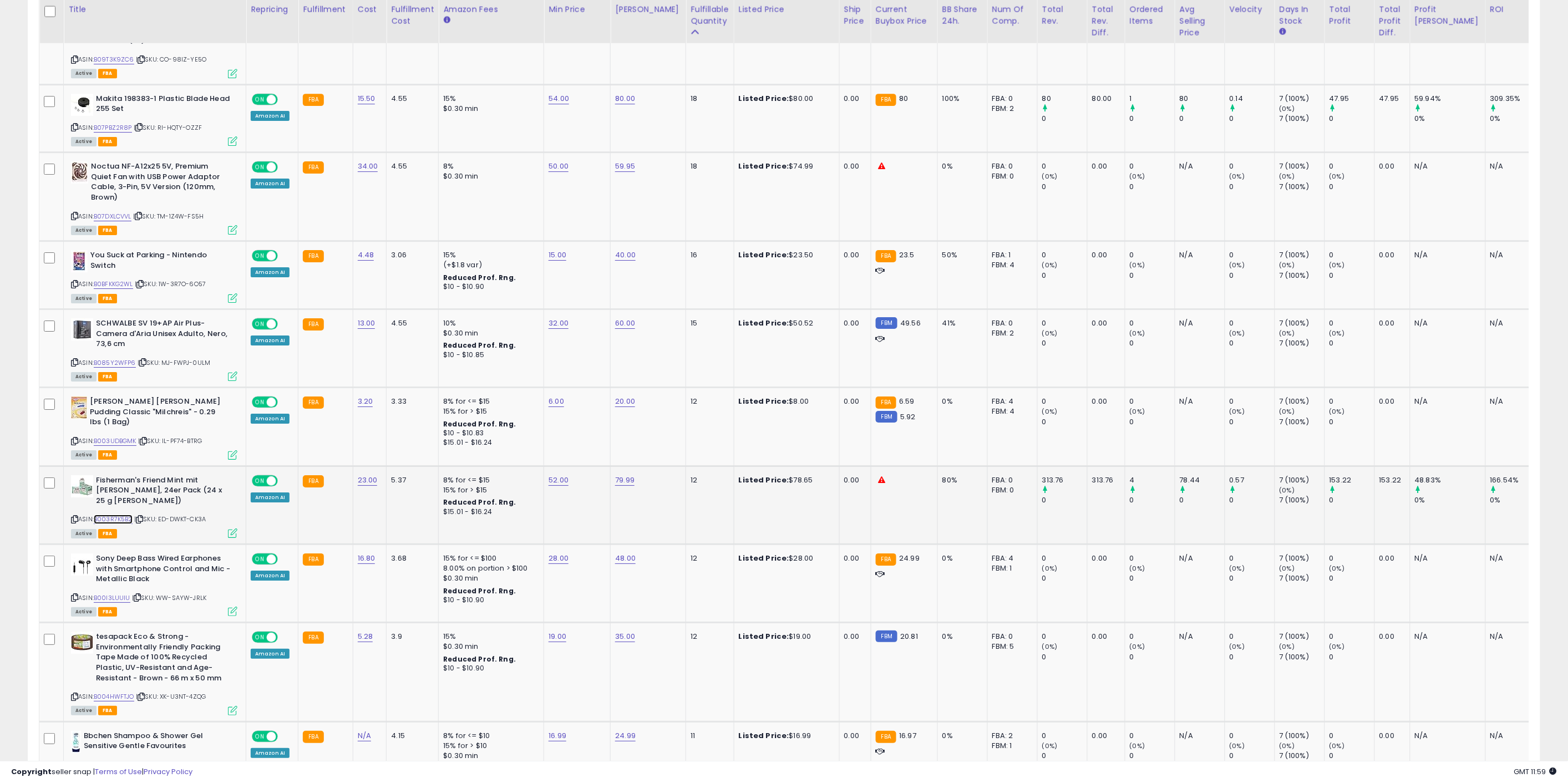
click at [121, 514] on link "B003R7K5B2" at bounding box center [114, 519] width 39 height 9
click at [575, 544] on td "28.00" at bounding box center [577, 583] width 66 height 78
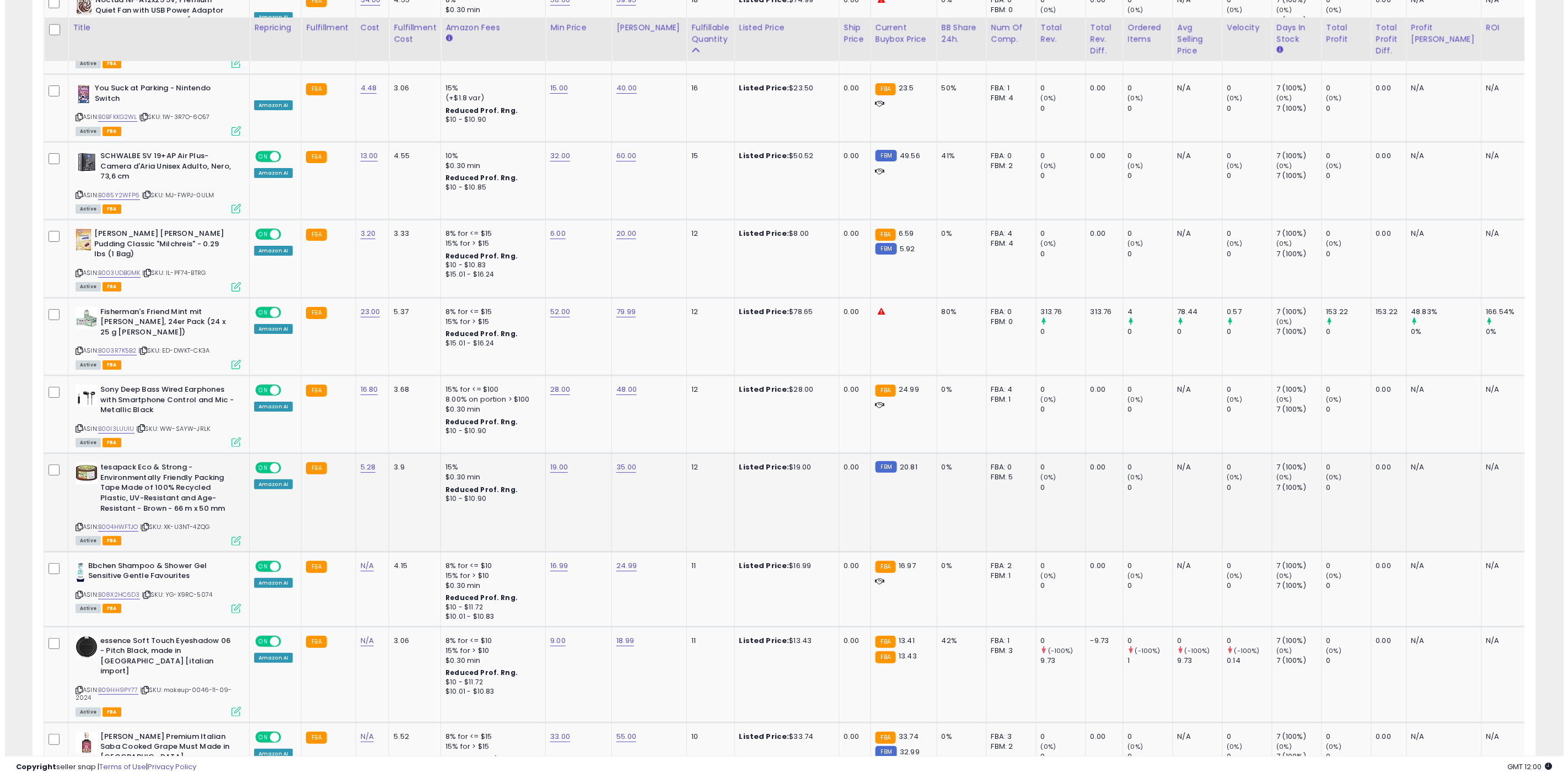
scroll to position [1837, 0]
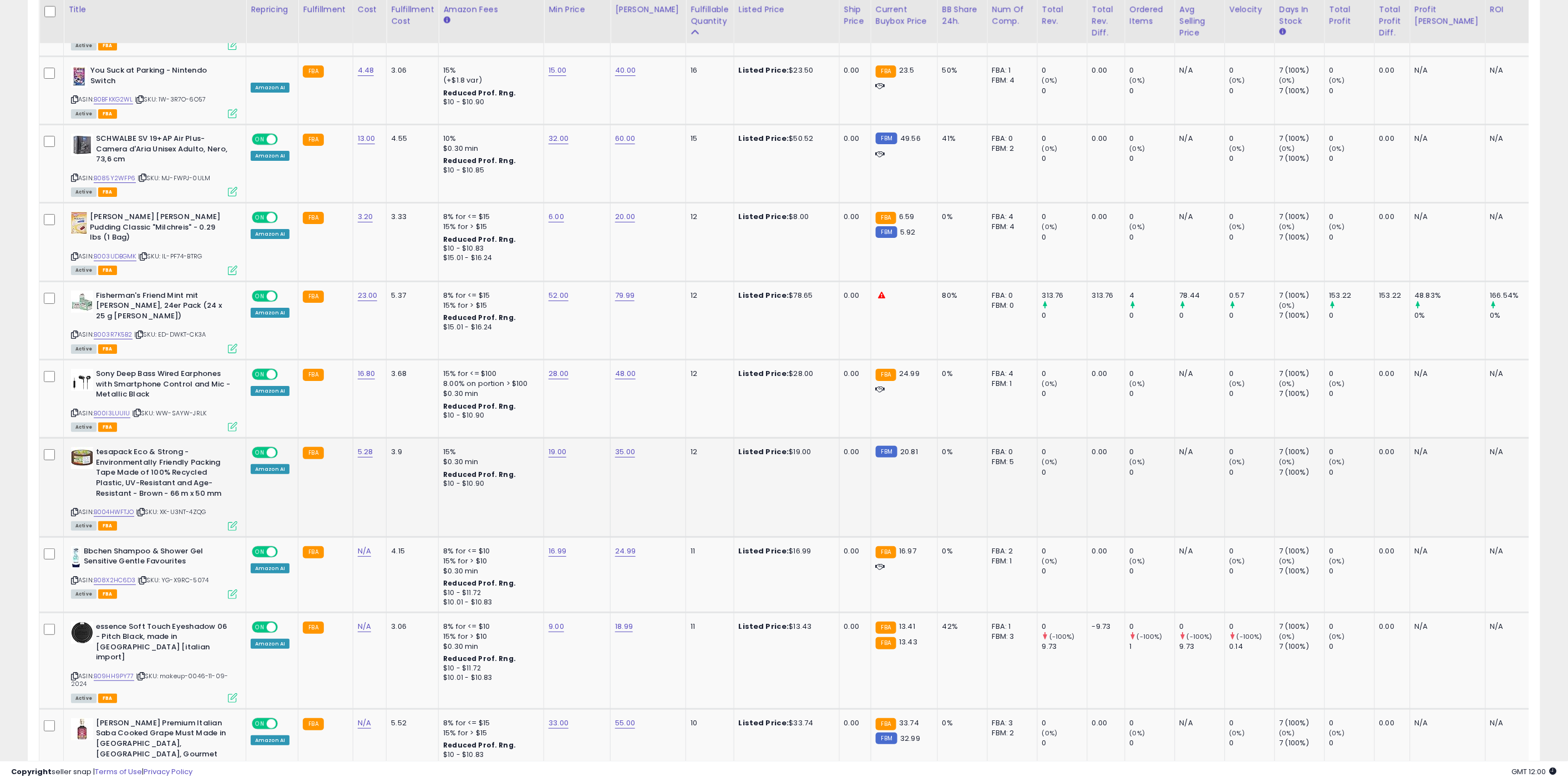
click at [583, 439] on td "19.00" at bounding box center [577, 488] width 66 height 99
click at [557, 447] on link "19.00" at bounding box center [557, 452] width 18 height 11
drag, startPoint x: 491, startPoint y: 362, endPoint x: 448, endPoint y: 359, distance: 43.1
type input "**"
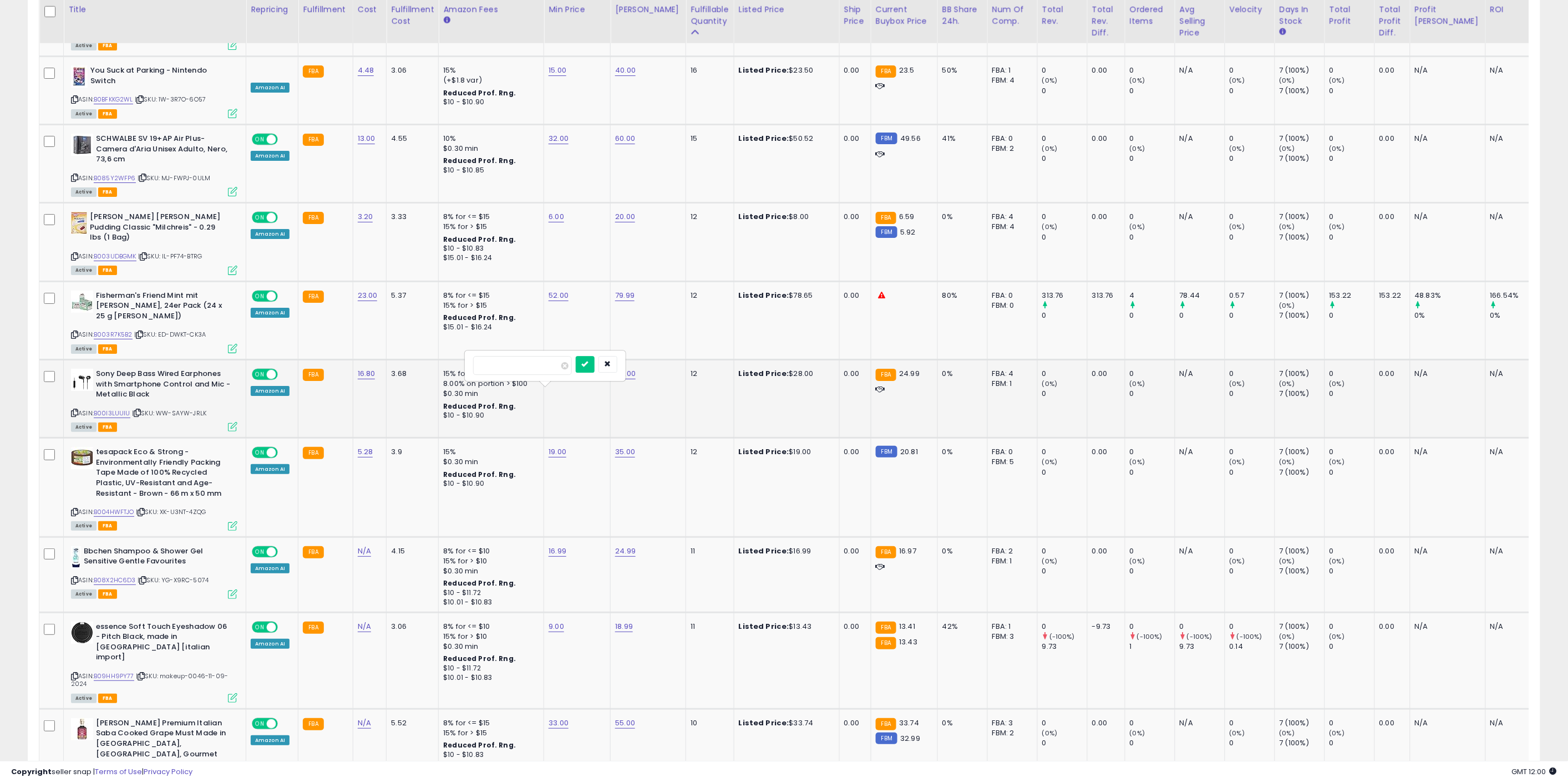
click button "submit" at bounding box center [585, 365] width 18 height 17
click at [237, 522] on icon at bounding box center [233, 526] width 9 height 9
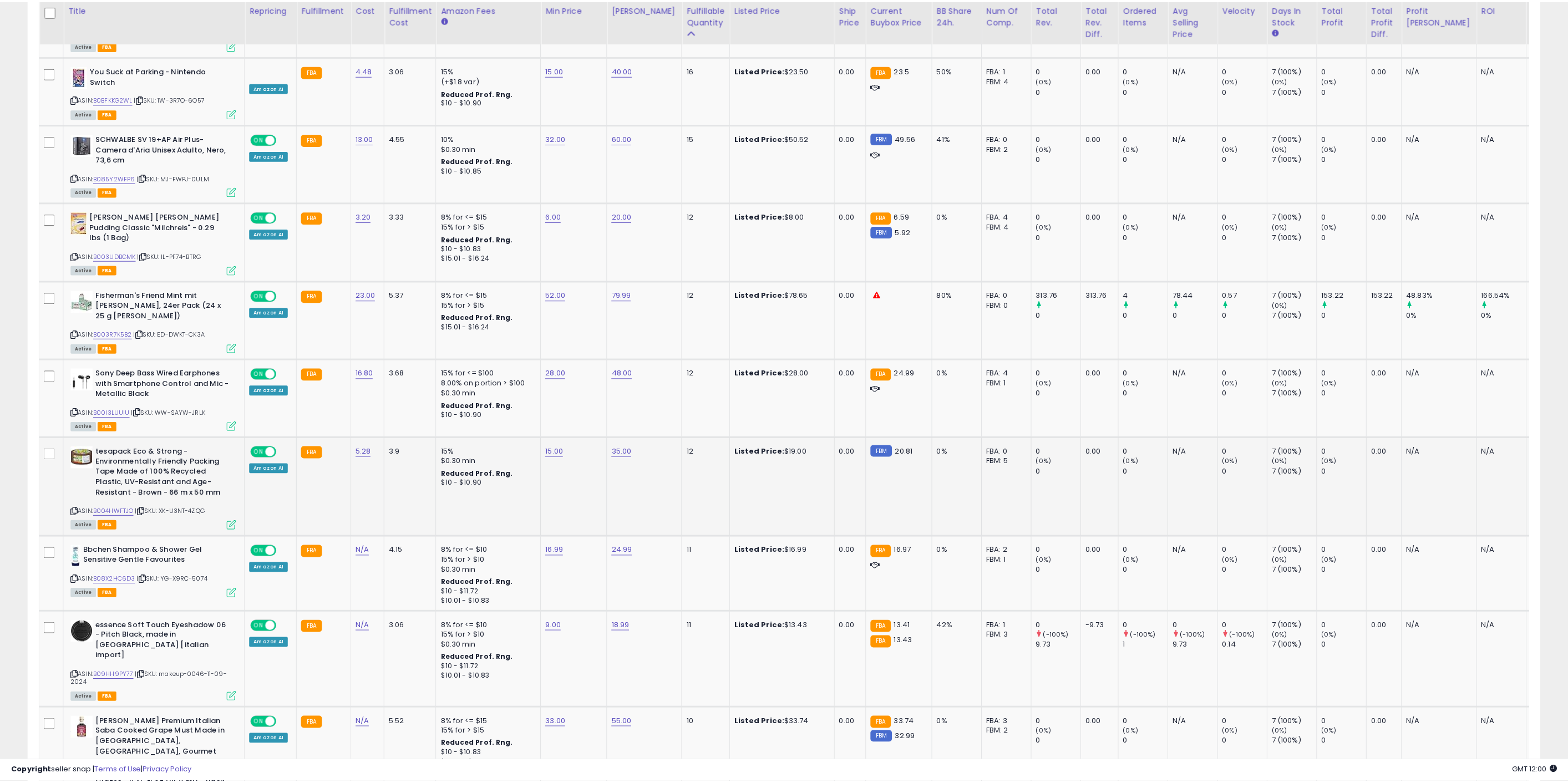
scroll to position [227, 885]
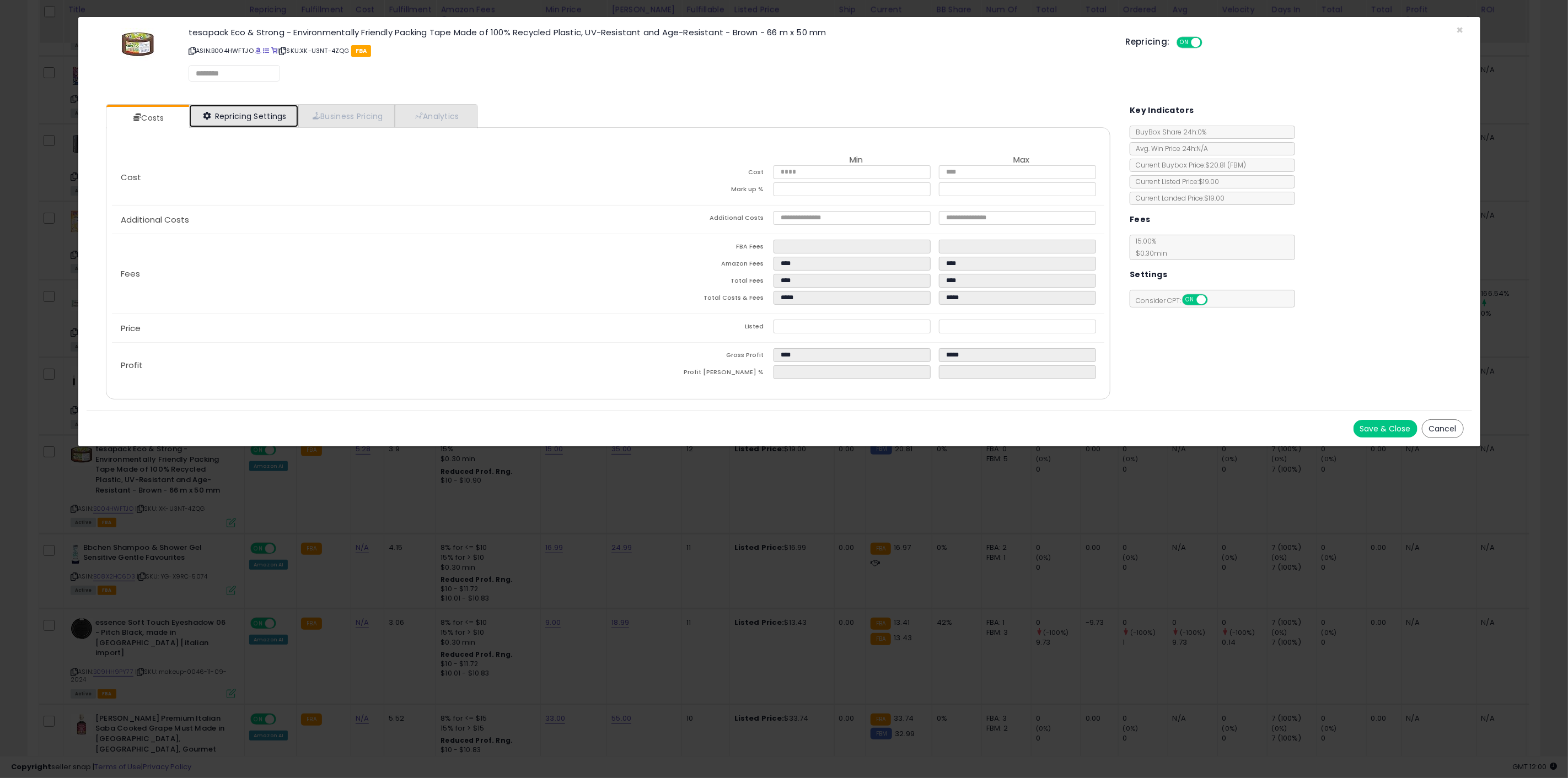
click at [256, 112] on link "Repricing Settings" at bounding box center [243, 116] width 109 height 23
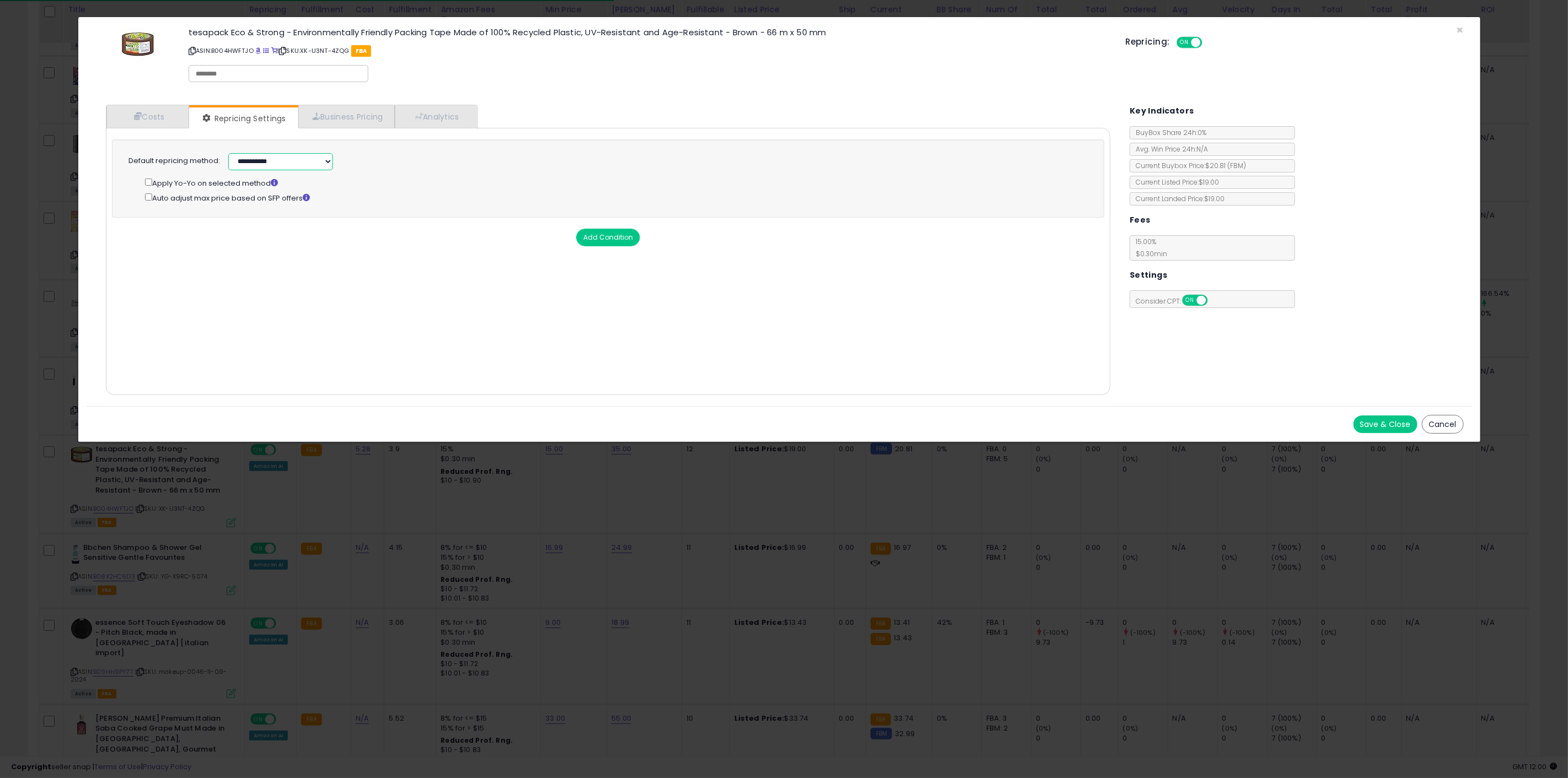
click at [240, 165] on select "**********" at bounding box center [281, 161] width 105 height 17
select select "******"
click at [229, 153] on select "**********" at bounding box center [281, 161] width 105 height 17
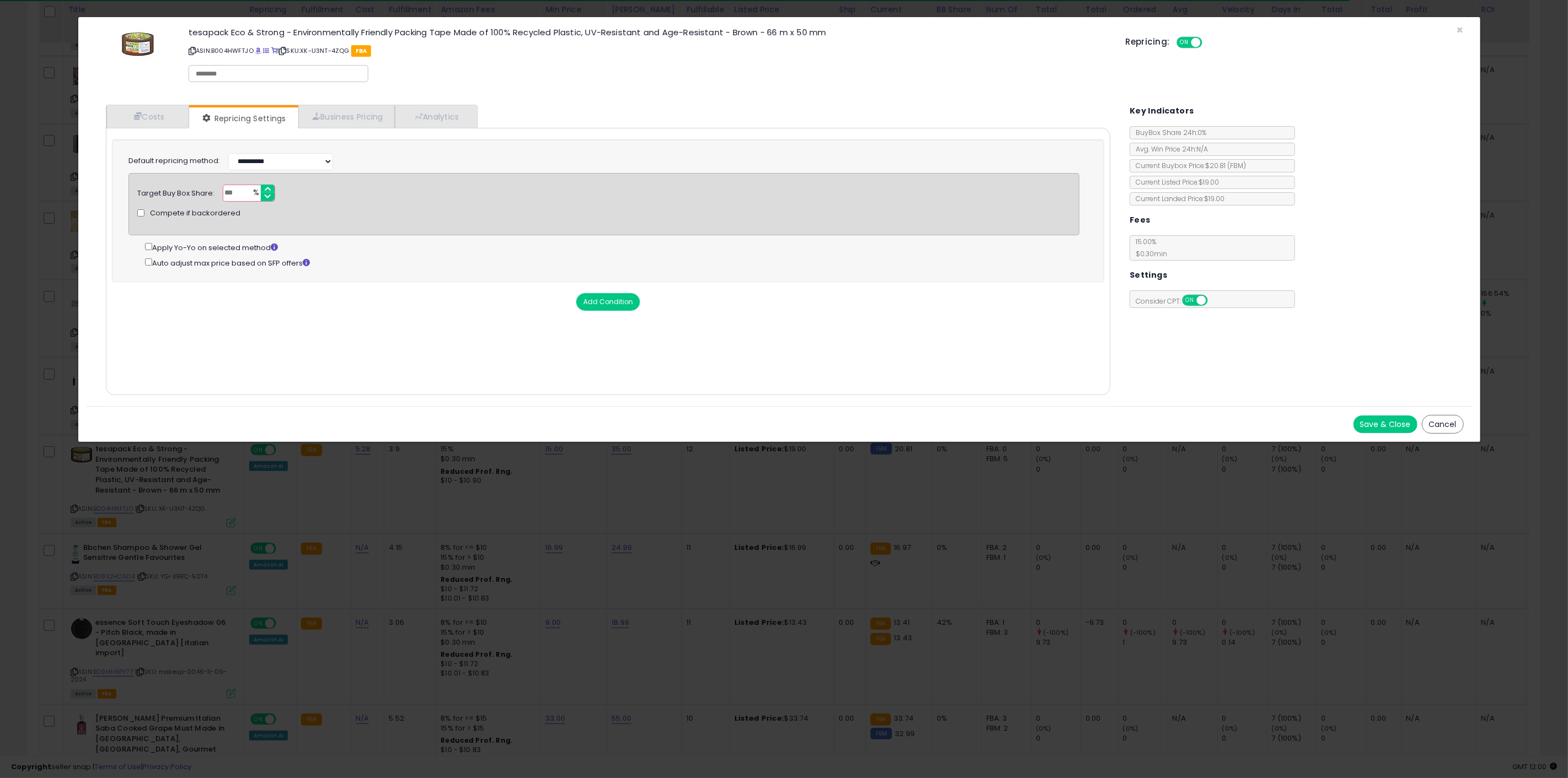
click at [1396, 425] on button "Save & Close" at bounding box center [1386, 424] width 64 height 17
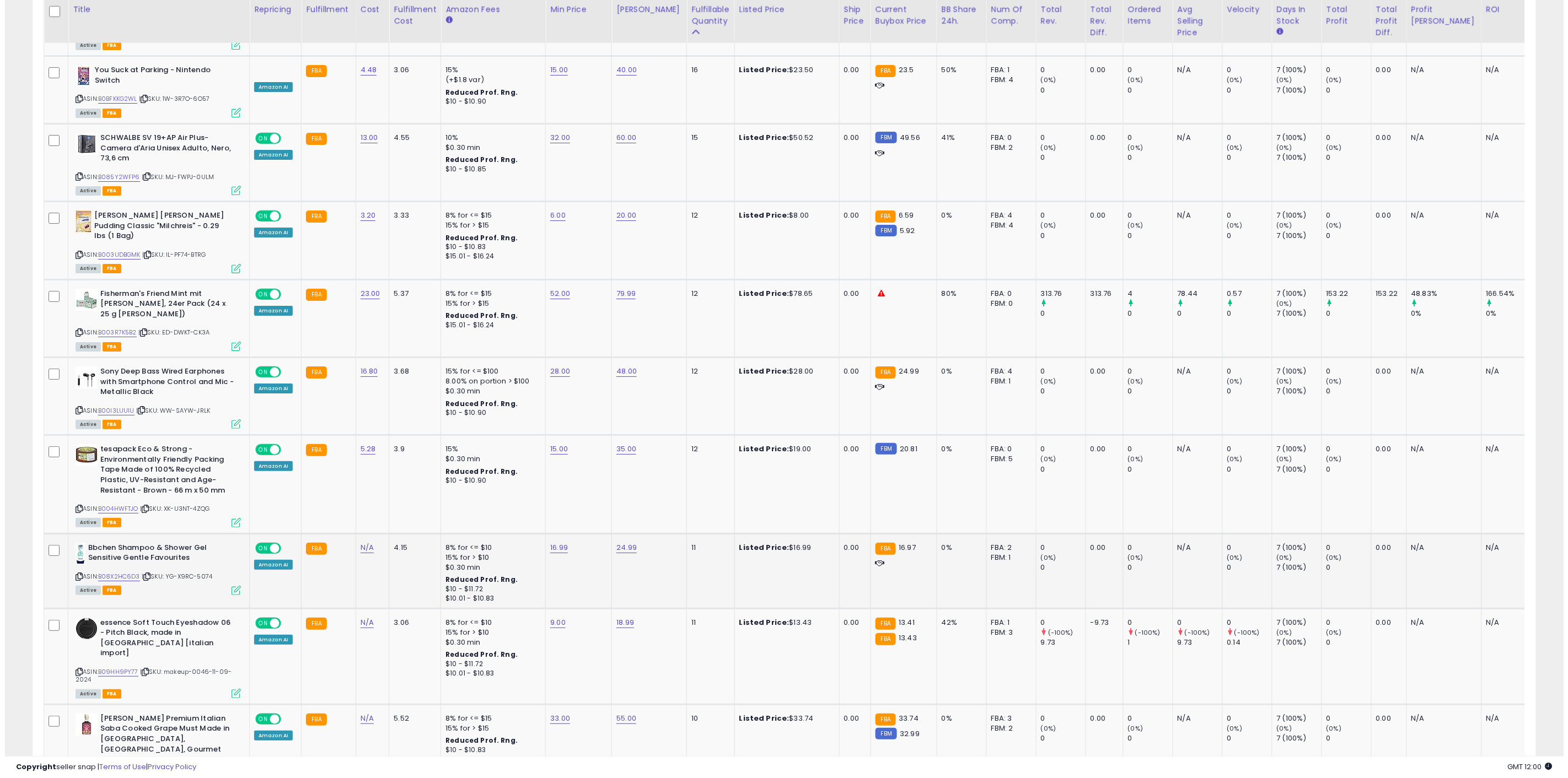
scroll to position [550902, 550602]
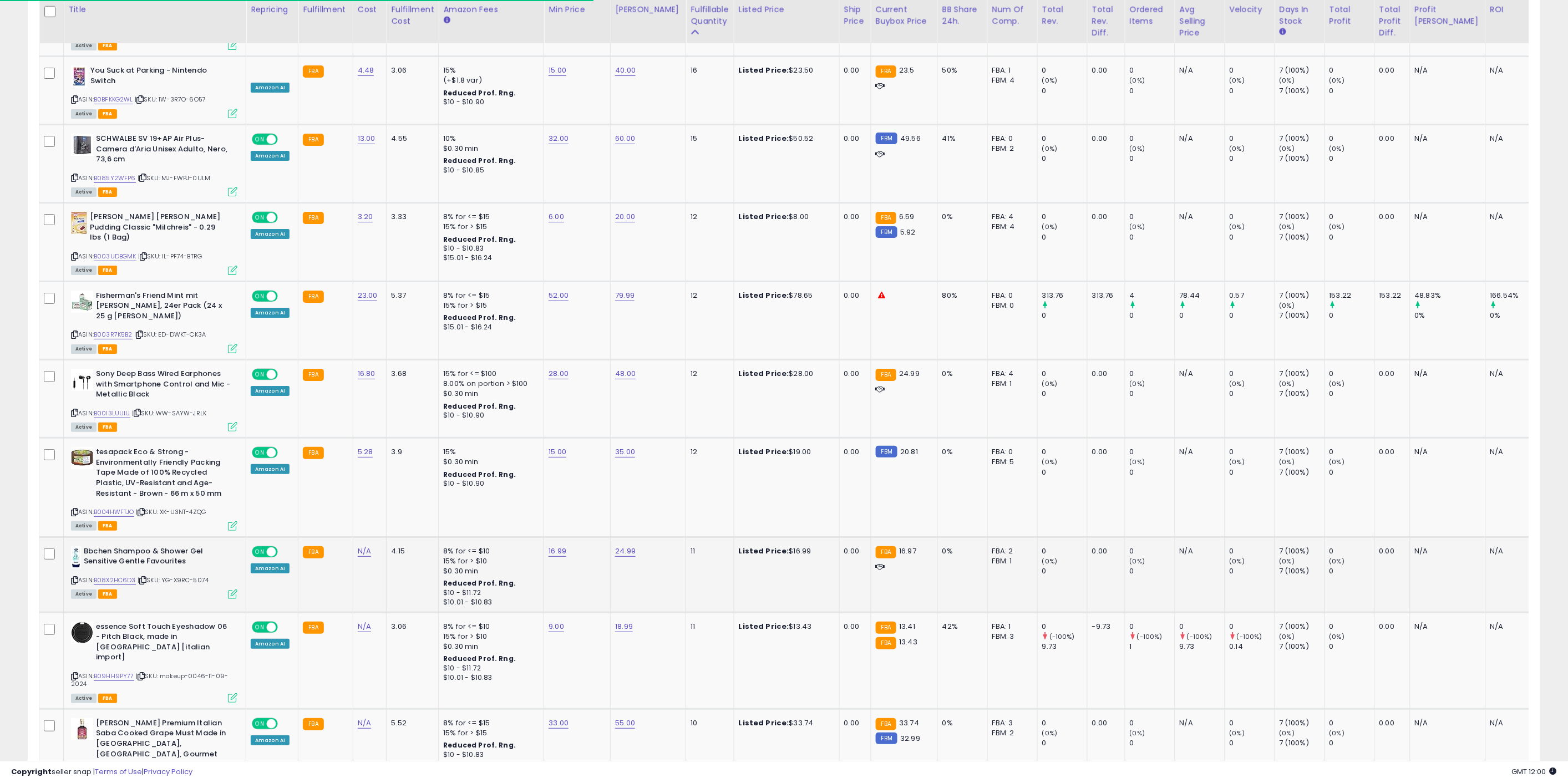
click at [577, 536] on td "16.99" at bounding box center [577, 574] width 66 height 76
click at [555, 546] on link "16.99" at bounding box center [557, 551] width 18 height 11
drag, startPoint x: 472, startPoint y: 458, endPoint x: 448, endPoint y: 458, distance: 24.0
type input "**"
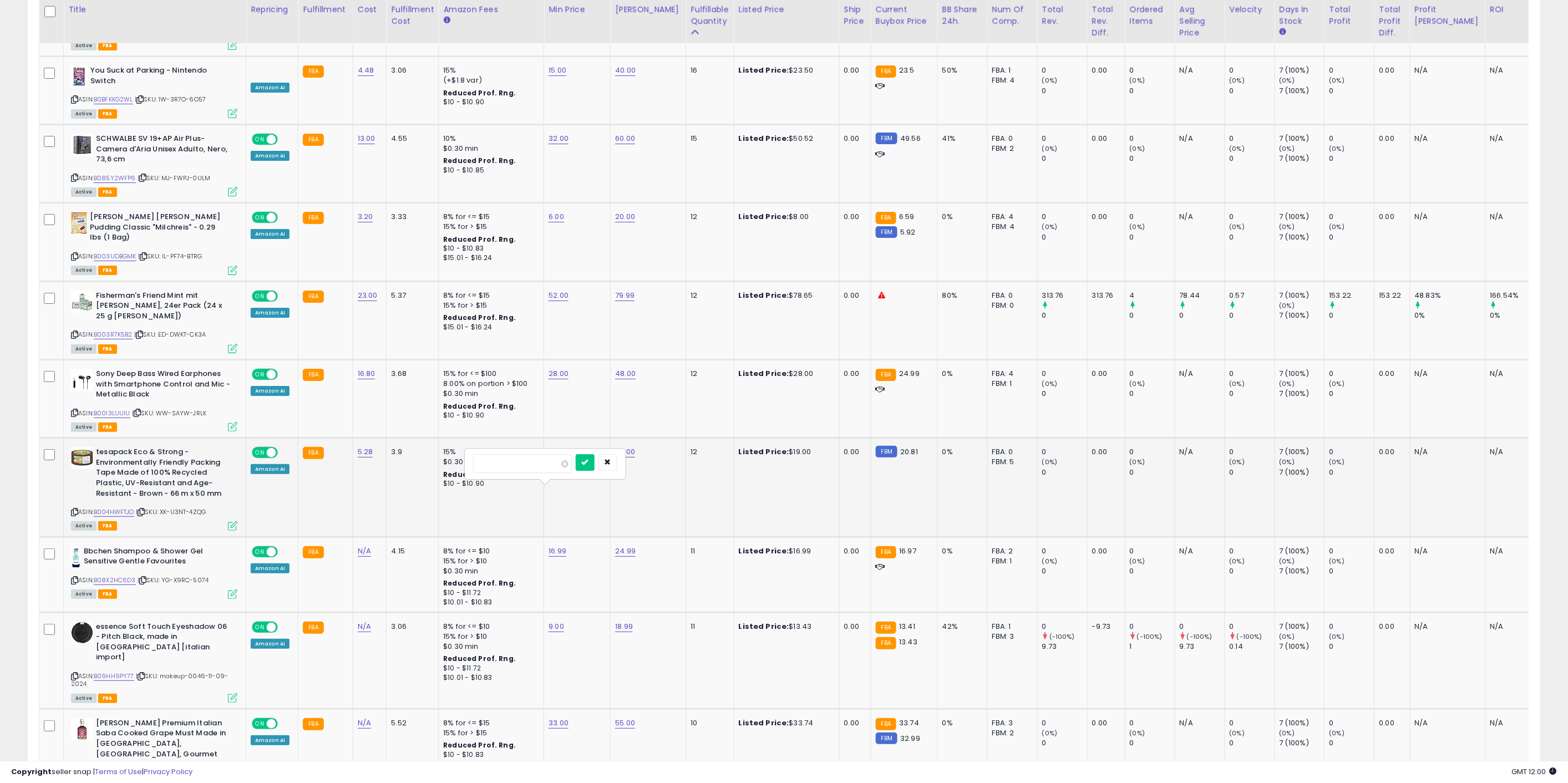
click button "submit" at bounding box center [585, 463] width 18 height 17
click at [235, 590] on icon at bounding box center [233, 595] width 9 height 9
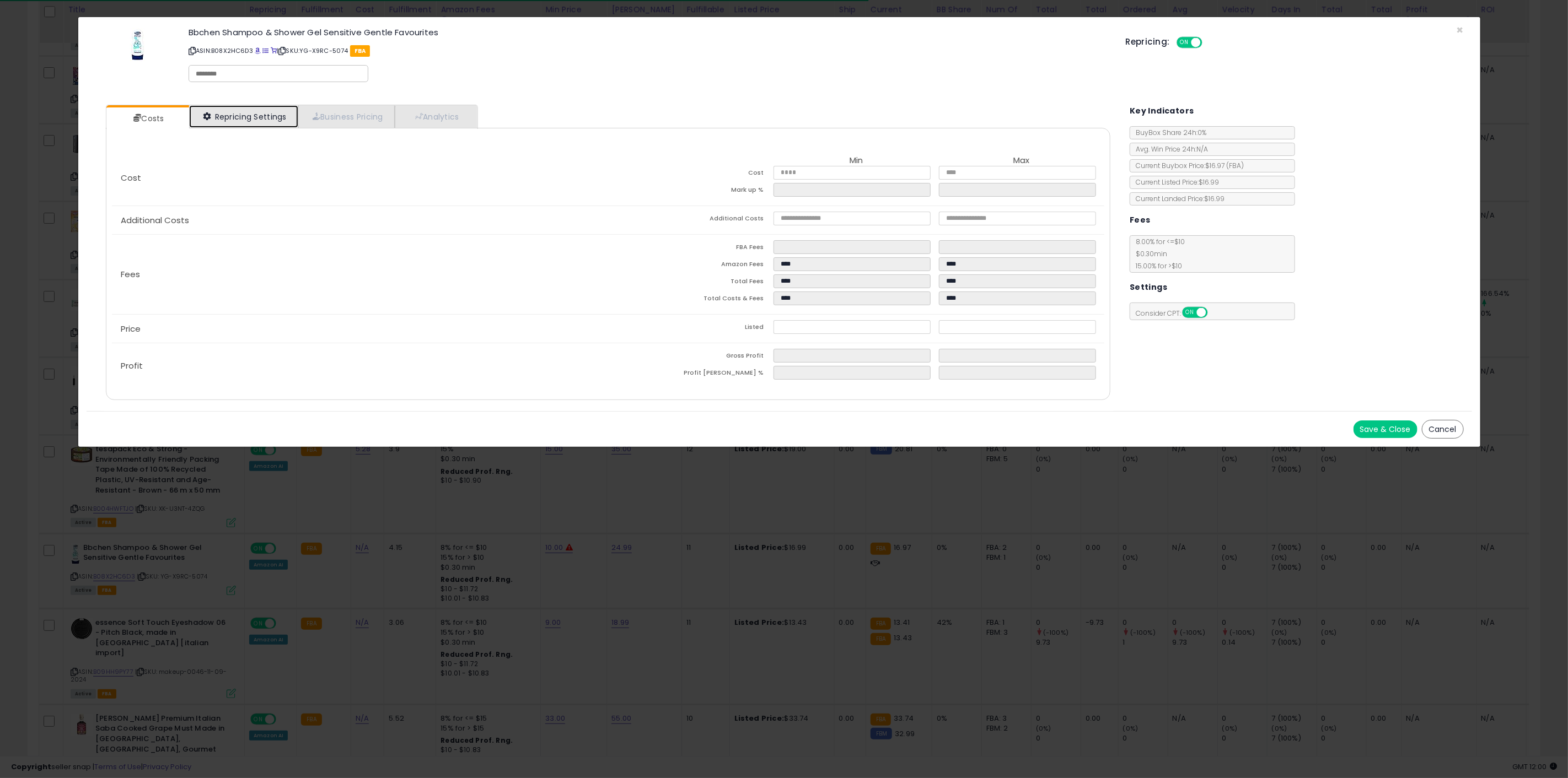
click at [245, 116] on link "Repricing Settings" at bounding box center [243, 117] width 109 height 23
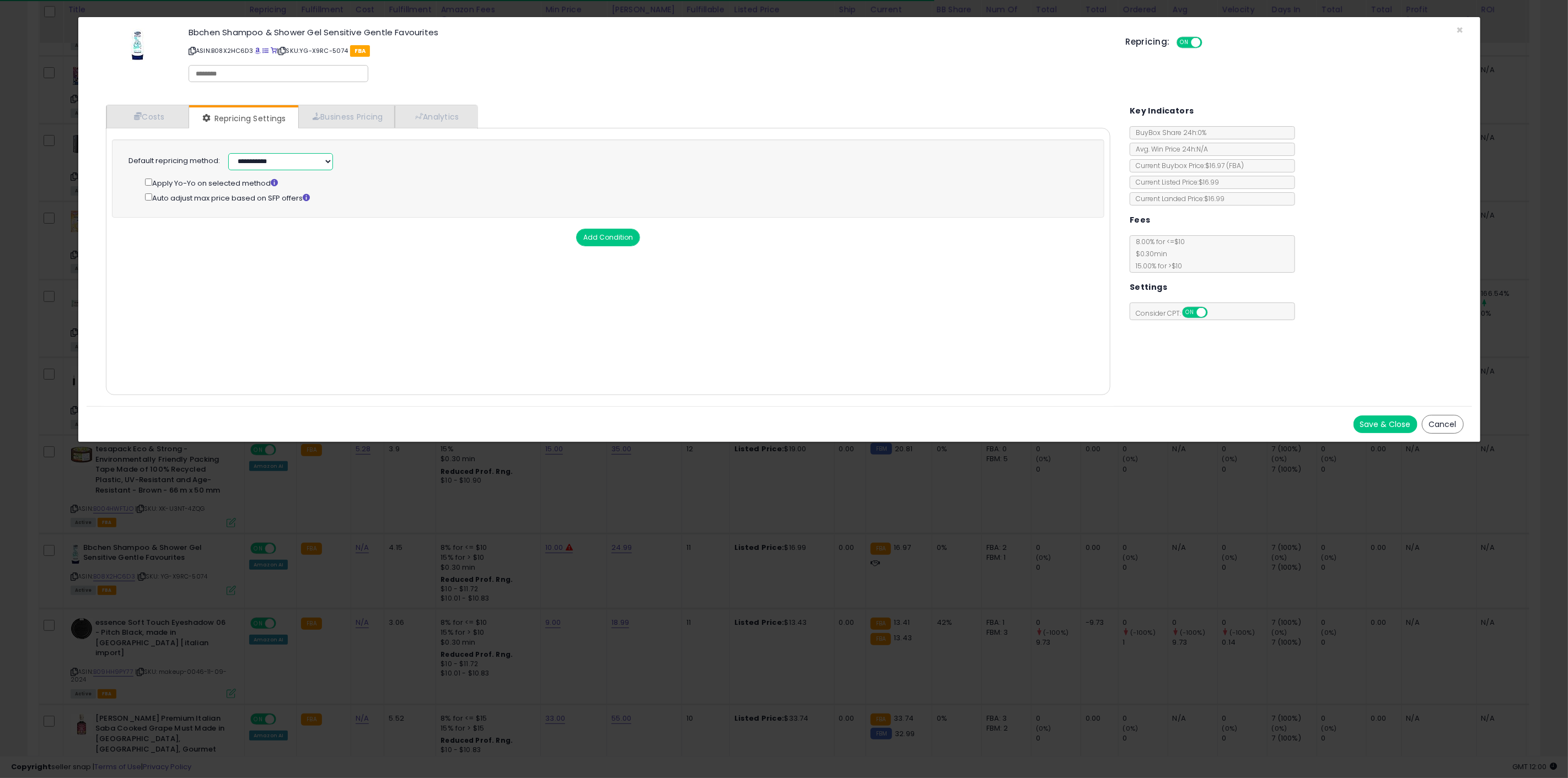
click at [244, 162] on select "**********" at bounding box center [281, 161] width 105 height 17
select select "******"
click at [229, 153] on select "**********" at bounding box center [281, 161] width 105 height 17
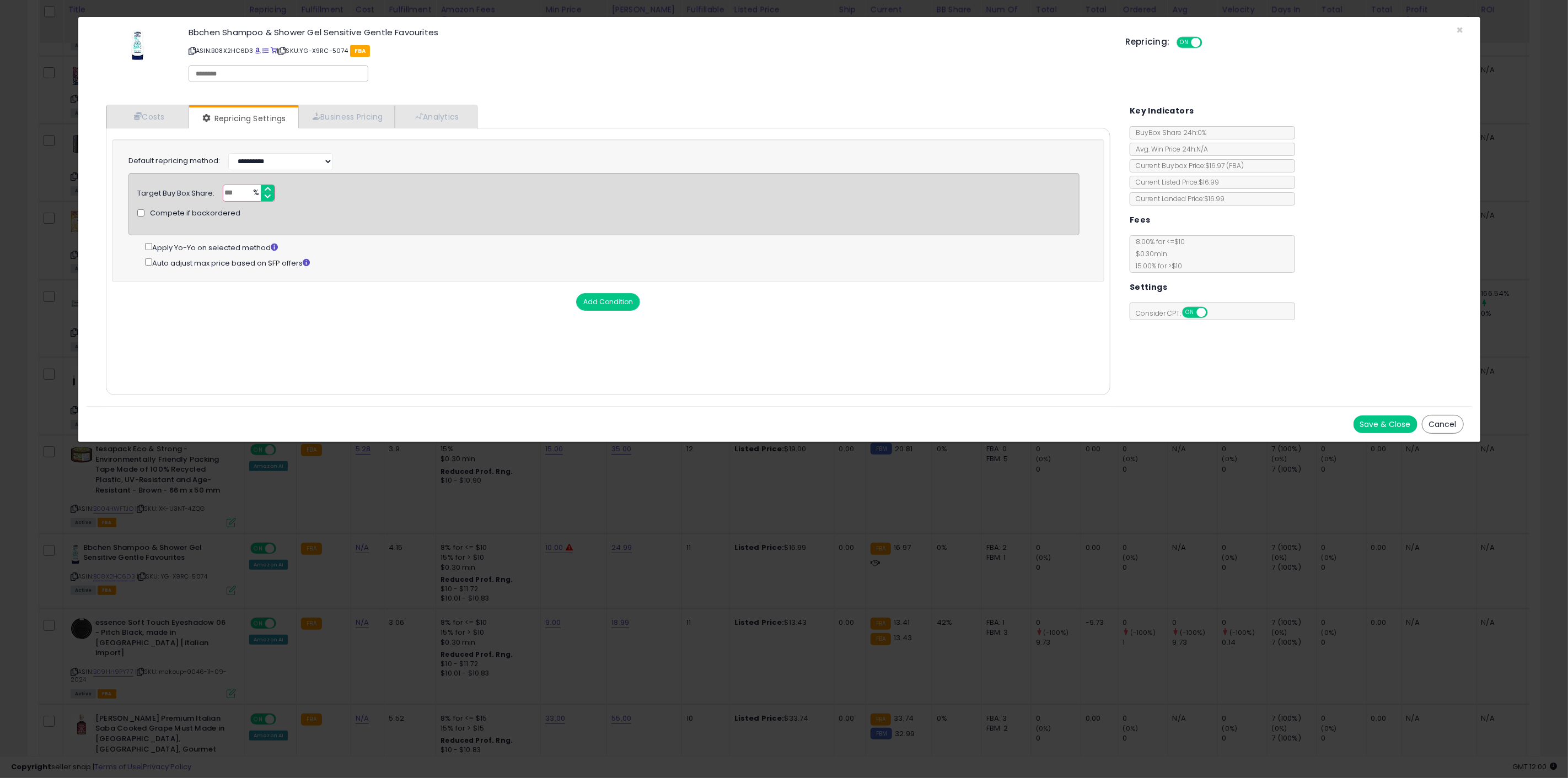
click at [1379, 428] on button "Save & Close" at bounding box center [1386, 424] width 64 height 17
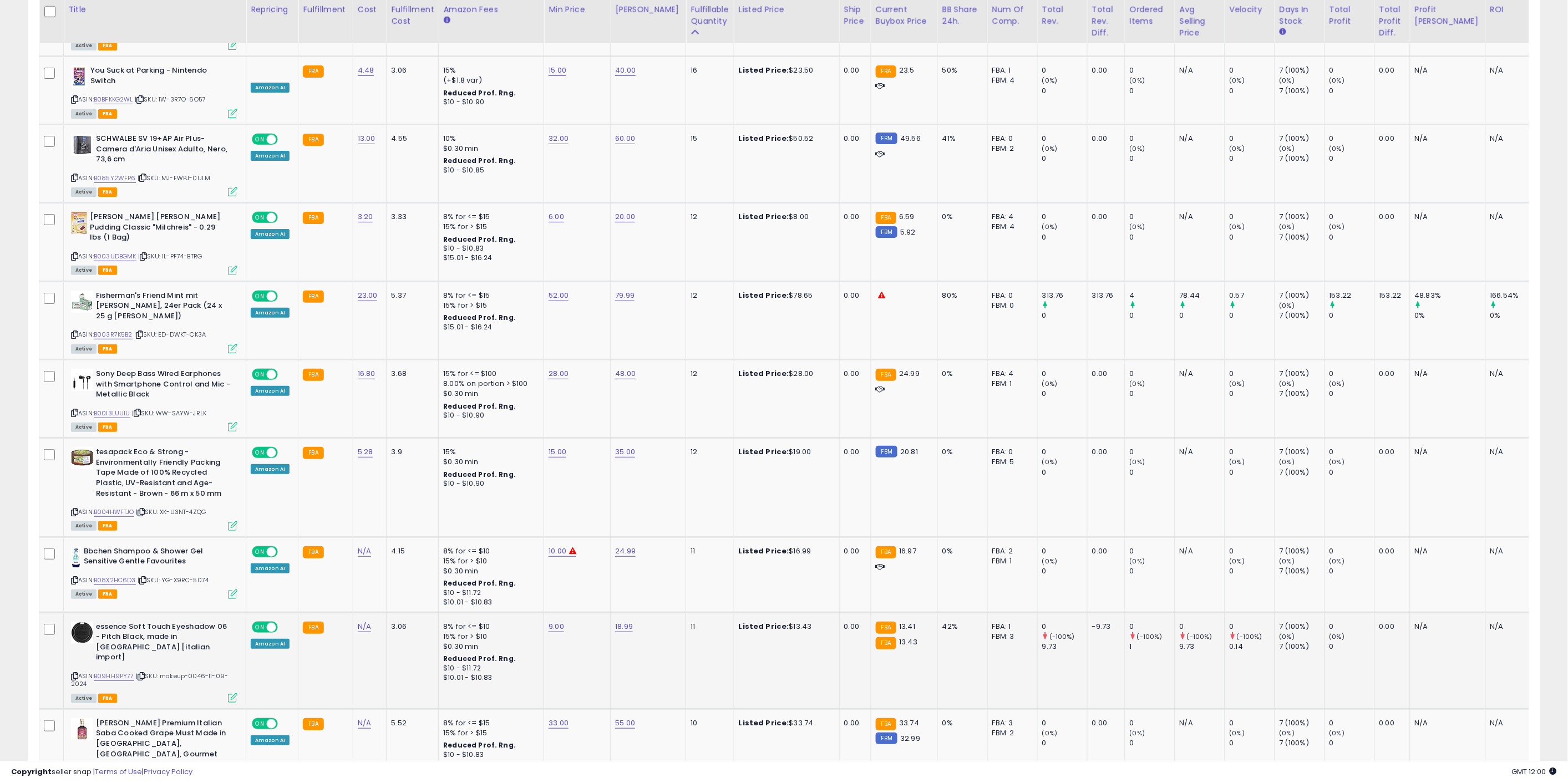
scroll to position [554442, 553845]
click at [549, 621] on link "9.00" at bounding box center [556, 627] width 16 height 11
drag, startPoint x: 501, startPoint y: 542, endPoint x: 462, endPoint y: 536, distance: 39.5
type input "*"
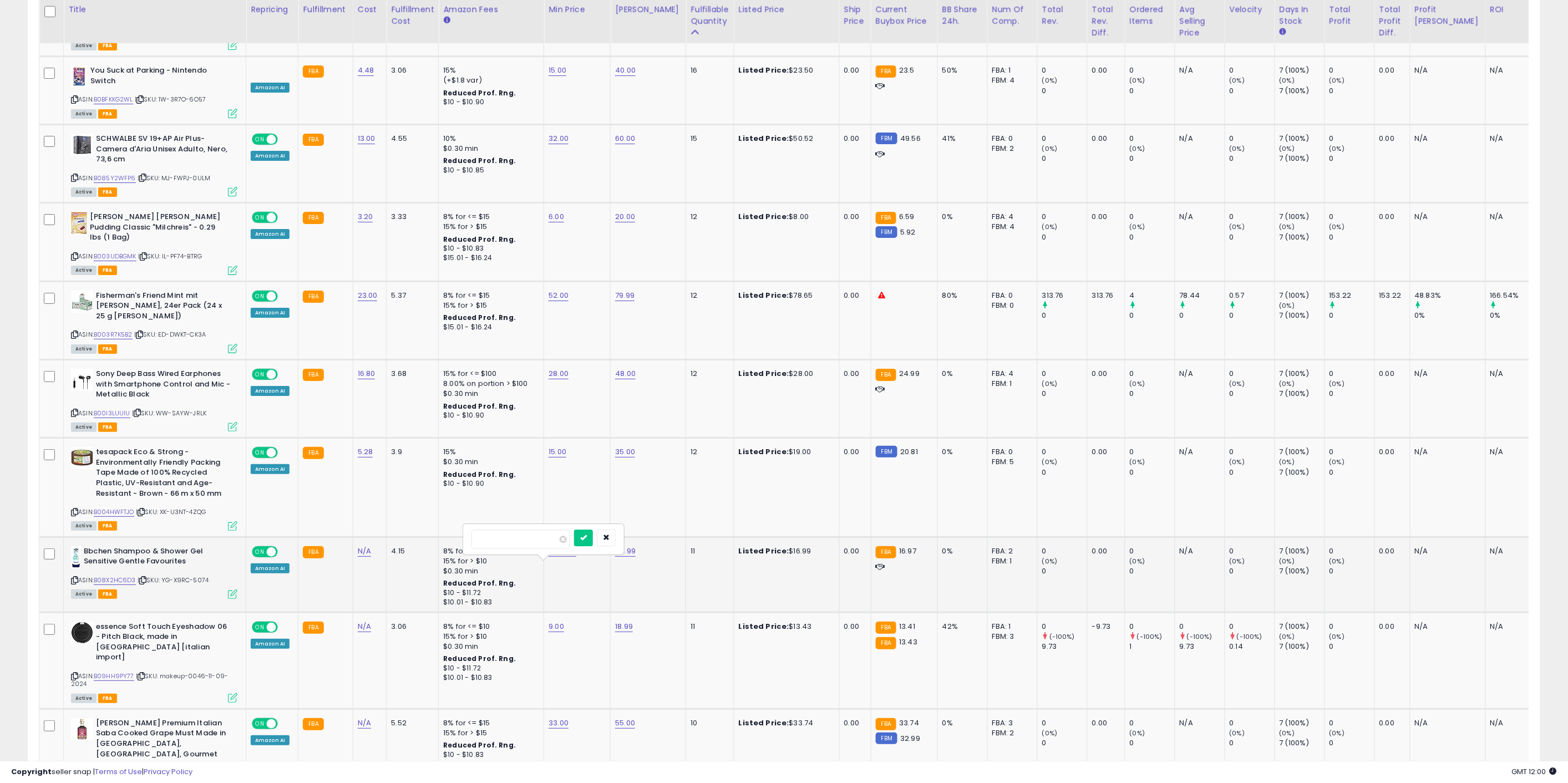
click button "submit" at bounding box center [584, 538] width 18 height 17
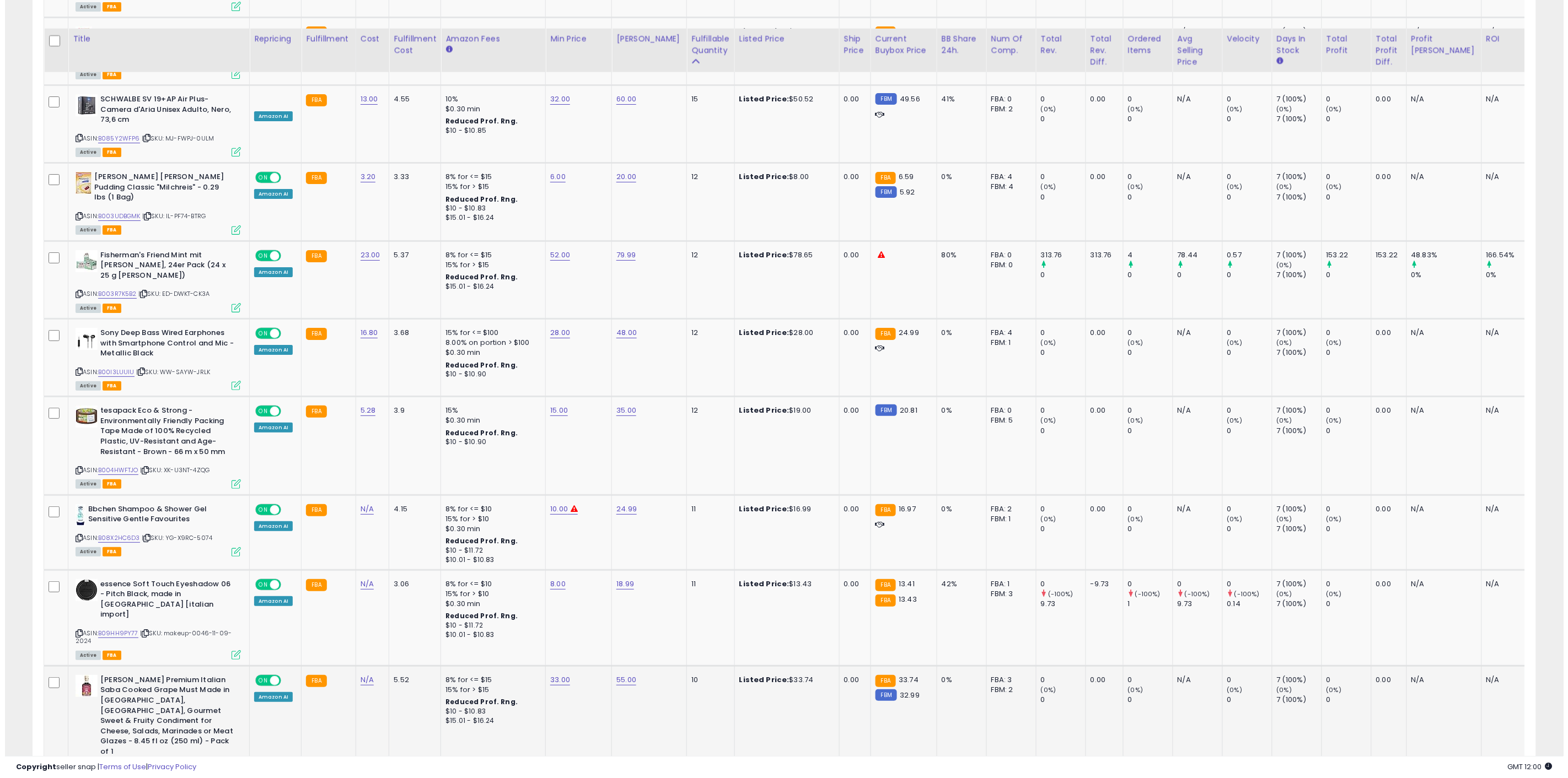
scroll to position [1906, 0]
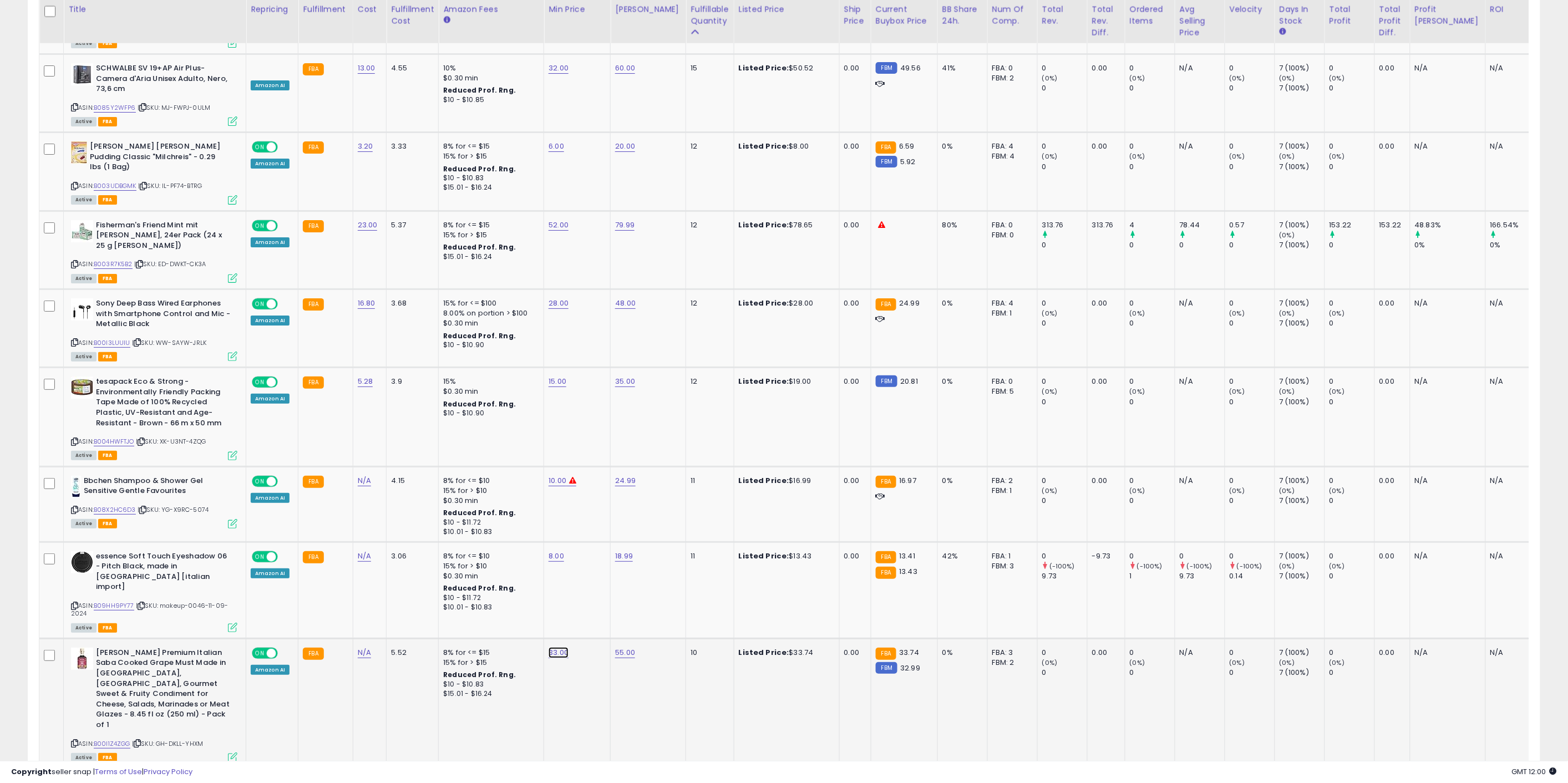
click at [552, 647] on link "33.00" at bounding box center [559, 653] width 20 height 11
drag, startPoint x: 530, startPoint y: 555, endPoint x: 452, endPoint y: 551, distance: 78.1
type input "**"
click button "submit" at bounding box center [585, 553] width 18 height 17
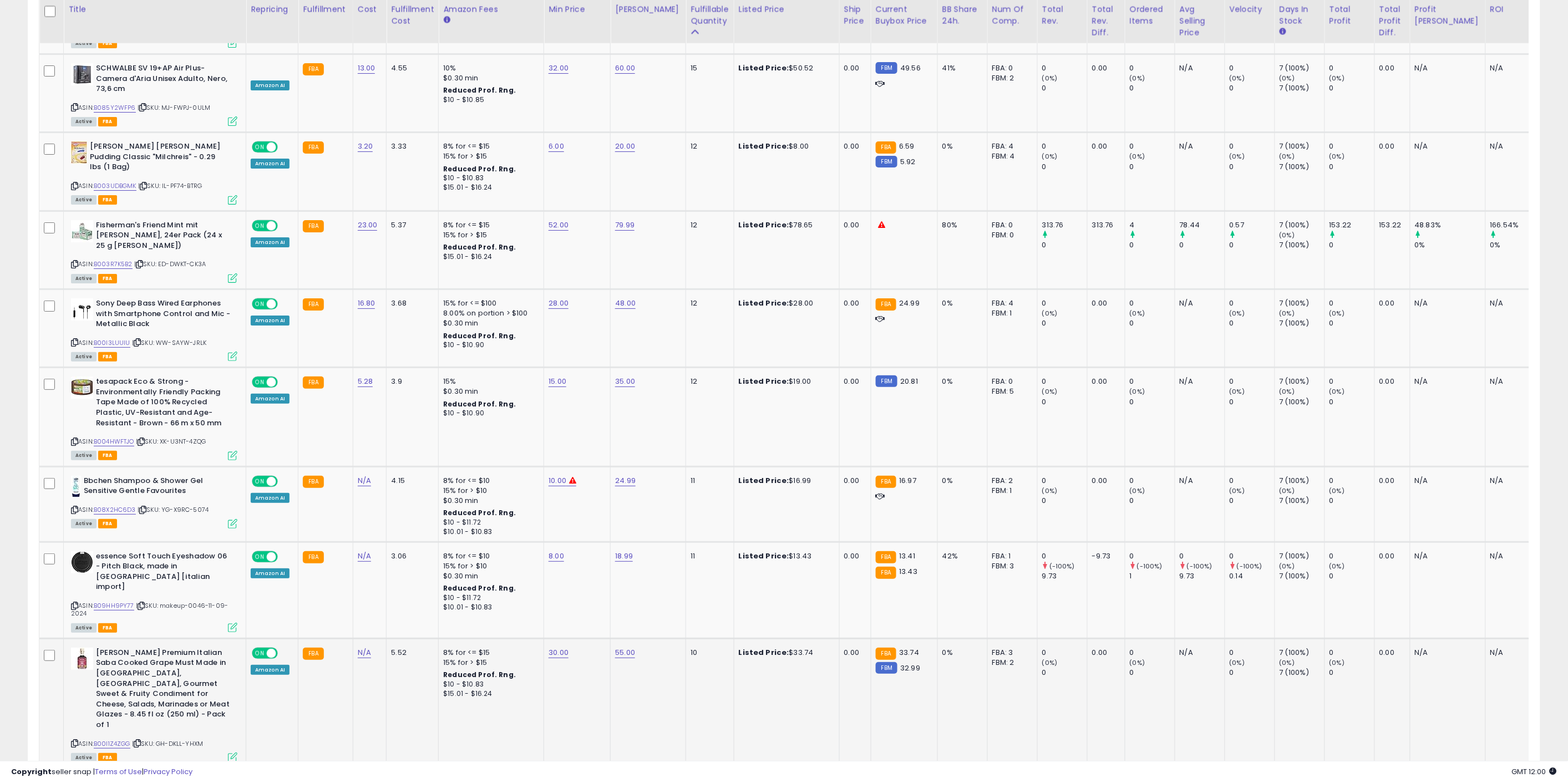
click at [240, 673] on td "[PERSON_NAME] Premium Italian Saba Cooked Grape Must Made in [GEOGRAPHIC_DATA],…" at bounding box center [155, 703] width 183 height 130
click at [240, 670] on td "[PERSON_NAME] Premium Italian Saba Cooked Grape Must Made in [GEOGRAPHIC_DATA],…" at bounding box center [155, 703] width 183 height 130
click at [235, 753] on icon at bounding box center [233, 757] width 9 height 9
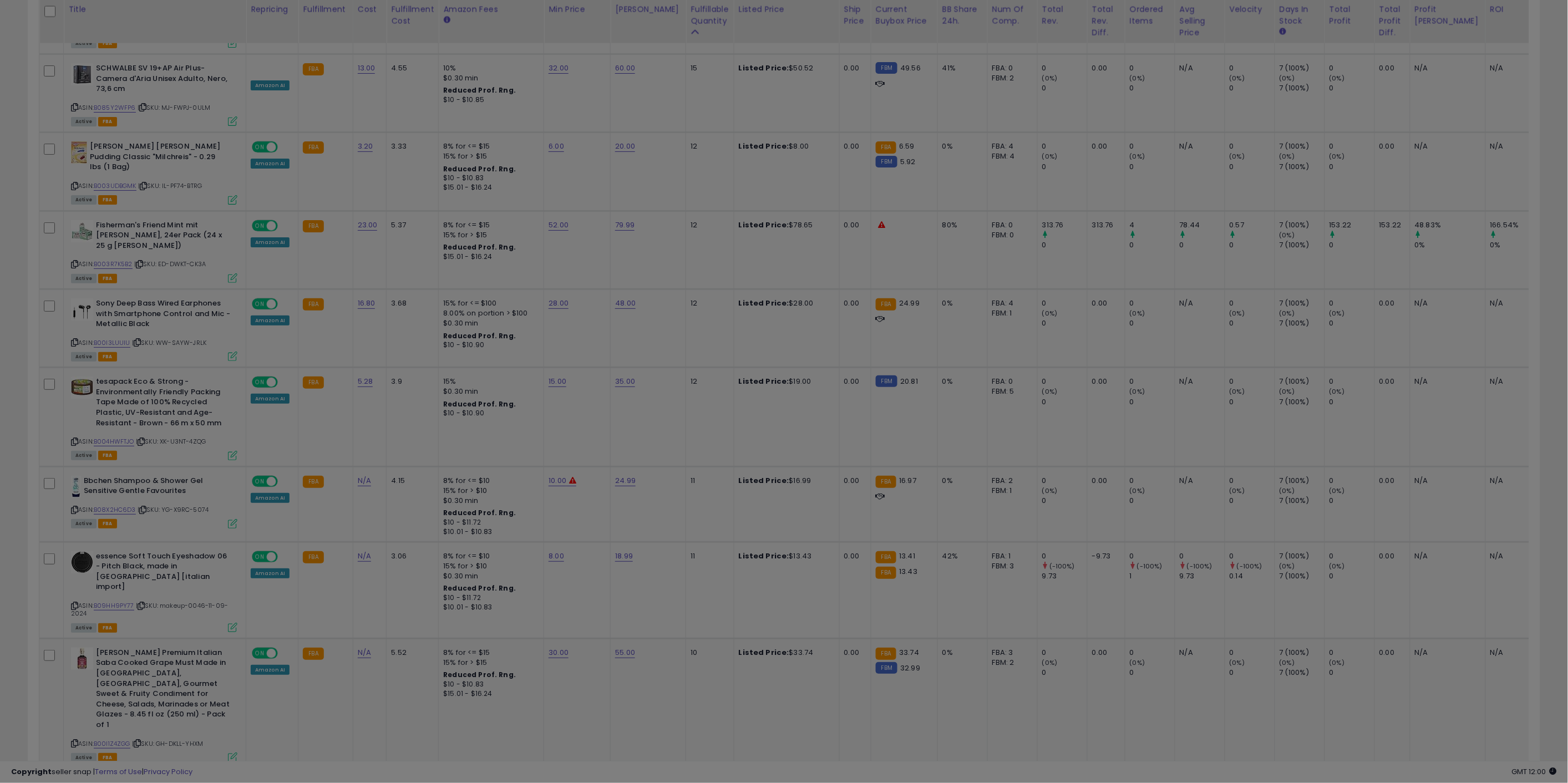
scroll to position [227, 885]
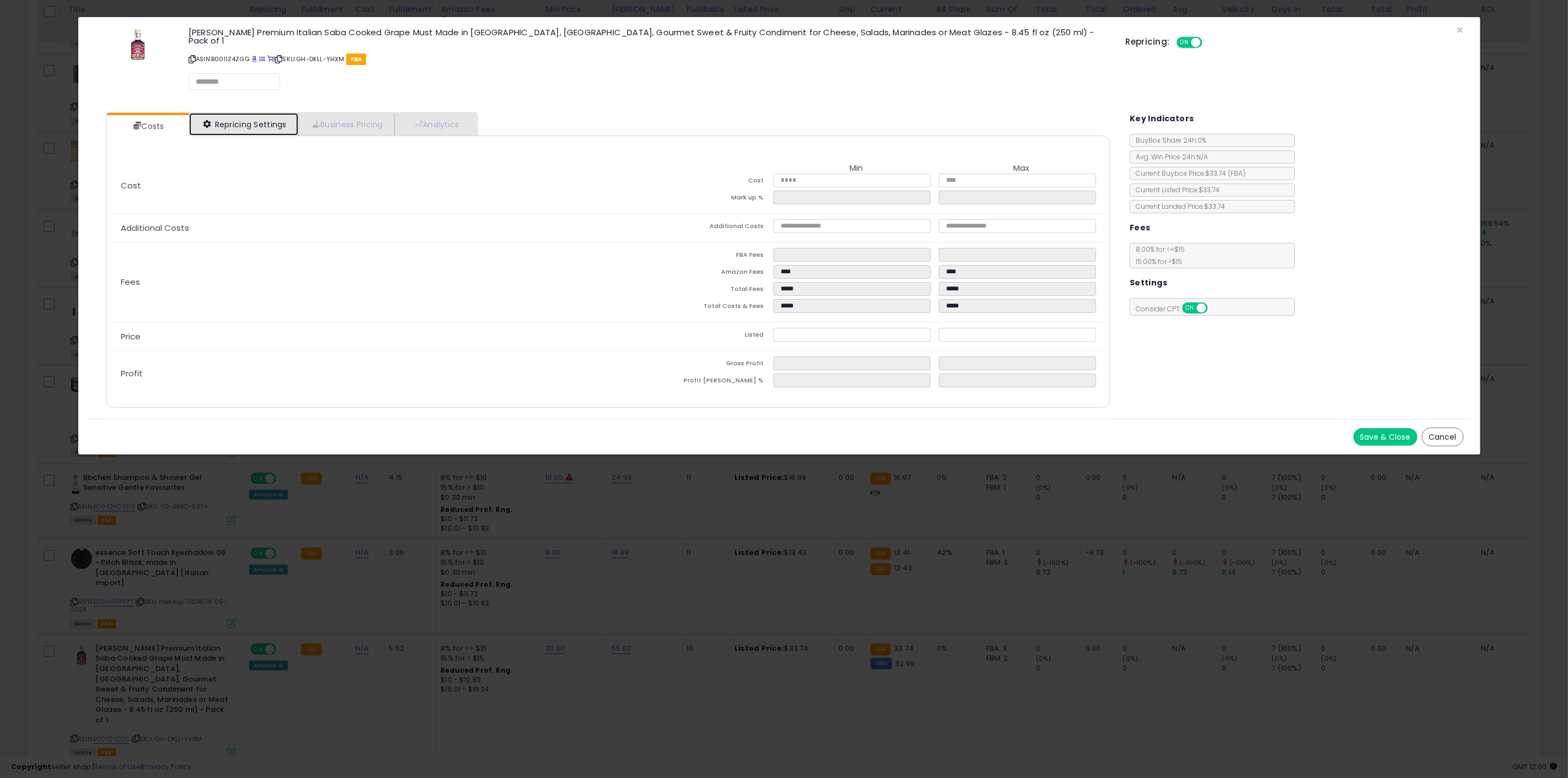
click at [248, 113] on link "Repricing Settings" at bounding box center [243, 124] width 109 height 23
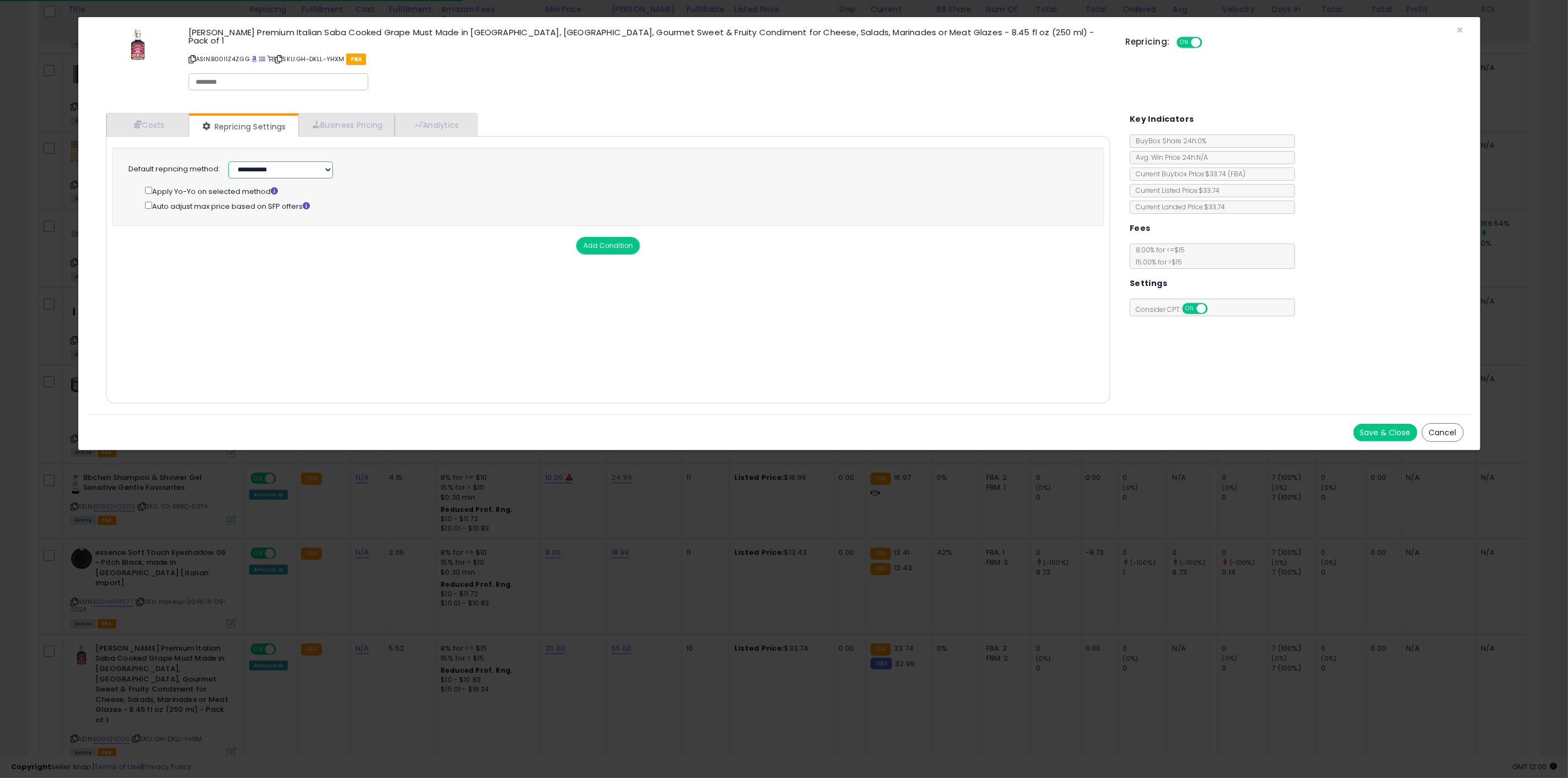
drag, startPoint x: 254, startPoint y: 162, endPoint x: 261, endPoint y: 165, distance: 7.6
click at [261, 162] on select "**********" at bounding box center [281, 170] width 105 height 17
select select "******"
click at [229, 161] on select "**********" at bounding box center [281, 170] width 105 height 17
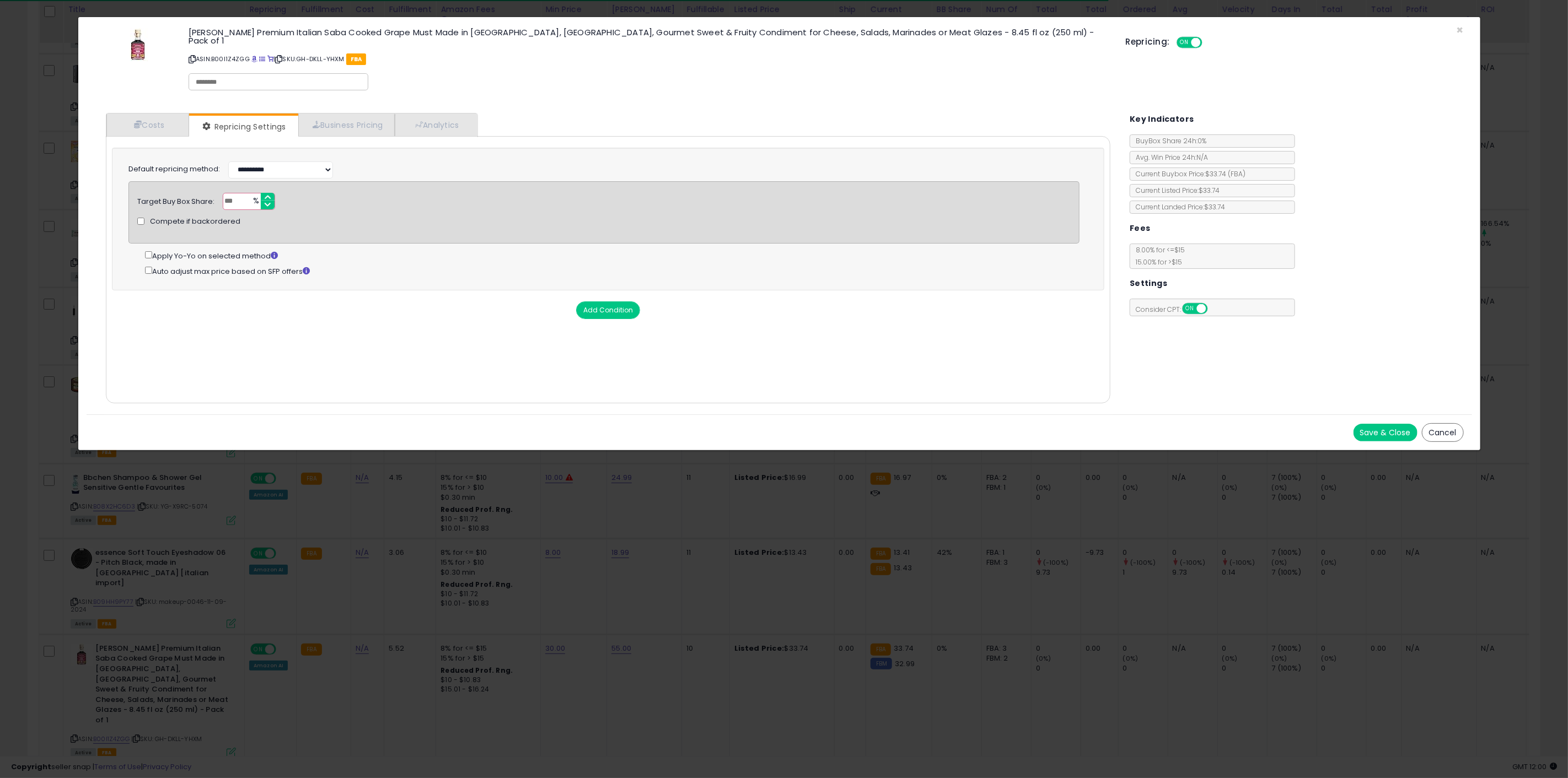
click at [1396, 424] on button "Save & Close" at bounding box center [1386, 432] width 64 height 17
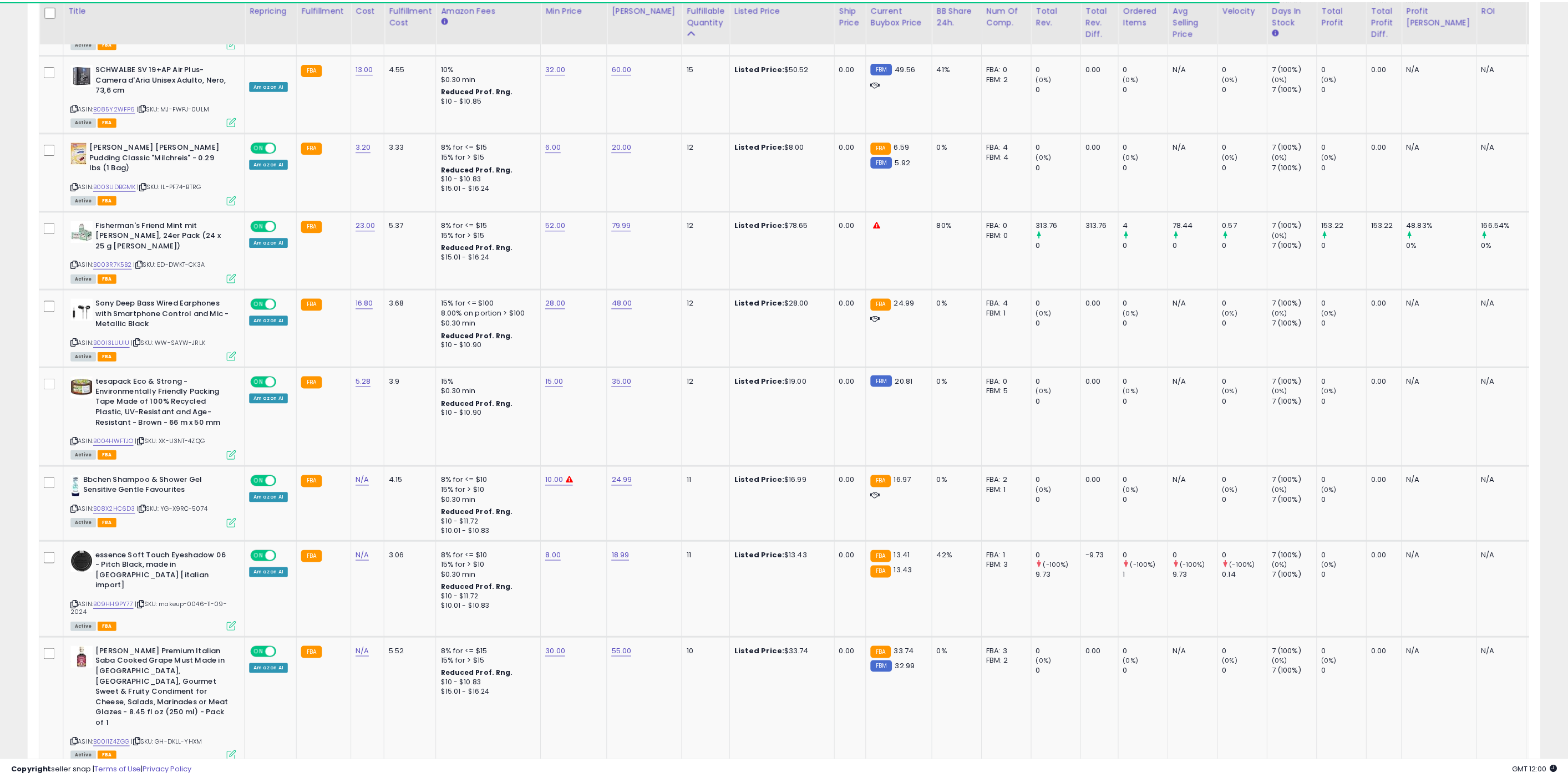
scroll to position [554442, 553845]
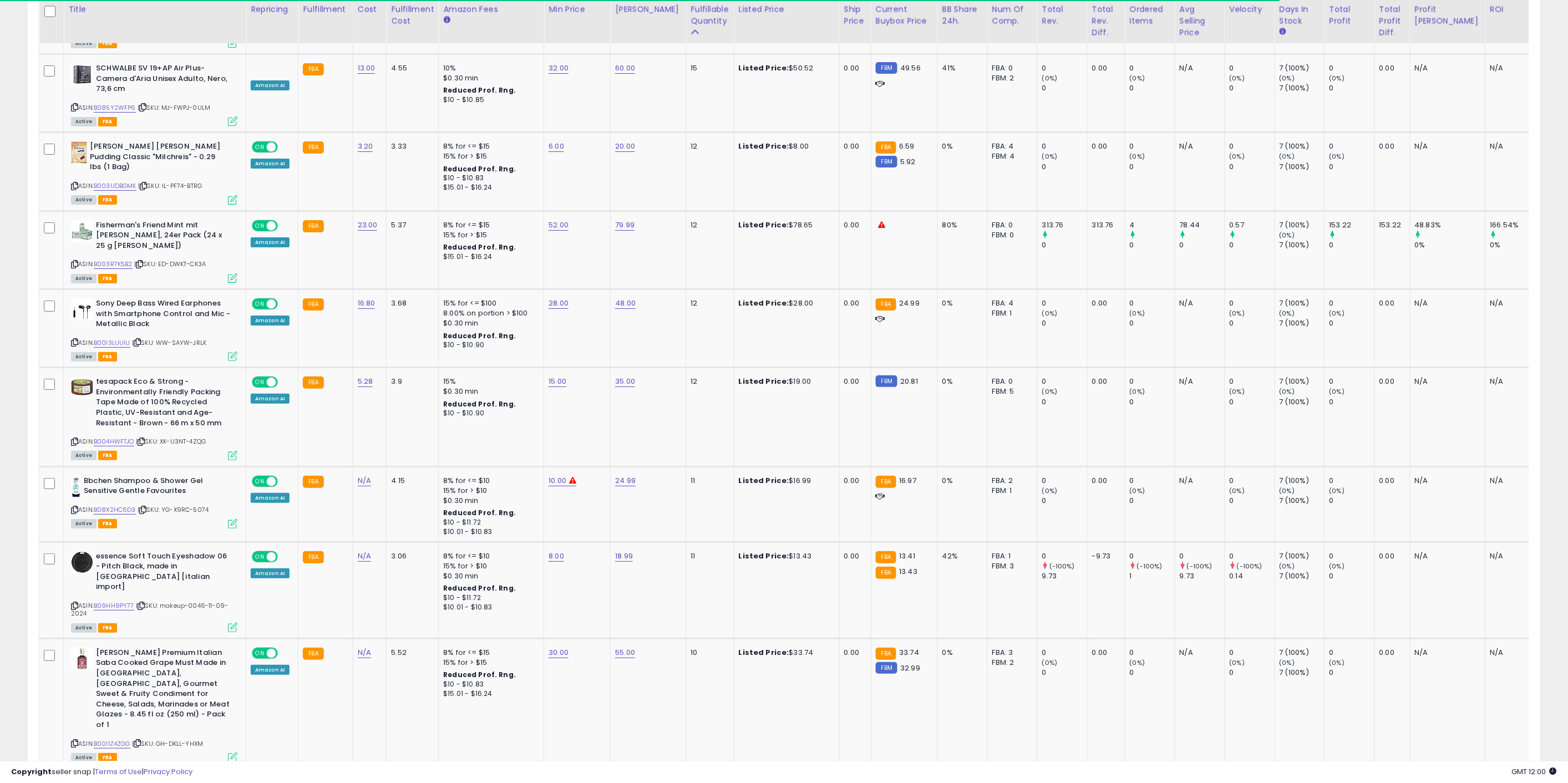
click at [1429, 780] on div "« ‹ 1 2 3 4 5 › »" at bounding box center [1445, 790] width 169 height 21
click at [1421, 780] on link "2" at bounding box center [1424, 789] width 18 height 18
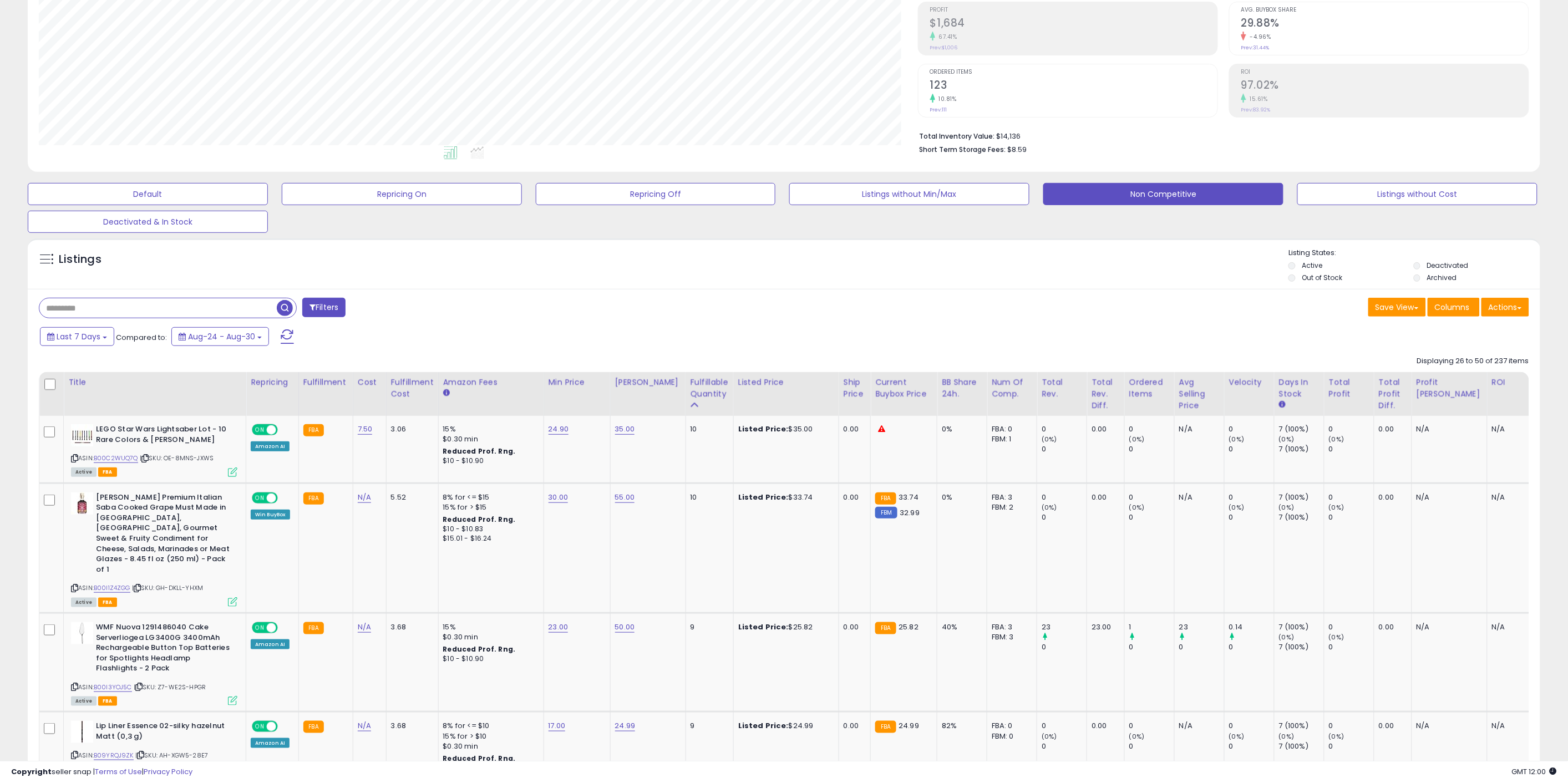
scroll to position [185, 0]
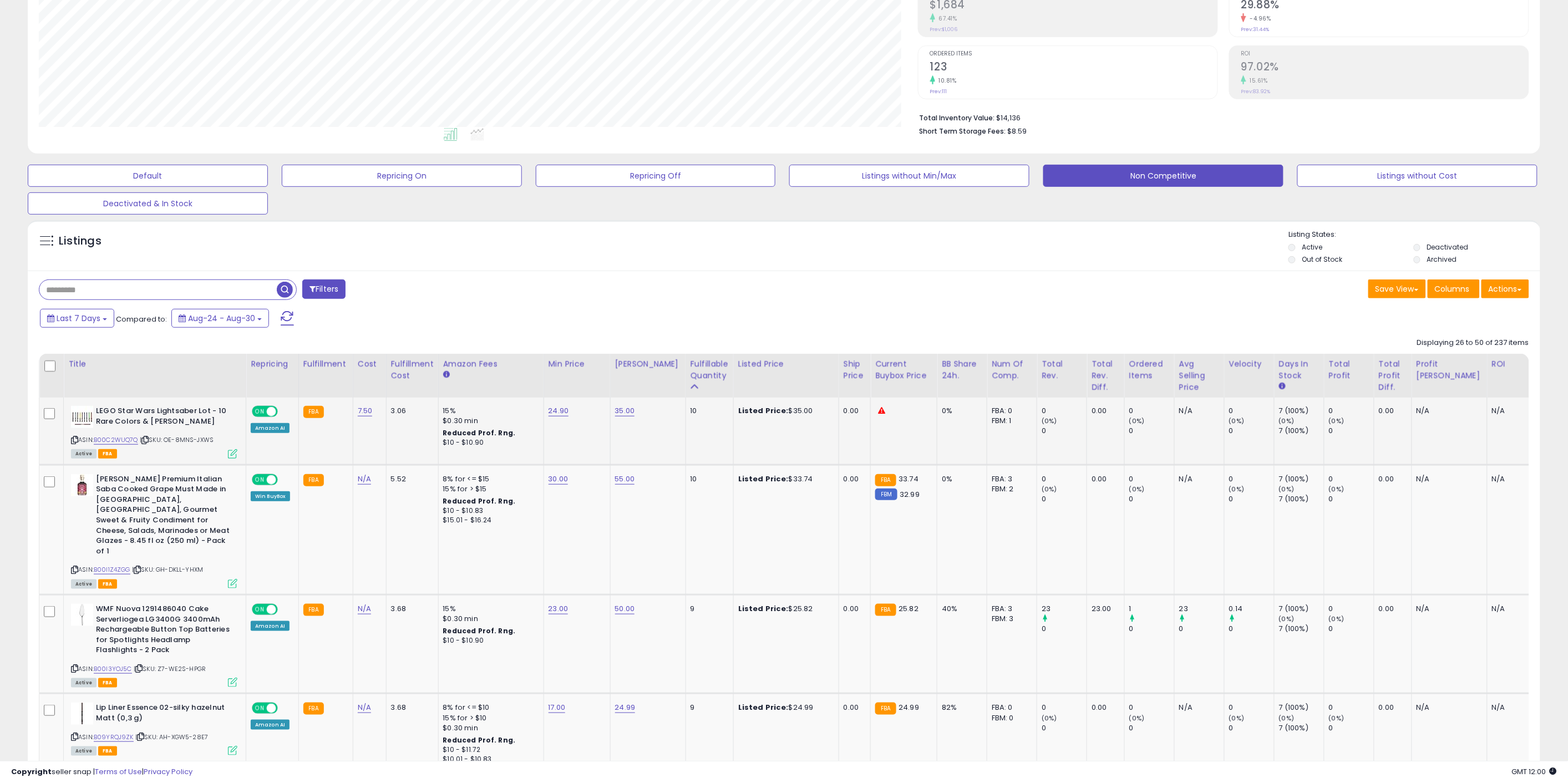
click at [709, 448] on td "10" at bounding box center [709, 431] width 48 height 67
click at [563, 418] on td "24.90" at bounding box center [577, 431] width 66 height 67
click at [556, 412] on link "24.90" at bounding box center [559, 411] width 20 height 11
drag, startPoint x: 506, startPoint y: 381, endPoint x: 446, endPoint y: 386, distance: 60.2
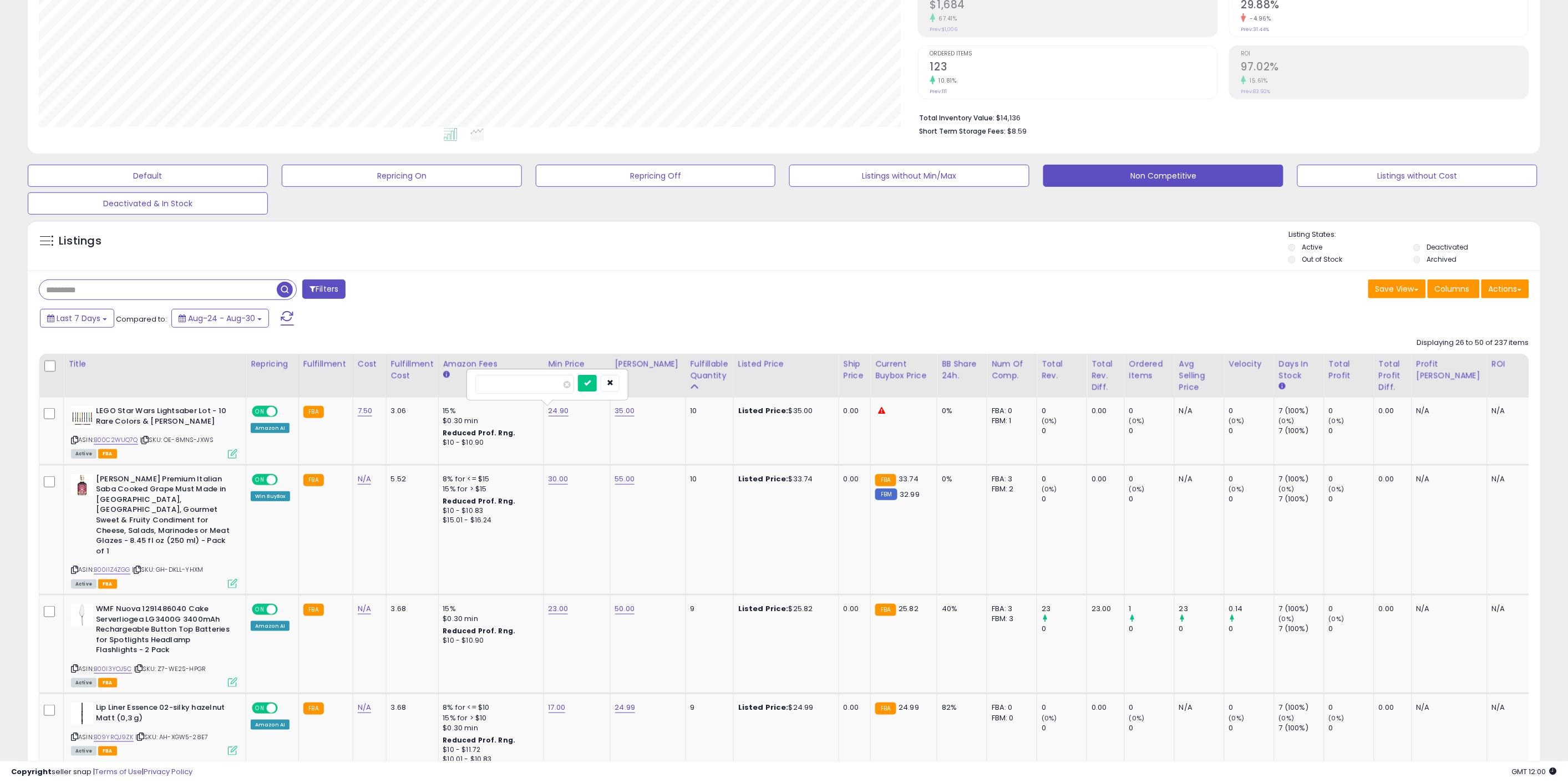
type input "**"
click button "submit" at bounding box center [587, 383] width 18 height 17
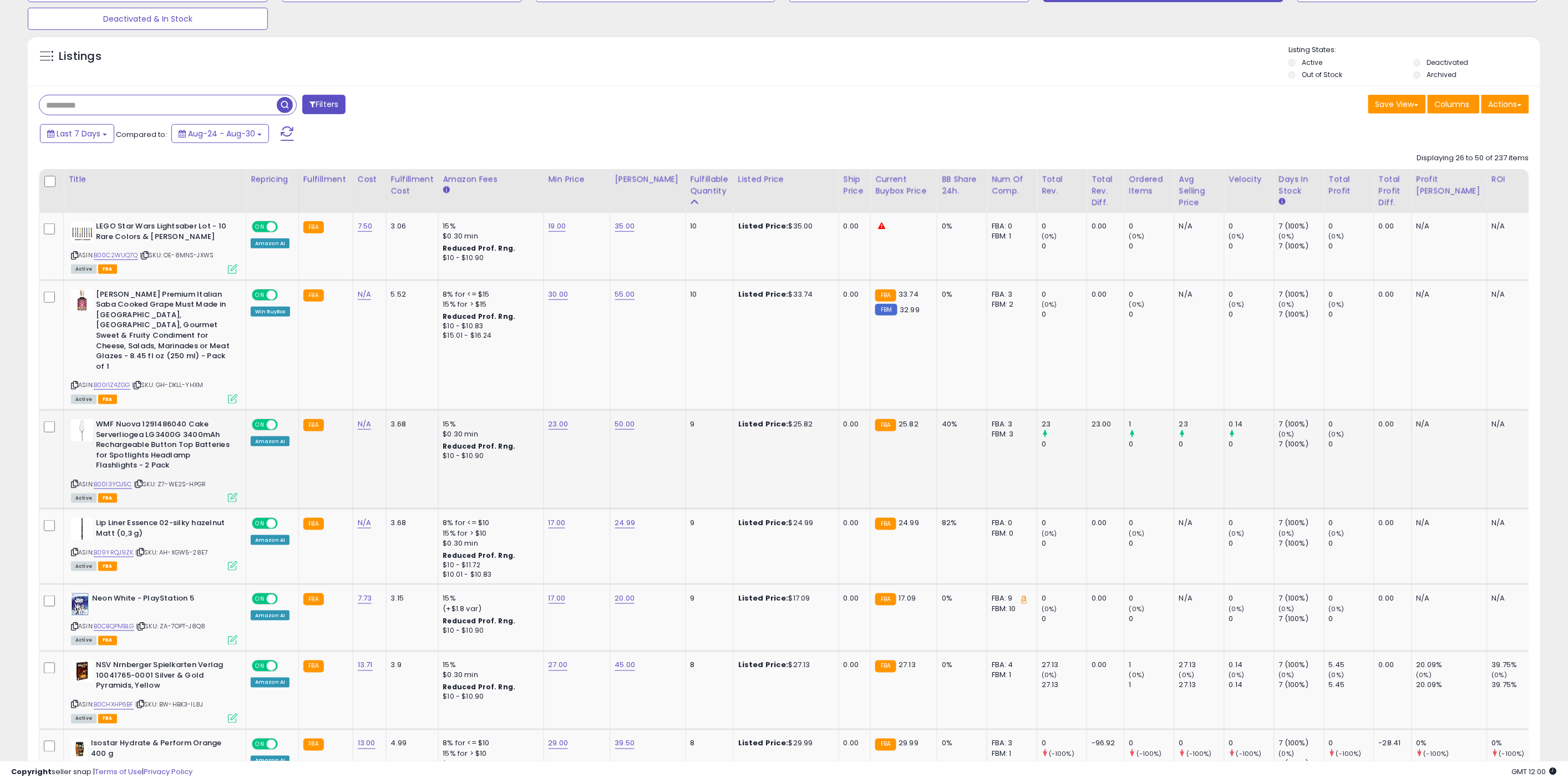
click at [572, 440] on td "23.00" at bounding box center [577, 459] width 66 height 99
click at [562, 412] on td "23.00" at bounding box center [577, 459] width 66 height 99
click at [561, 419] on link "23.00" at bounding box center [559, 425] width 20 height 11
drag, startPoint x: 541, startPoint y: 384, endPoint x: 487, endPoint y: 374, distance: 54.9
click at [497, 377] on input "*****" at bounding box center [525, 376] width 99 height 18
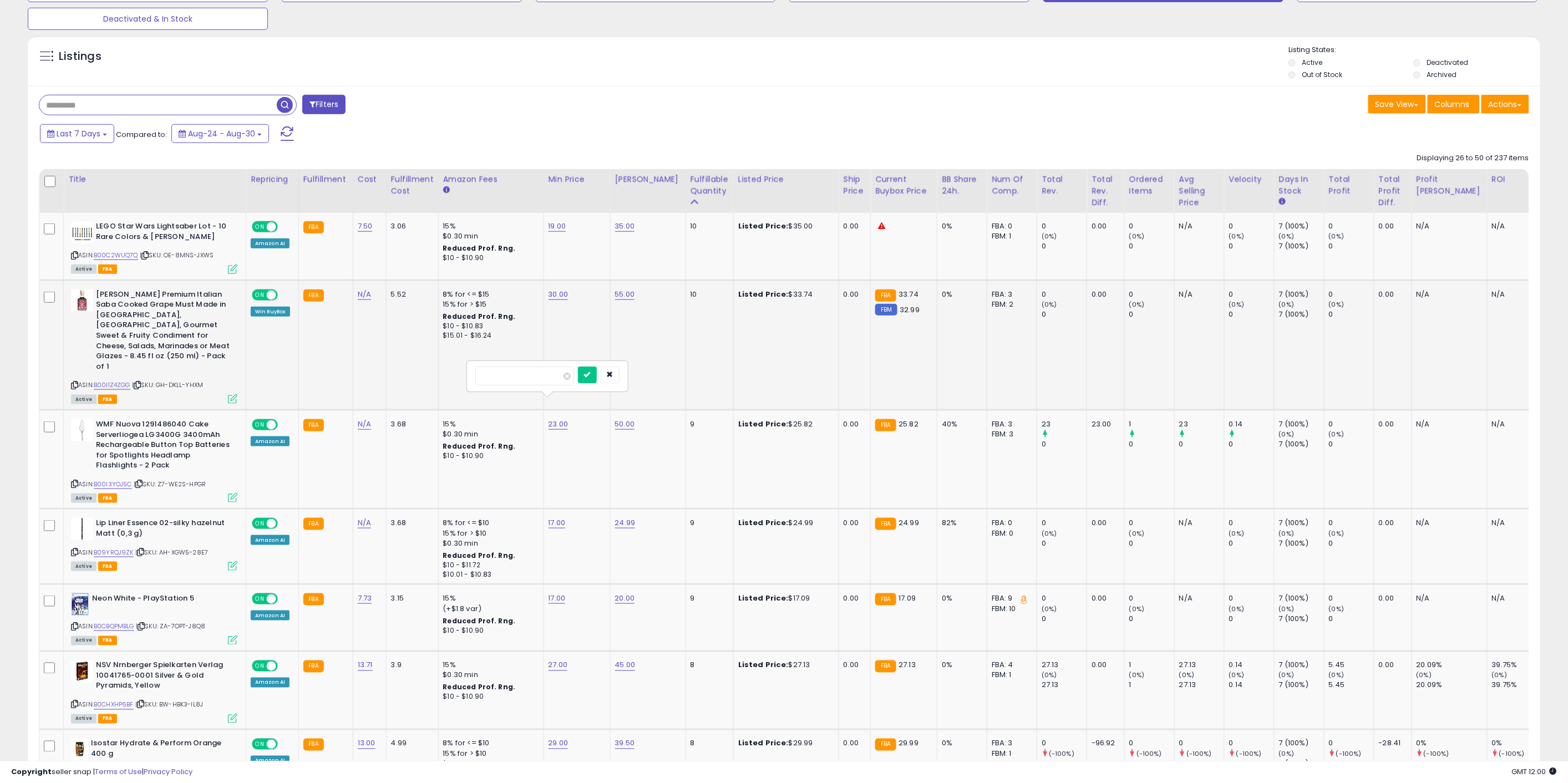
type input "**"
click button "submit" at bounding box center [587, 375] width 18 height 17
click at [557, 517] on link "17.00" at bounding box center [557, 523] width 18 height 11
click at [596, 472] on button "submit" at bounding box center [586, 474] width 18 height 17
click at [585, 560] on td "17.00" at bounding box center [577, 547] width 66 height 76
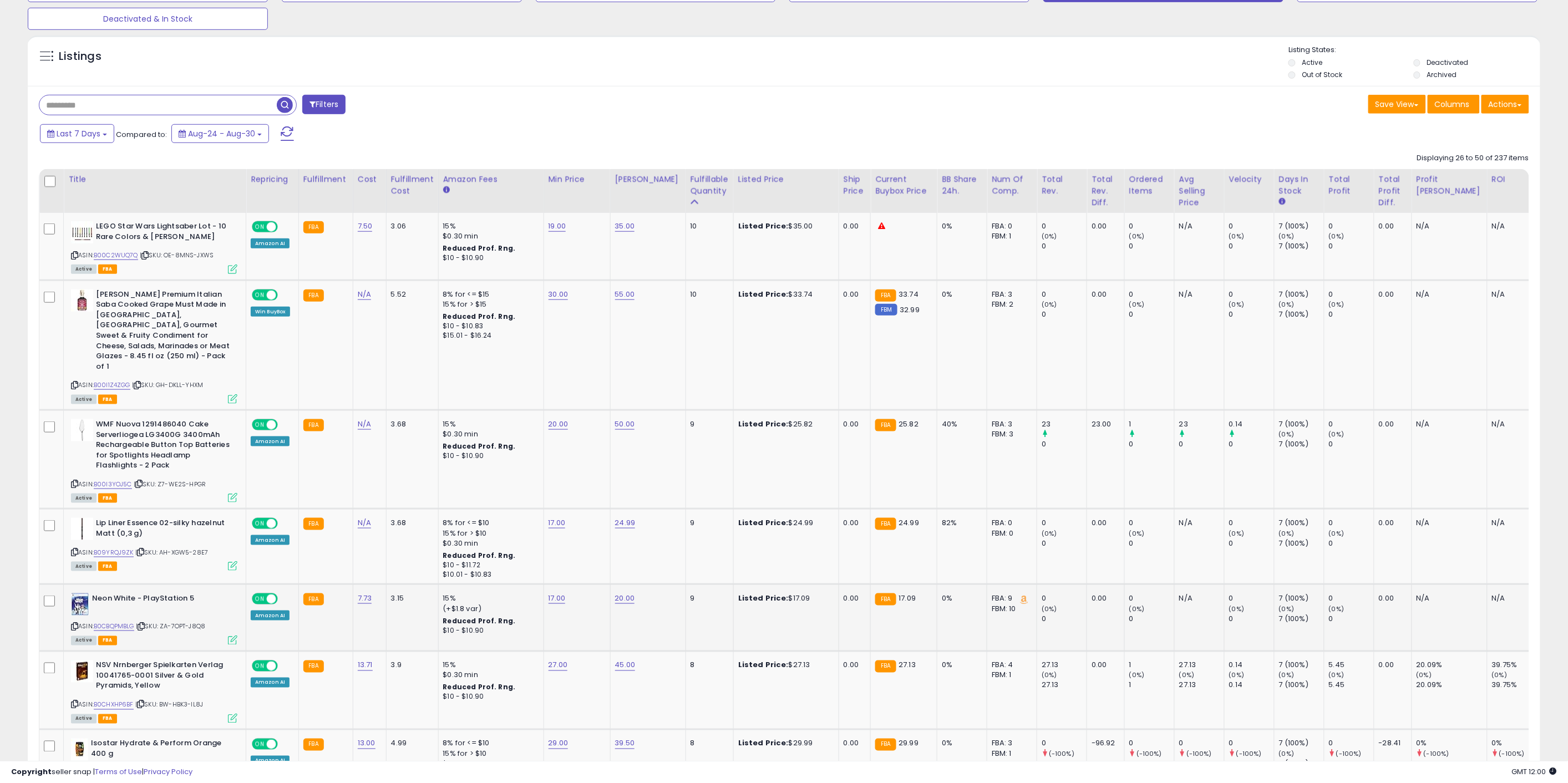
click at [547, 584] on td "17.00" at bounding box center [577, 618] width 66 height 67
click at [549, 593] on link "17.00" at bounding box center [557, 598] width 18 height 11
drag, startPoint x: 501, startPoint y: 539, endPoint x: 459, endPoint y: 548, distance: 43.0
click at [508, 555] on input "*****" at bounding box center [524, 549] width 99 height 18
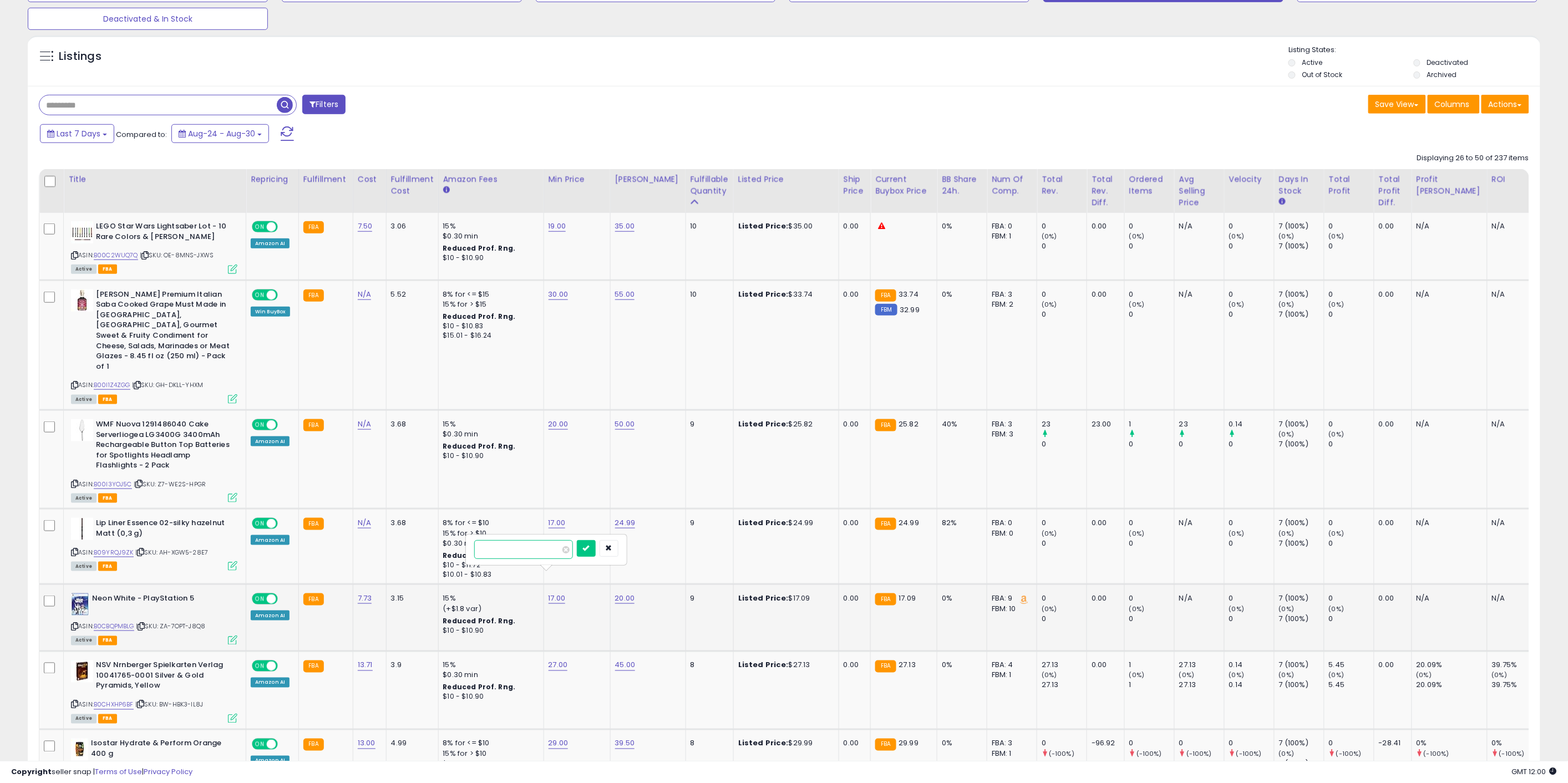
click at [508, 555] on input "*****" at bounding box center [524, 549] width 99 height 18
type input "**"
click button "submit" at bounding box center [586, 548] width 18 height 17
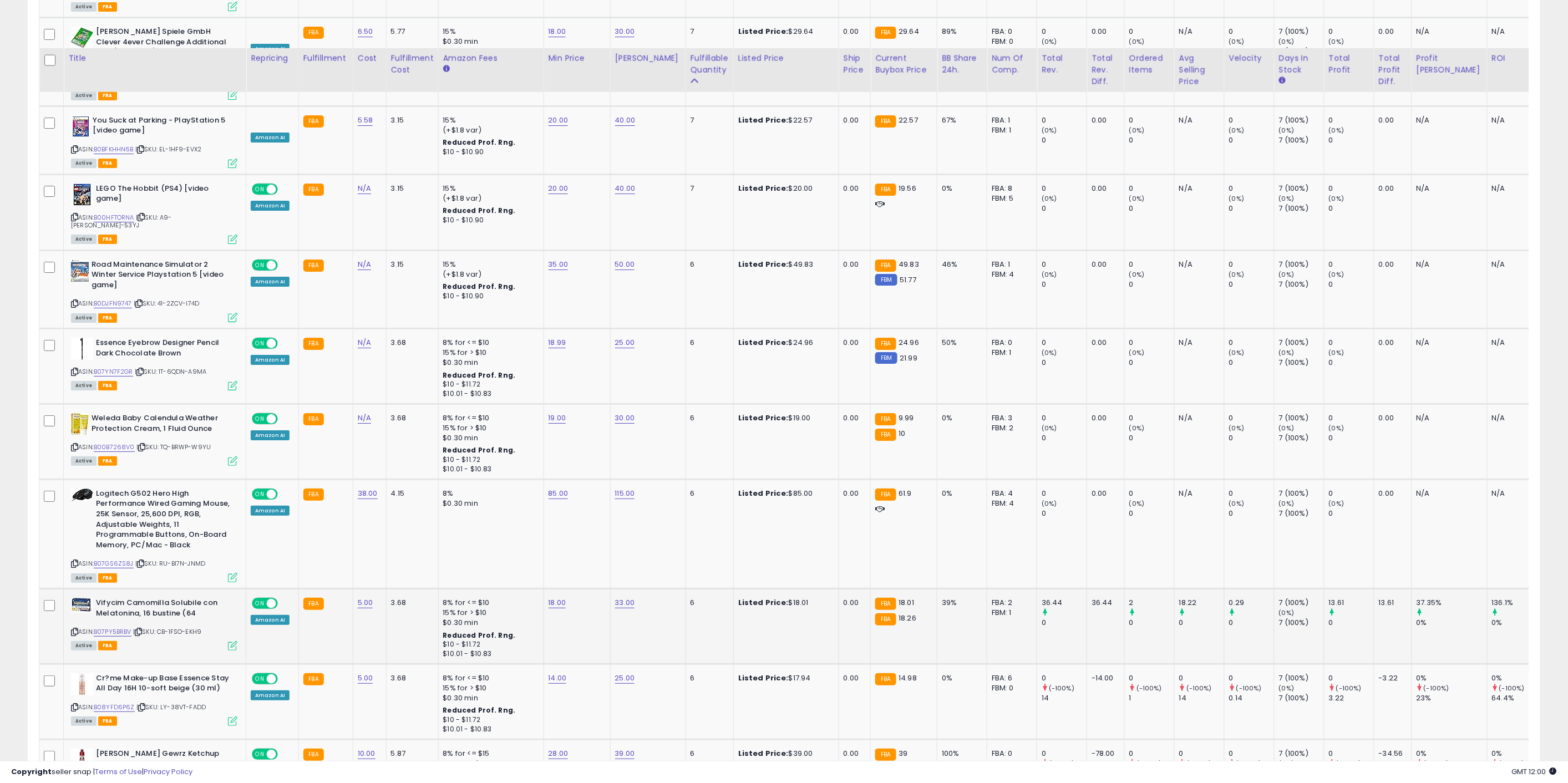
scroll to position [1875, 0]
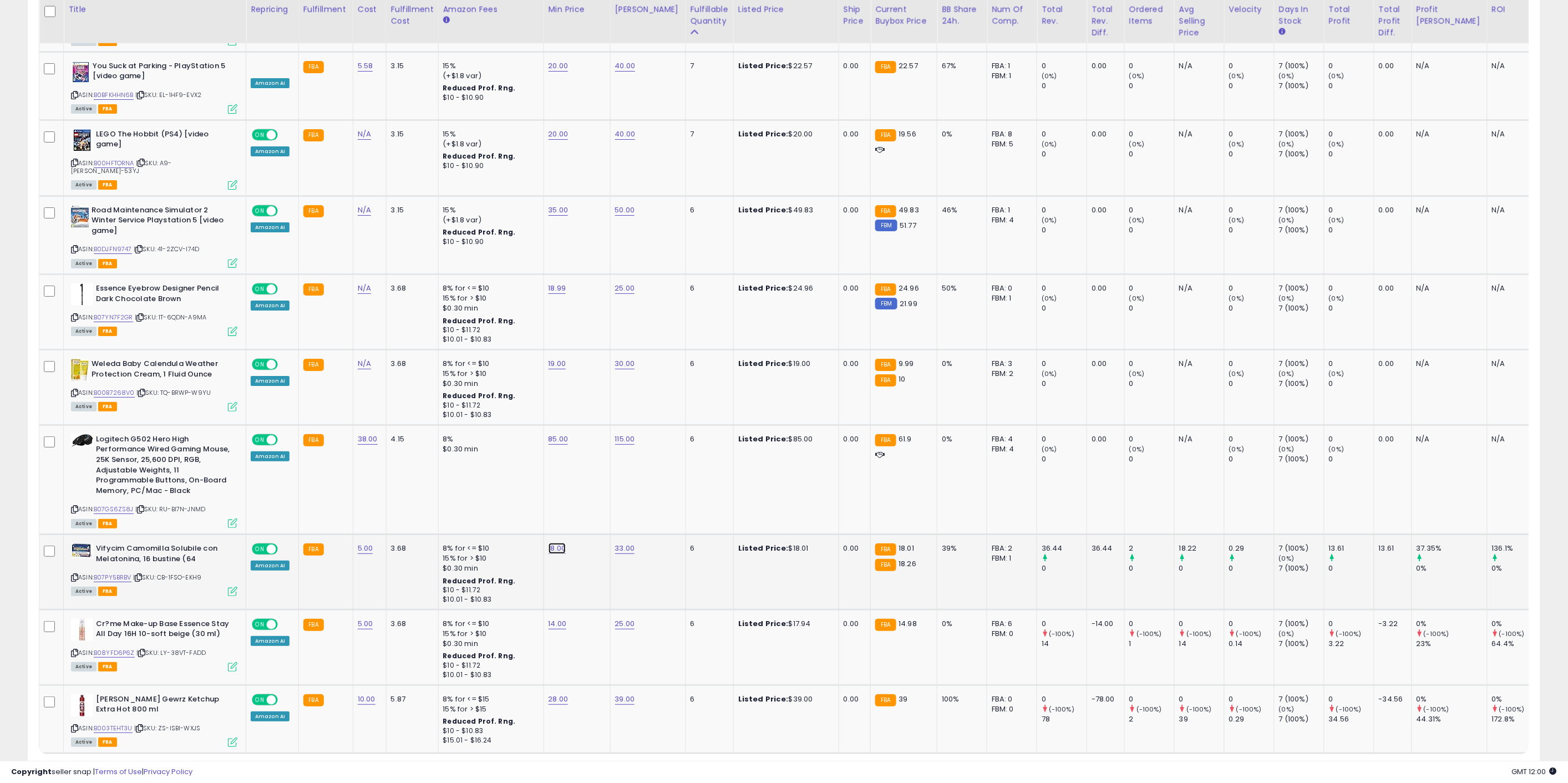
click at [553, 543] on link "18.00" at bounding box center [557, 548] width 18 height 11
drag, startPoint x: 497, startPoint y: 446, endPoint x: 458, endPoint y: 451, distance: 39.3
type input "**"
click button "submit" at bounding box center [586, 444] width 18 height 17
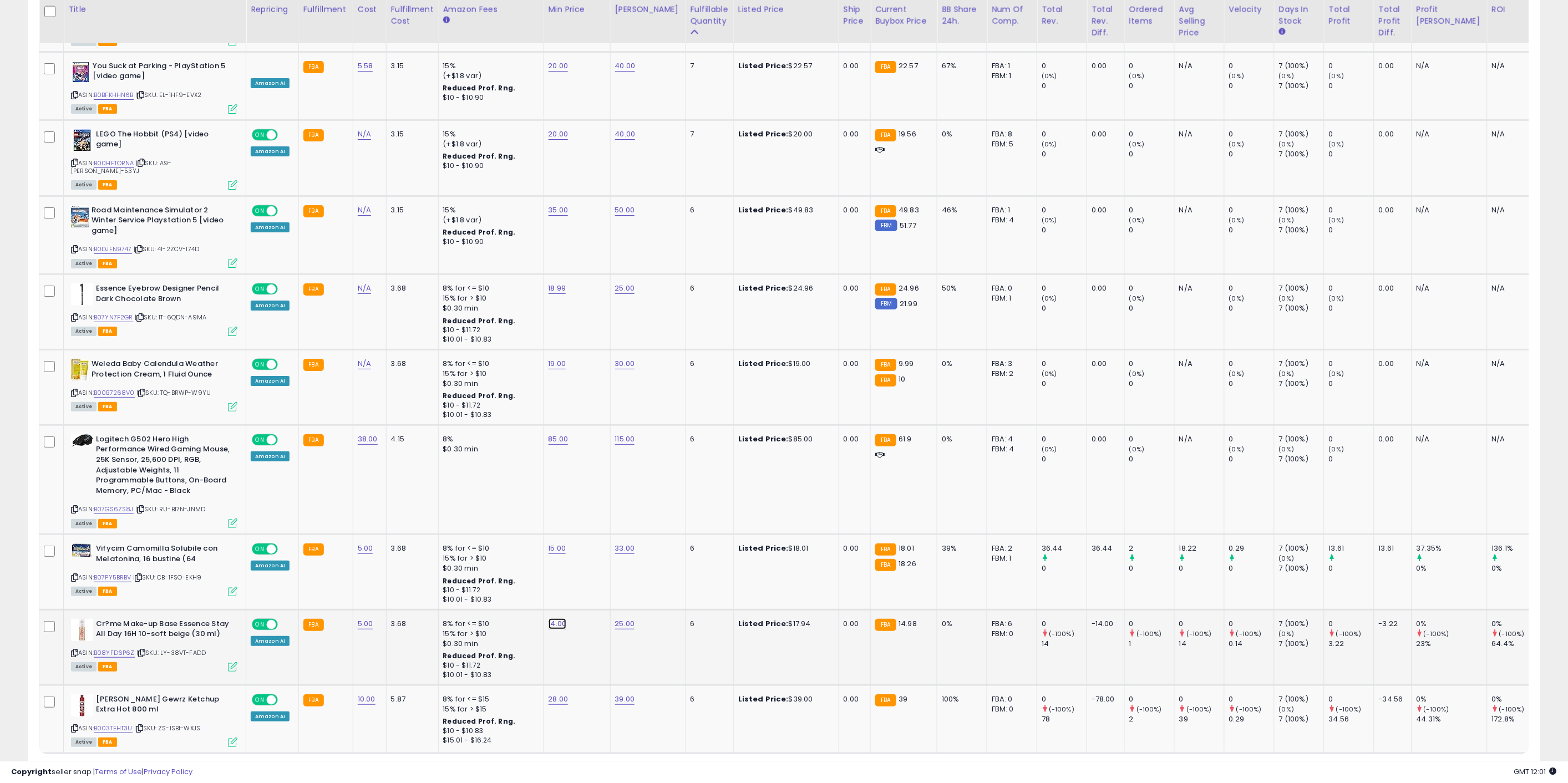
click at [551, 619] on link "14.00" at bounding box center [558, 624] width 18 height 11
drag, startPoint x: 525, startPoint y: 522, endPoint x: 431, endPoint y: 523, distance: 94.0
type input "**"
click button "submit" at bounding box center [586, 519] width 18 height 17
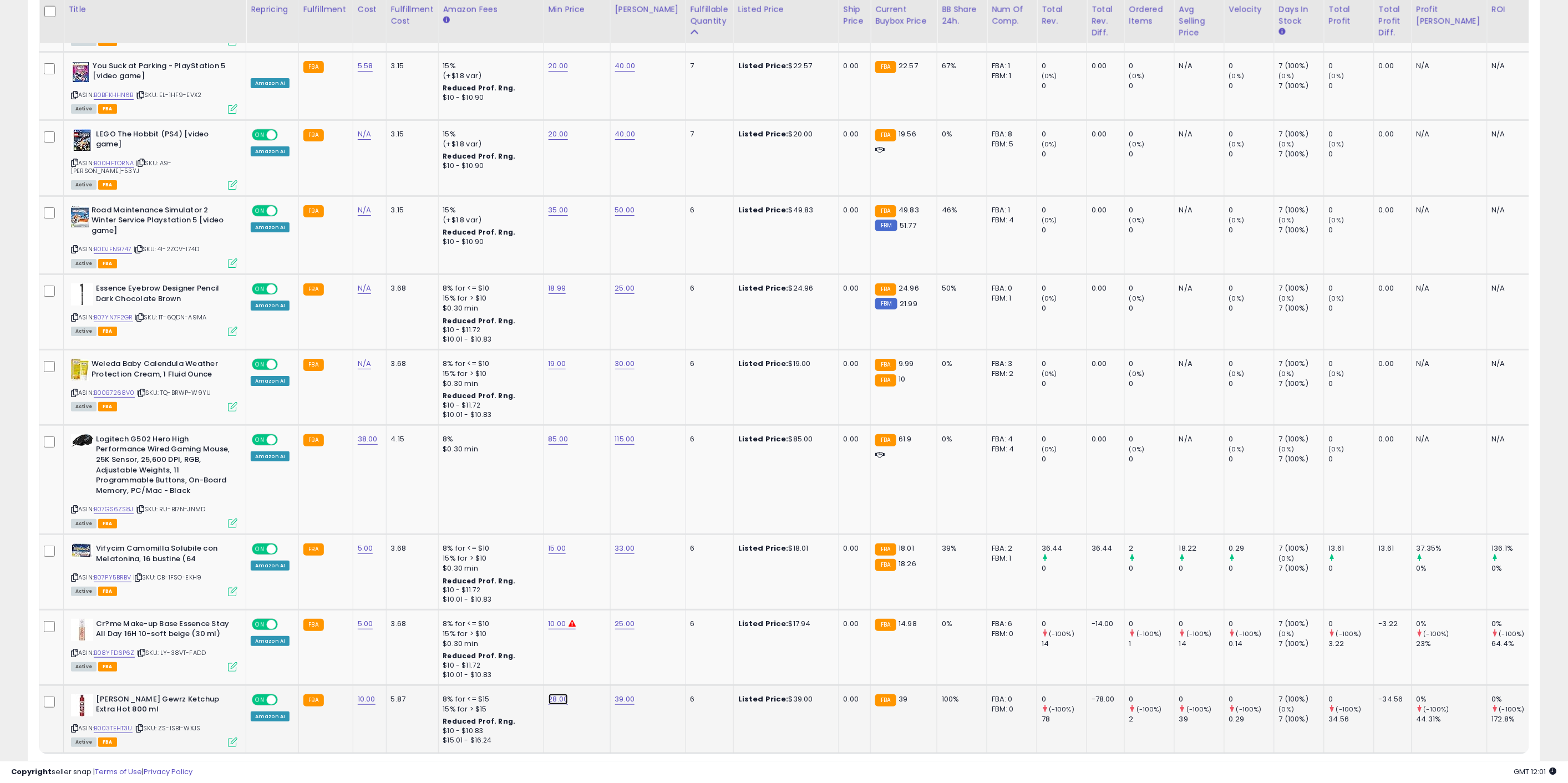
click at [558, 693] on link "28.00" at bounding box center [559, 699] width 20 height 11
click at [613, 594] on icon "button" at bounding box center [609, 593] width 6 height 6
click at [553, 425] on td "85.00" at bounding box center [577, 479] width 66 height 109
click at [552, 434] on link "85.00" at bounding box center [559, 440] width 20 height 11
click at [613, 337] on icon "button" at bounding box center [609, 334] width 6 height 6
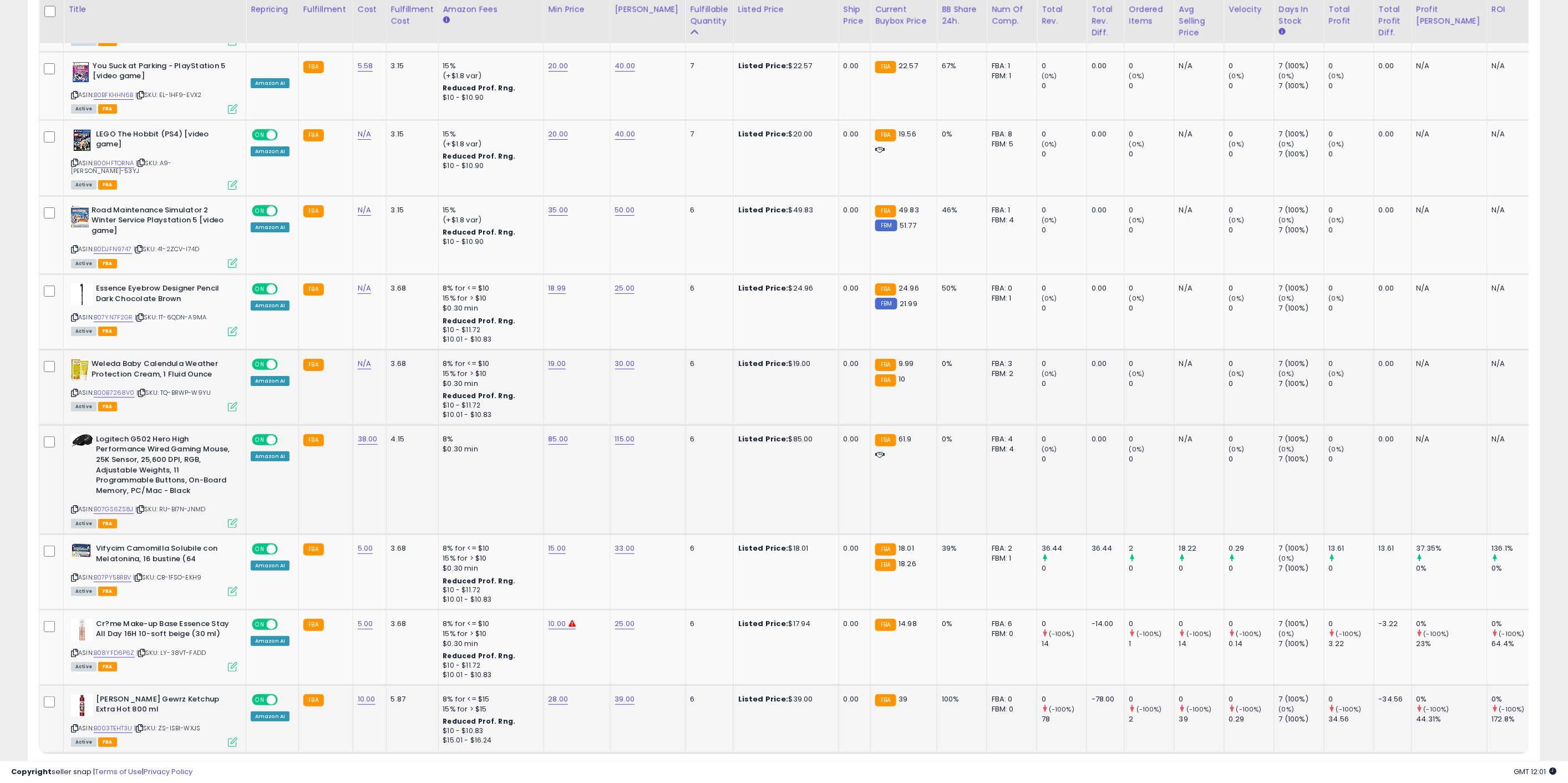
click at [610, 349] on td "30.00" at bounding box center [648, 387] width 76 height 76
click at [549, 358] on link "19.00" at bounding box center [557, 364] width 18 height 11
drag, startPoint x: 494, startPoint y: 255, endPoint x: 445, endPoint y: 260, distance: 49.3
type input "*"
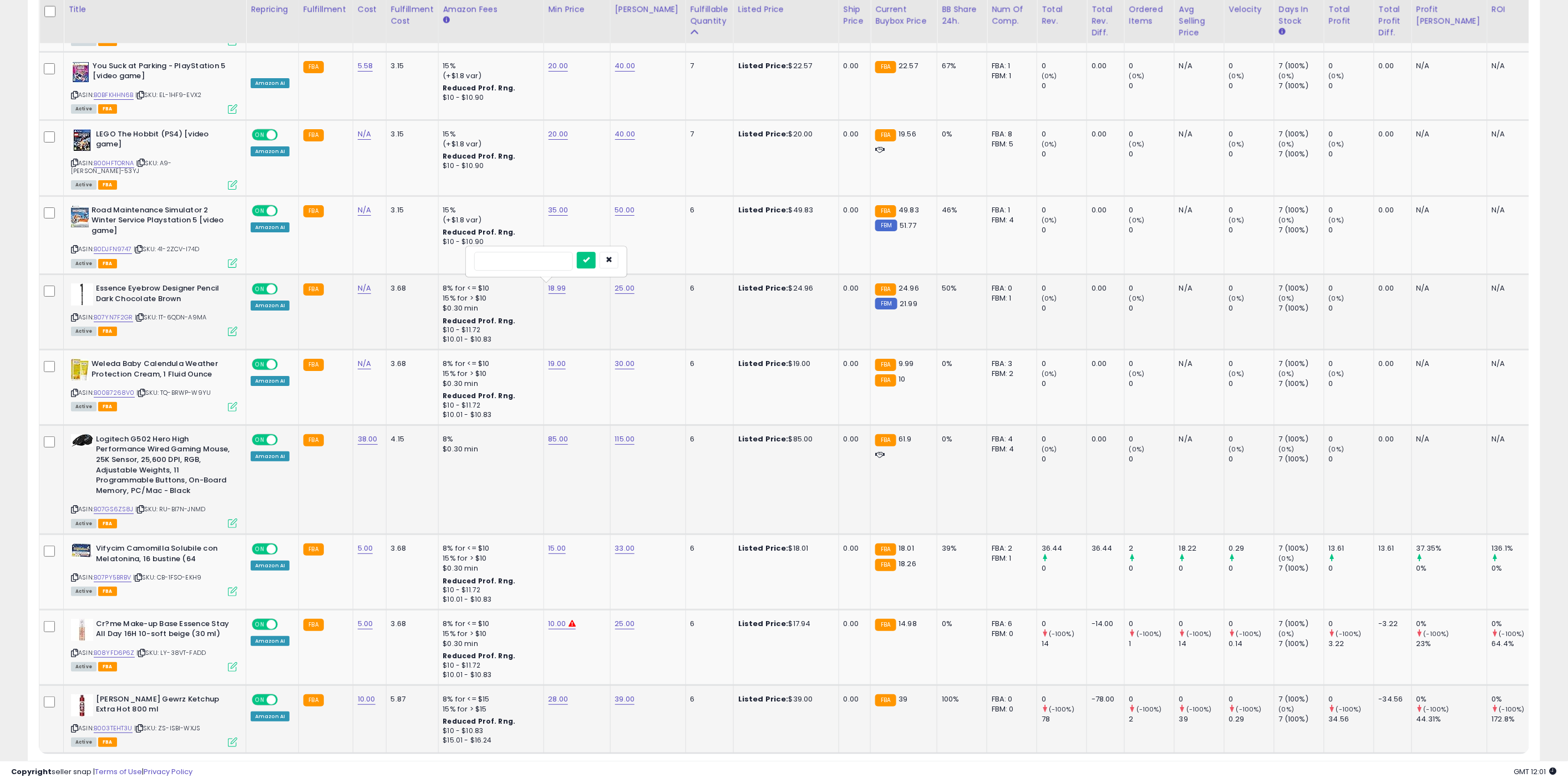
type input "*"
click button "submit" at bounding box center [586, 260] width 18 height 17
click at [554, 274] on td "18.99" at bounding box center [577, 312] width 66 height 76
click at [1441, 765] on link "3" at bounding box center [1443, 775] width 18 height 18
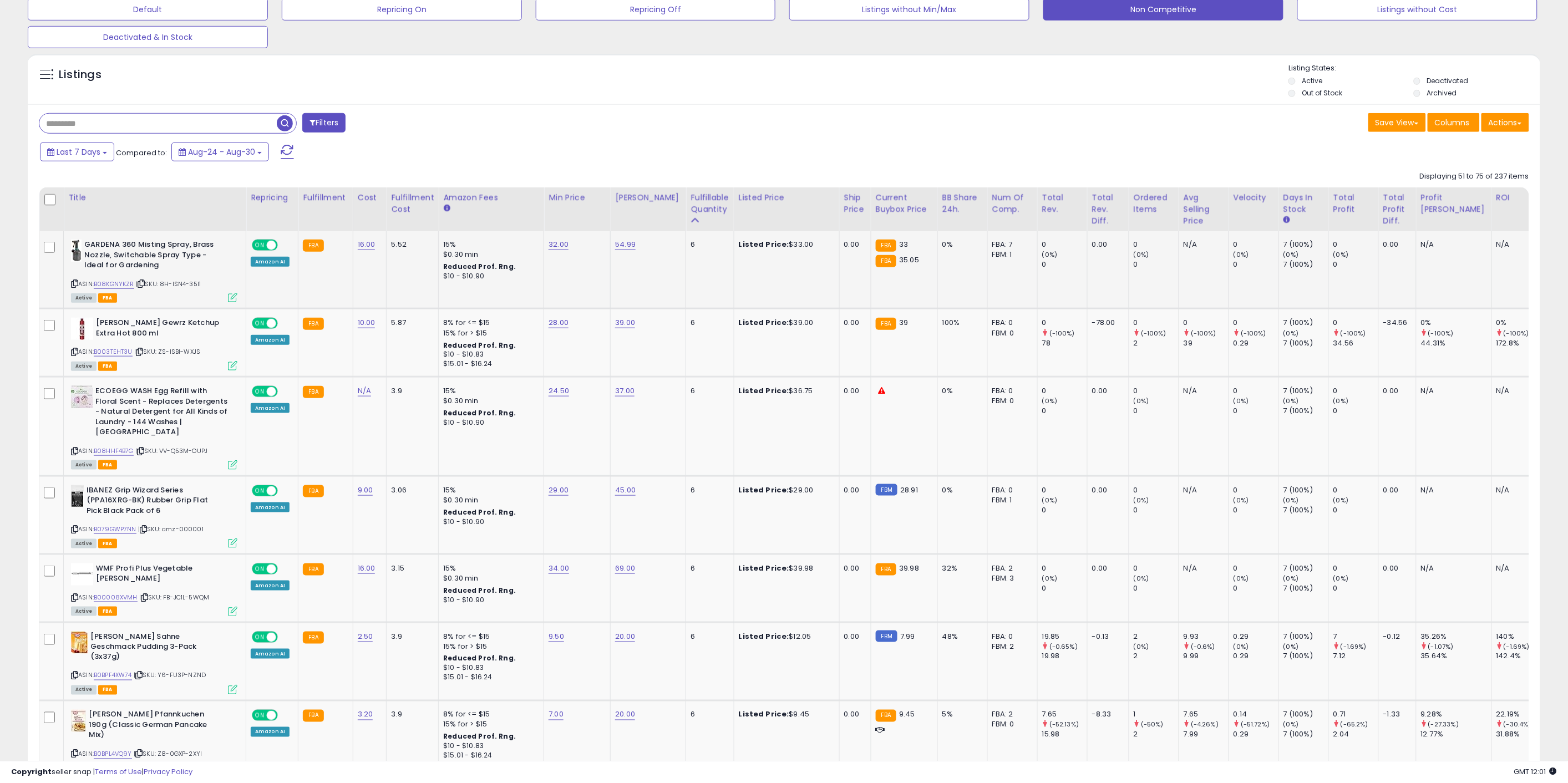
scroll to position [369, 0]
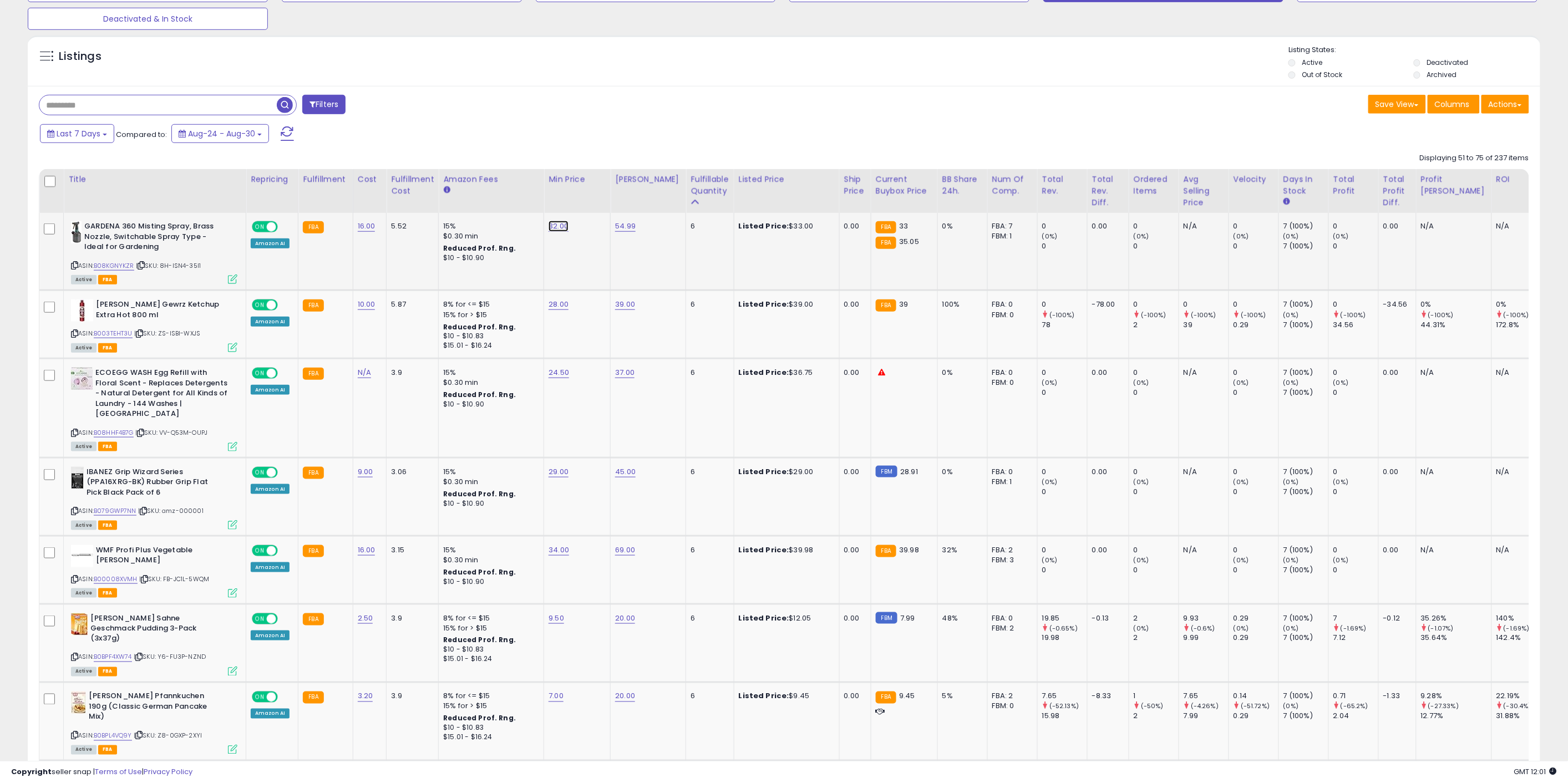
click at [554, 227] on link "32.00" at bounding box center [559, 226] width 20 height 11
drag, startPoint x: 522, startPoint y: 202, endPoint x: 462, endPoint y: 210, distance: 60.5
type input "**"
click button "submit" at bounding box center [585, 199] width 18 height 17
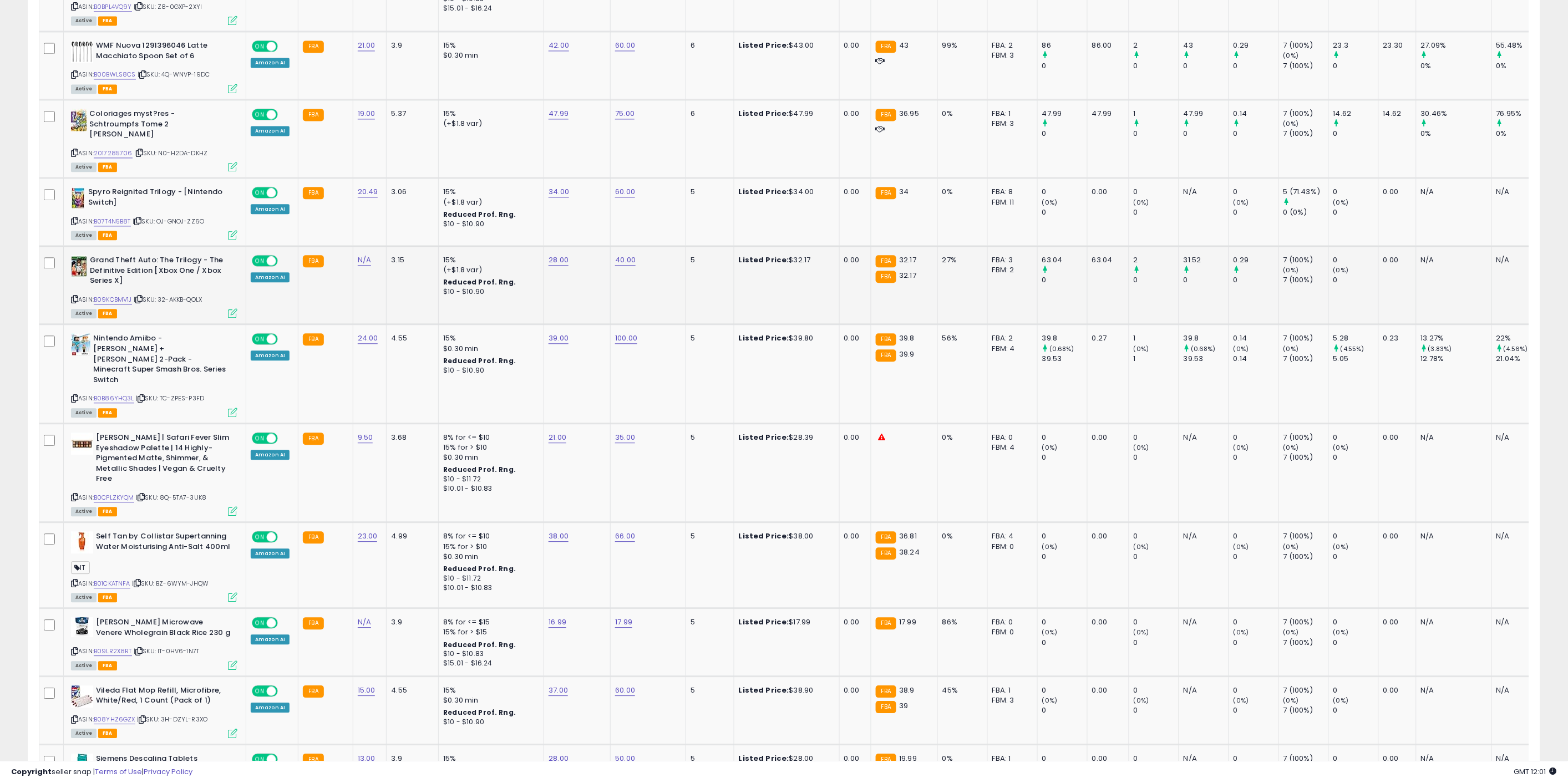
scroll to position [1109, 0]
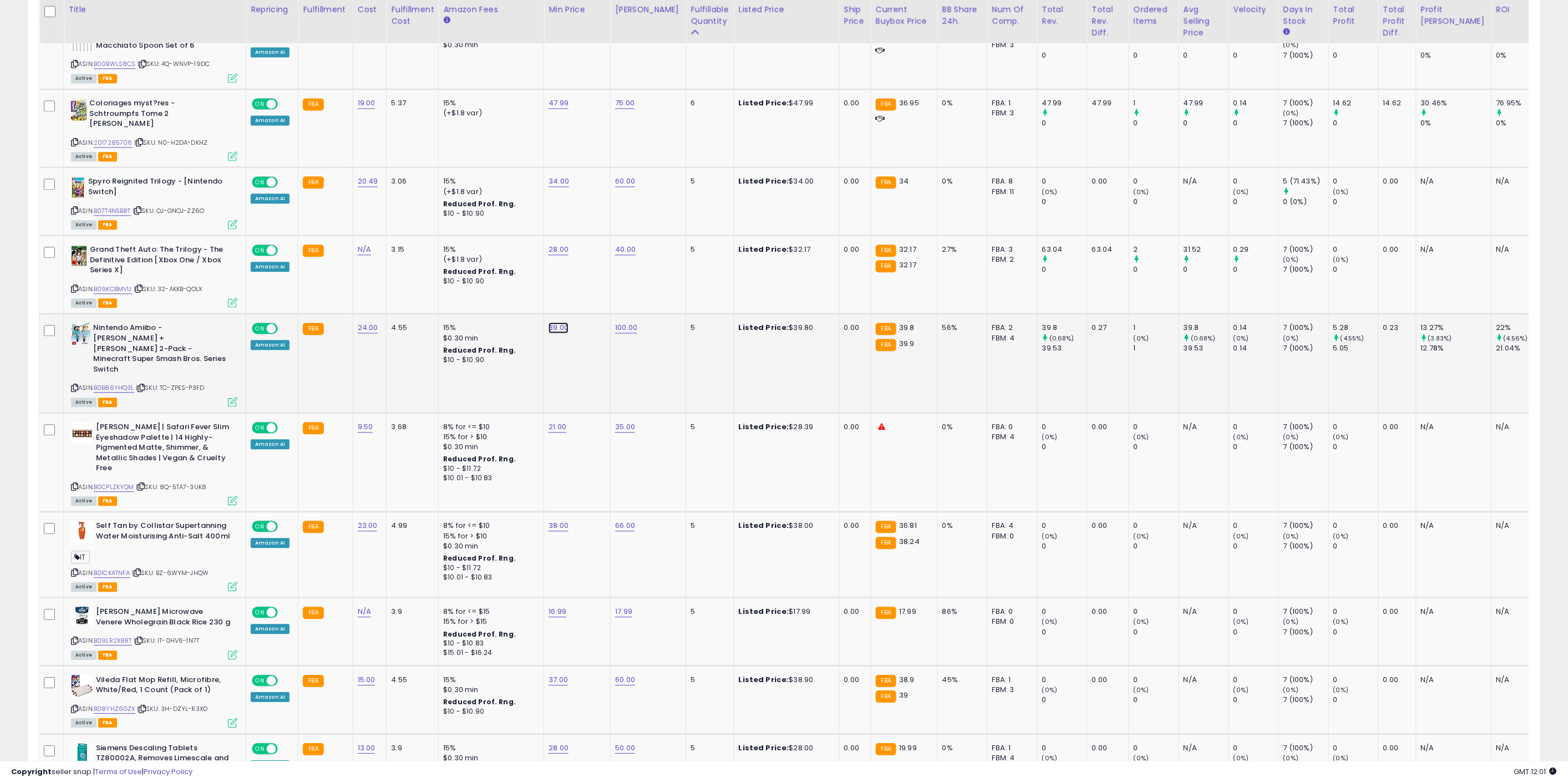
click at [555, 322] on link "39.00" at bounding box center [559, 328] width 20 height 11
drag, startPoint x: 525, startPoint y: 257, endPoint x: 455, endPoint y: 254, distance: 70.1
click at [455, 254] on tbody "GARDENA 360 Misting Spray, Brass Nozzle, Switchable Spray Type - Ideal for Gard…" at bounding box center [840, 510] width 1602 height 2075
type input "**"
click button "submit" at bounding box center [585, 254] width 18 height 17
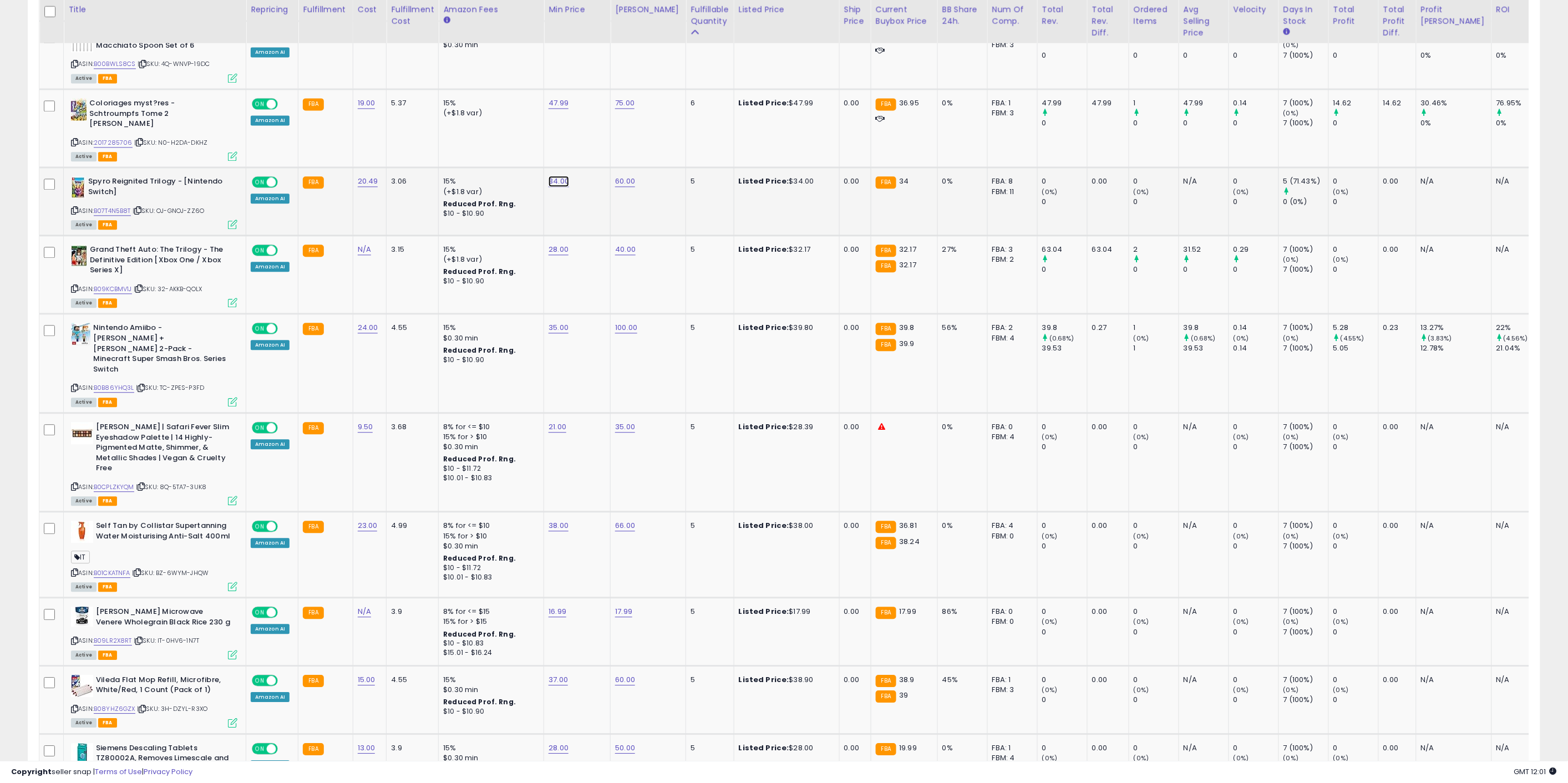
click at [556, 175] on link "34.00" at bounding box center [559, 181] width 20 height 11
drag, startPoint x: 497, startPoint y: 108, endPoint x: 452, endPoint y: 108, distance: 45.0
click at [453, 106] on tbody "GARDENA 360 Misting Spray, Brass Nozzle, Switchable Spray Type - Ideal for Gard…" at bounding box center [840, 510] width 1602 height 2075
type input "**"
click button "submit" at bounding box center [585, 108] width 18 height 17
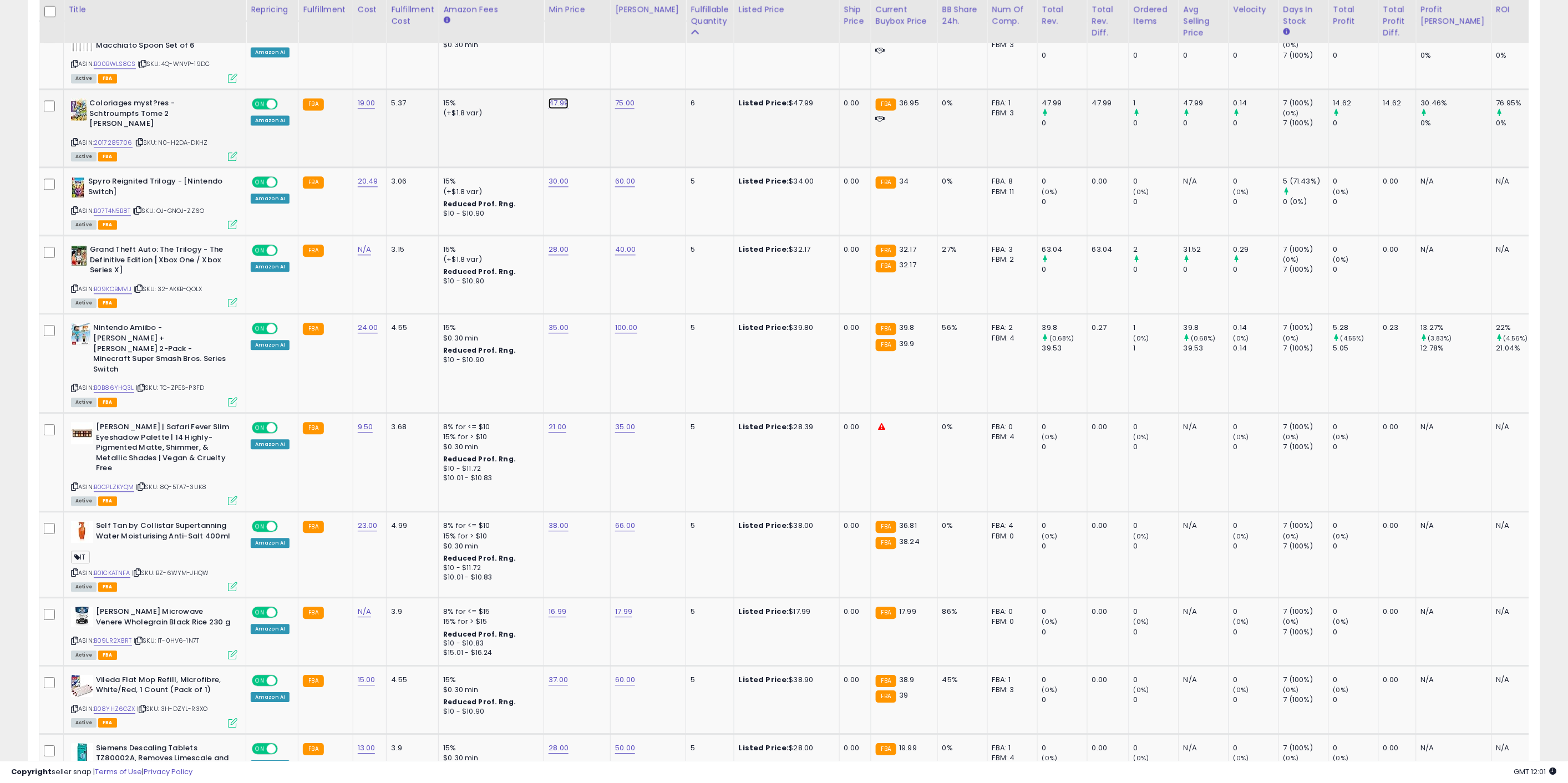
click at [555, 98] on link "47.99" at bounding box center [559, 103] width 20 height 11
click at [612, 41] on icon "button" at bounding box center [608, 39] width 6 height 6
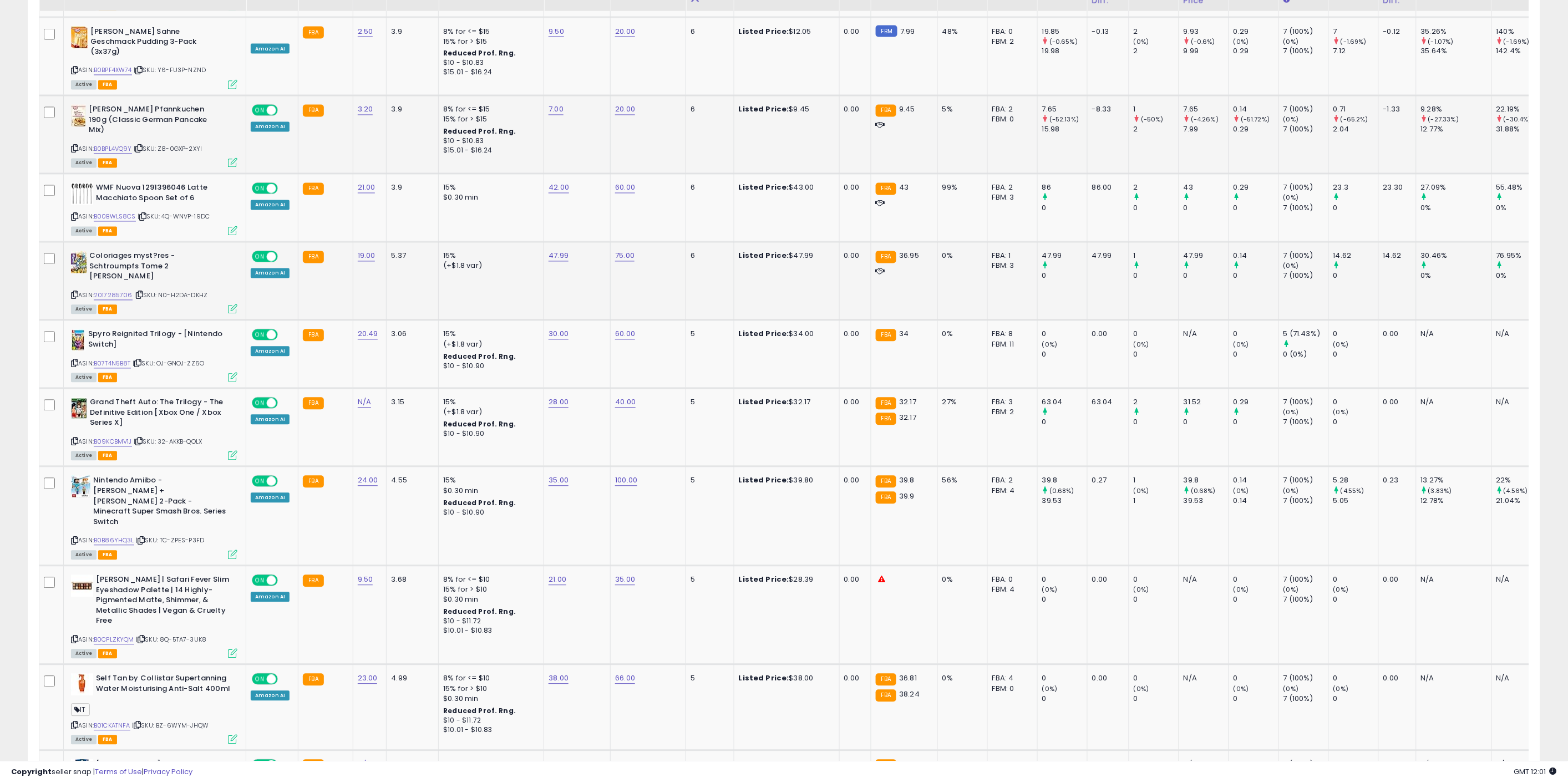
scroll to position [924, 0]
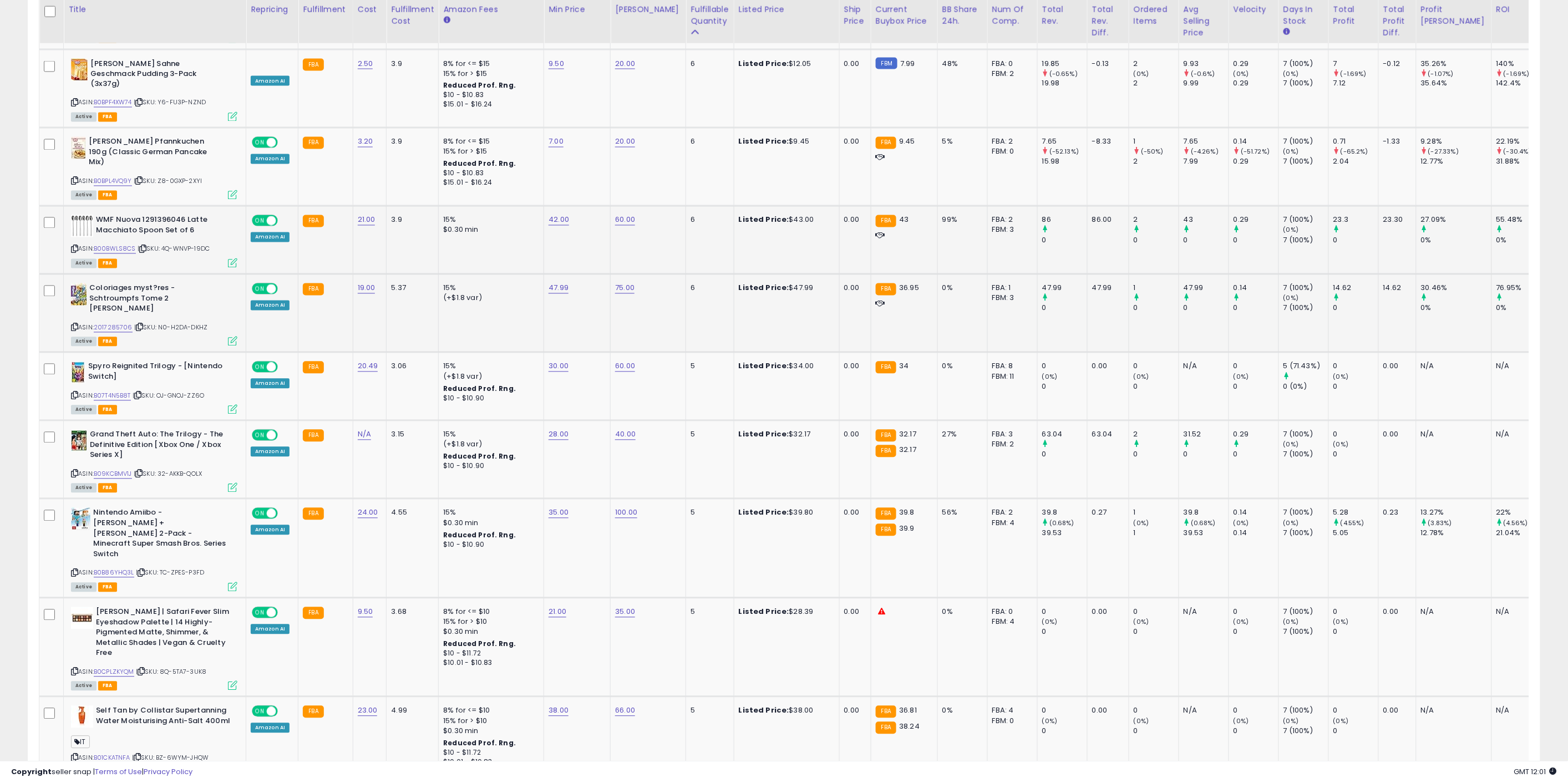
click at [594, 206] on td "42.00" at bounding box center [577, 240] width 66 height 68
click at [537, 206] on td "15% $0.30 min" at bounding box center [491, 240] width 105 height 68
click at [553, 214] on link "42.00" at bounding box center [559, 220] width 20 height 11
drag, startPoint x: 536, startPoint y: 163, endPoint x: 509, endPoint y: 160, distance: 27.2
click at [512, 160] on input "*****" at bounding box center [523, 159] width 99 height 18
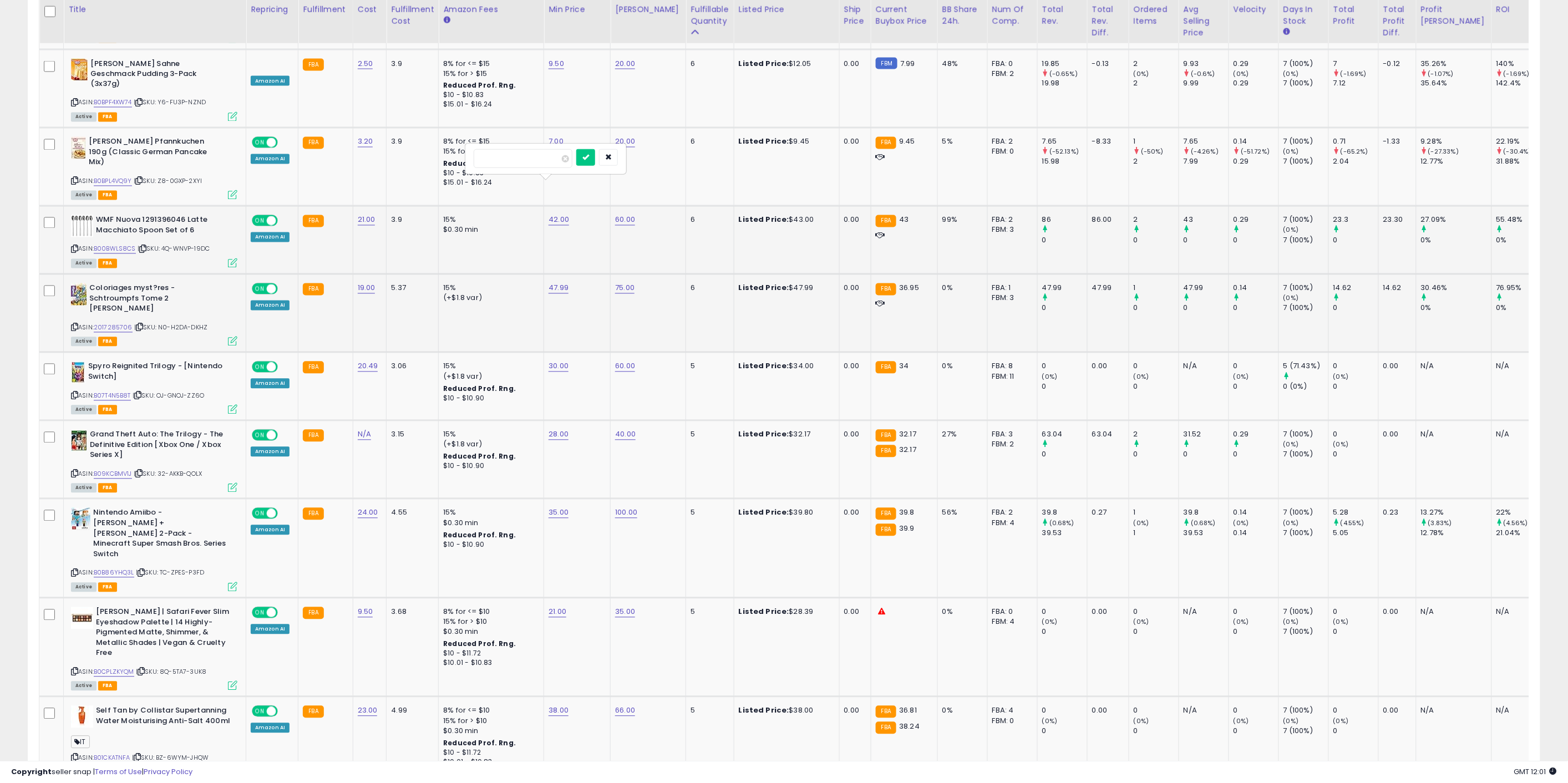
click at [505, 160] on input "*****" at bounding box center [523, 159] width 99 height 18
click at [505, 159] on input "*****" at bounding box center [523, 159] width 99 height 18
click at [618, 159] on button "button" at bounding box center [609, 158] width 18 height 17
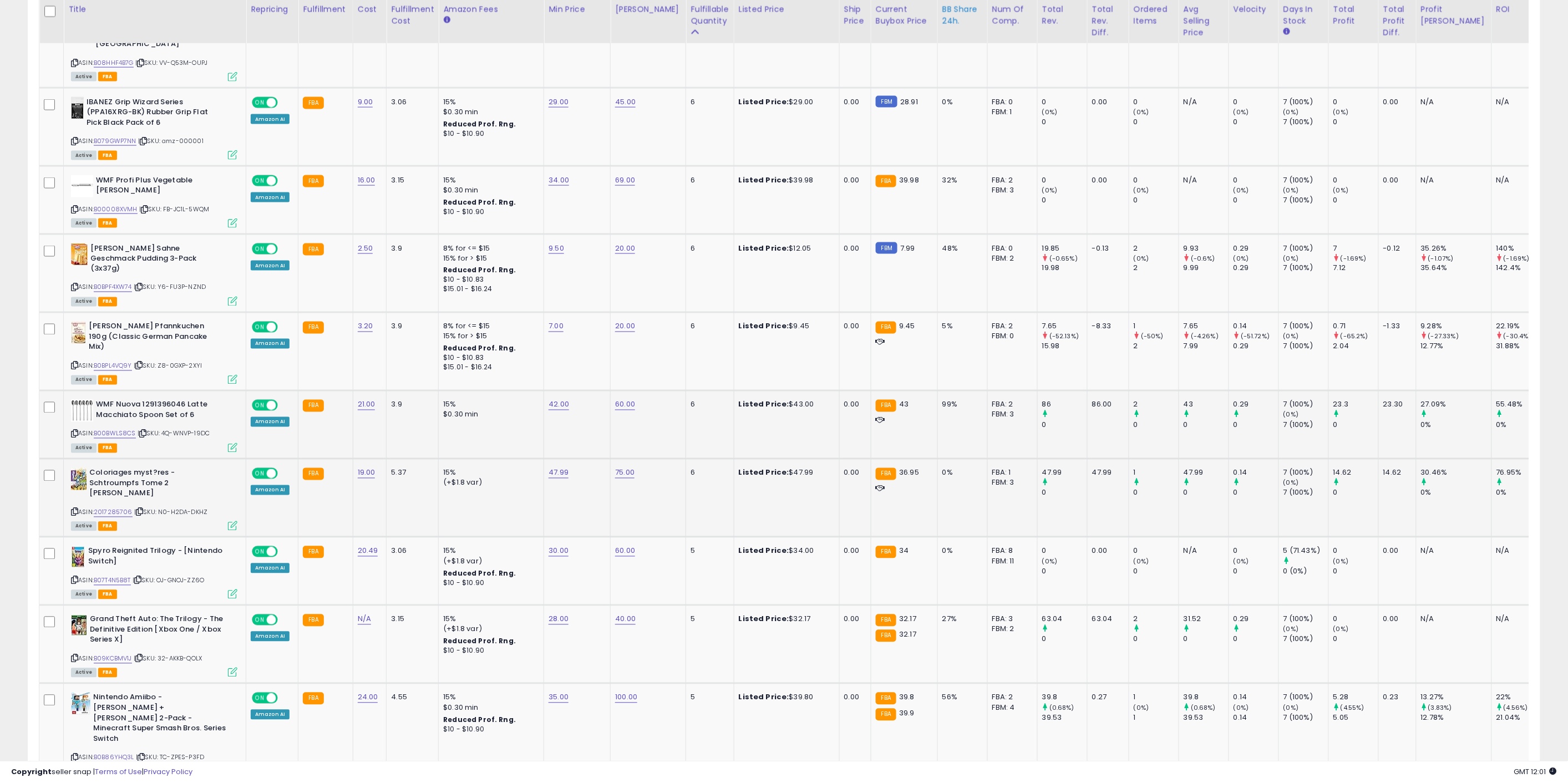
click at [944, 24] on div "BB Share 24h." at bounding box center [963, 15] width 41 height 23
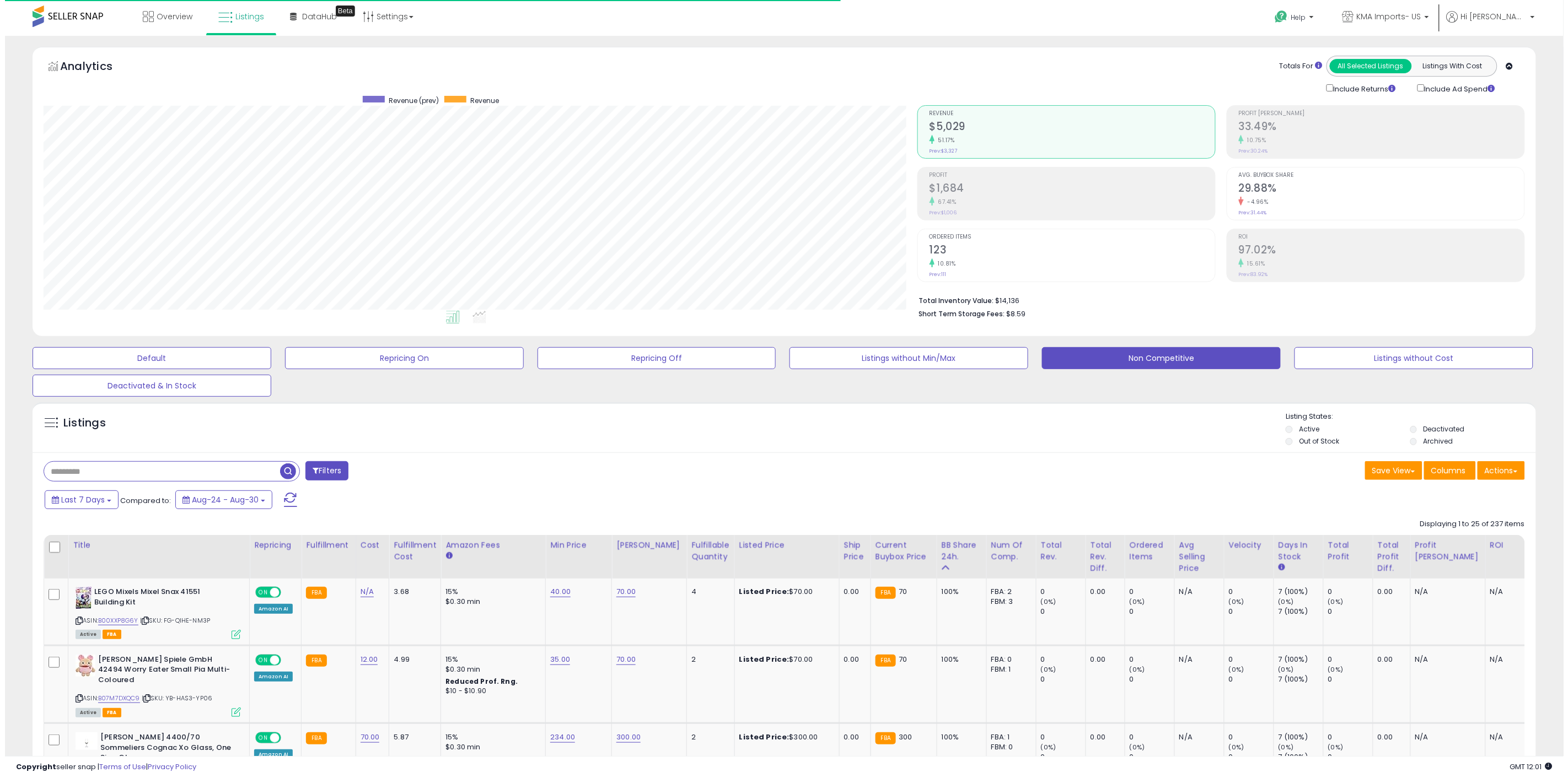
scroll to position [550902, 550602]
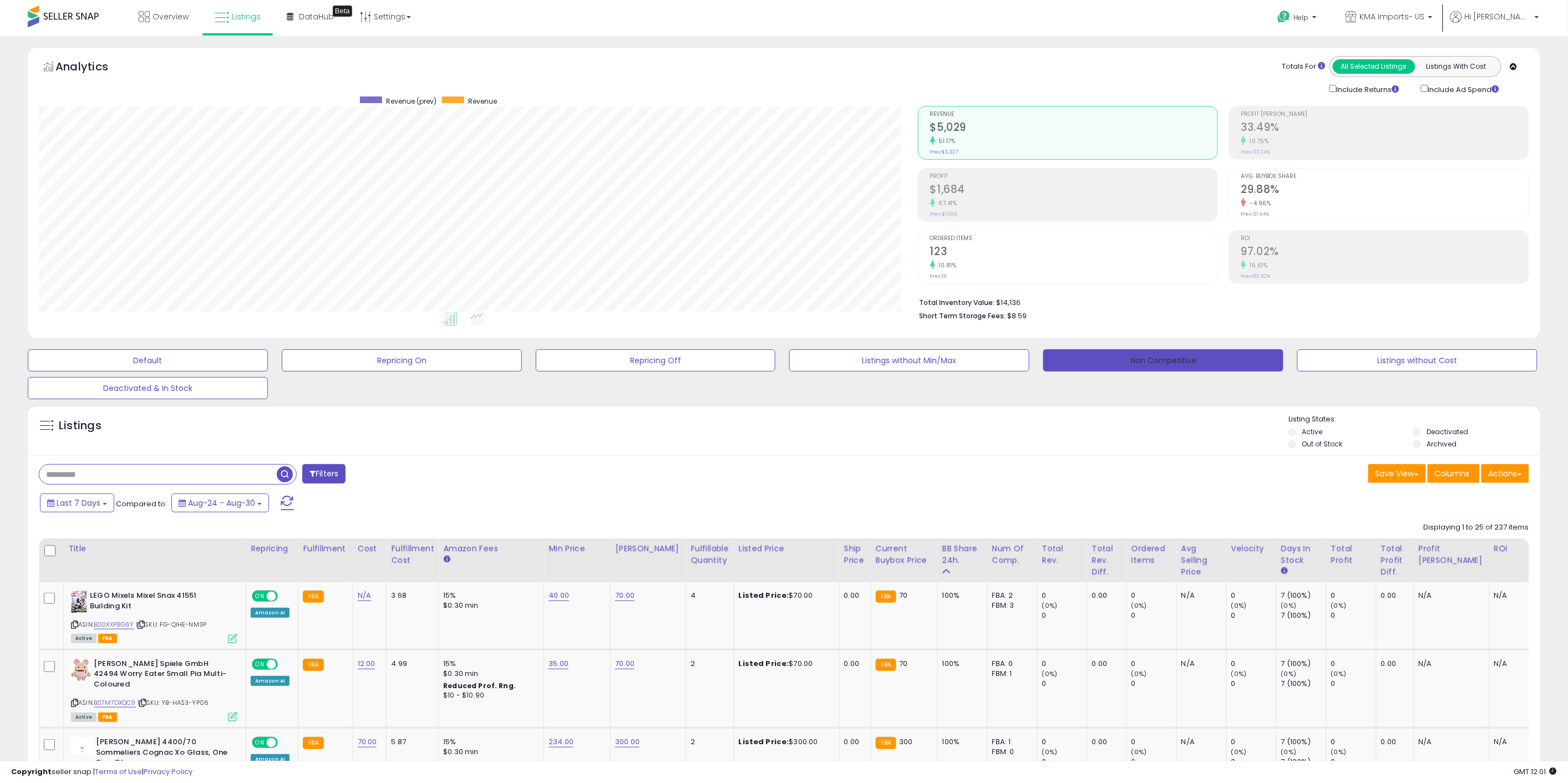
click at [1113, 358] on button "Non Competitive" at bounding box center [1164, 360] width 240 height 22
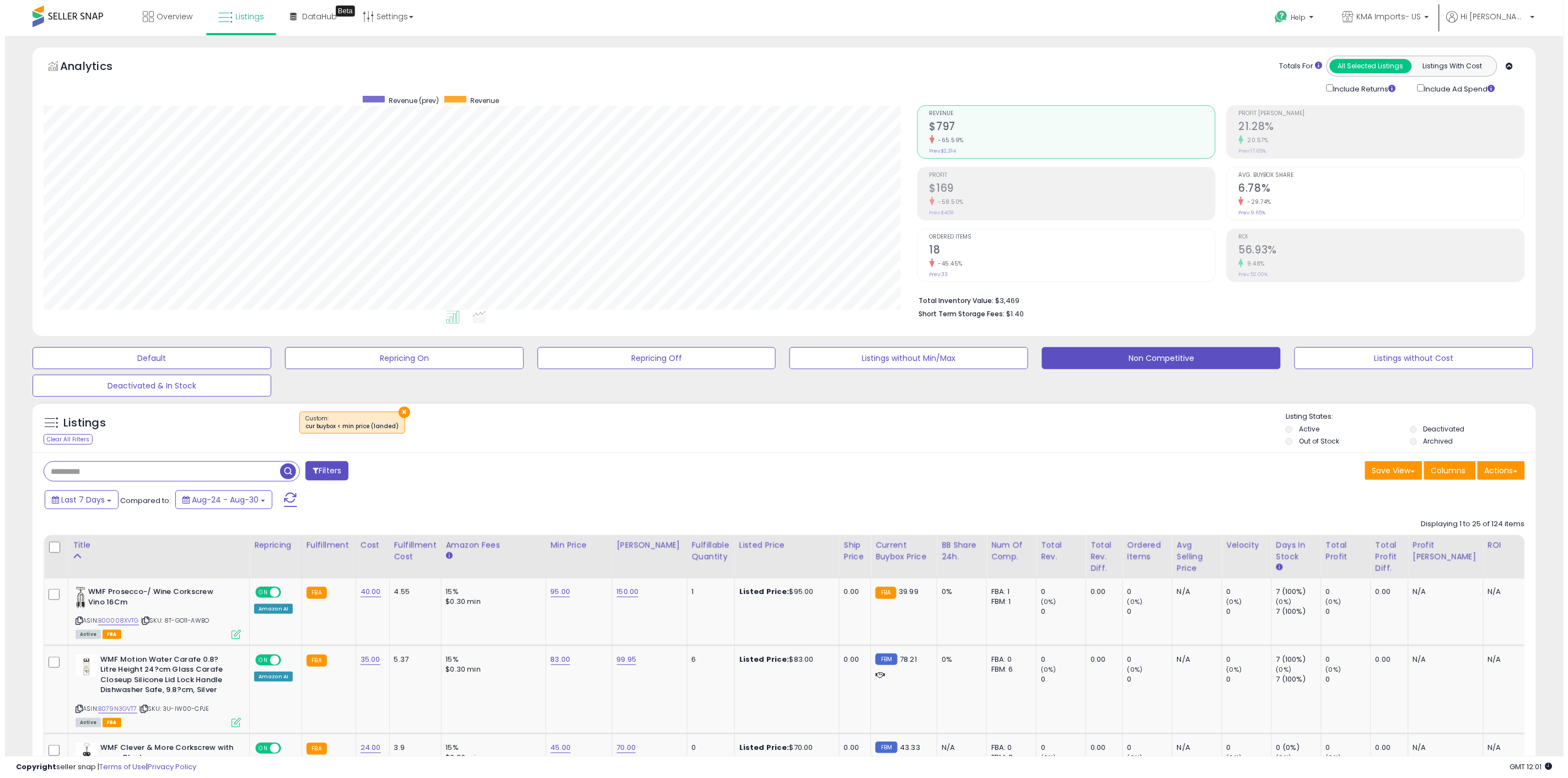
scroll to position [226, 874]
click at [937, 553] on div "BB Share 24h." at bounding box center [958, 550] width 40 height 23
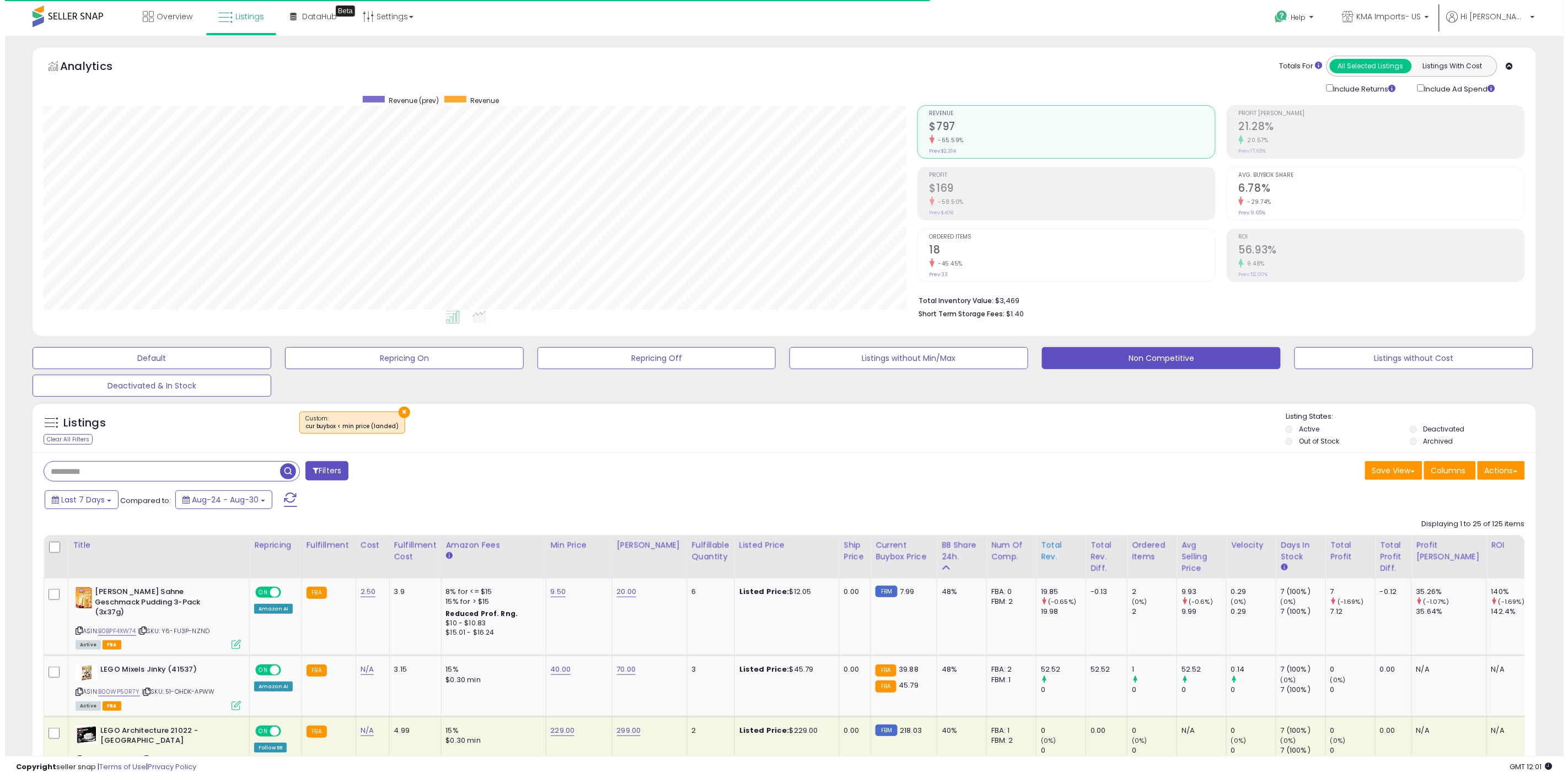
scroll to position [550902, 550602]
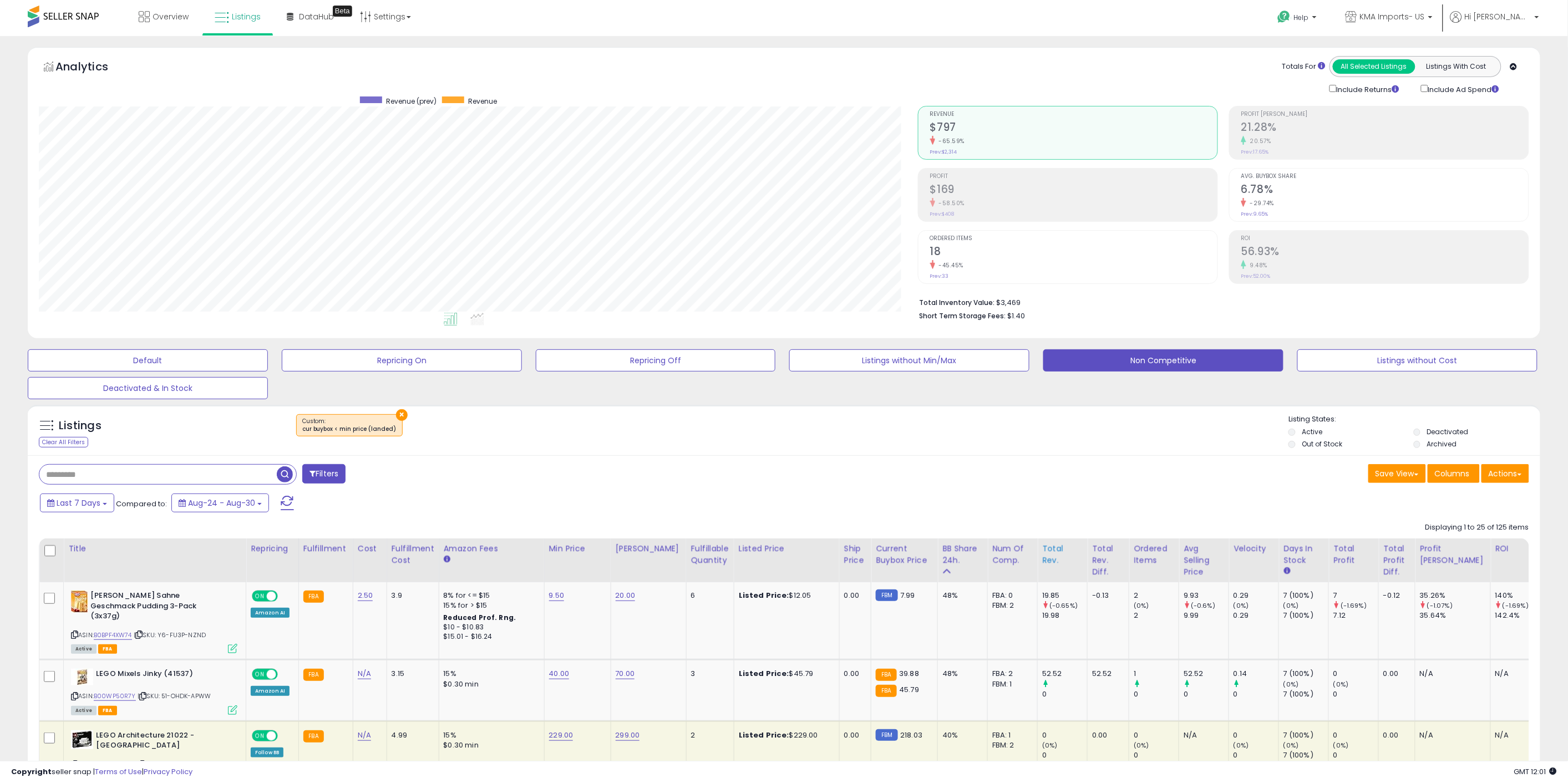
click at [943, 555] on div "BB Share 24h." at bounding box center [963, 554] width 41 height 23
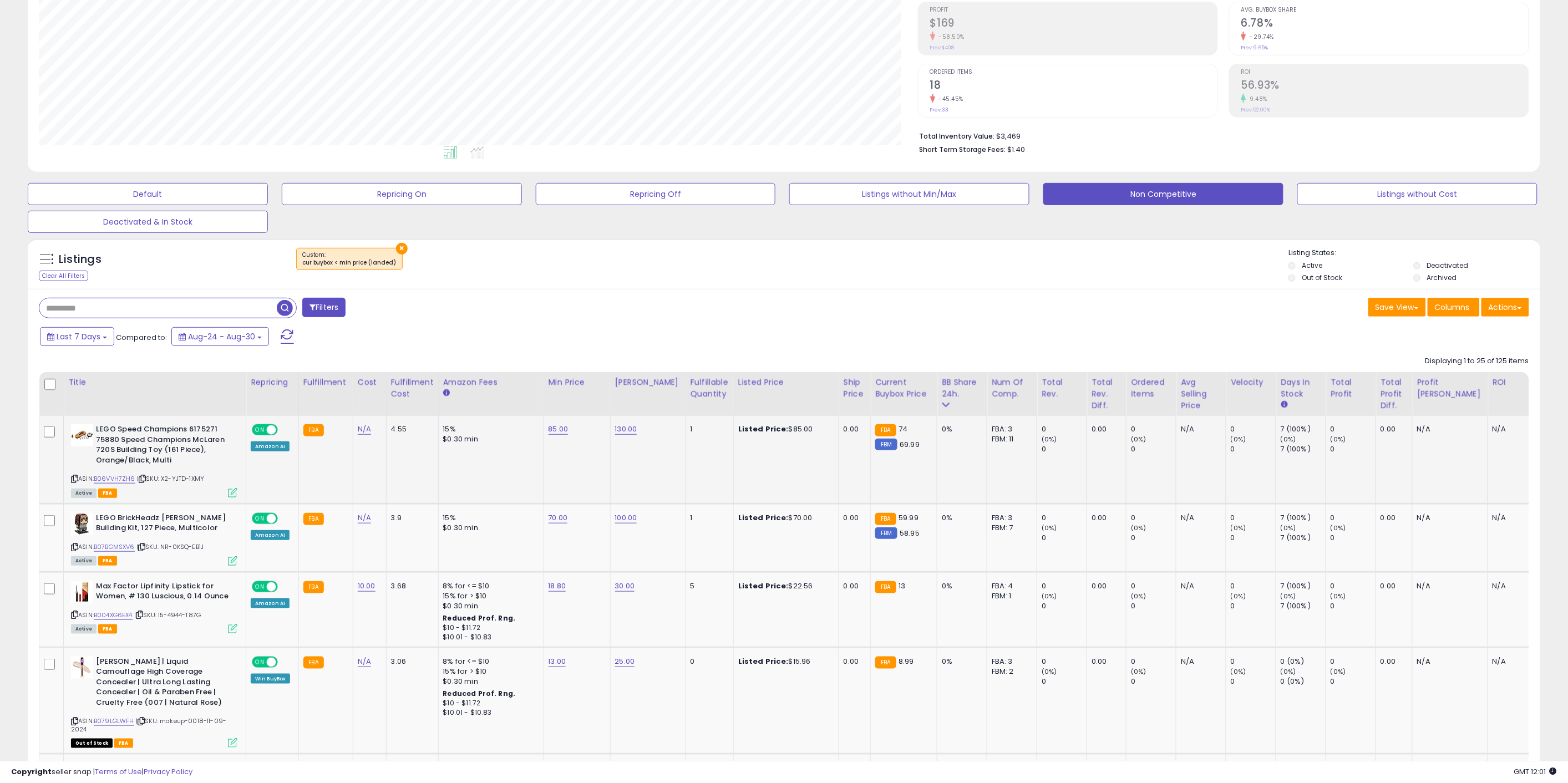
scroll to position [185, 0]
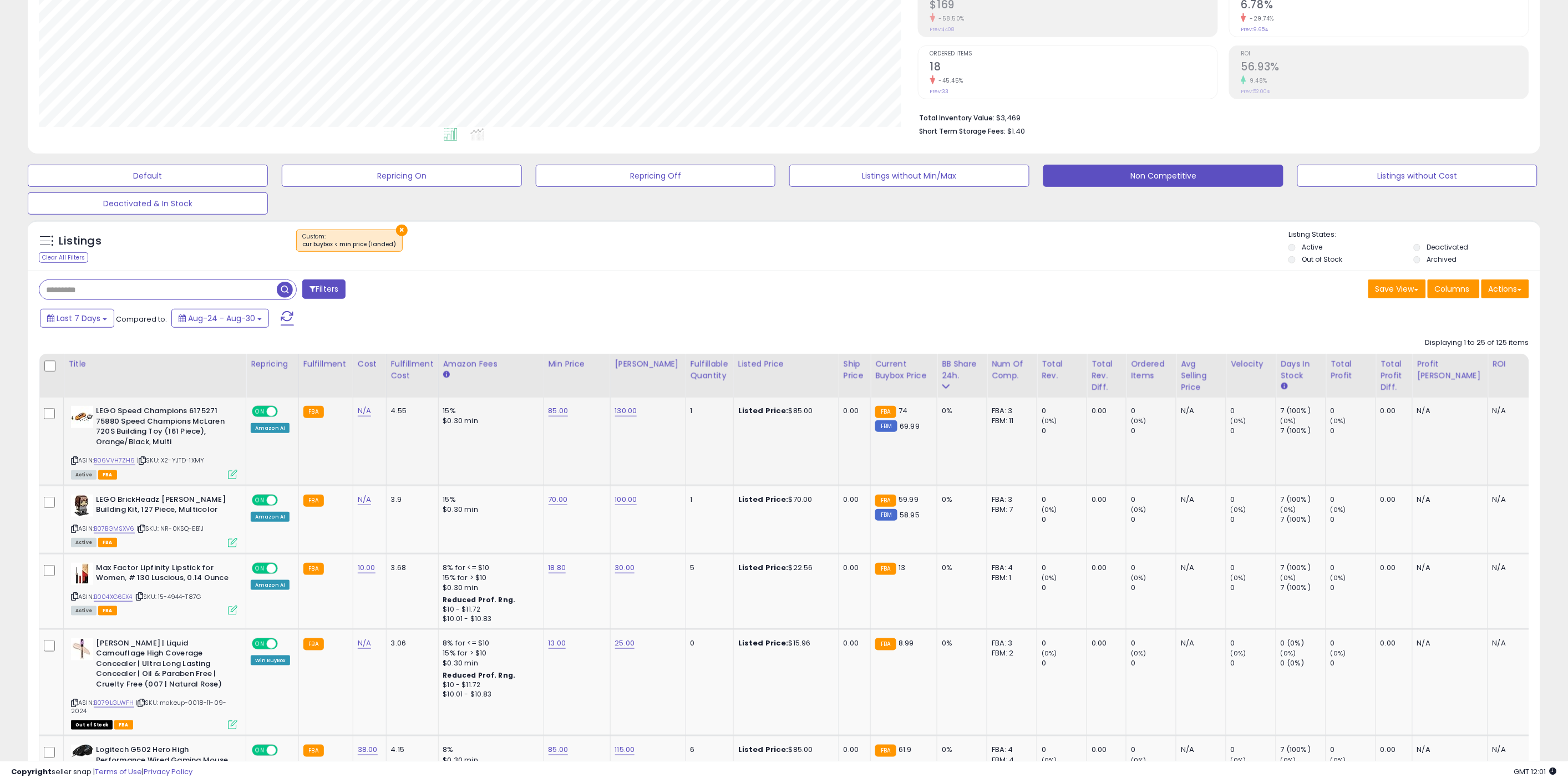
click at [754, 458] on td "Listed Price: $85.00" at bounding box center [786, 441] width 105 height 88
click at [754, 456] on td "Listed Price: $85.00" at bounding box center [786, 441] width 105 height 88
click at [123, 461] on link "B06VVH7ZH6" at bounding box center [115, 461] width 42 height 9
click at [655, 450] on td "130.00" at bounding box center [648, 441] width 76 height 88
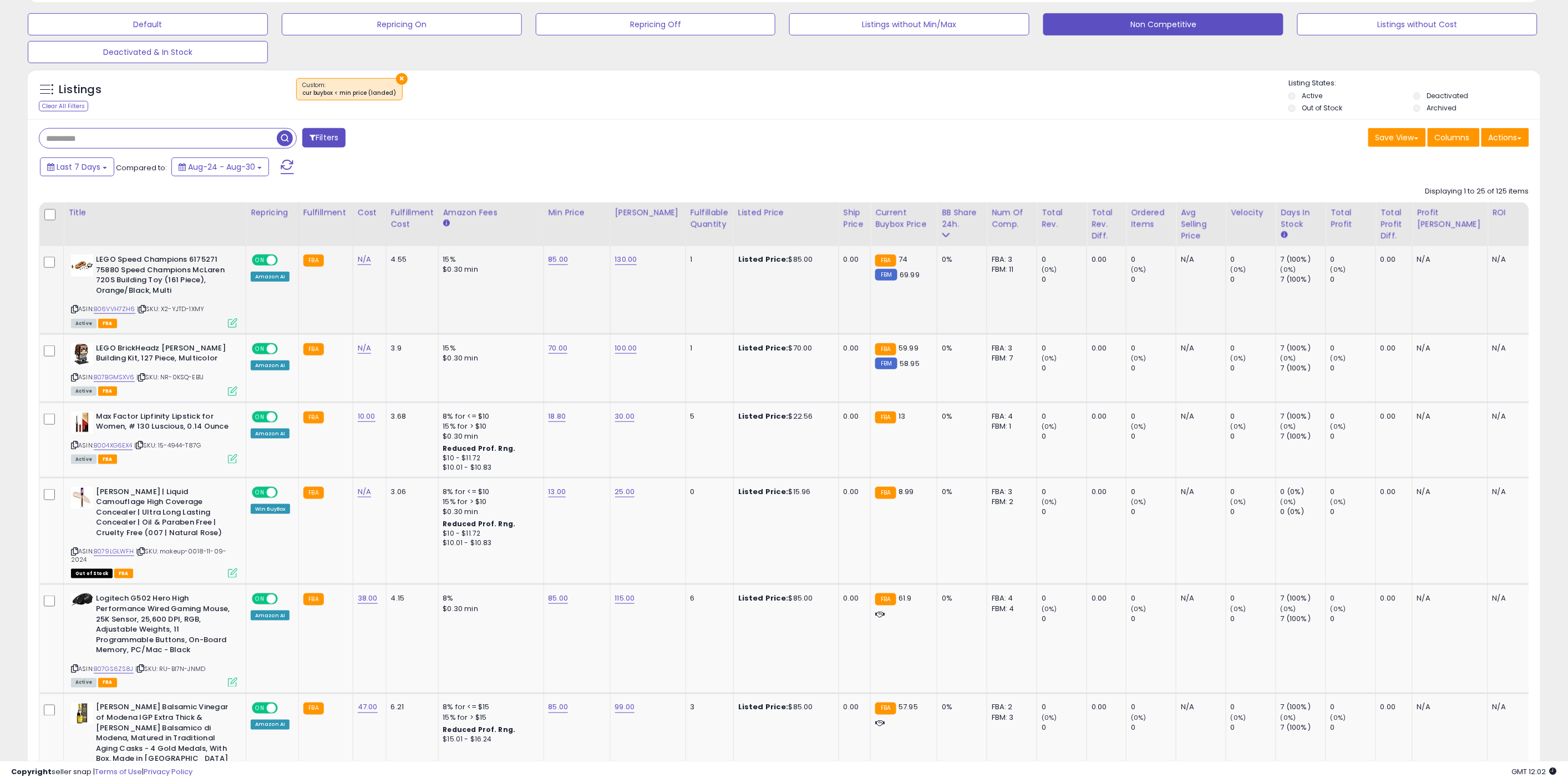
scroll to position [369, 0]
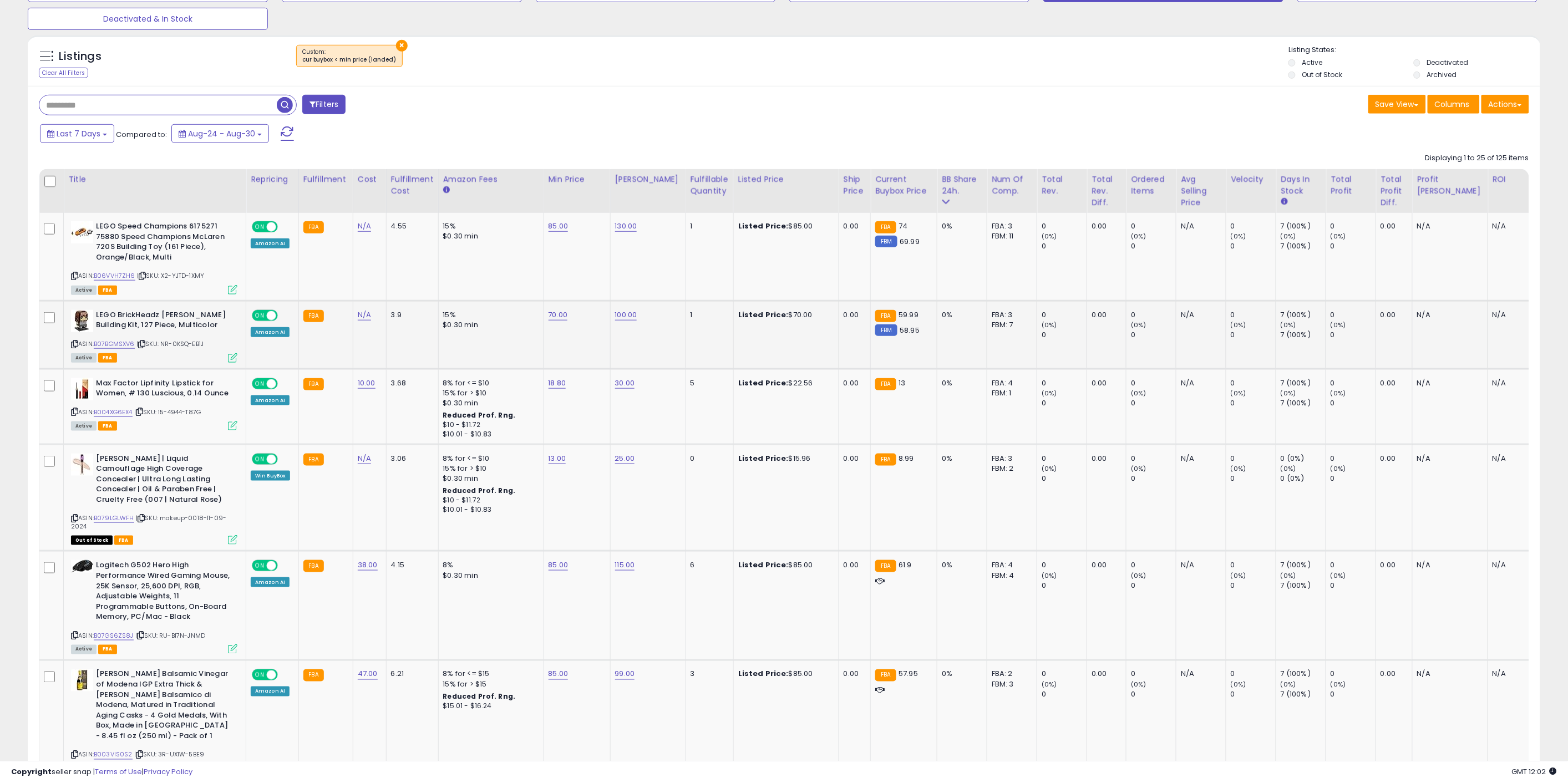
click at [651, 351] on td "100.00" at bounding box center [648, 335] width 76 height 68
click at [561, 385] on link "18.80" at bounding box center [557, 383] width 18 height 11
drag, startPoint x: 511, startPoint y: 357, endPoint x: 470, endPoint y: 355, distance: 41.0
click at [470, 355] on div "*****" at bounding box center [546, 355] width 160 height 30
type input "**"
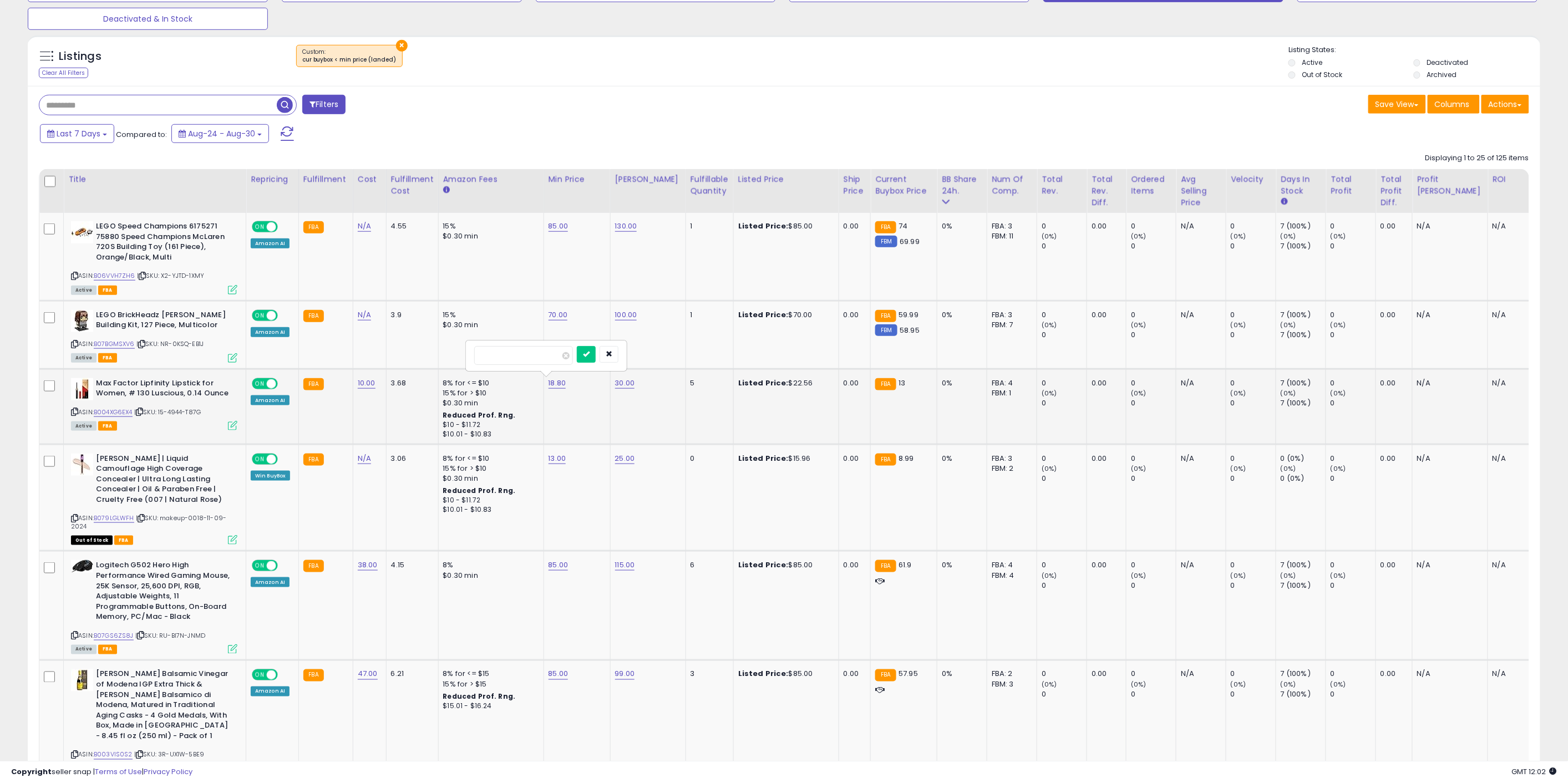
click button "submit" at bounding box center [586, 355] width 18 height 17
click at [546, 455] on td "13.00" at bounding box center [577, 498] width 66 height 107
click at [556, 456] on link "13.00" at bounding box center [557, 459] width 18 height 11
drag, startPoint x: 540, startPoint y: 426, endPoint x: 417, endPoint y: 433, distance: 123.2
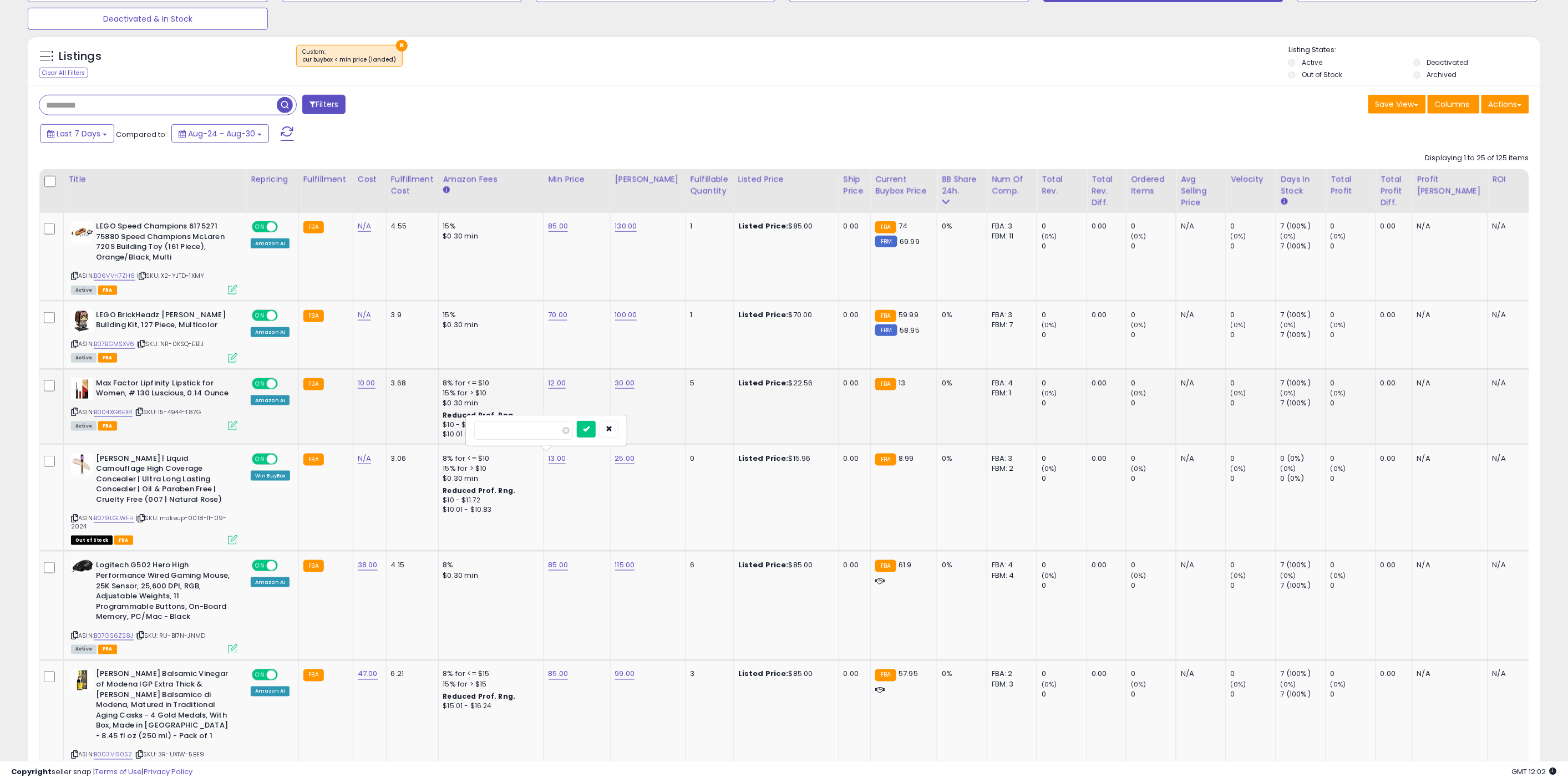
type input "*"
click button "submit" at bounding box center [586, 429] width 18 height 17
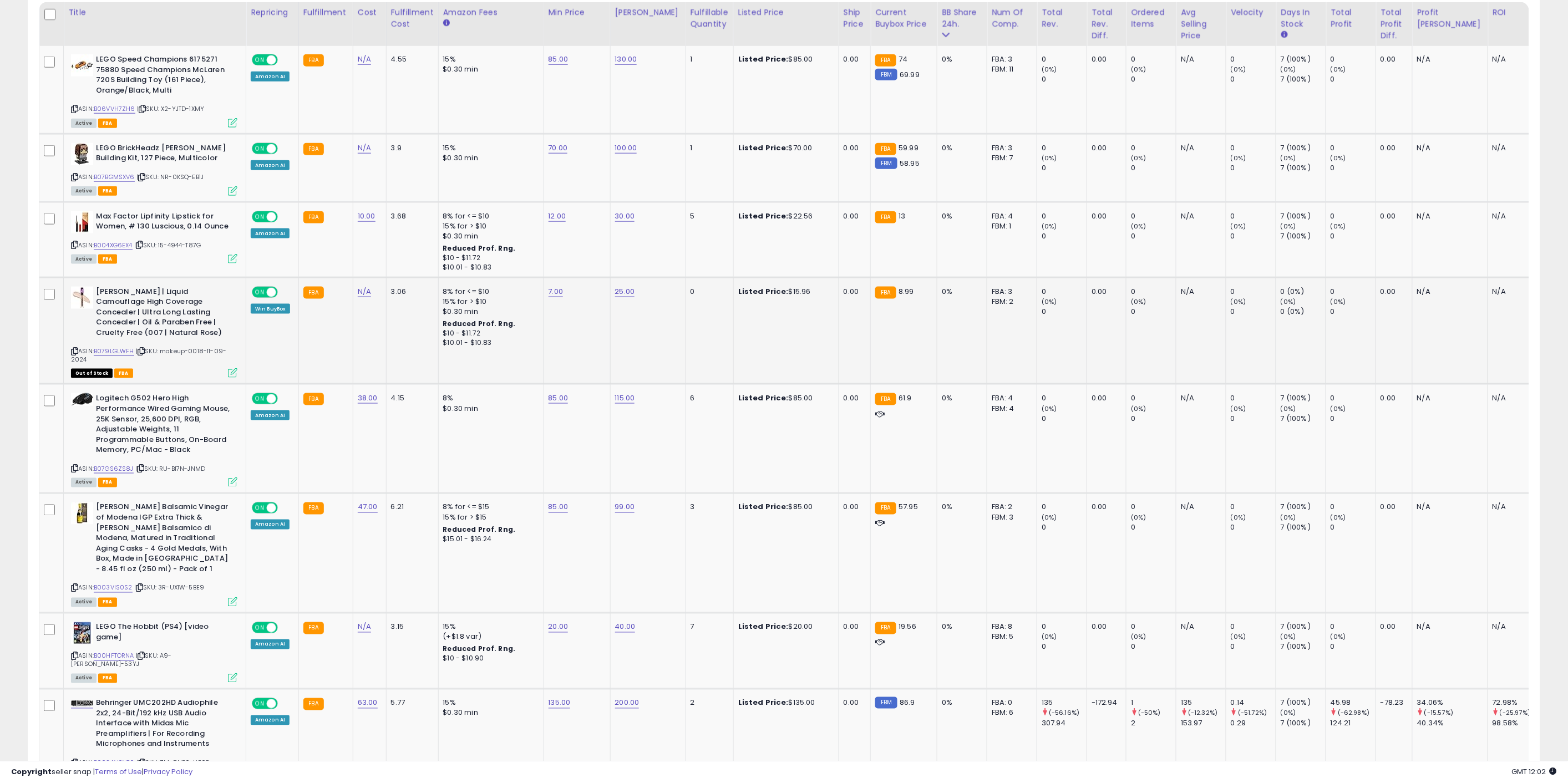
scroll to position [555, 0]
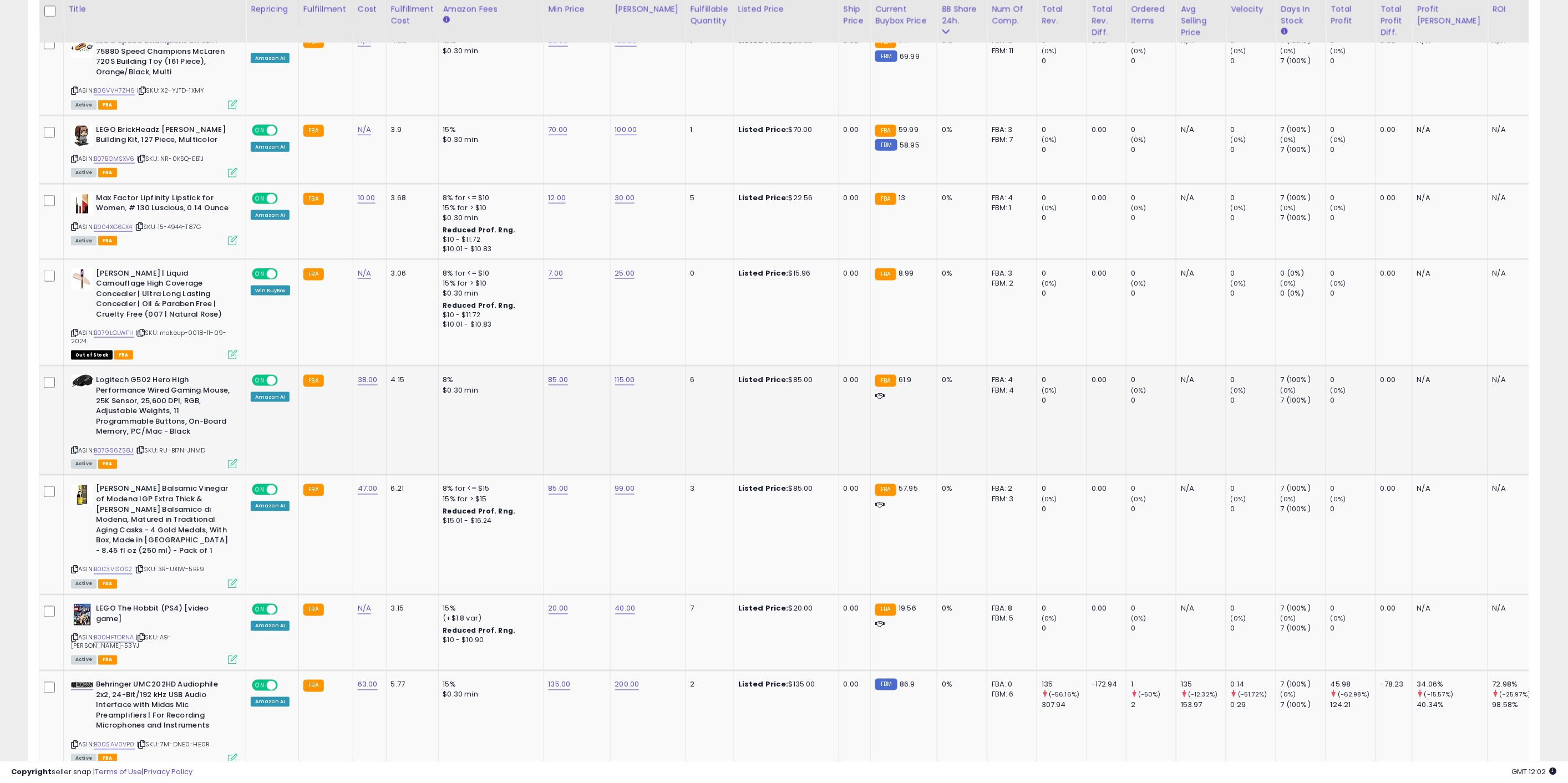
click at [594, 408] on td "85.00" at bounding box center [577, 420] width 66 height 109
click at [600, 544] on td "85.00" at bounding box center [577, 536] width 66 height 120
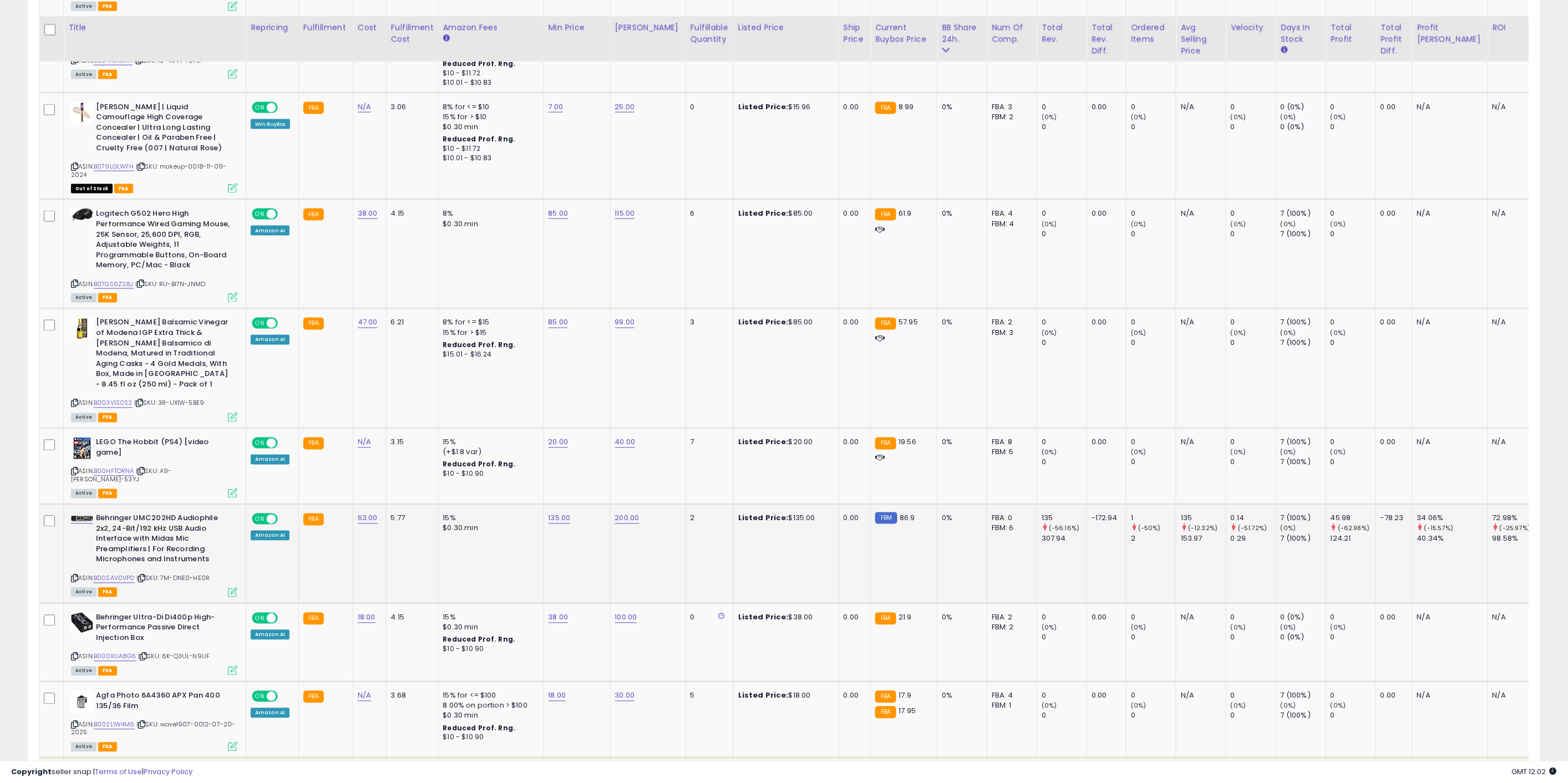
scroll to position [740, 0]
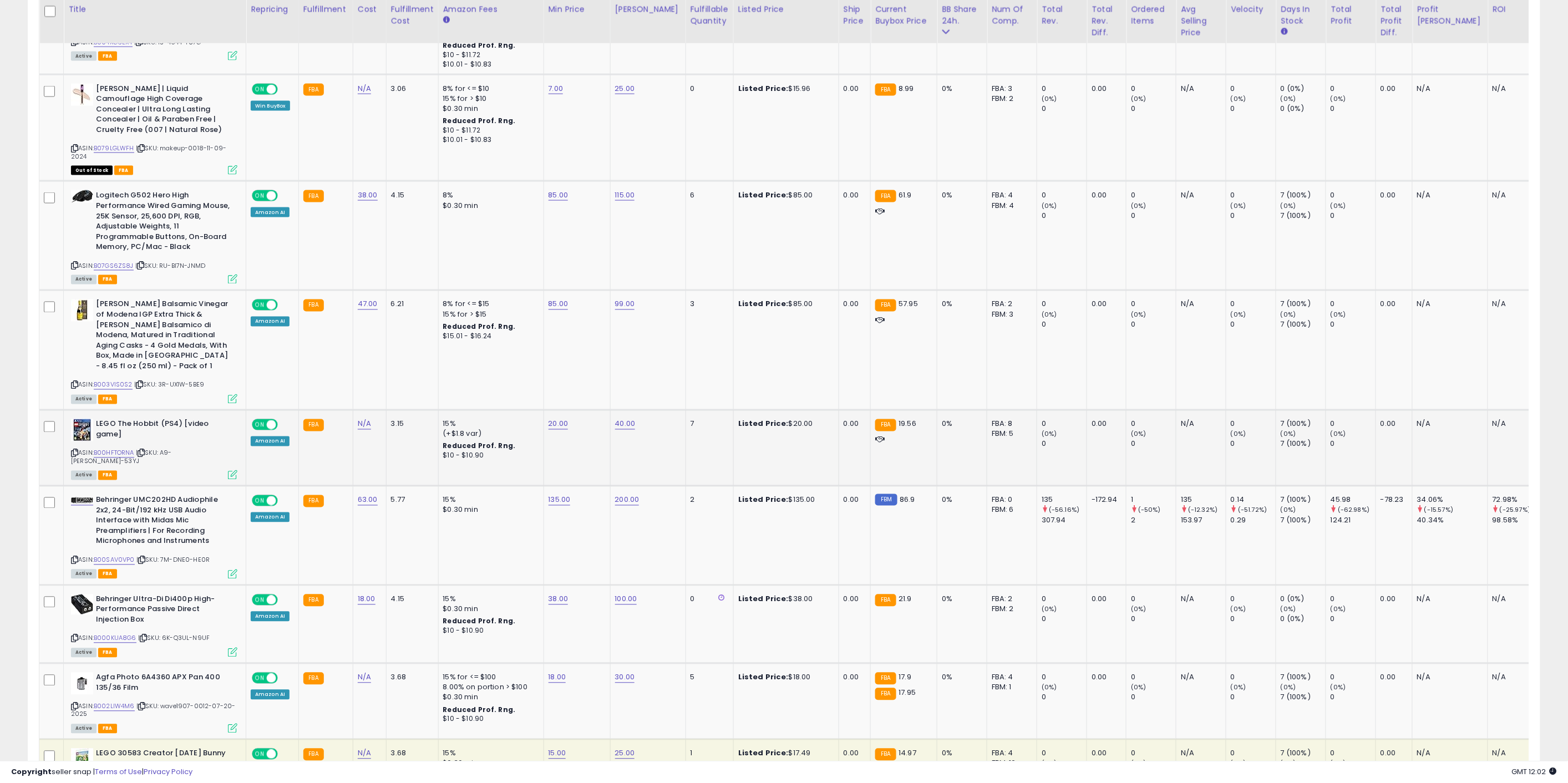
click at [558, 419] on td "20.00" at bounding box center [577, 449] width 66 height 76
click at [556, 419] on link "20.00" at bounding box center [559, 425] width 20 height 11
drag, startPoint x: 523, startPoint y: 386, endPoint x: 441, endPoint y: 378, distance: 82.4
type input "**"
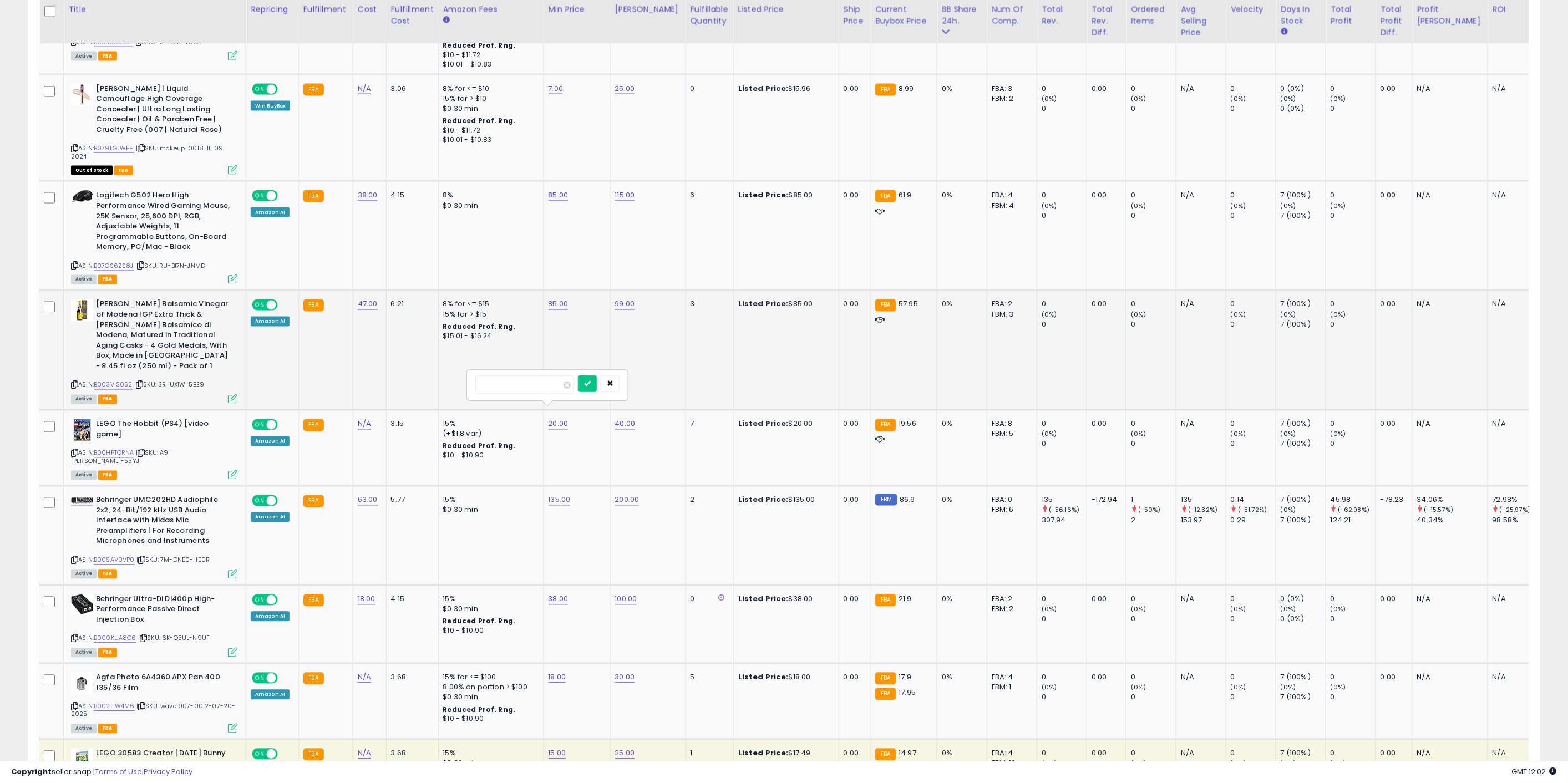
click button "submit" at bounding box center [587, 384] width 18 height 17
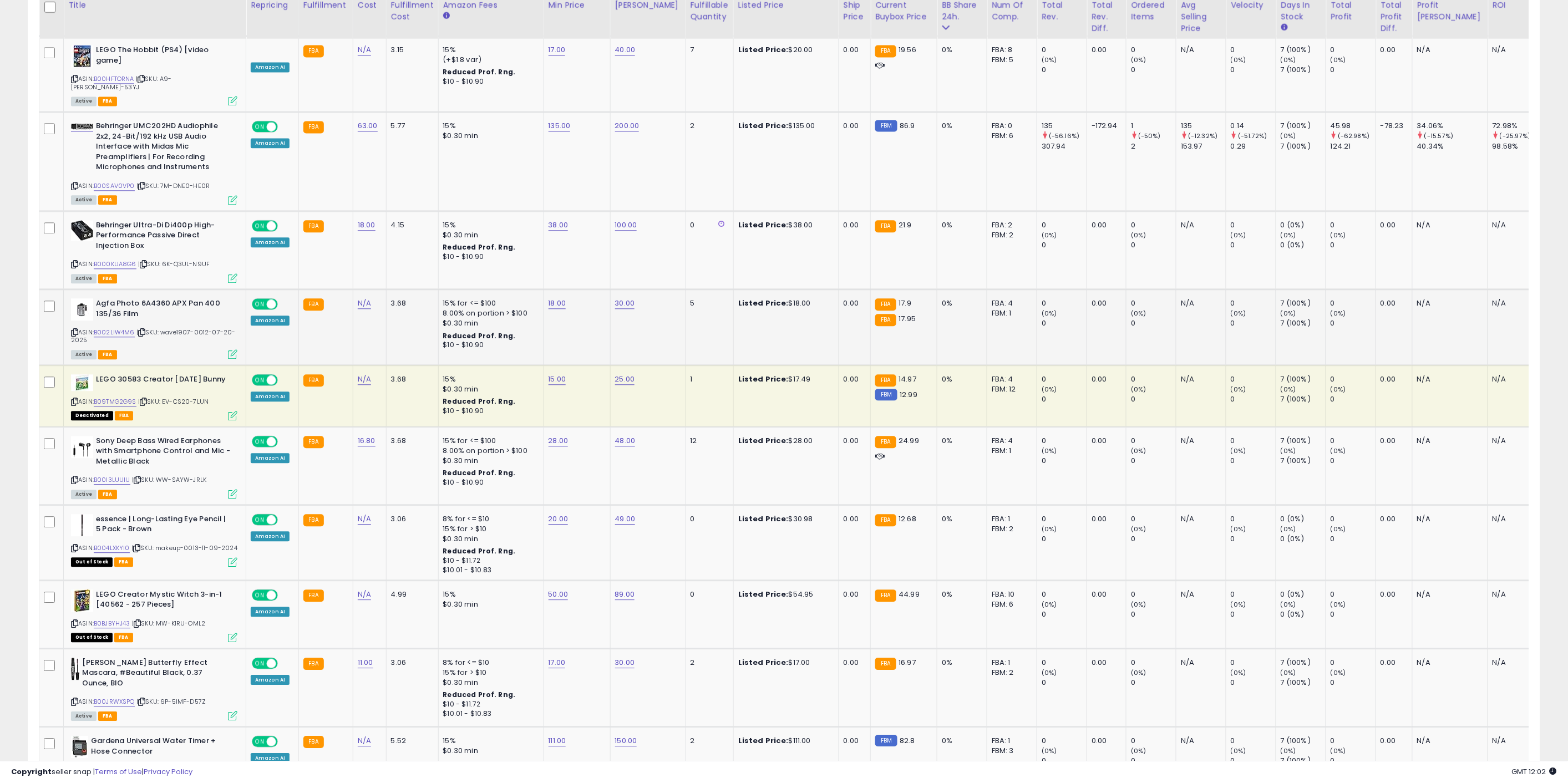
scroll to position [1294, 0]
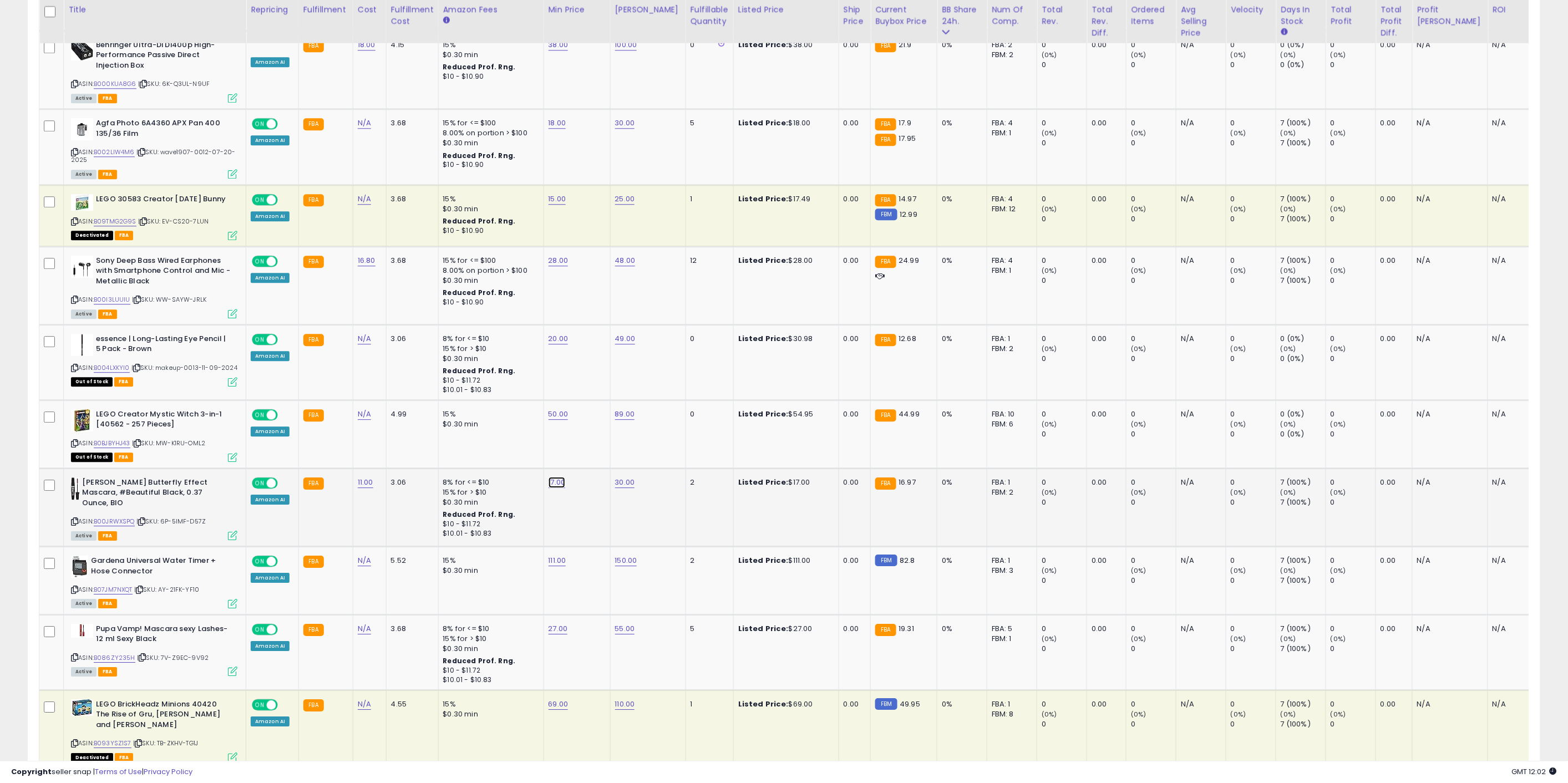
click at [549, 477] on link "17.00" at bounding box center [557, 483] width 18 height 11
drag, startPoint x: 512, startPoint y: 430, endPoint x: 457, endPoint y: 425, distance: 55.2
click at [462, 425] on tbody "LEGO Speed Champions 6175271 75880 Speed Champions McLaren 720S Building Toy (1…" at bounding box center [838, 292] width 1598 height 2007
type input "**"
click button "submit" at bounding box center [586, 430] width 18 height 17
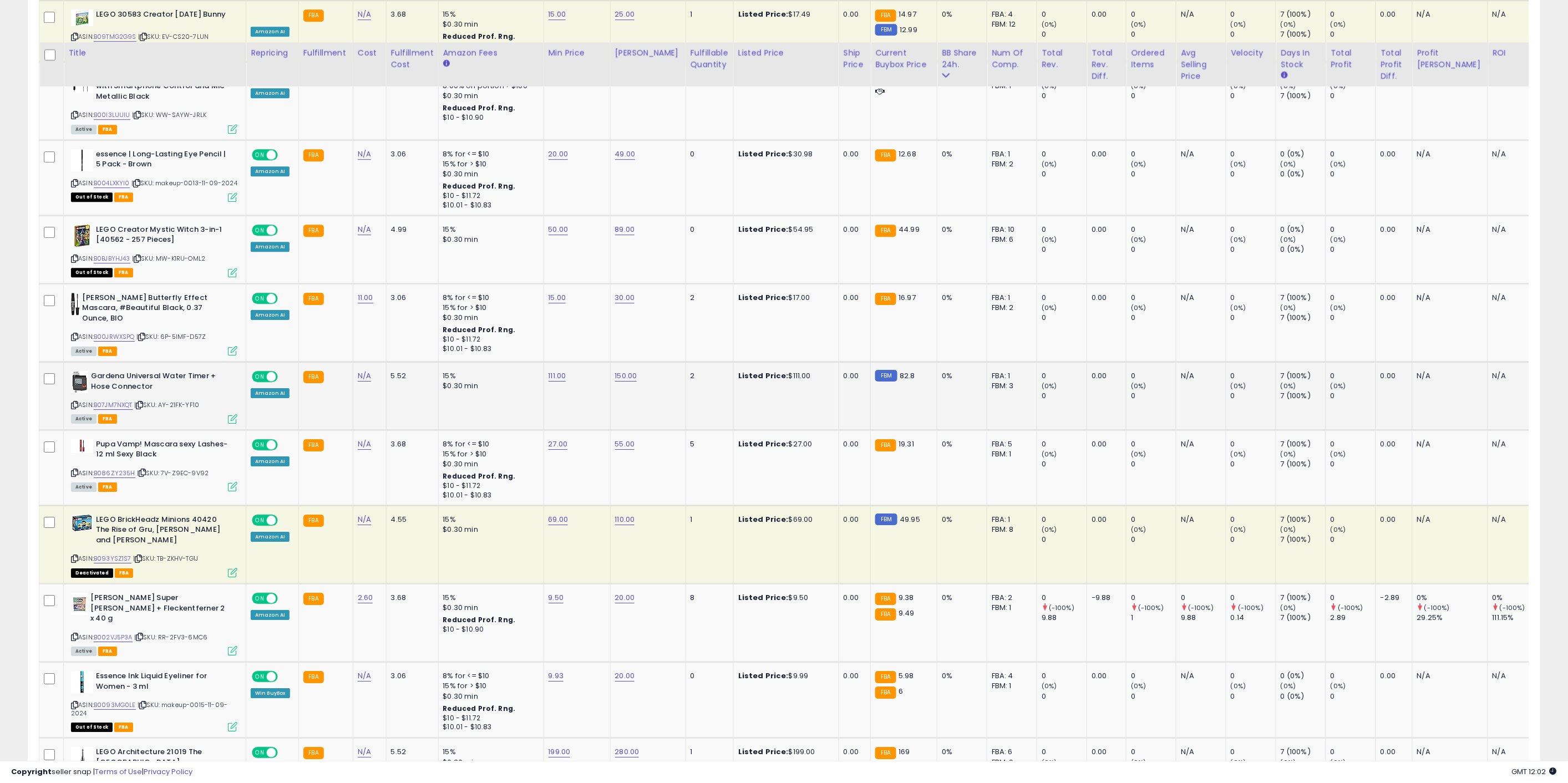
scroll to position [1664, 0]
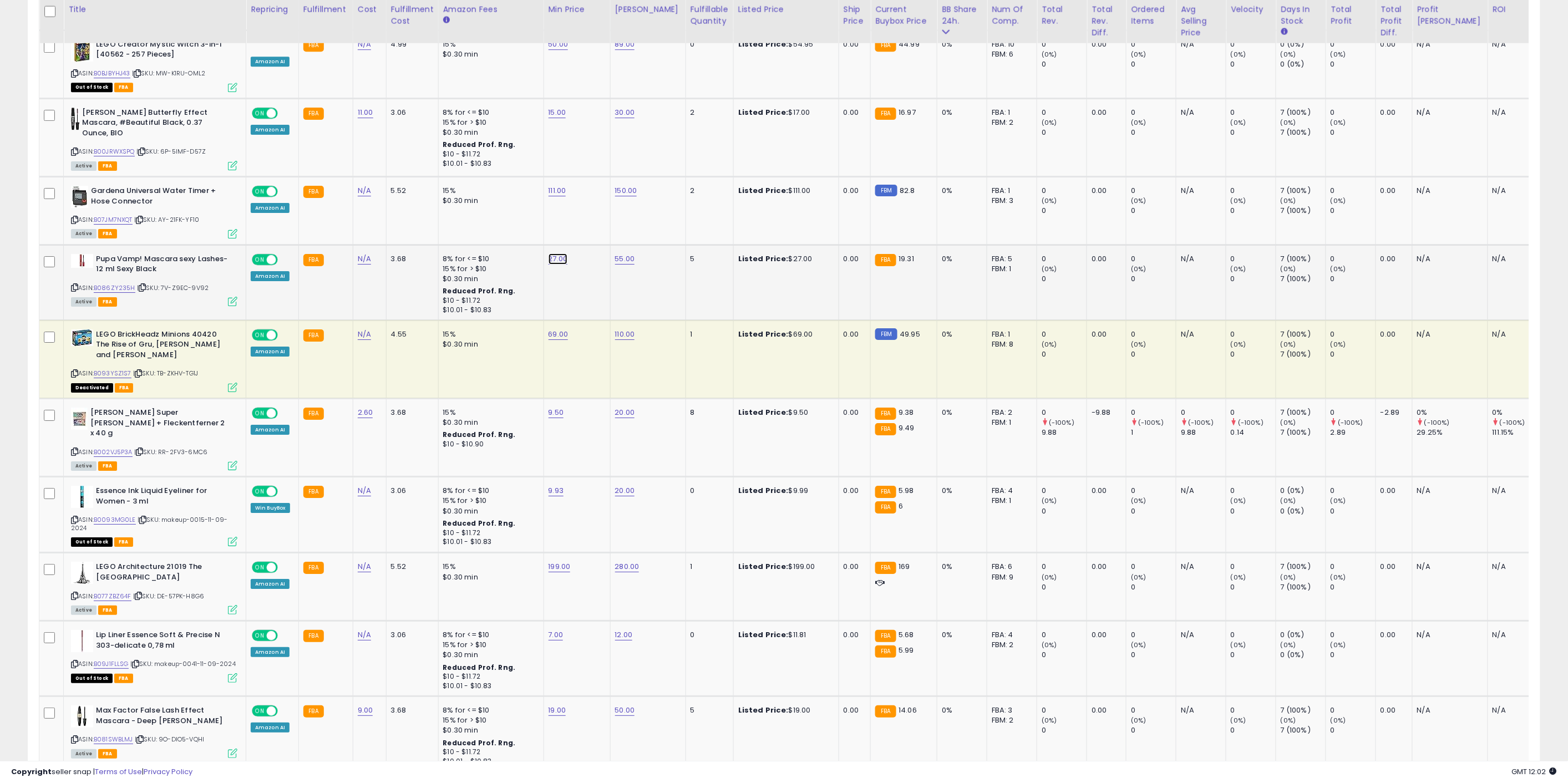
click at [560, 254] on link "27.00" at bounding box center [558, 259] width 19 height 11
drag, startPoint x: 531, startPoint y: 210, endPoint x: 461, endPoint y: 197, distance: 71.2
type input "**"
click button "submit" at bounding box center [586, 203] width 18 height 17
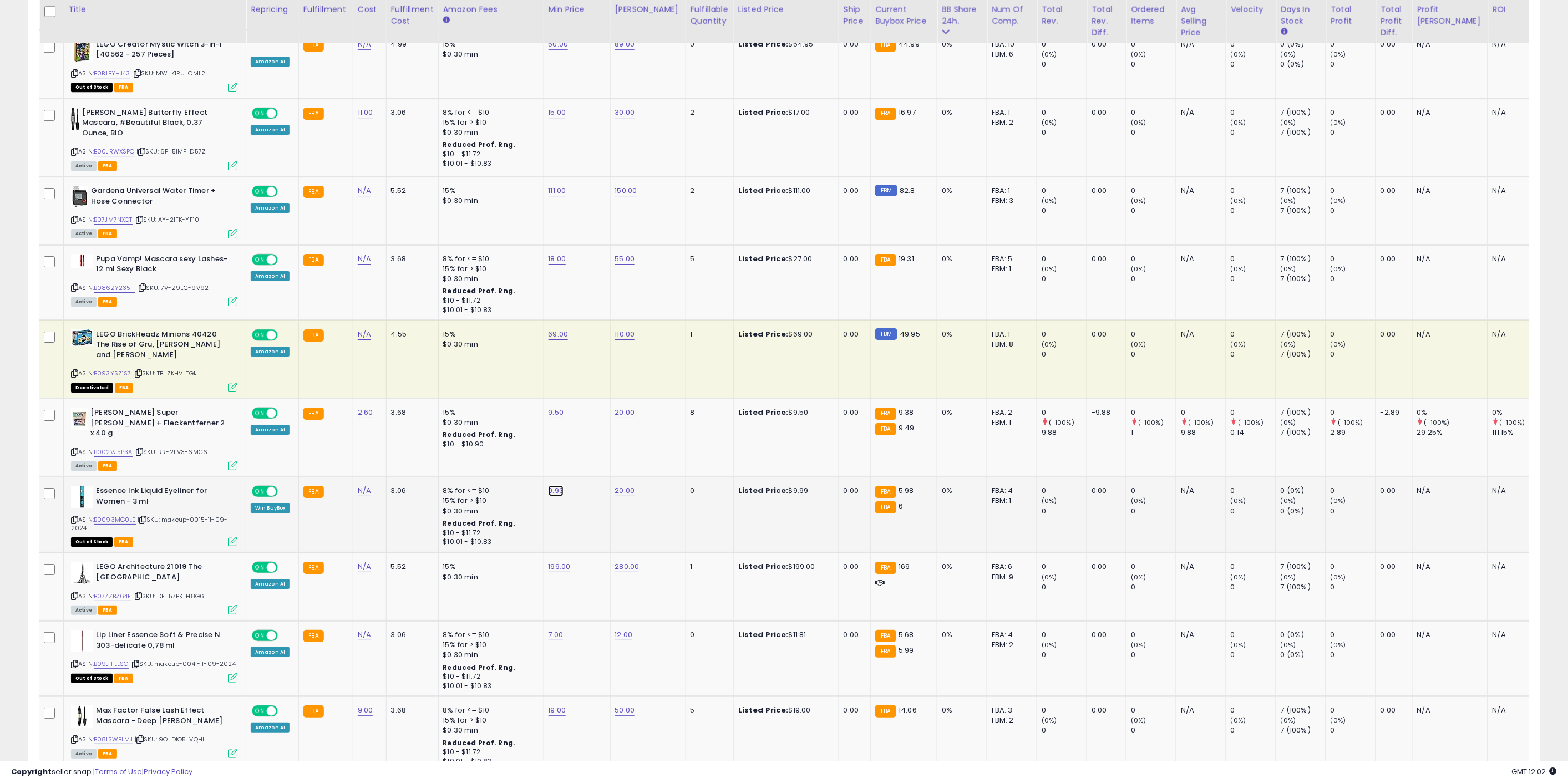
click at [552, 486] on link "9.93" at bounding box center [556, 491] width 16 height 11
drag, startPoint x: 494, startPoint y: 411, endPoint x: 461, endPoint y: 409, distance: 33.1
type input "*"
click button "submit" at bounding box center [585, 414] width 18 height 17
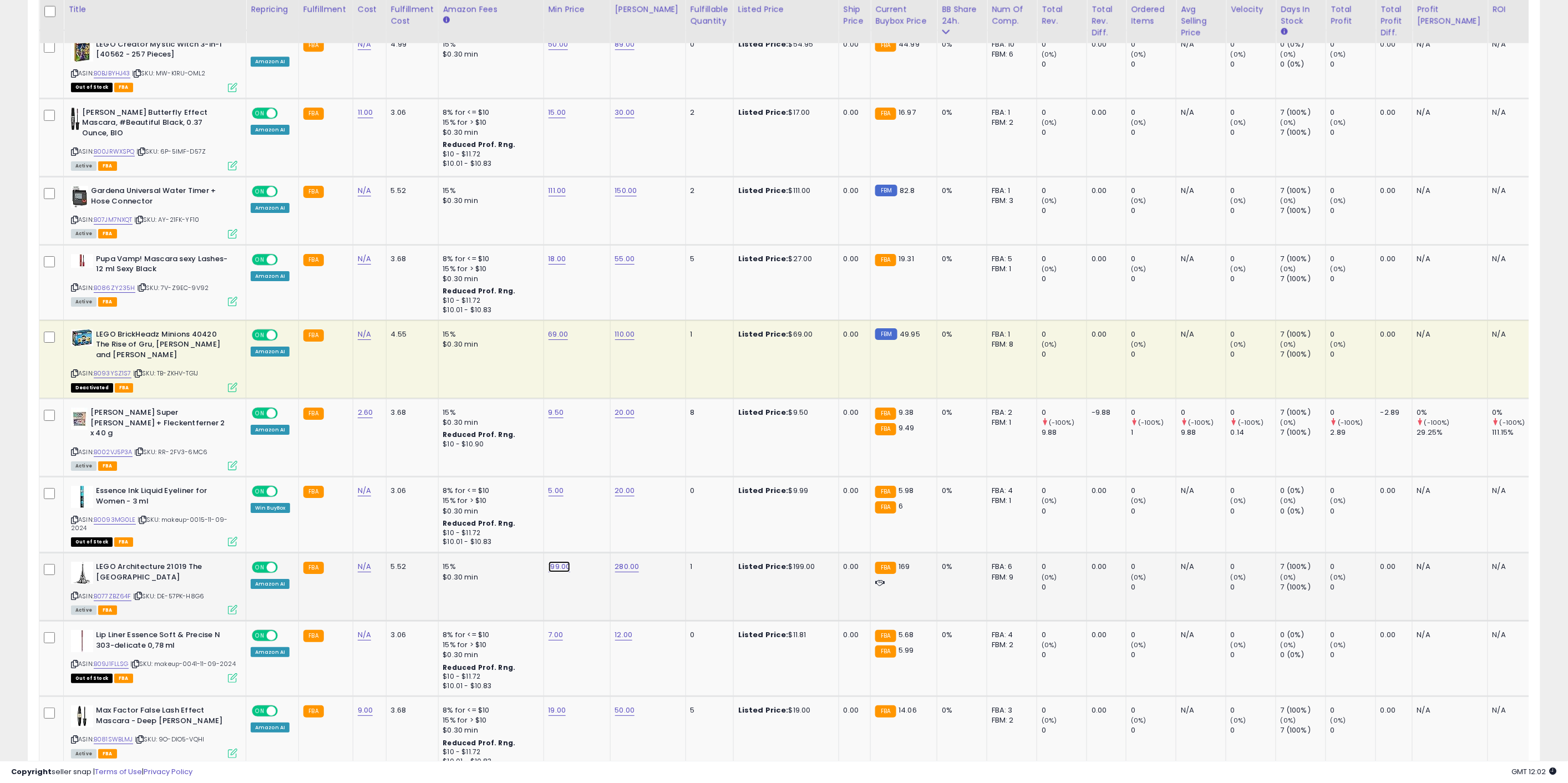
click at [554, 561] on link "199.00" at bounding box center [560, 567] width 22 height 11
drag, startPoint x: 520, startPoint y: 486, endPoint x: 451, endPoint y: 492, distance: 69.3
type input "***"
click button "submit" at bounding box center [588, 489] width 18 height 17
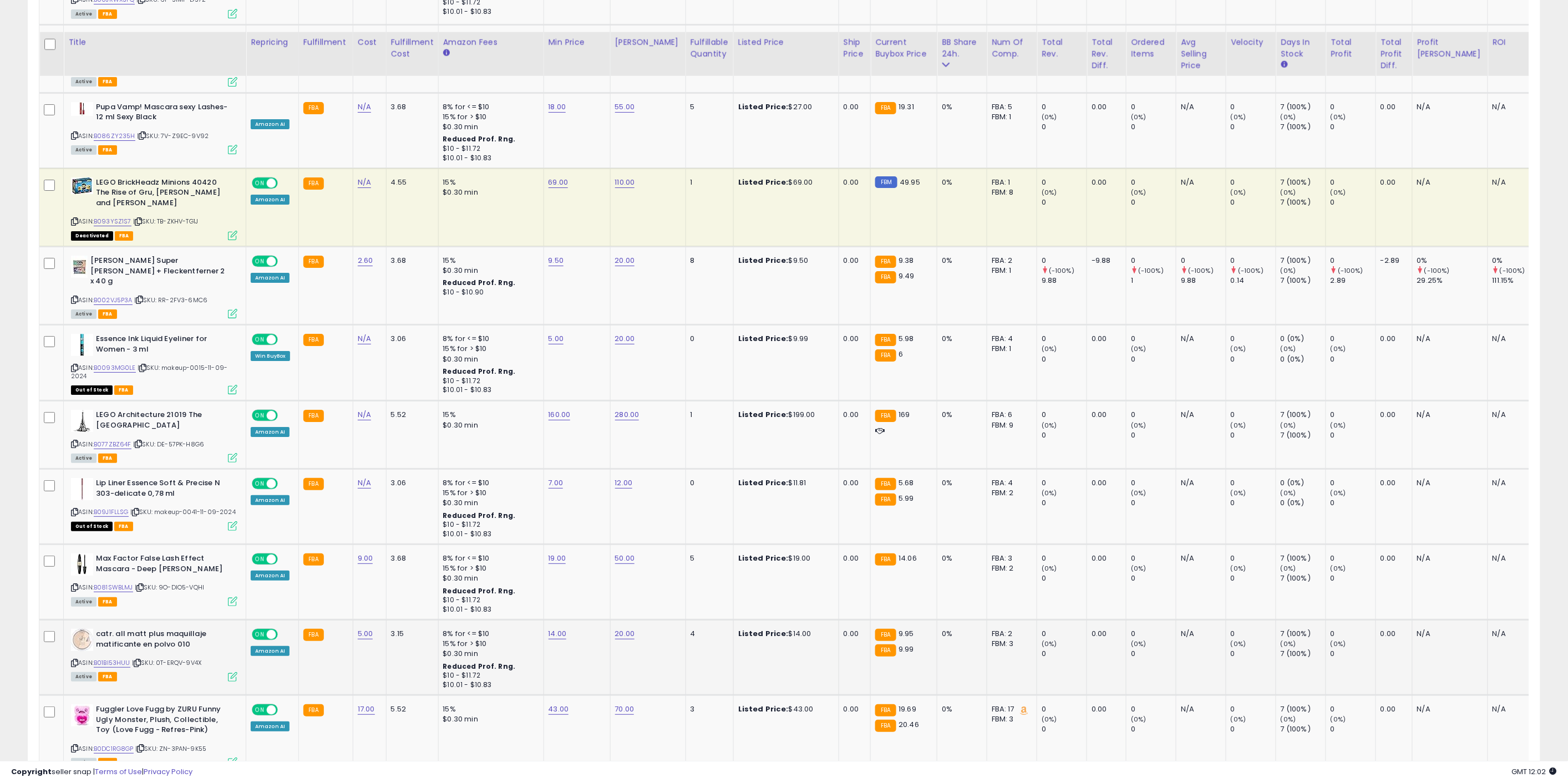
scroll to position [1849, 0]
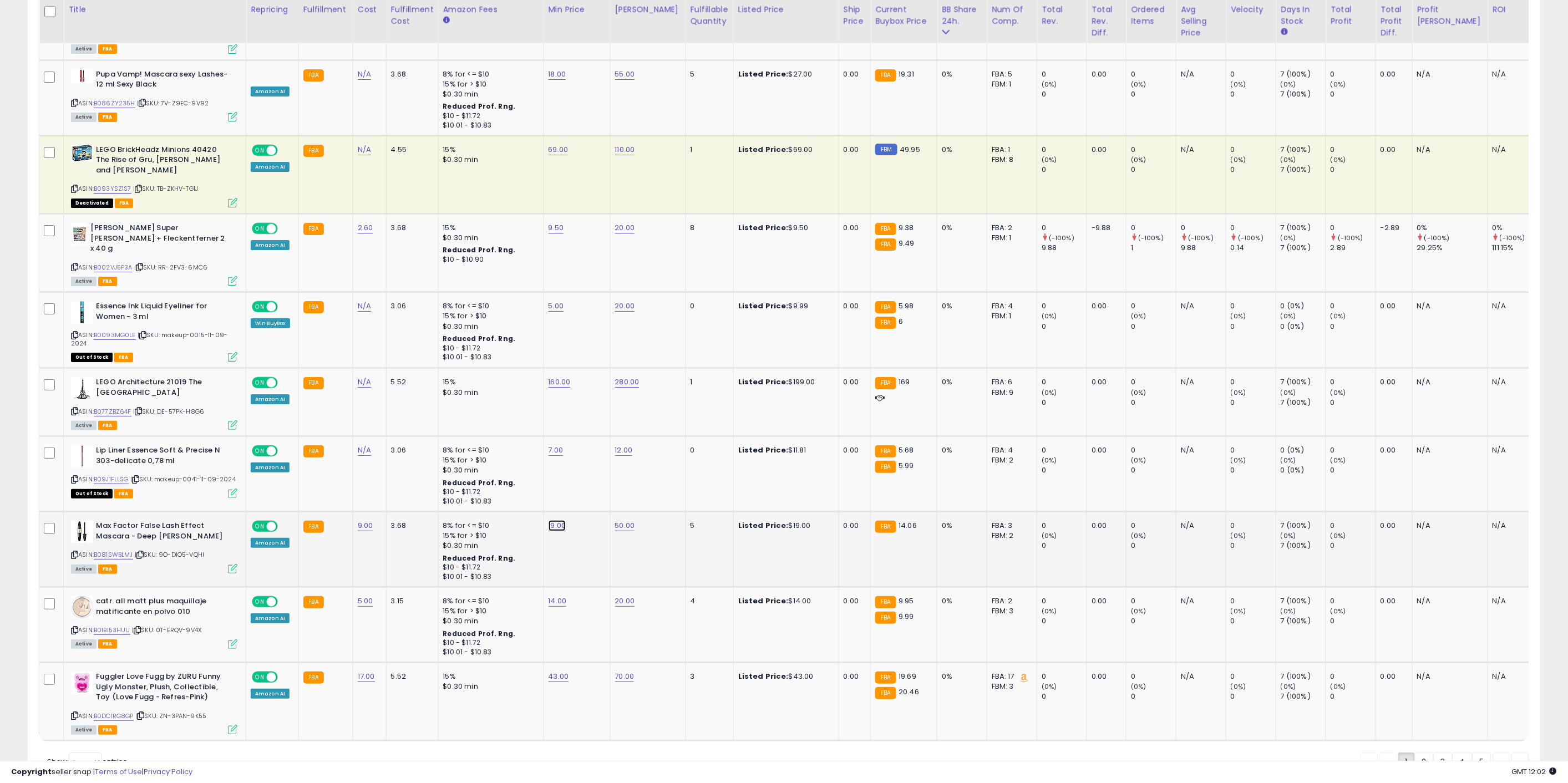
click at [560, 520] on link "19.00" at bounding box center [557, 525] width 18 height 11
drag, startPoint x: 489, startPoint y: 446, endPoint x: 462, endPoint y: 441, distance: 27.5
click at [465, 445] on div "*****" at bounding box center [546, 449] width 162 height 31
type input "**"
click button "submit" at bounding box center [586, 447] width 18 height 17
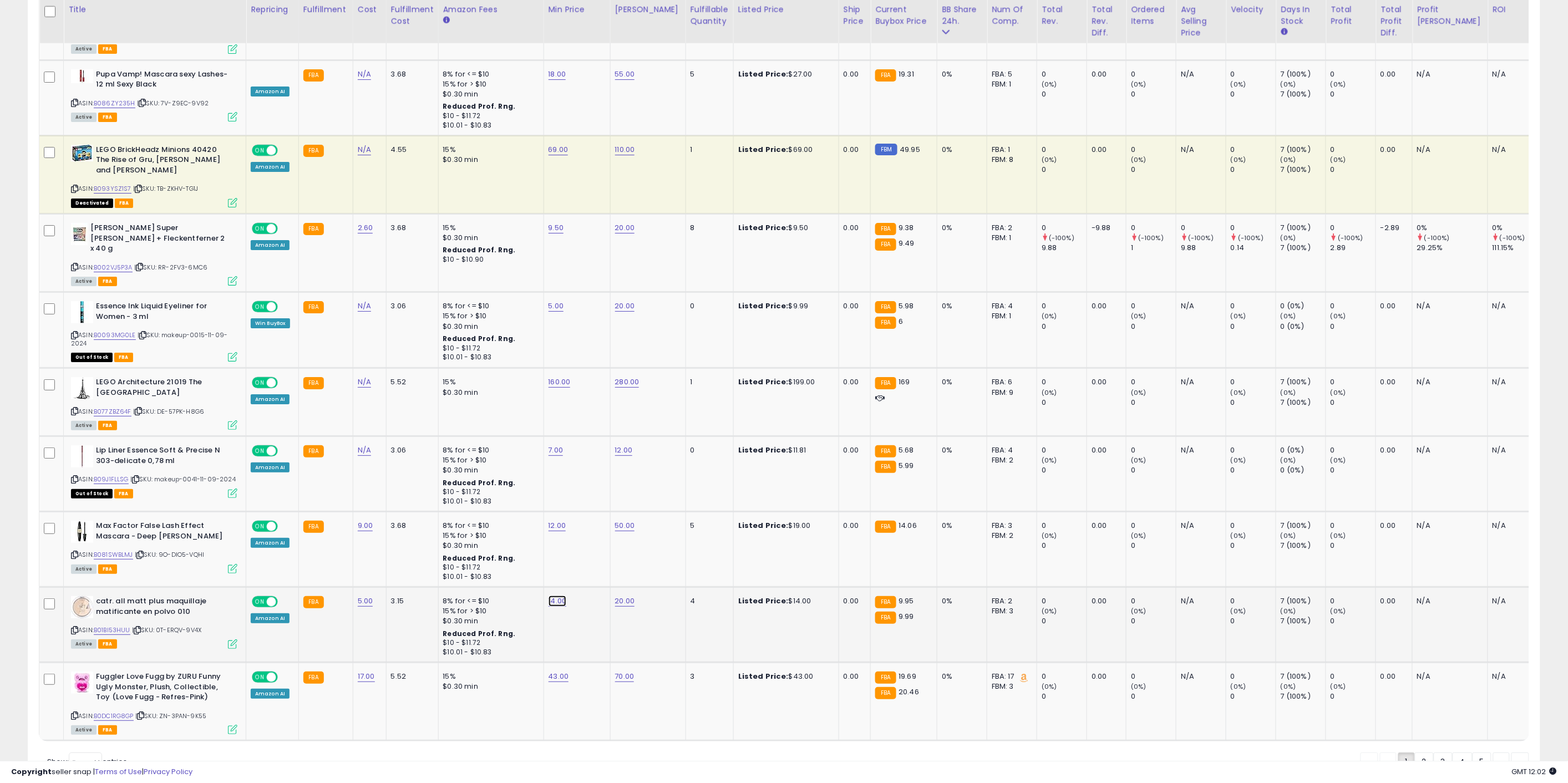
click at [549, 596] on link "14.00" at bounding box center [558, 601] width 18 height 11
drag, startPoint x: 547, startPoint y: 522, endPoint x: 442, endPoint y: 530, distance: 105.3
type input "*"
click button "submit" at bounding box center [586, 522] width 18 height 17
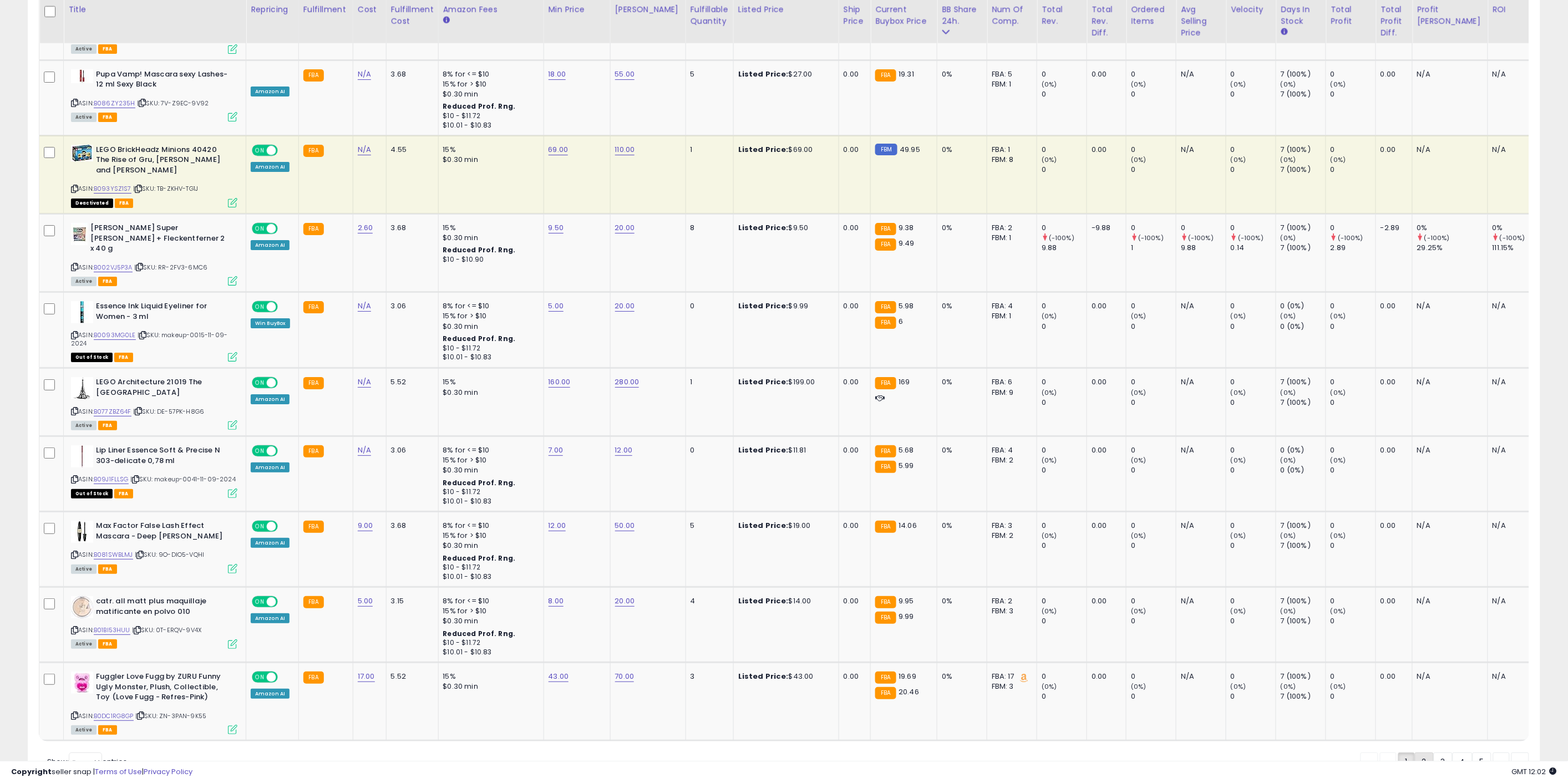
click at [1417, 753] on link "2" at bounding box center [1424, 762] width 18 height 18
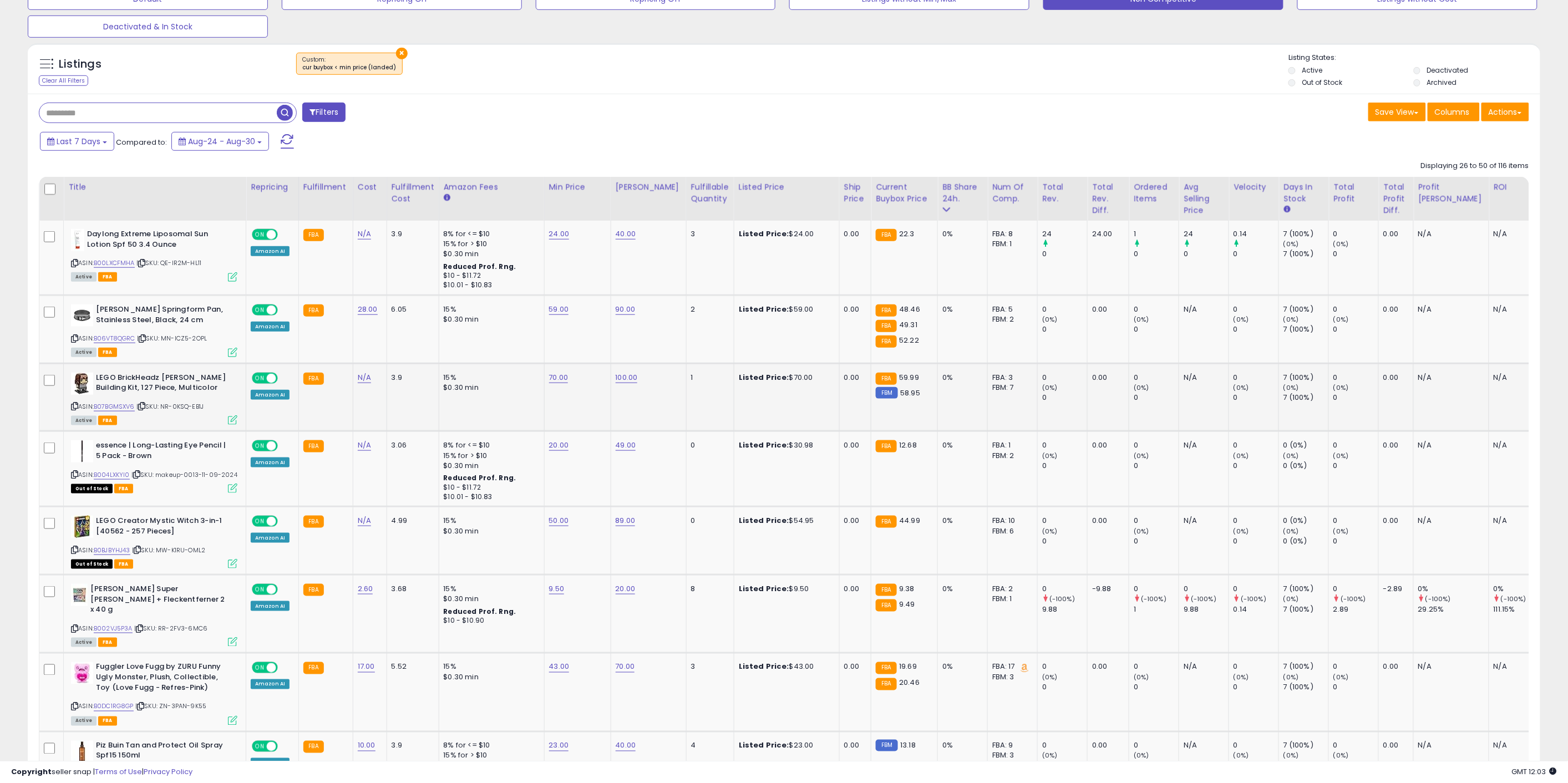
scroll to position [369, 0]
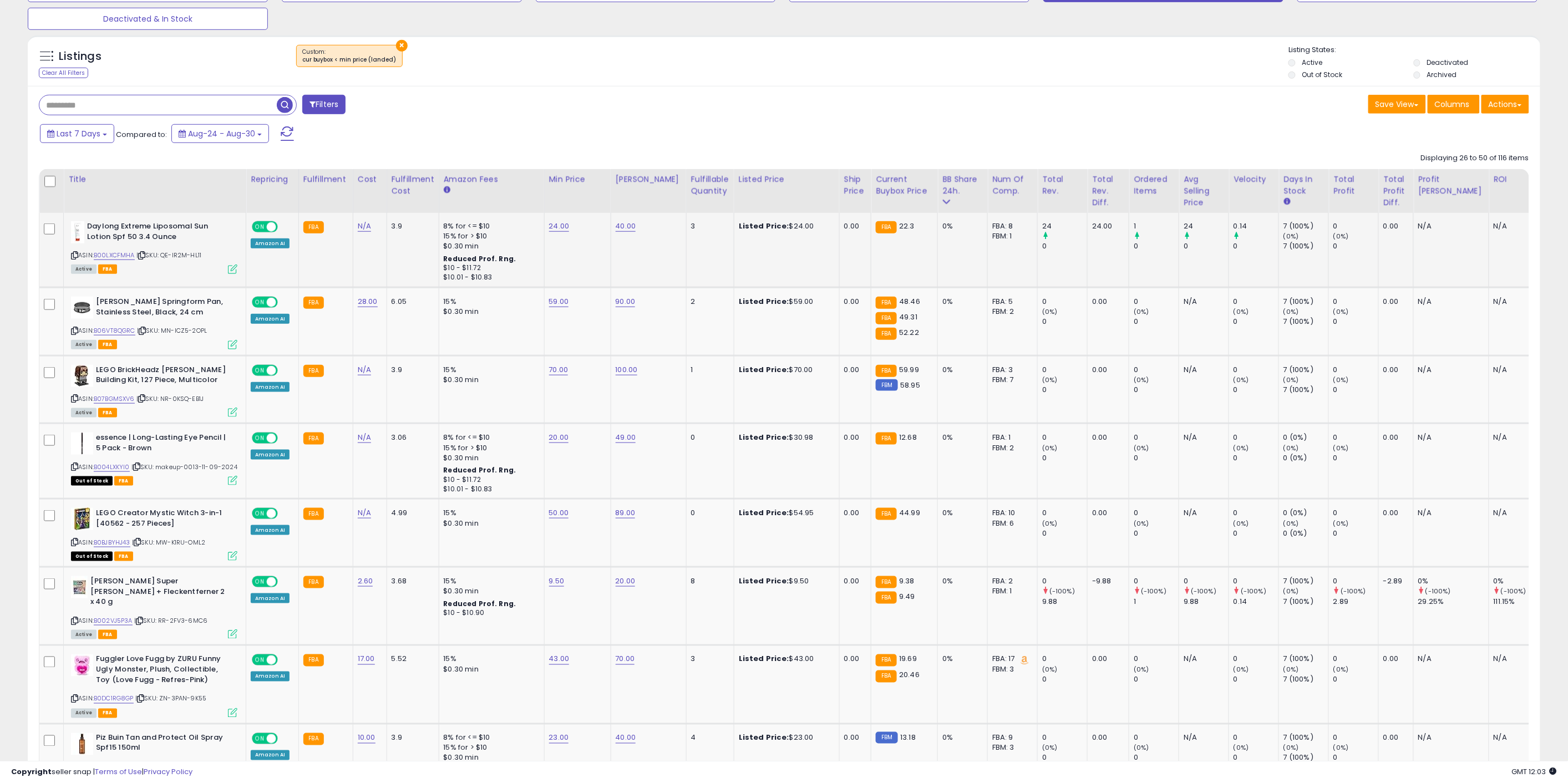
click at [686, 271] on td "3" at bounding box center [710, 250] width 48 height 74
click at [561, 228] on link "24.00" at bounding box center [560, 226] width 20 height 11
drag, startPoint x: 507, startPoint y: 206, endPoint x: 466, endPoint y: 199, distance: 41.6
click at [466, 199] on div "*****" at bounding box center [547, 199] width 162 height 31
type input "**"
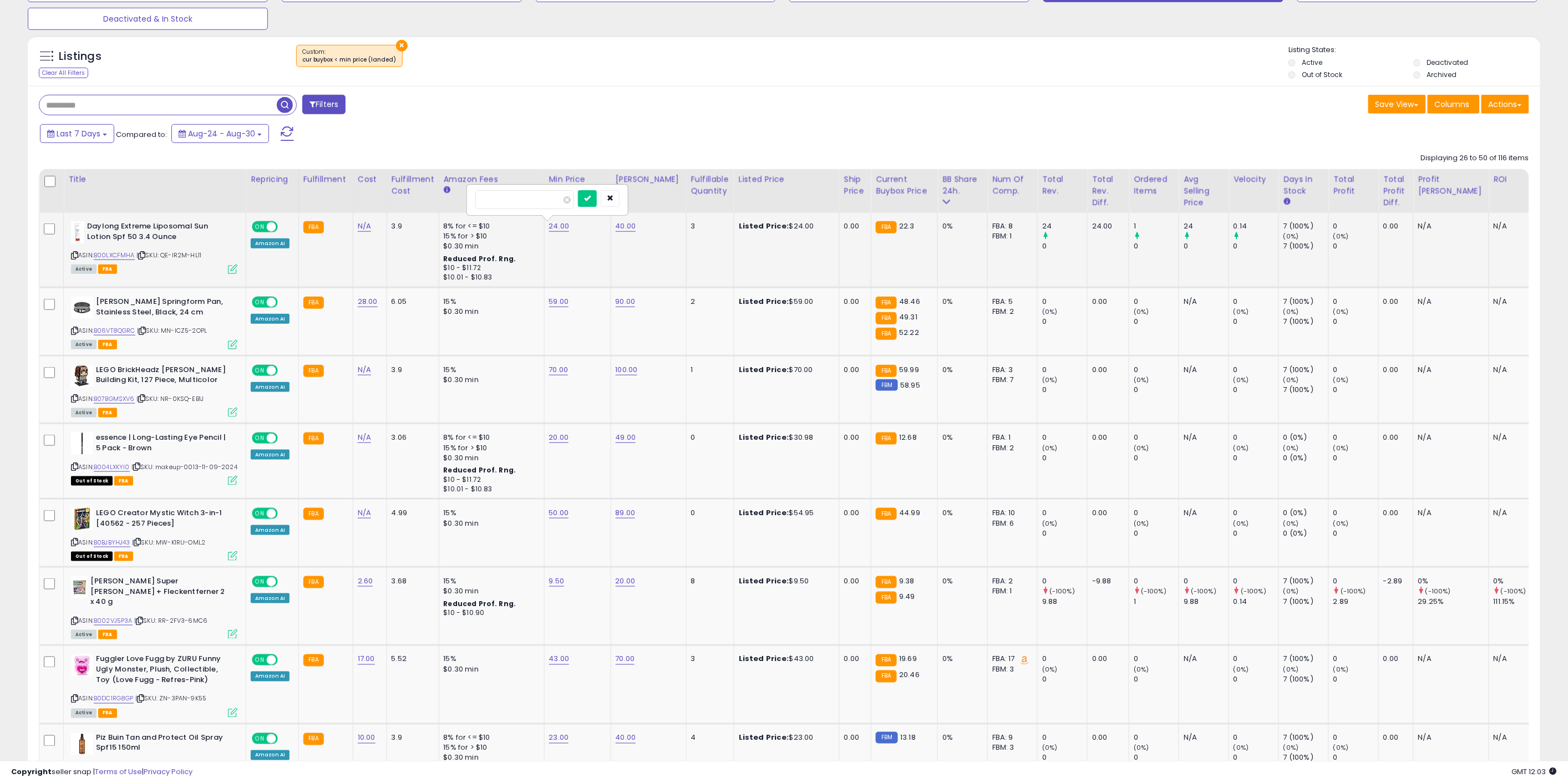
click button "submit" at bounding box center [587, 199] width 18 height 17
click at [559, 301] on link "59.00" at bounding box center [560, 302] width 20 height 11
drag, startPoint x: 512, startPoint y: 272, endPoint x: 445, endPoint y: 279, distance: 67.4
type input "**"
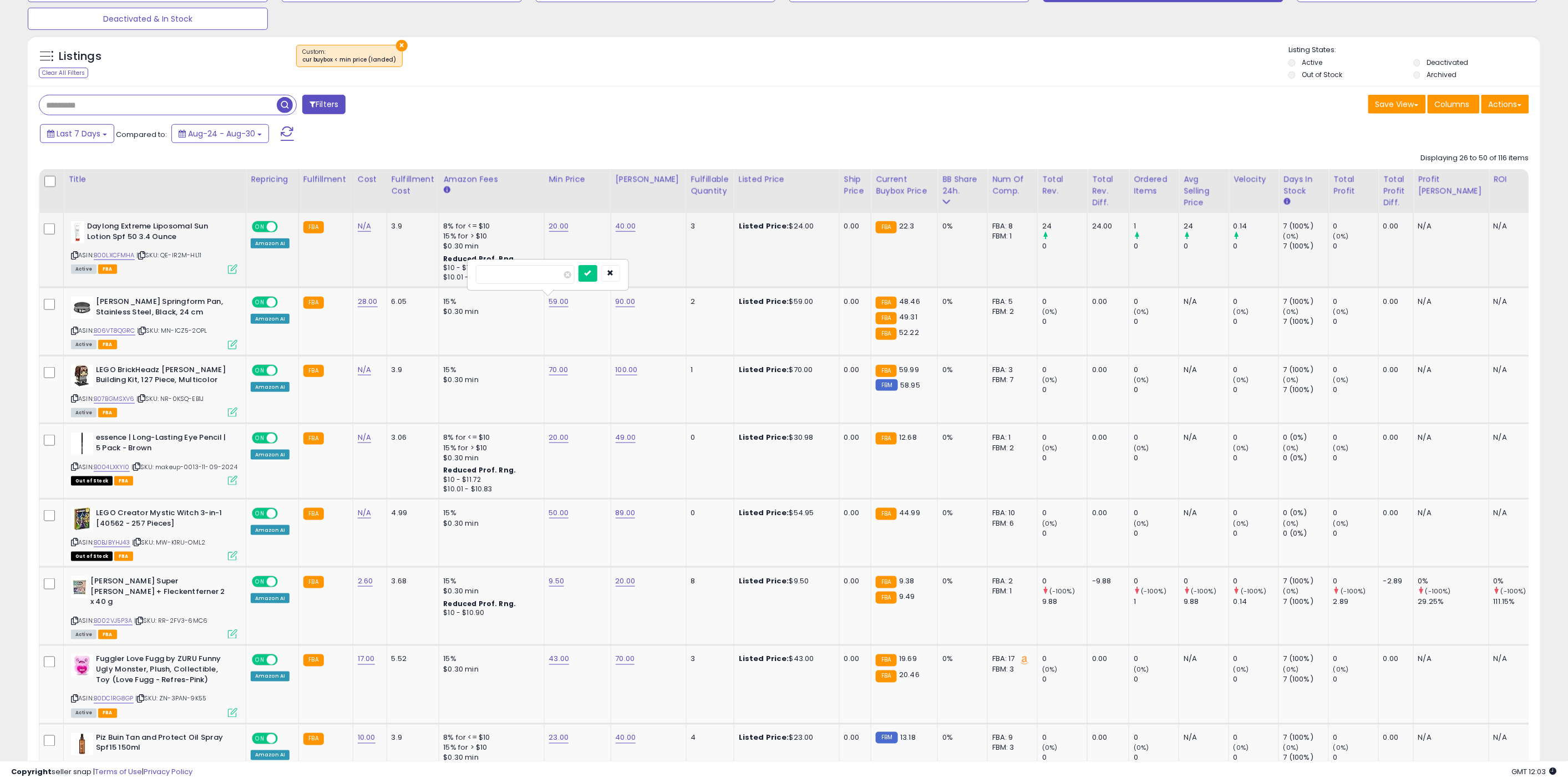
click button "submit" at bounding box center [588, 273] width 18 height 17
click at [557, 369] on link "70.00" at bounding box center [559, 370] width 19 height 11
drag, startPoint x: 534, startPoint y: 348, endPoint x: 466, endPoint y: 343, distance: 68.2
click at [470, 344] on div "*****" at bounding box center [547, 343] width 160 height 30
type input "*"
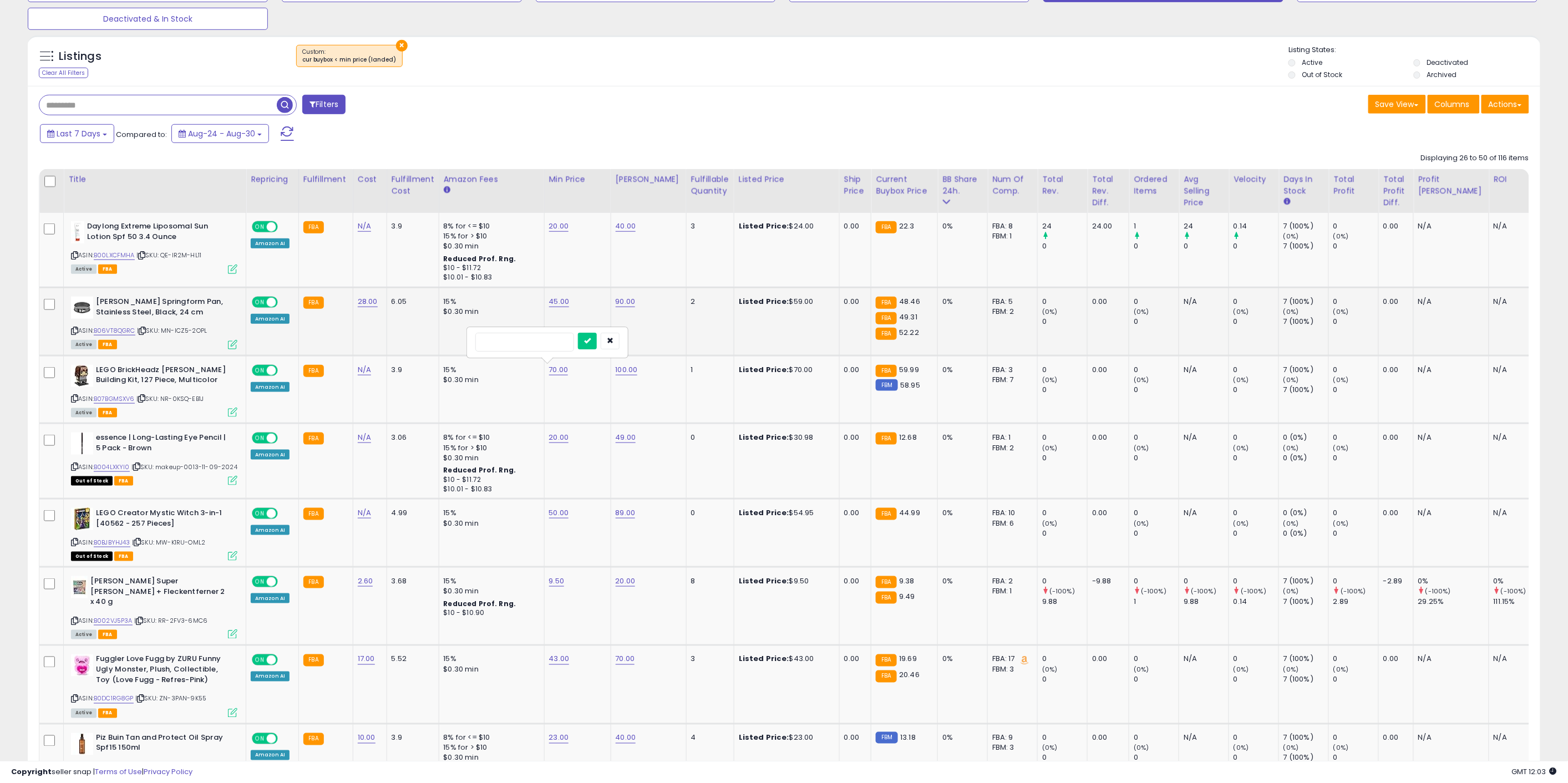
type input "**"
click button "submit" at bounding box center [587, 341] width 18 height 17
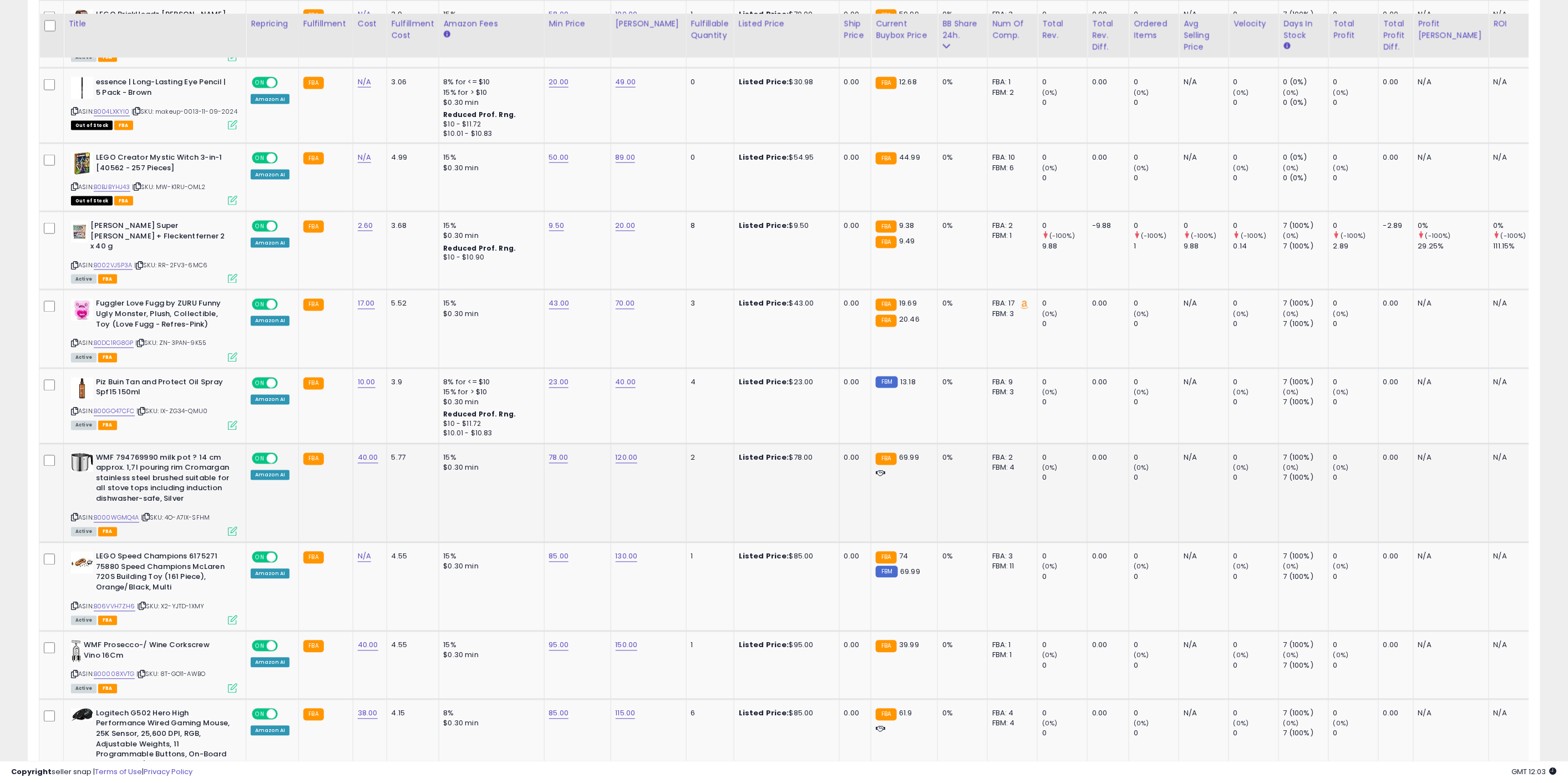
scroll to position [740, 0]
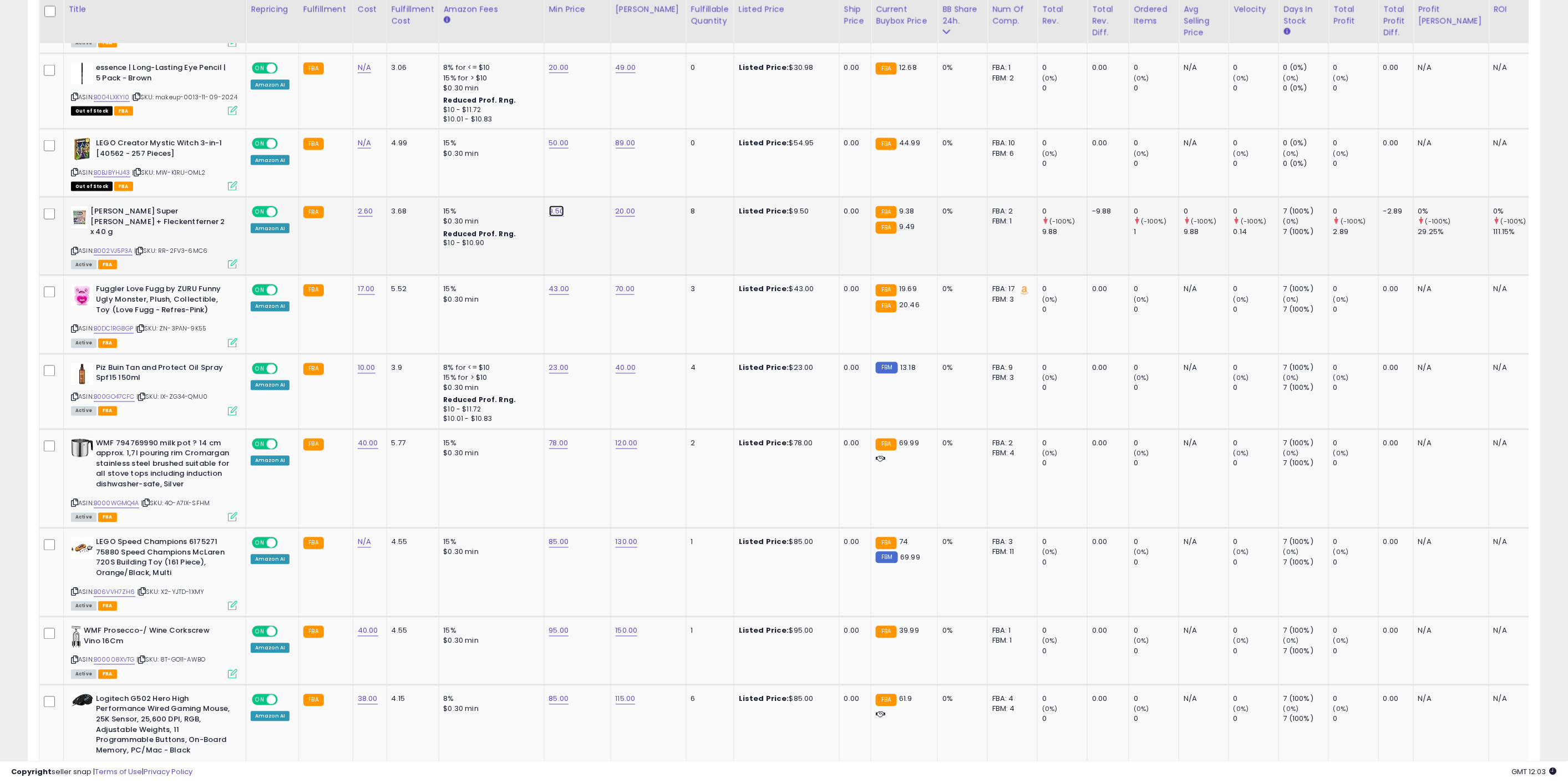
click at [549, 208] on link "9.50" at bounding box center [557, 211] width 16 height 11
drag, startPoint x: 511, startPoint y: 184, endPoint x: 447, endPoint y: 188, distance: 64.1
type input "*"
click button "submit" at bounding box center [585, 181] width 18 height 17
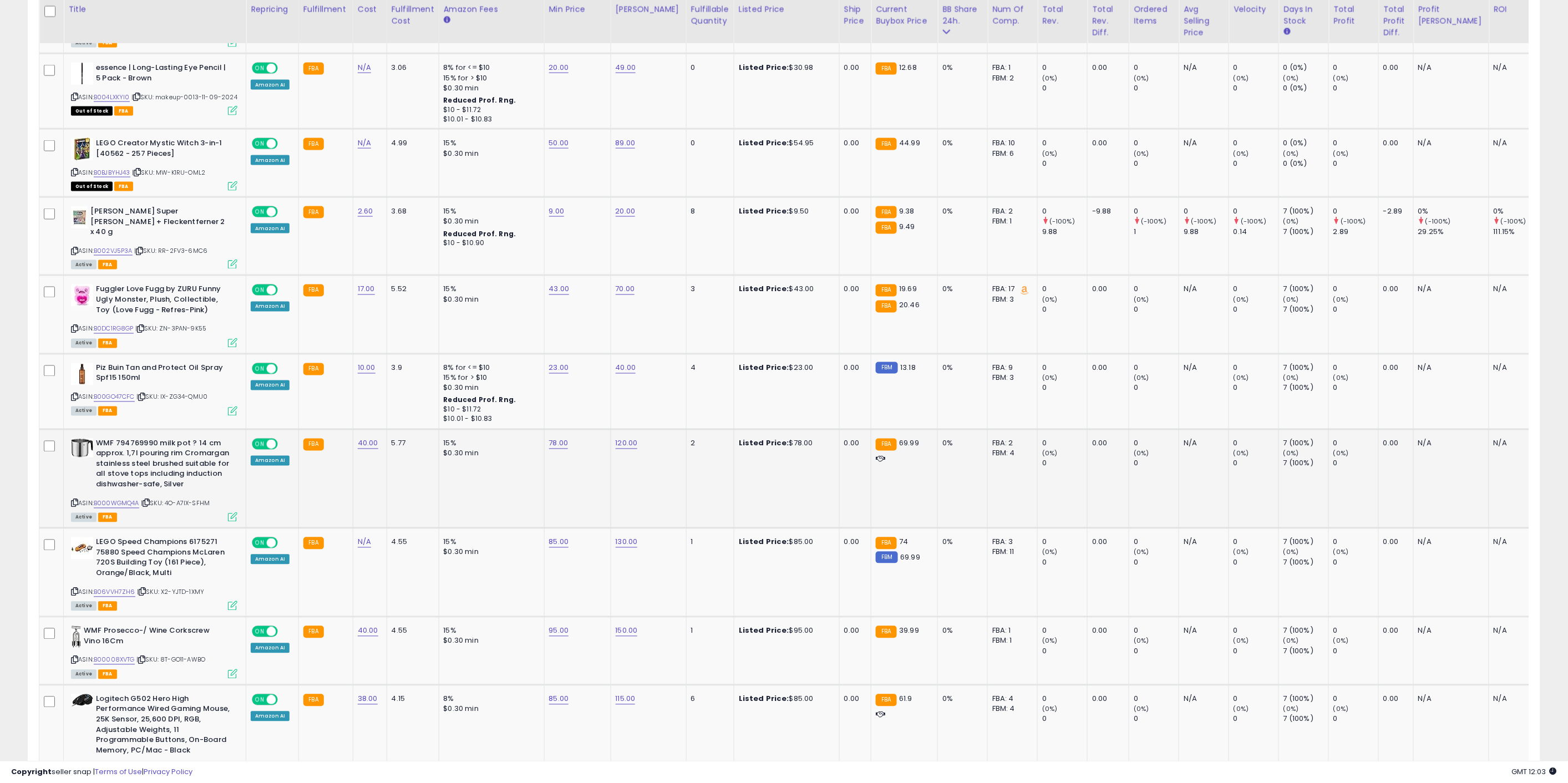
click at [549, 452] on td "78.00" at bounding box center [577, 478] width 66 height 99
click at [561, 439] on link "78.00" at bounding box center [559, 444] width 19 height 11
drag, startPoint x: 539, startPoint y: 401, endPoint x: 455, endPoint y: 394, distance: 84.3
type input "**"
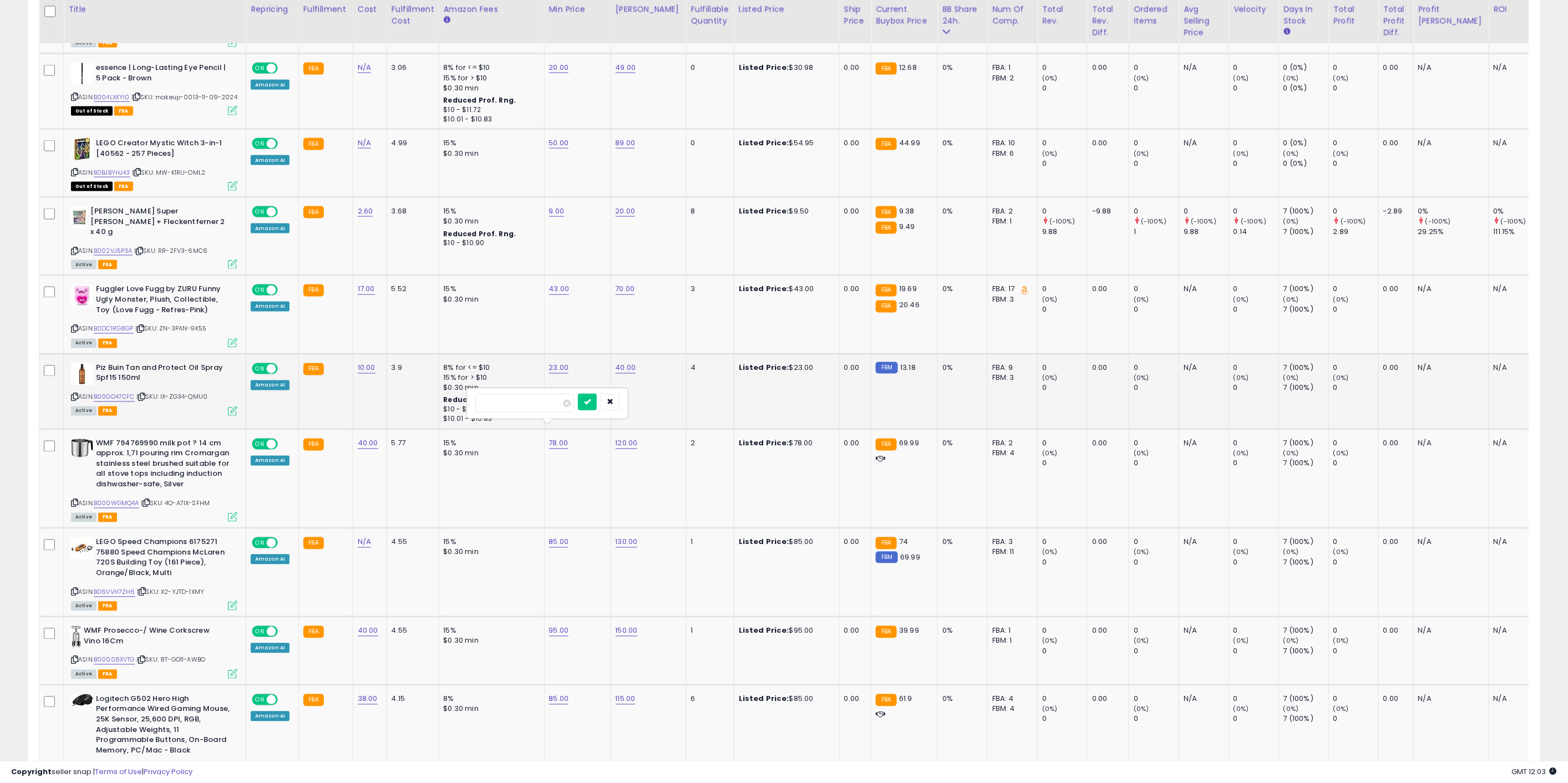
click button "submit" at bounding box center [587, 403] width 18 height 17
click at [561, 534] on td "85.00" at bounding box center [577, 572] width 66 height 89
click at [561, 536] on link "85.00" at bounding box center [560, 542] width 20 height 11
drag, startPoint x: 505, startPoint y: 500, endPoint x: 423, endPoint y: 512, distance: 82.9
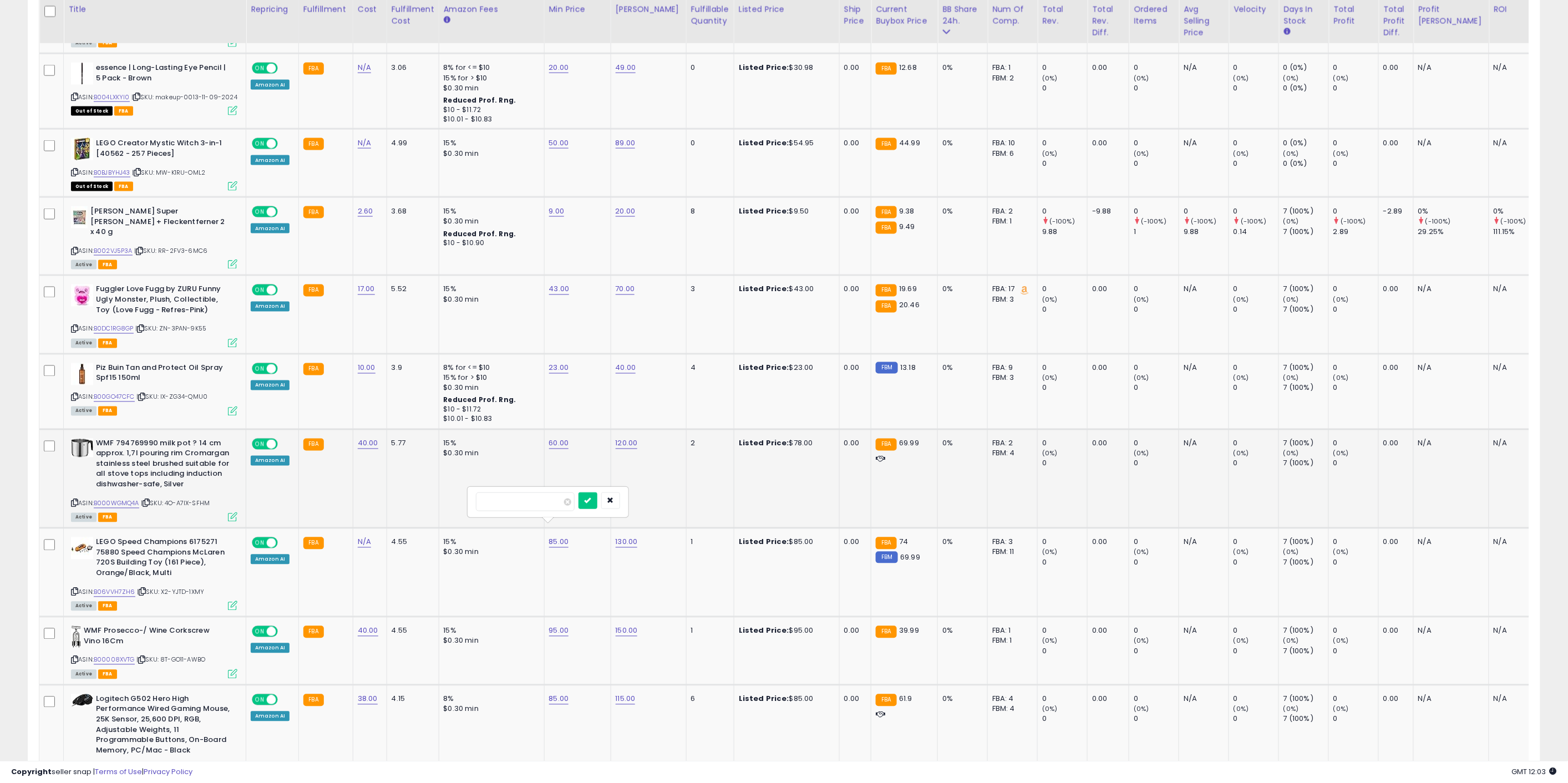
type input "**"
click button "submit" at bounding box center [588, 500] width 18 height 17
click at [555, 623] on td "95.00" at bounding box center [577, 652] width 66 height 68
click at [554, 626] on link "95.00" at bounding box center [560, 632] width 20 height 11
drag, startPoint x: 492, startPoint y: 587, endPoint x: 458, endPoint y: 585, distance: 34.1
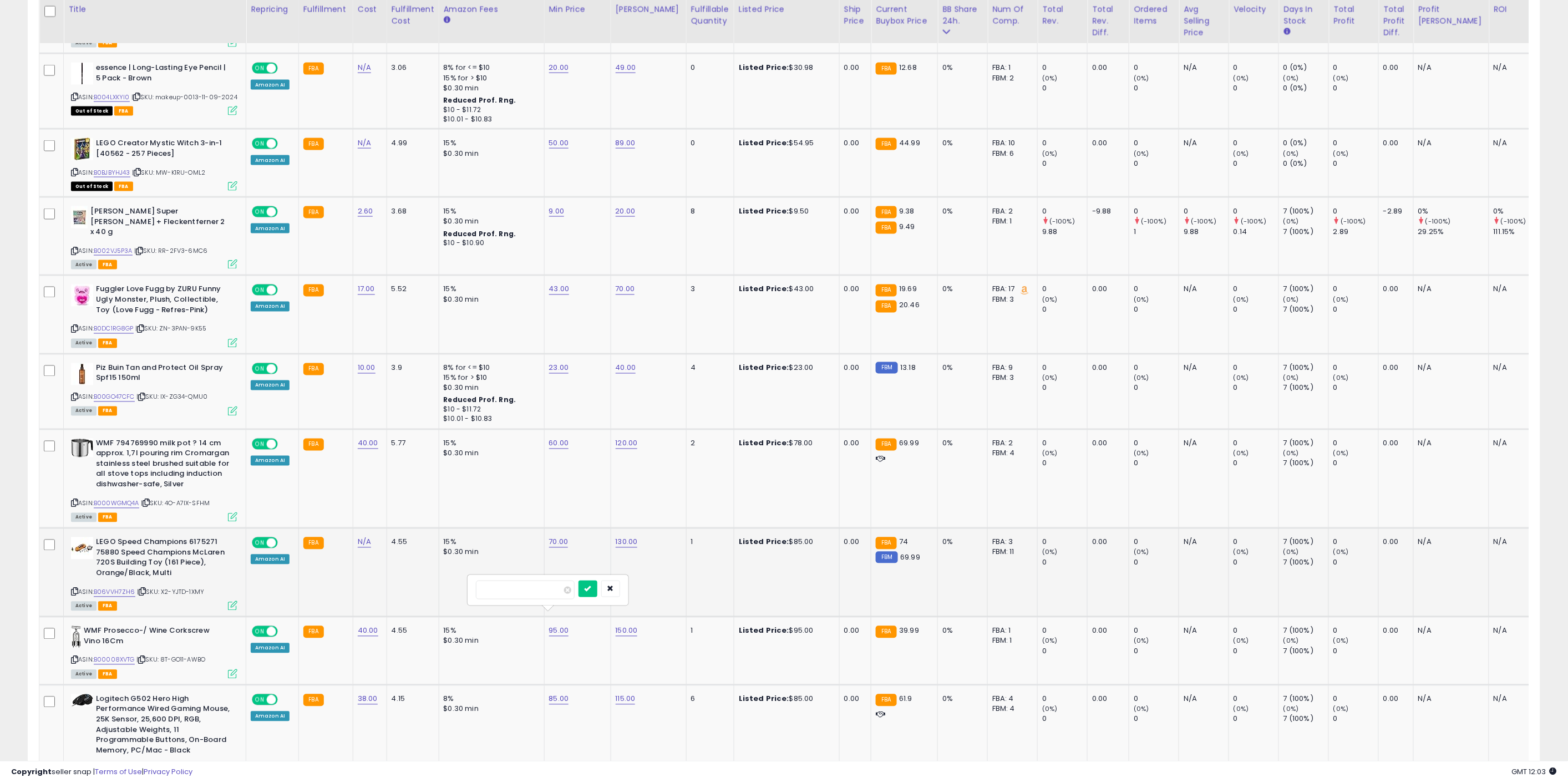
type input "*"
type input "**"
click button "submit" at bounding box center [588, 589] width 18 height 17
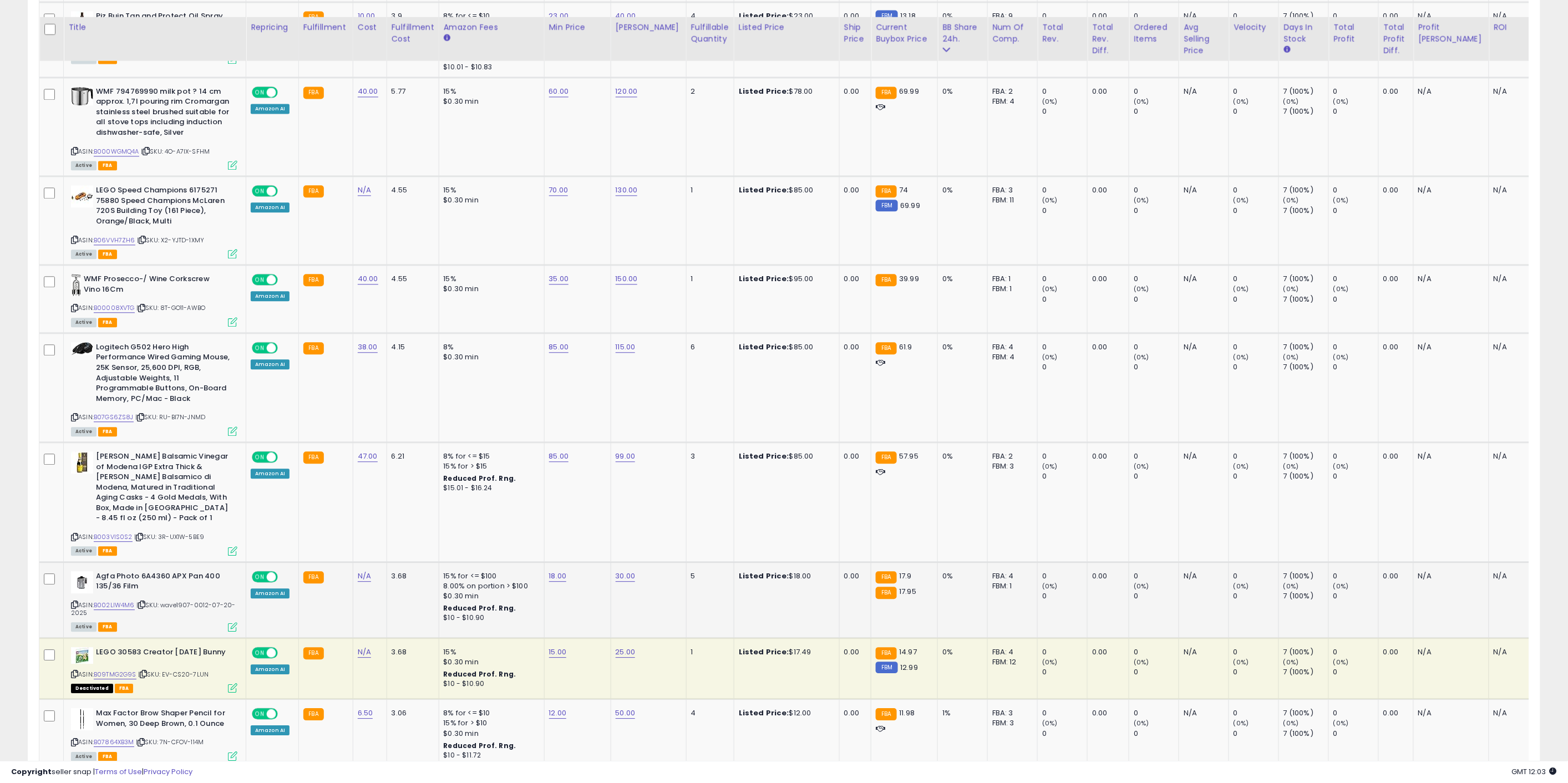
scroll to position [1109, 0]
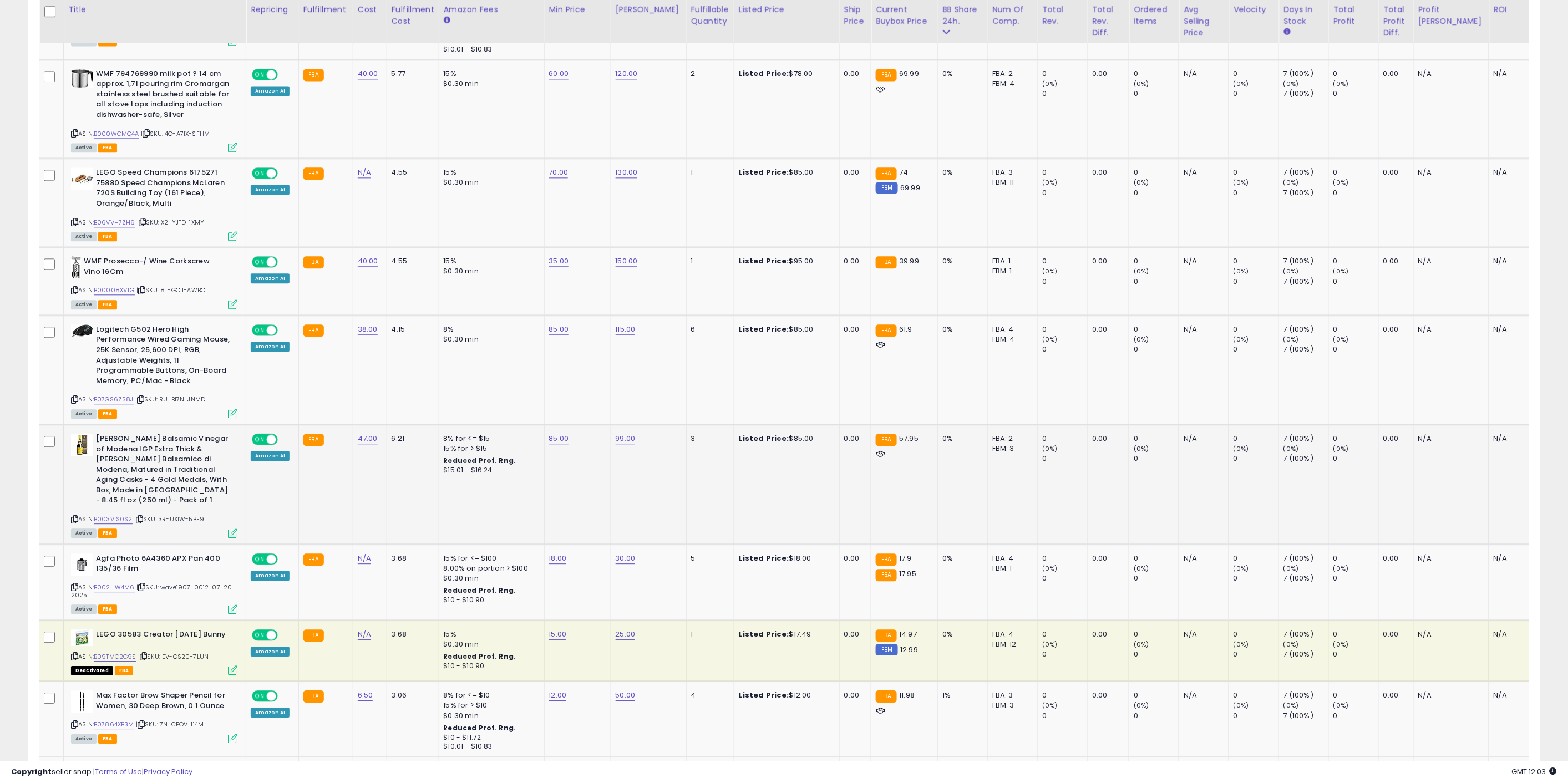
click at [640, 448] on td "99.00" at bounding box center [648, 485] width 76 height 120
click at [557, 553] on link "18.00" at bounding box center [558, 559] width 18 height 11
drag, startPoint x: 463, startPoint y: 505, endPoint x: 440, endPoint y: 506, distance: 23.0
click at [440, 506] on tbody "Daylong Extreme Liposomal Sun Lotion Spf 50 3.4 Ounce ASIN: B00LXCFMHA | SKU: Q…" at bounding box center [839, 468] width 1599 height 1992
type input "**"
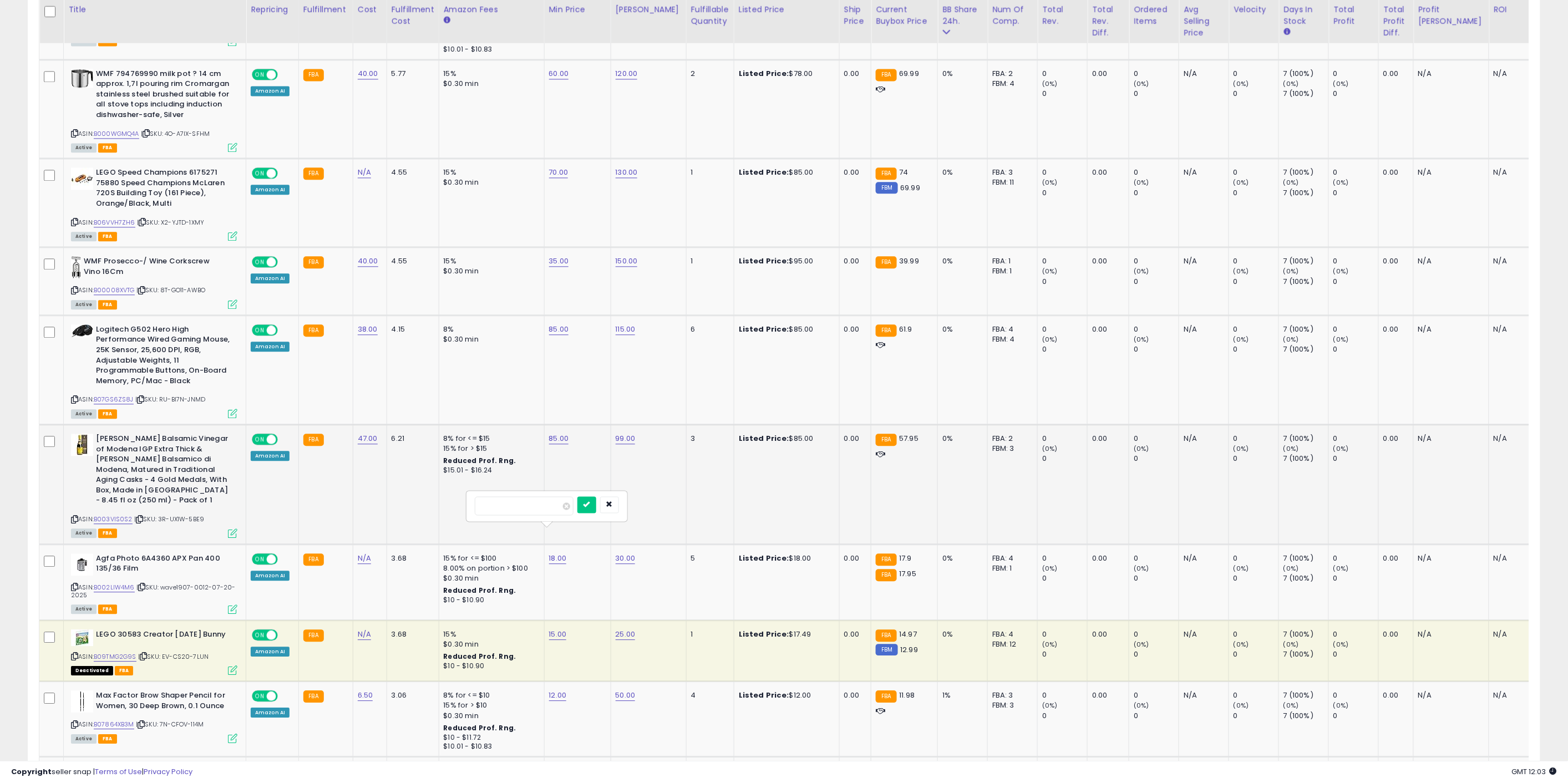
click button "submit" at bounding box center [586, 505] width 18 height 17
click at [549, 629] on link "15.00" at bounding box center [558, 634] width 18 height 11
drag, startPoint x: 519, startPoint y: 584, endPoint x: 428, endPoint y: 580, distance: 91.1
click at [428, 580] on tbody "Daylong Extreme Liposomal Sun Lotion Spf 50 3.4 Ounce ASIN: B00LXCFMHA | SKU: Q…" at bounding box center [839, 468] width 1599 height 1992
type input "**"
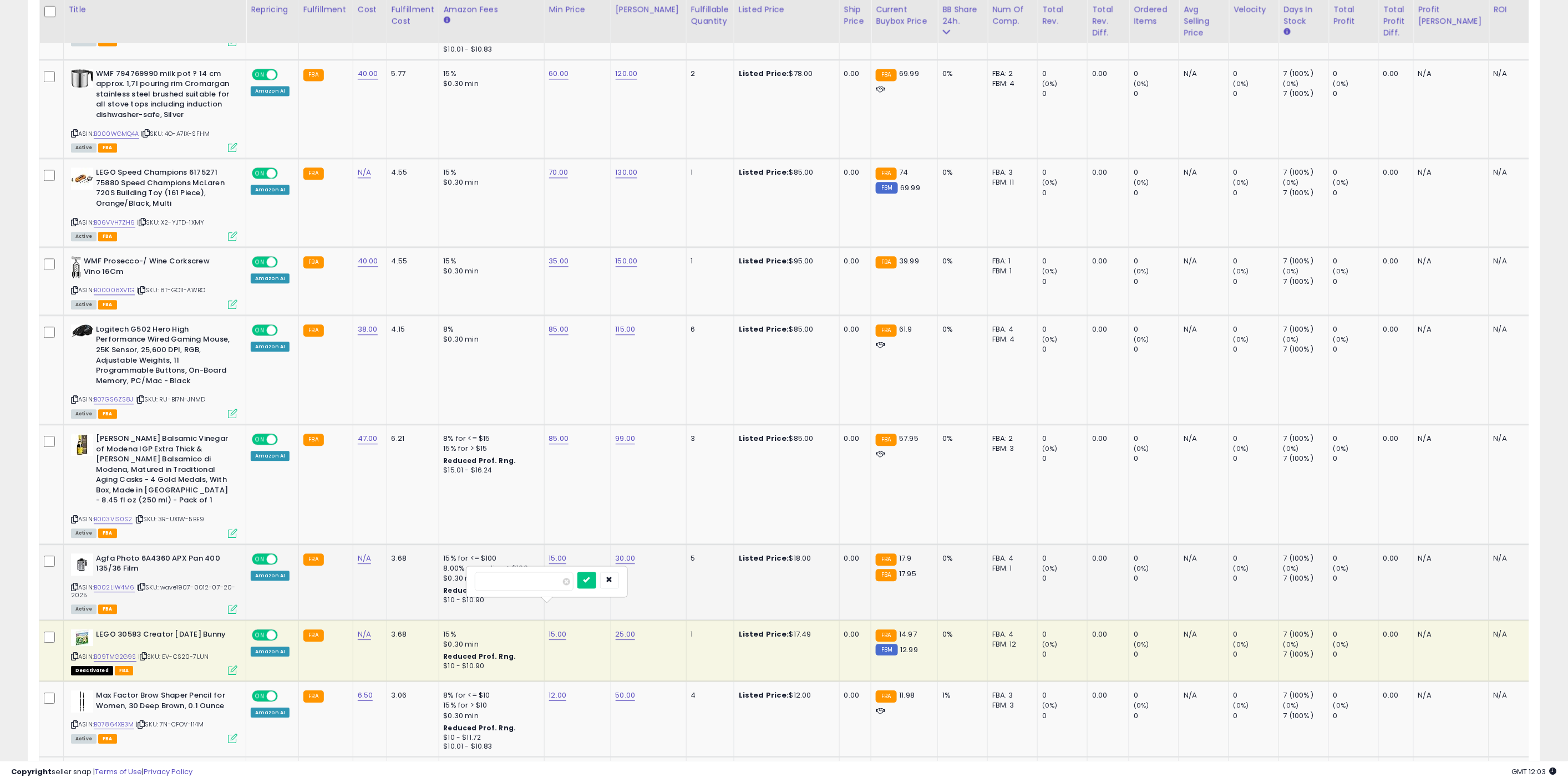
click button "submit" at bounding box center [586, 580] width 18 height 17
click at [557, 690] on link "12.00" at bounding box center [558, 695] width 18 height 11
drag, startPoint x: 534, startPoint y: 646, endPoint x: 448, endPoint y: 644, distance: 86.0
click at [451, 640] on tbody "Daylong Extreme Liposomal Sun Lotion Spf 50 3.4 Ounce ASIN: B00LXCFMHA | SKU: Q…" at bounding box center [839, 468] width 1599 height 1992
type input "**"
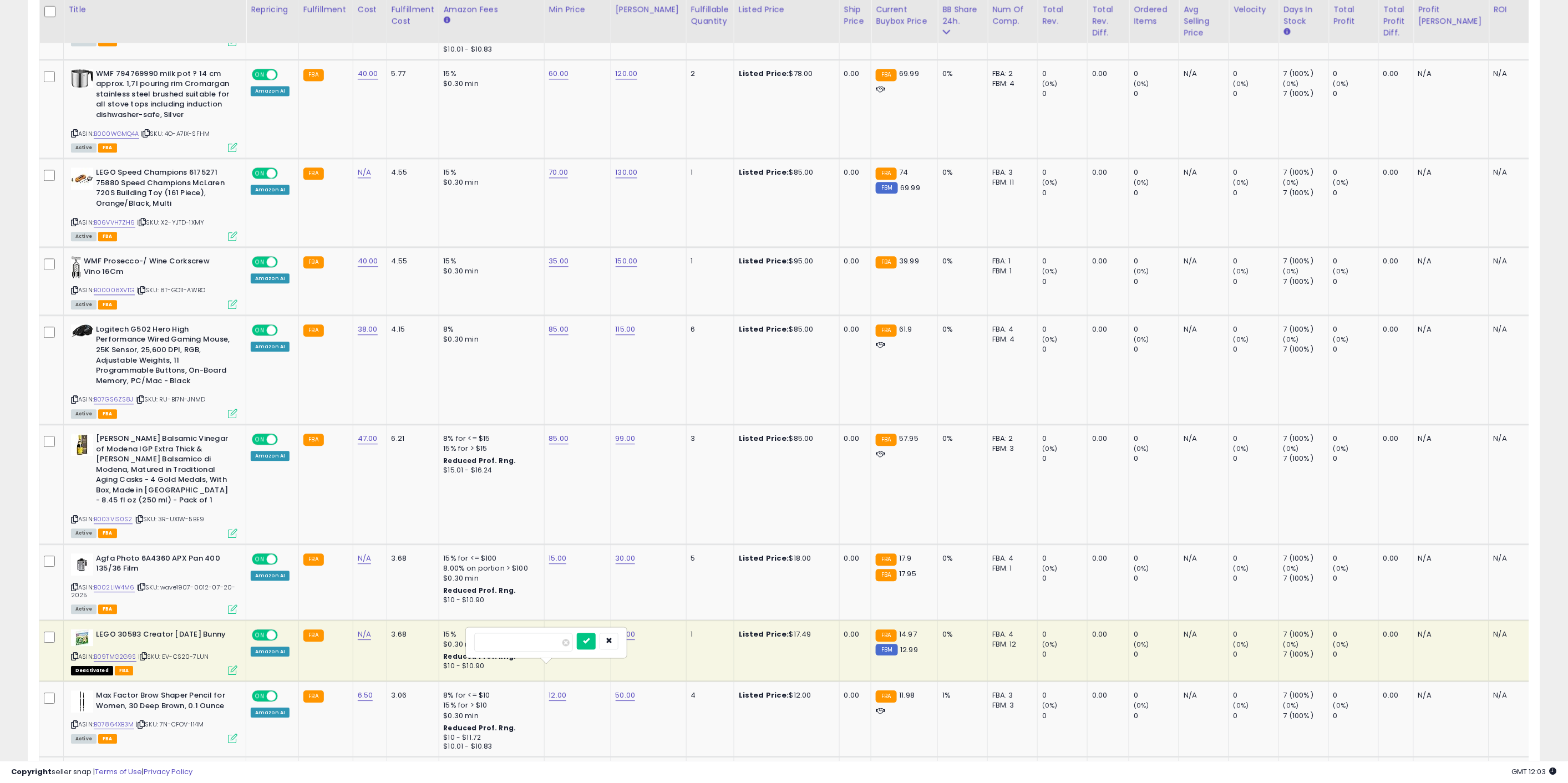
click button "submit" at bounding box center [586, 641] width 18 height 17
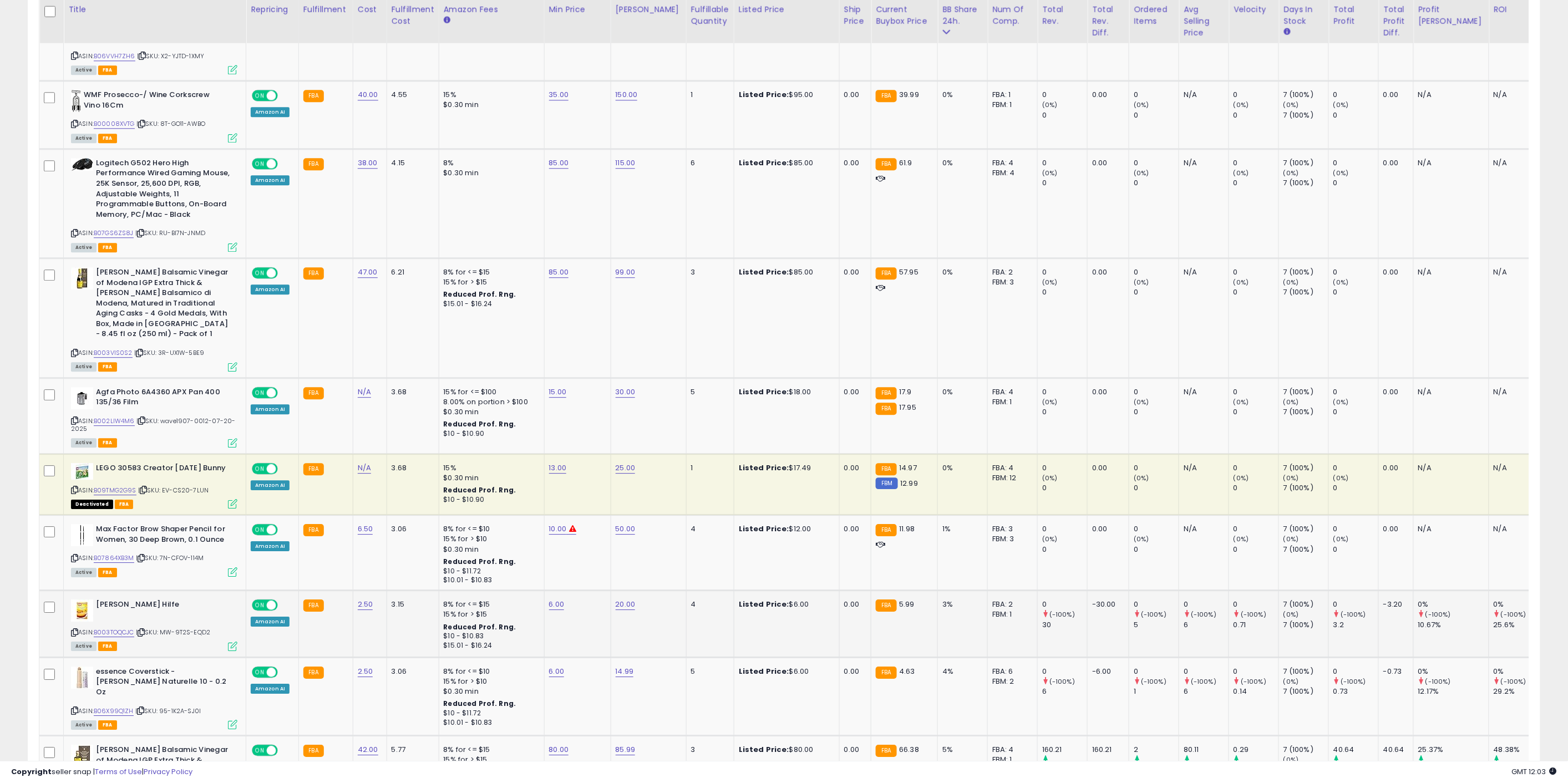
scroll to position [1294, 0]
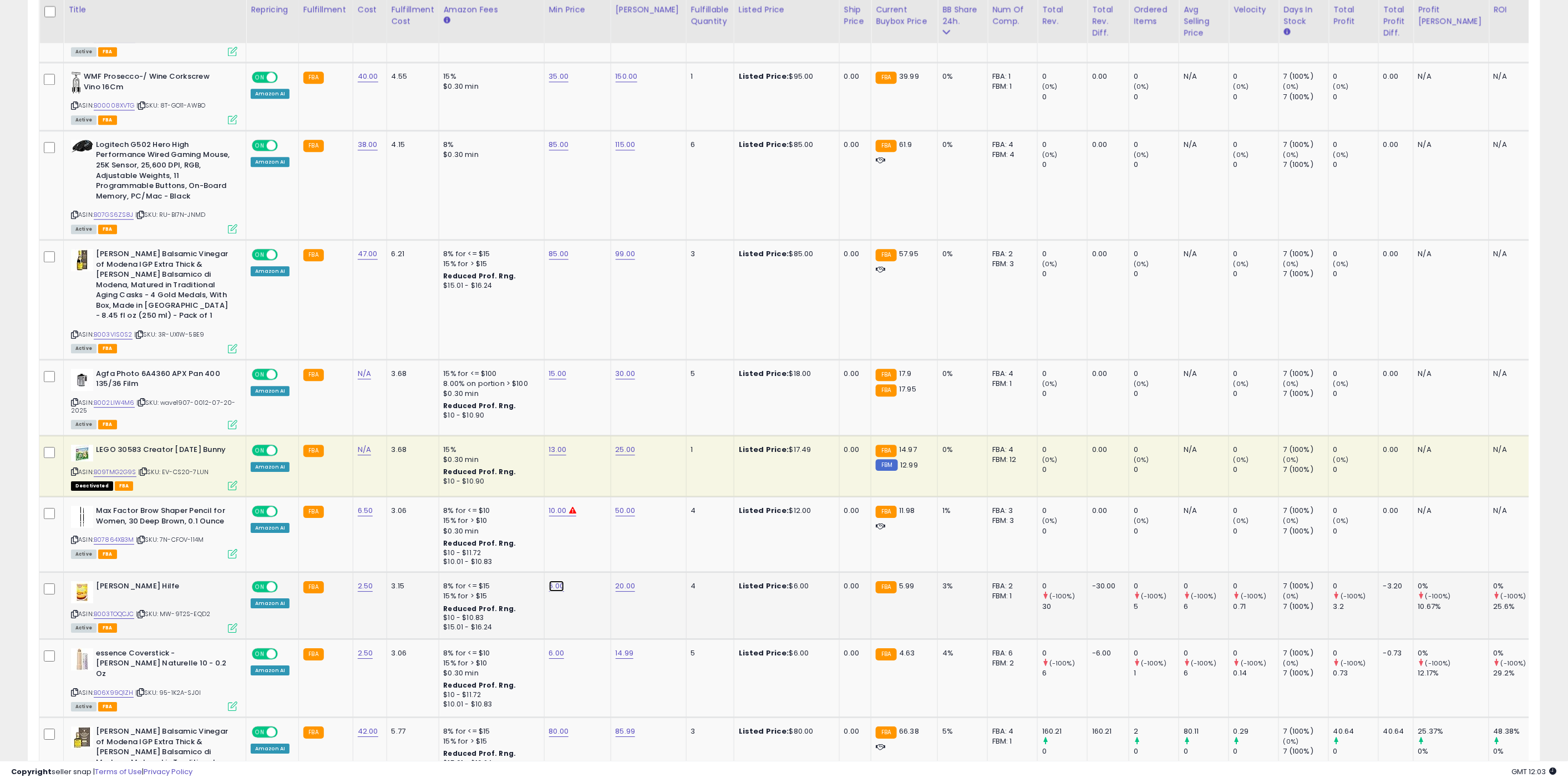
click at [549, 581] on link "6.00" at bounding box center [557, 586] width 16 height 11
drag, startPoint x: 525, startPoint y: 531, endPoint x: 462, endPoint y: 524, distance: 63.4
click at [464, 524] on tbody "Daylong Extreme Liposomal Sun Lotion Spf 50 3.4 Ounce ASIN: B00LXCFMHA | SKU: Q…" at bounding box center [839, 283] width 1599 height 1992
type input "*"
click button "submit" at bounding box center [585, 531] width 18 height 17
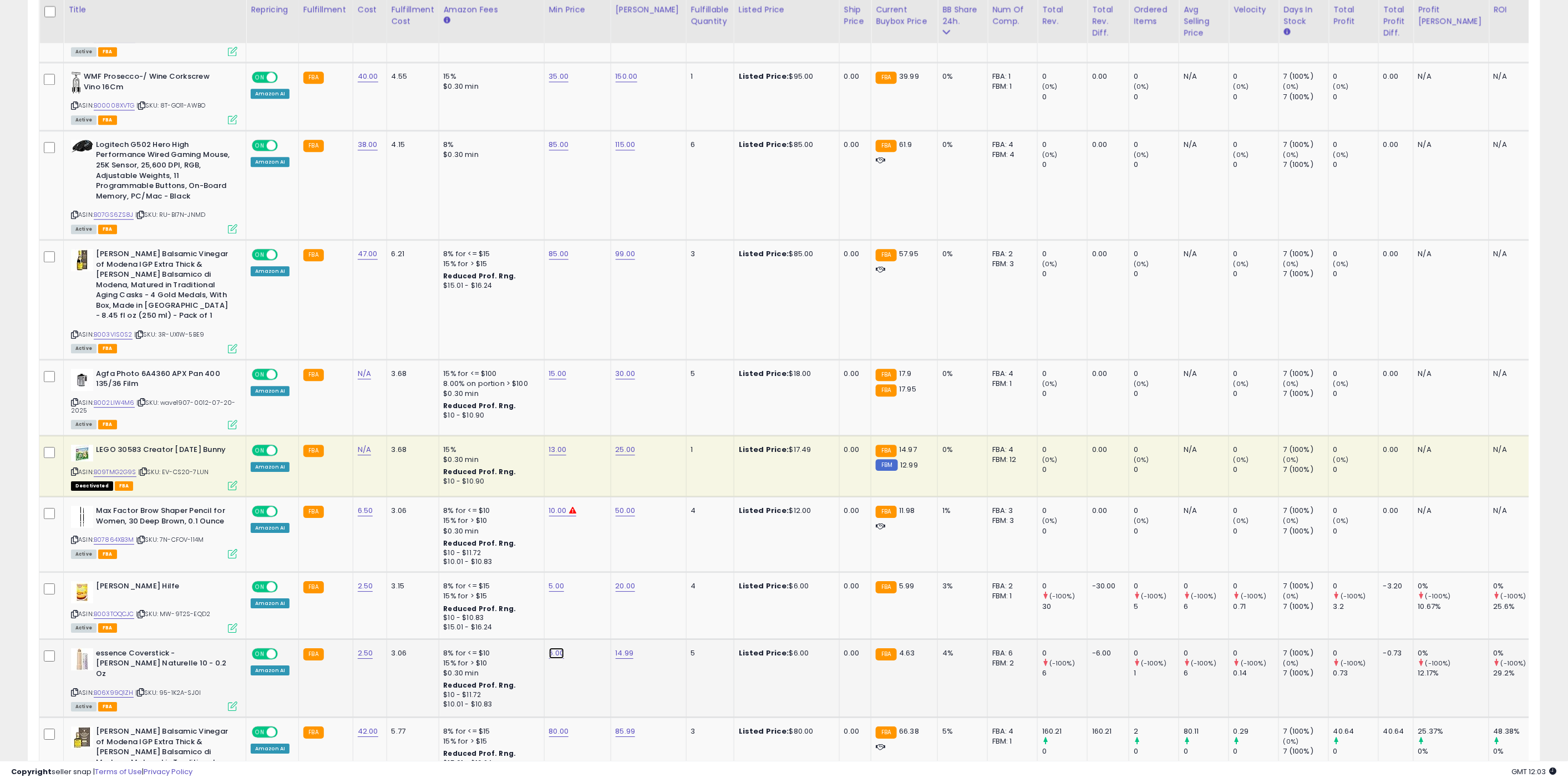
click at [553, 648] on link "6.00" at bounding box center [557, 654] width 16 height 11
drag, startPoint x: 541, startPoint y: 605, endPoint x: 434, endPoint y: 595, distance: 107.5
click at [447, 595] on tbody "Daylong Extreme Liposomal Sun Lotion Spf 50 3.4 Ounce ASIN: B00LXCFMHA | SKU: Q…" at bounding box center [839, 283] width 1599 height 1992
type input "*"
click button "submit" at bounding box center [585, 598] width 18 height 17
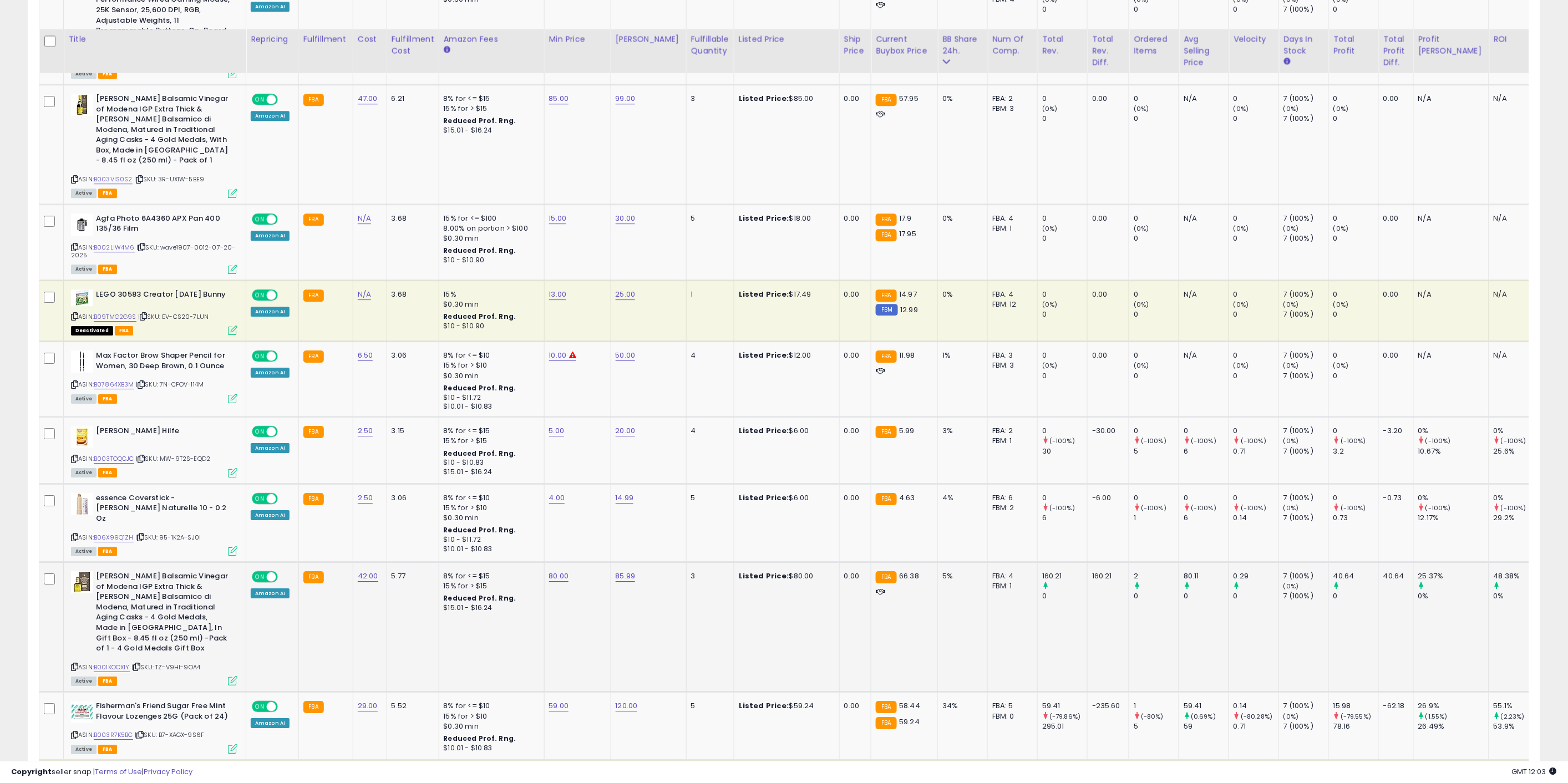
scroll to position [1479, 0]
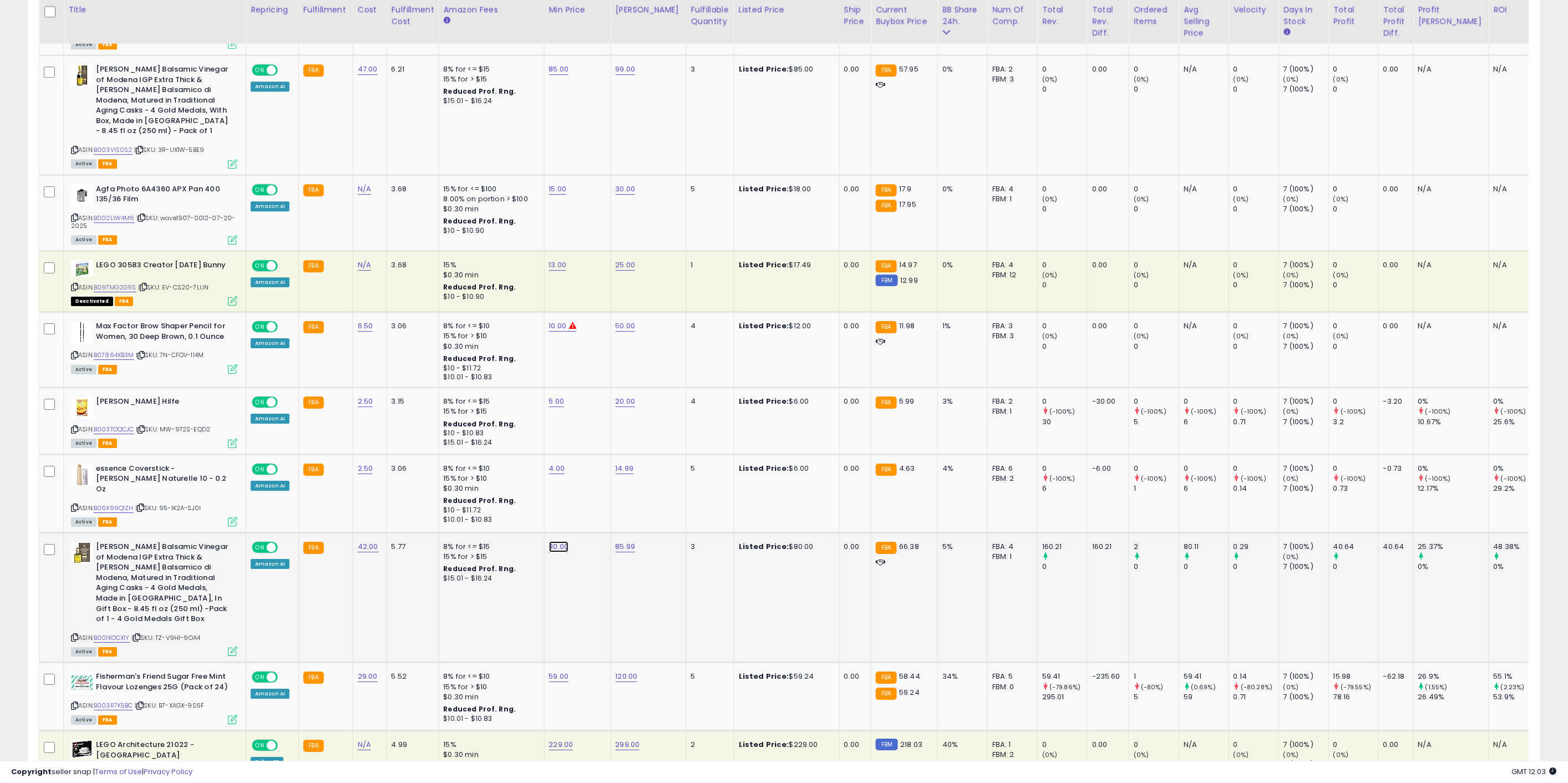
click at [555, 541] on link "80.00" at bounding box center [560, 547] width 20 height 11
click at [618, 492] on div at bounding box center [599, 489] width 42 height 19
click at [621, 491] on button "button" at bounding box center [610, 488] width 18 height 17
click at [592, 564] on td "80.00" at bounding box center [577, 597] width 66 height 130
click at [552, 663] on td "59.00" at bounding box center [577, 697] width 66 height 68
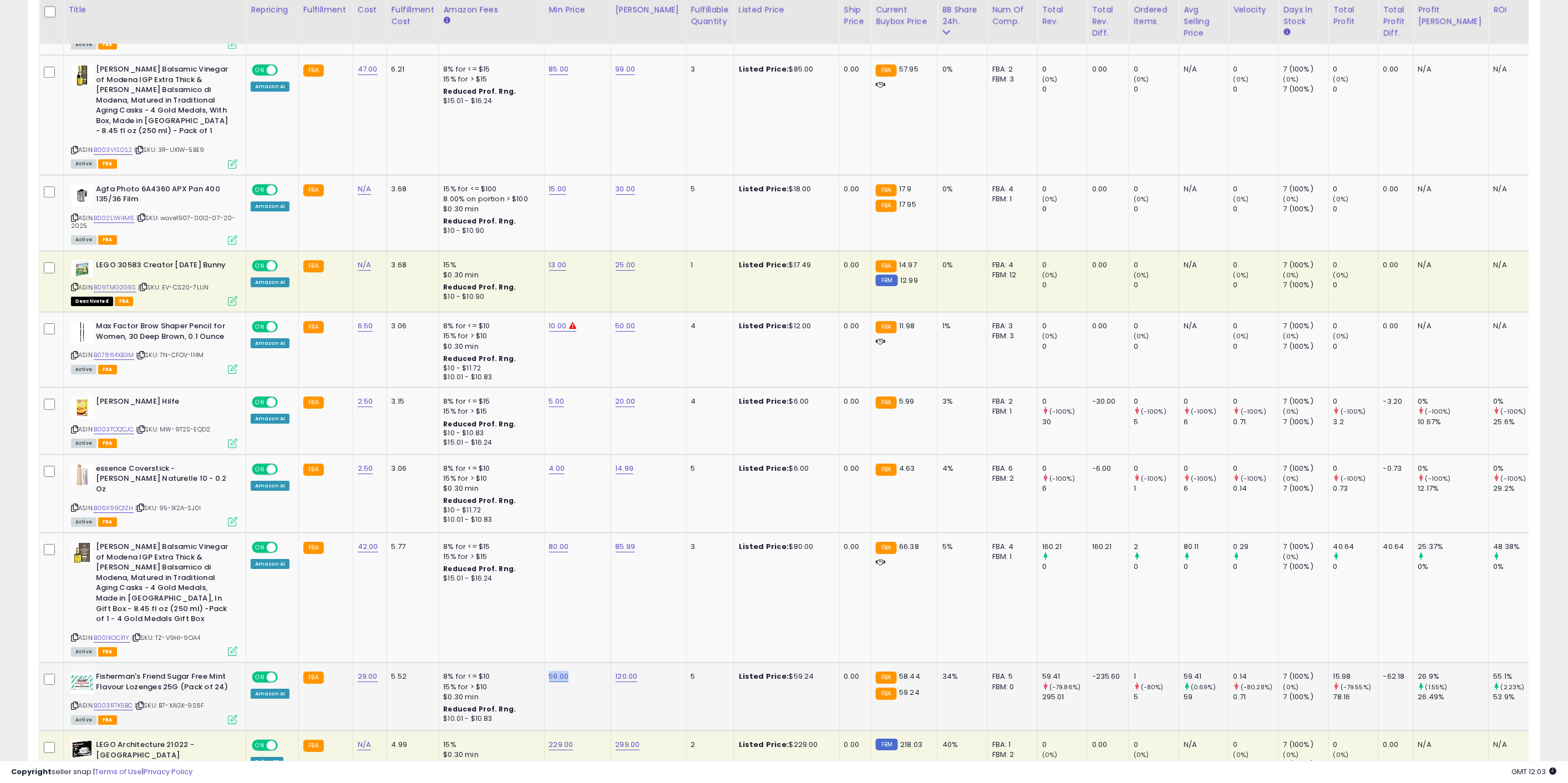
click at [552, 663] on td "59.00" at bounding box center [577, 697] width 66 height 68
click at [552, 671] on link "59.00" at bounding box center [560, 677] width 20 height 11
drag, startPoint x: 523, startPoint y: 612, endPoint x: 434, endPoint y: 607, distance: 89.1
click at [434, 607] on tbody "Daylong Extreme Liposomal Sun Lotion Spf 50 3.4 Ounce ASIN: B00LXCFMHA | SKU: Q…" at bounding box center [839, 99] width 1599 height 1992
type input "**"
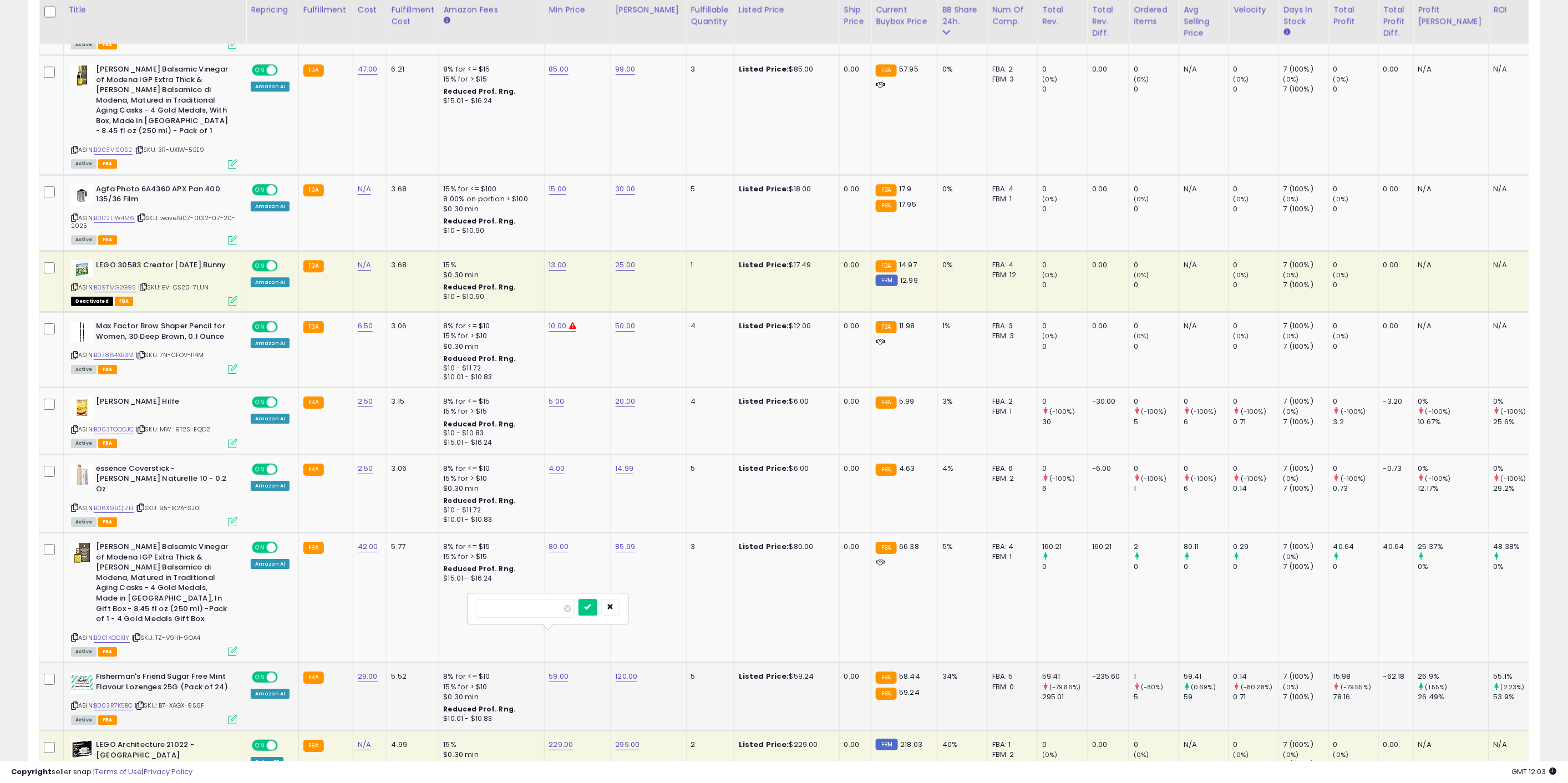
click button "submit" at bounding box center [588, 608] width 18 height 17
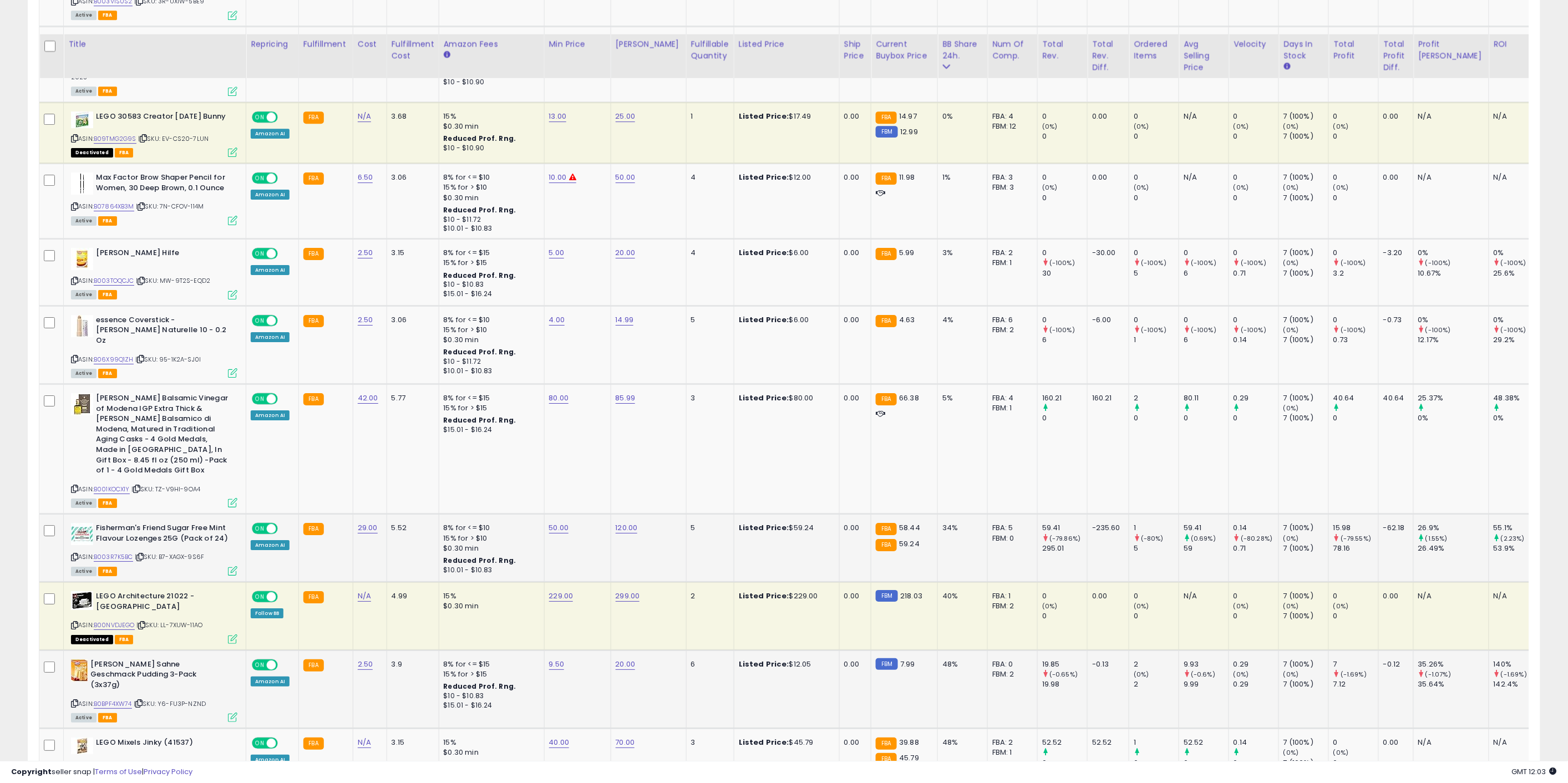
scroll to position [1664, 0]
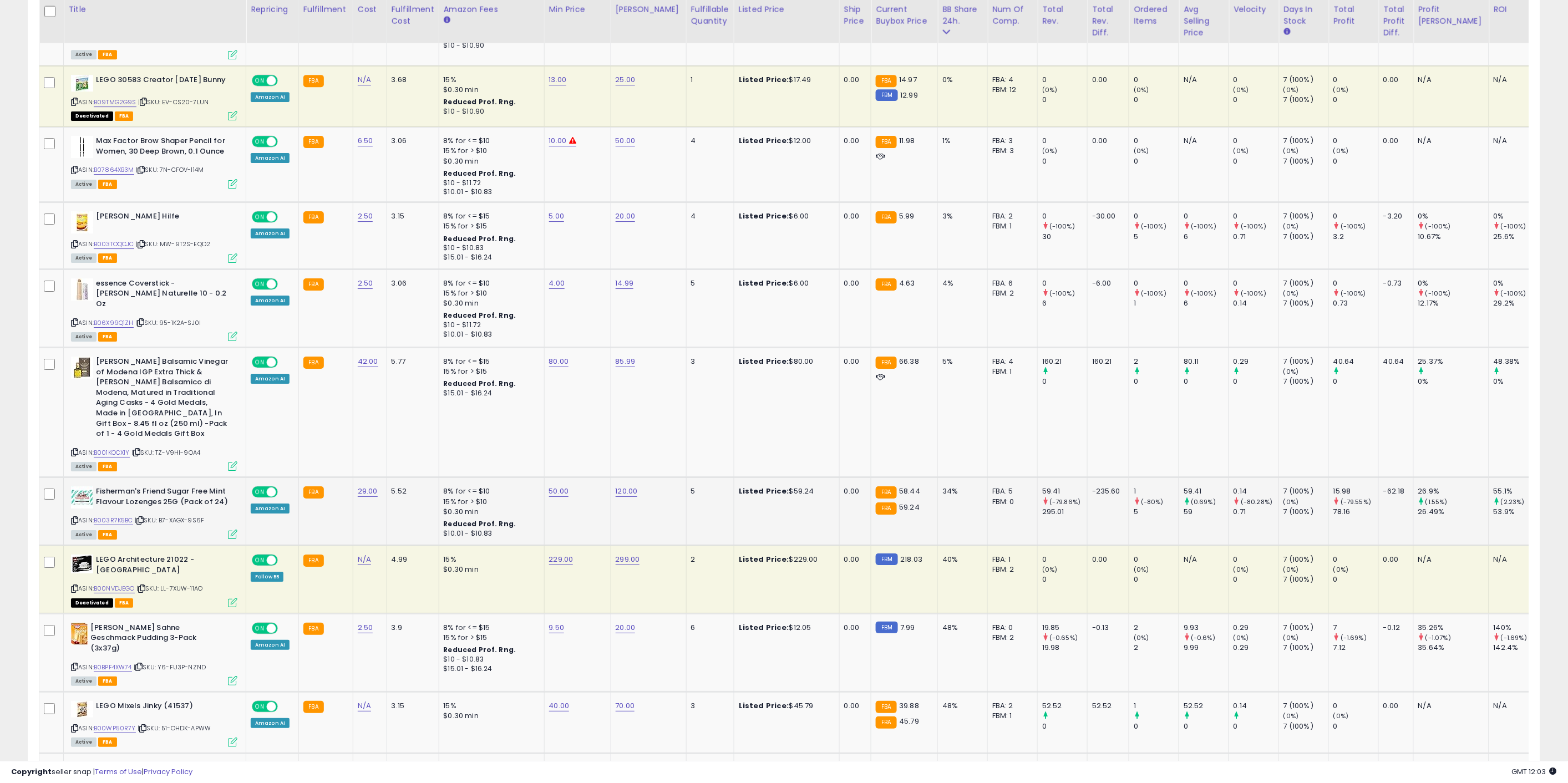
click at [561, 560] on td "229.00" at bounding box center [577, 580] width 66 height 68
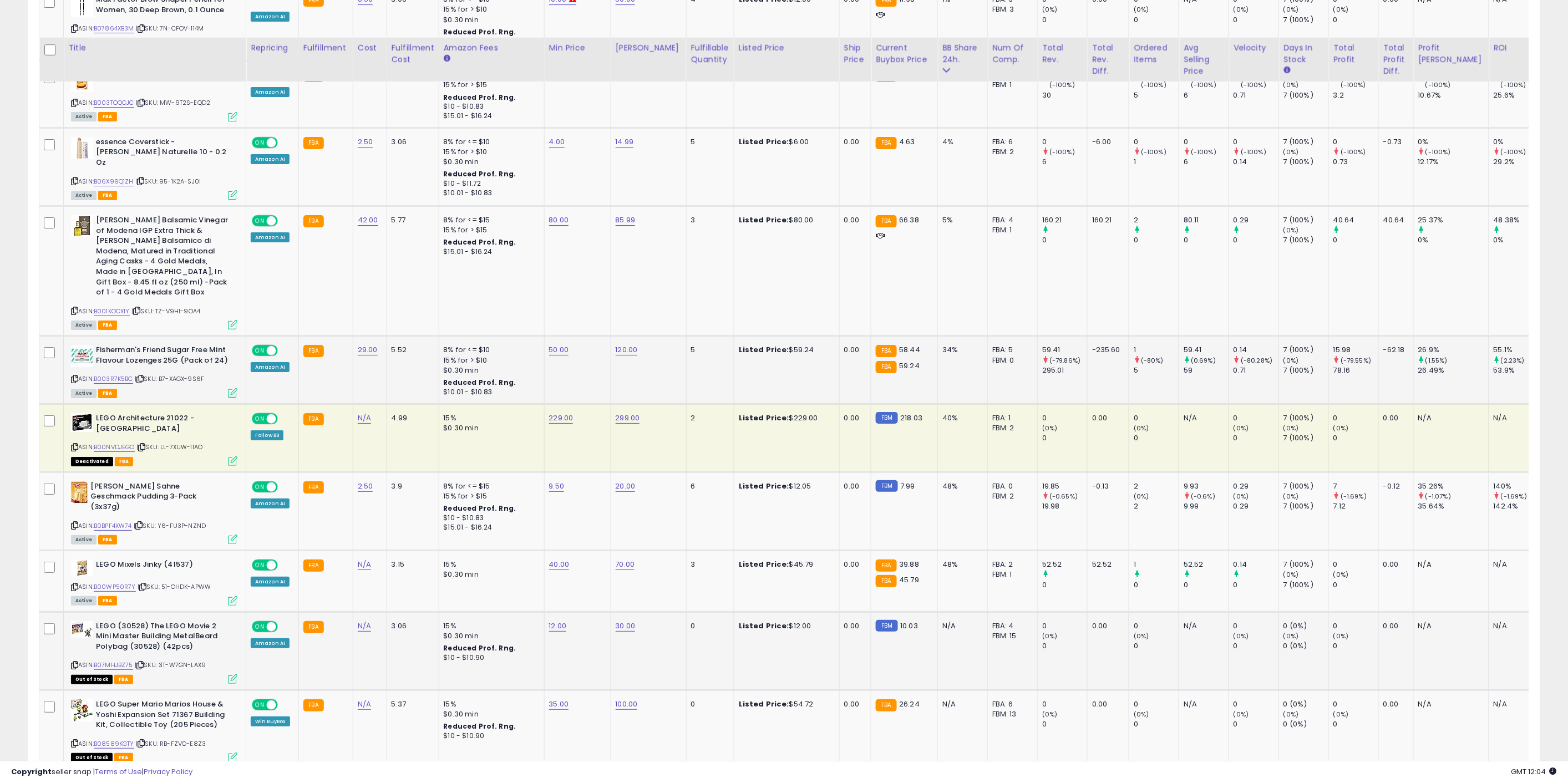
scroll to position [1844, 0]
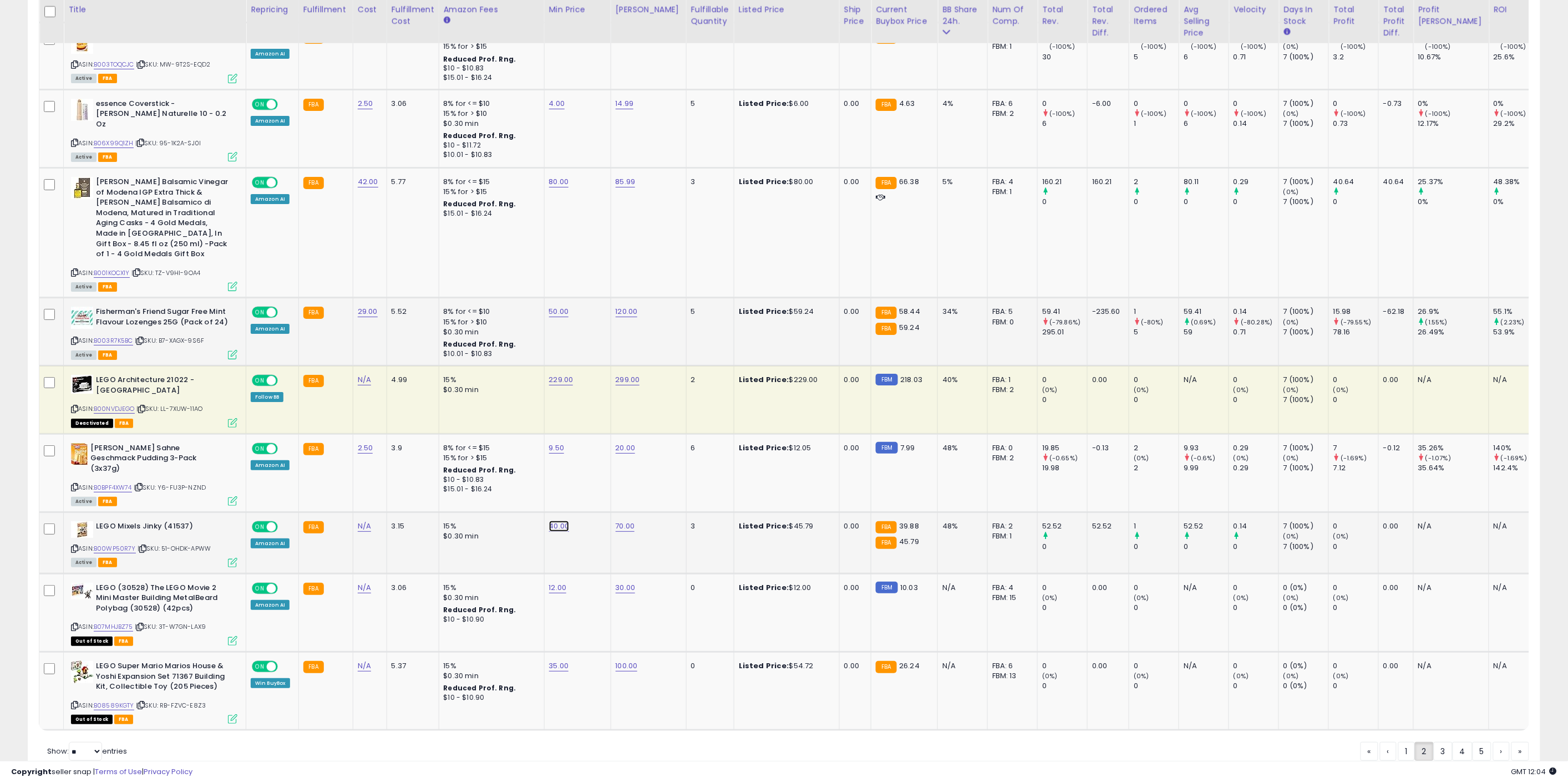
click at [549, 521] on link "40.00" at bounding box center [560, 526] width 20 height 11
drag, startPoint x: 528, startPoint y: 448, endPoint x: 448, endPoint y: 464, distance: 81.6
type input "**"
click button "submit" at bounding box center [588, 445] width 18 height 17
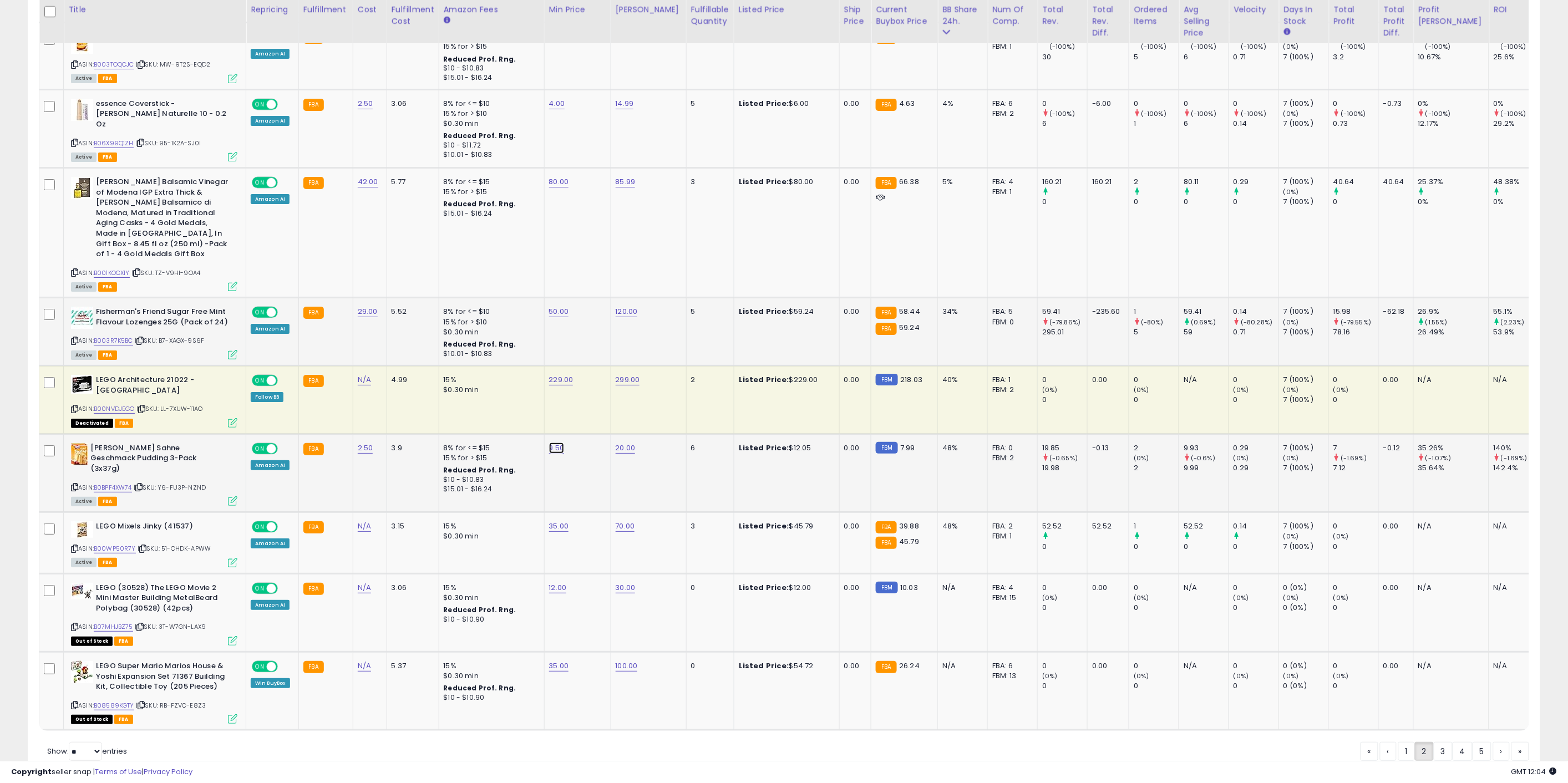
click at [555, 442] on link "9.50" at bounding box center [557, 448] width 16 height 11
click at [618, 386] on button "button" at bounding box center [609, 378] width 18 height 17
click at [1439, 742] on link "3" at bounding box center [1443, 752] width 18 height 18
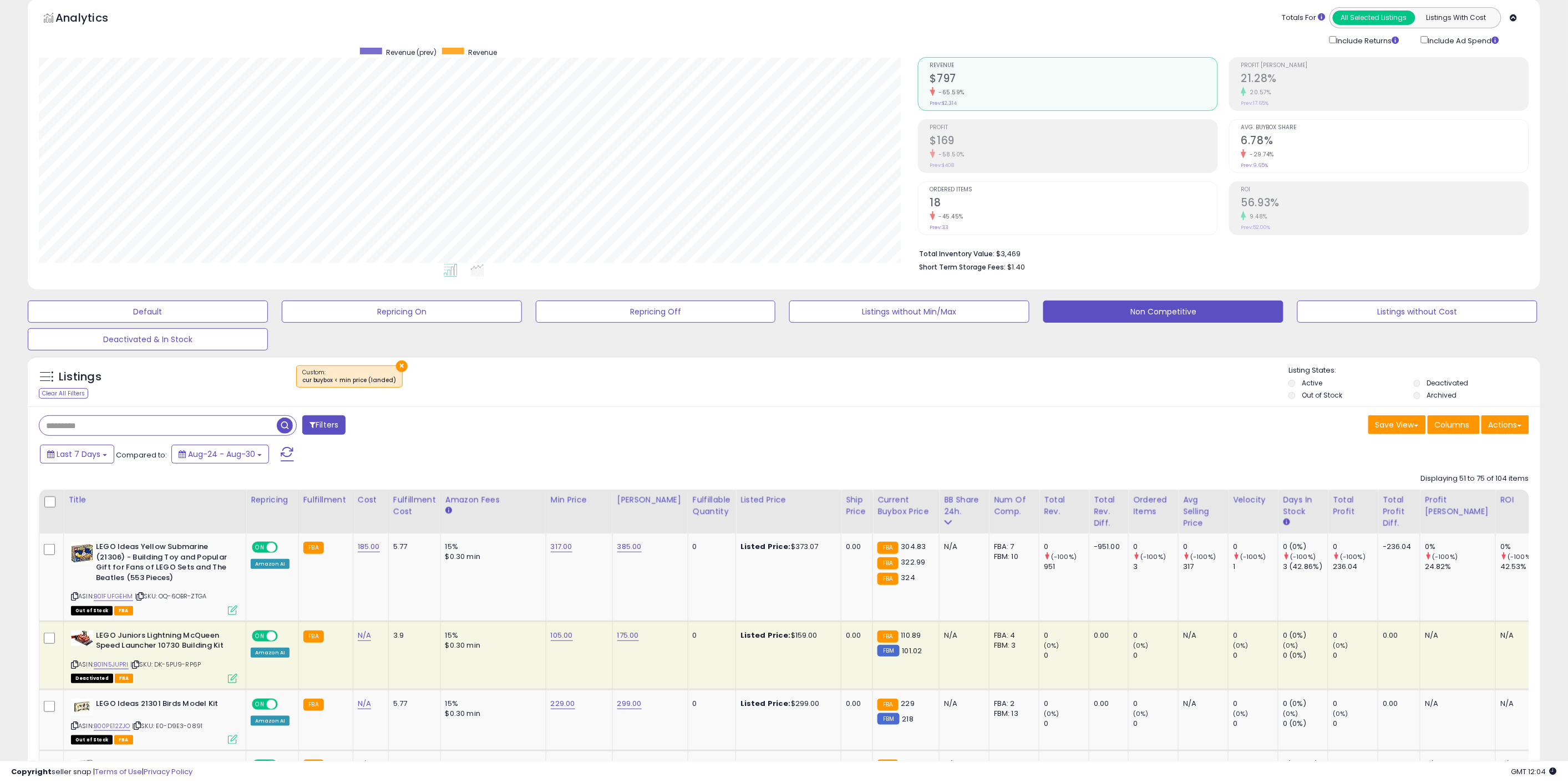
scroll to position [369, 0]
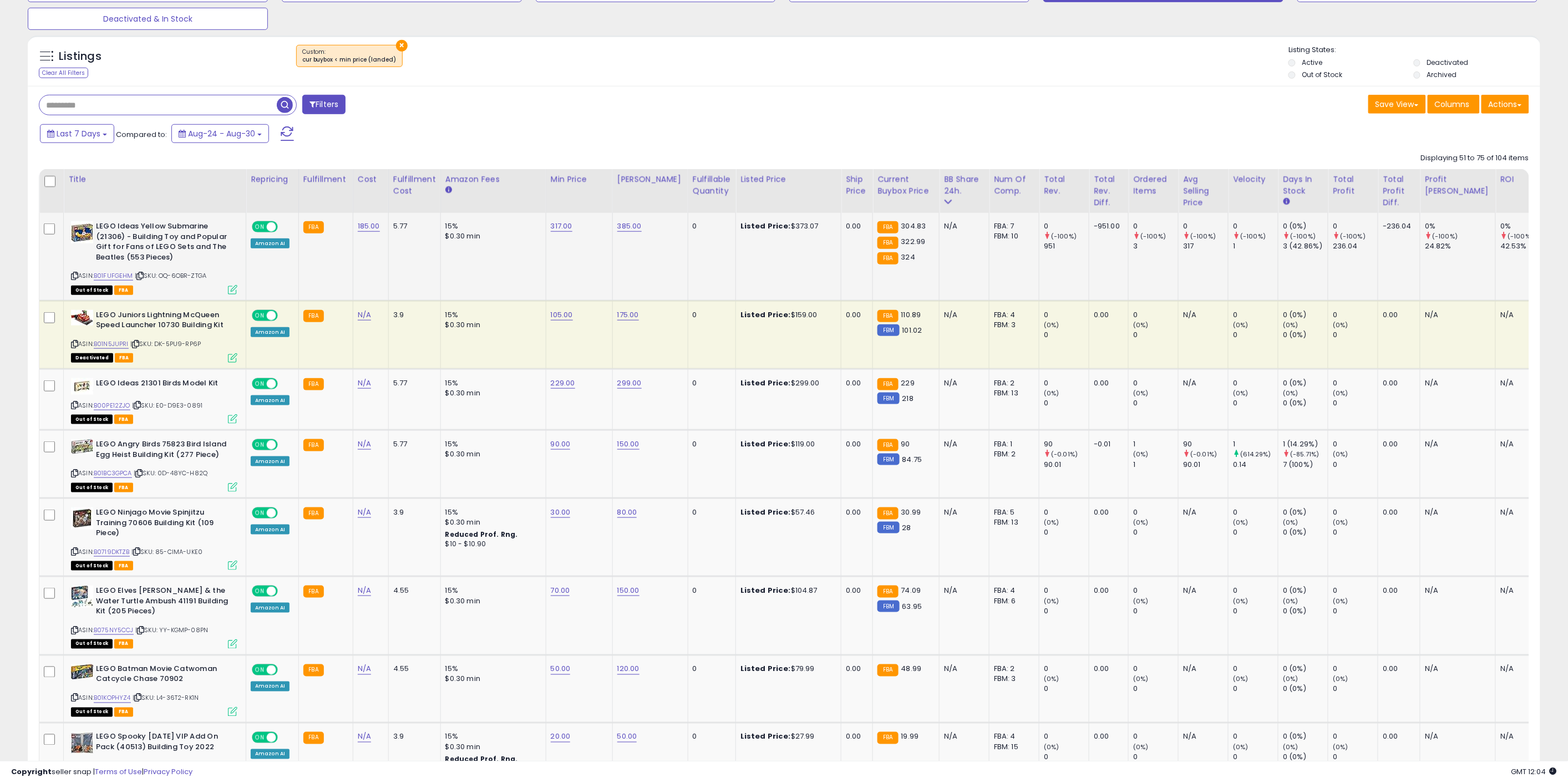
click at [808, 274] on td "Listed Price: $373.07" at bounding box center [789, 257] width 105 height 88
click at [820, 320] on td "Listed Price: $159.00" at bounding box center [789, 335] width 105 height 68
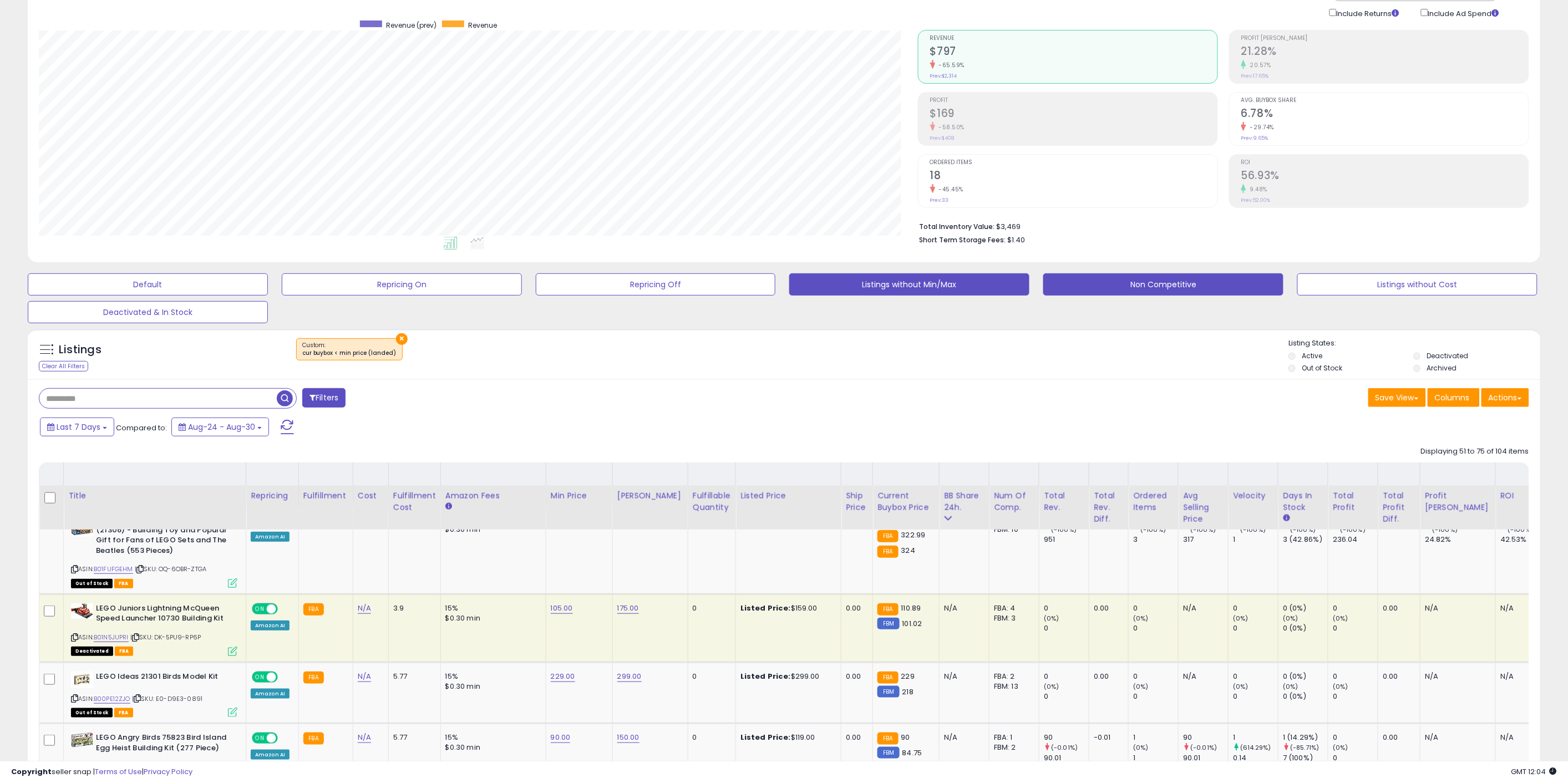
scroll to position [0, 0]
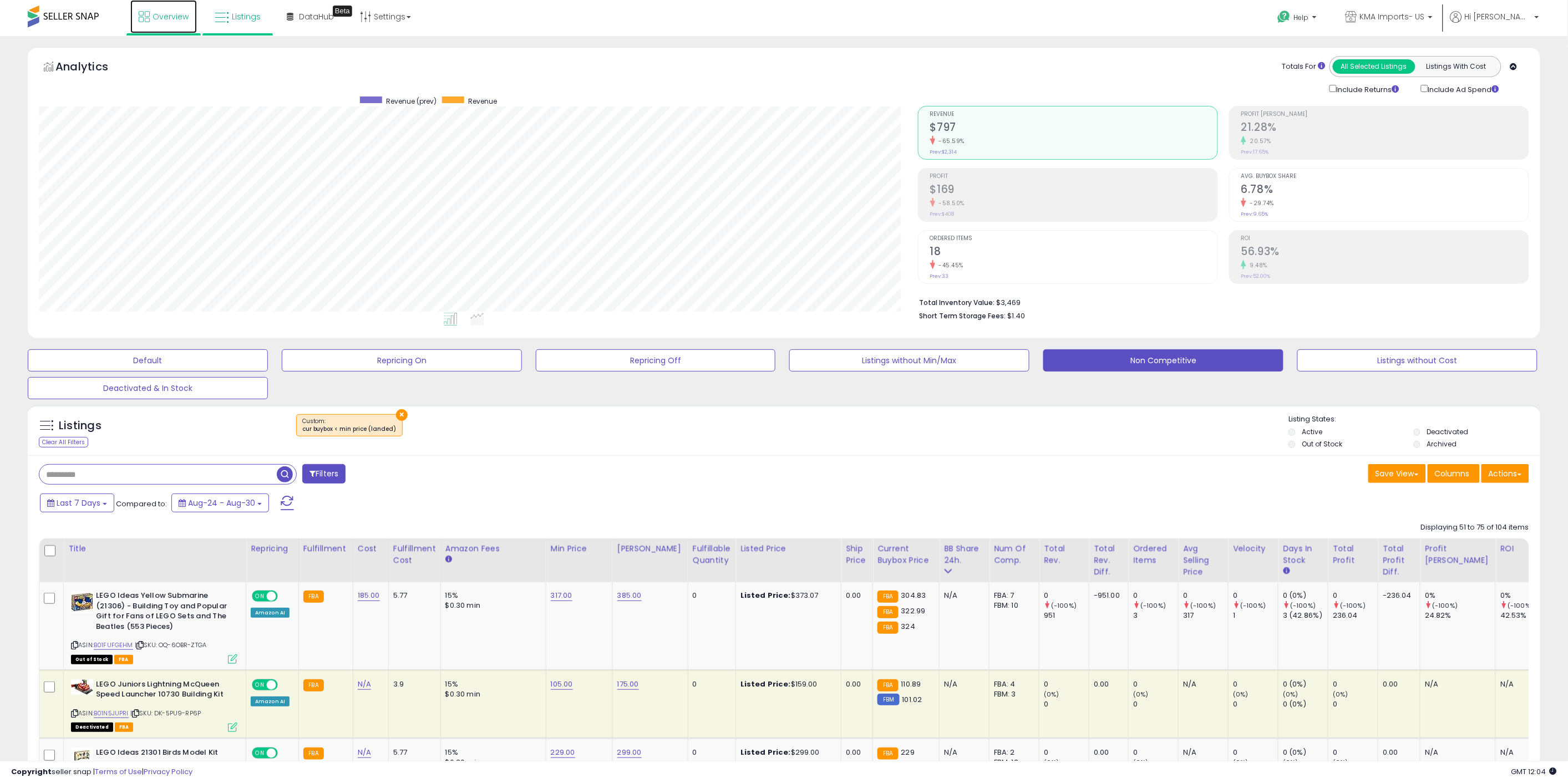
click at [173, 13] on span "Overview" at bounding box center [170, 17] width 36 height 11
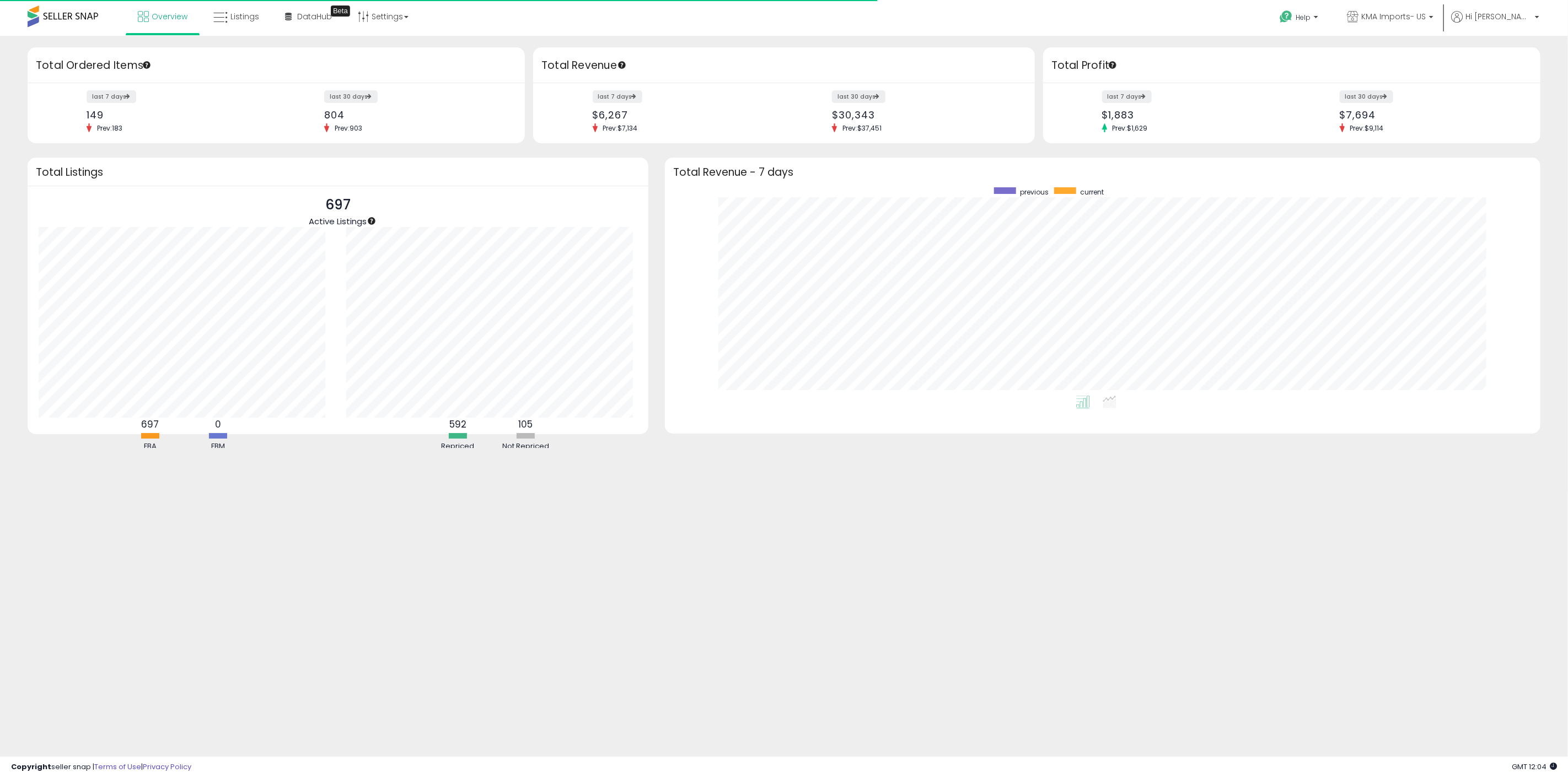
scroll to position [207, 853]
